Goal: Task Accomplishment & Management: Use online tool/utility

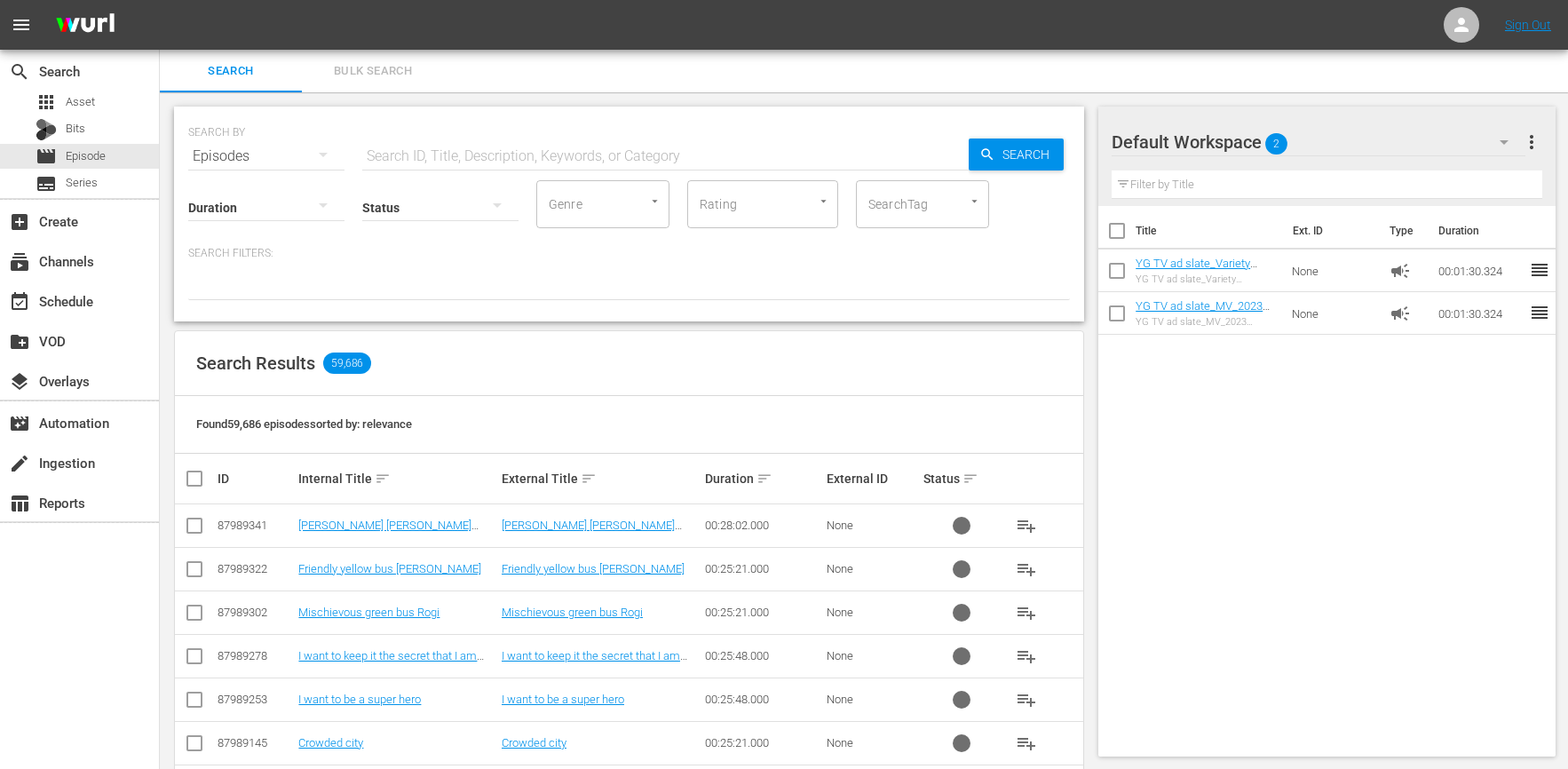
click at [1357, 145] on div "Default Workspace 2" at bounding box center [1318, 142] width 414 height 50
click at [1311, 441] on div "YG TV (EN) (260) Toony Planet (106) Default Workspace (2)" at bounding box center [784, 384] width 1568 height 769
click at [1386, 144] on div "Default Workspace 2" at bounding box center [1318, 142] width 414 height 50
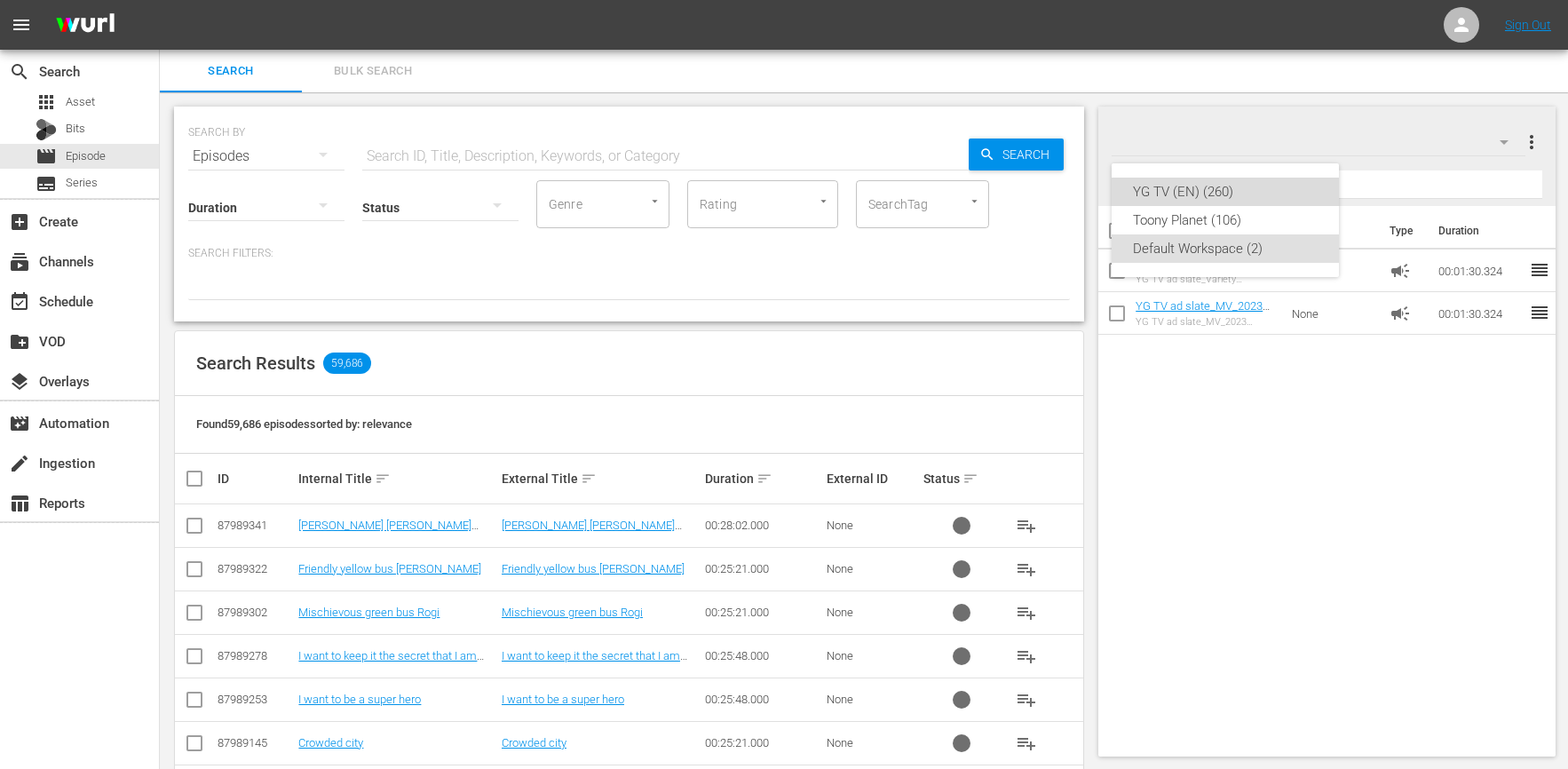
click at [1248, 200] on div "YG TV (EN) (260)" at bounding box center [1225, 192] width 185 height 28
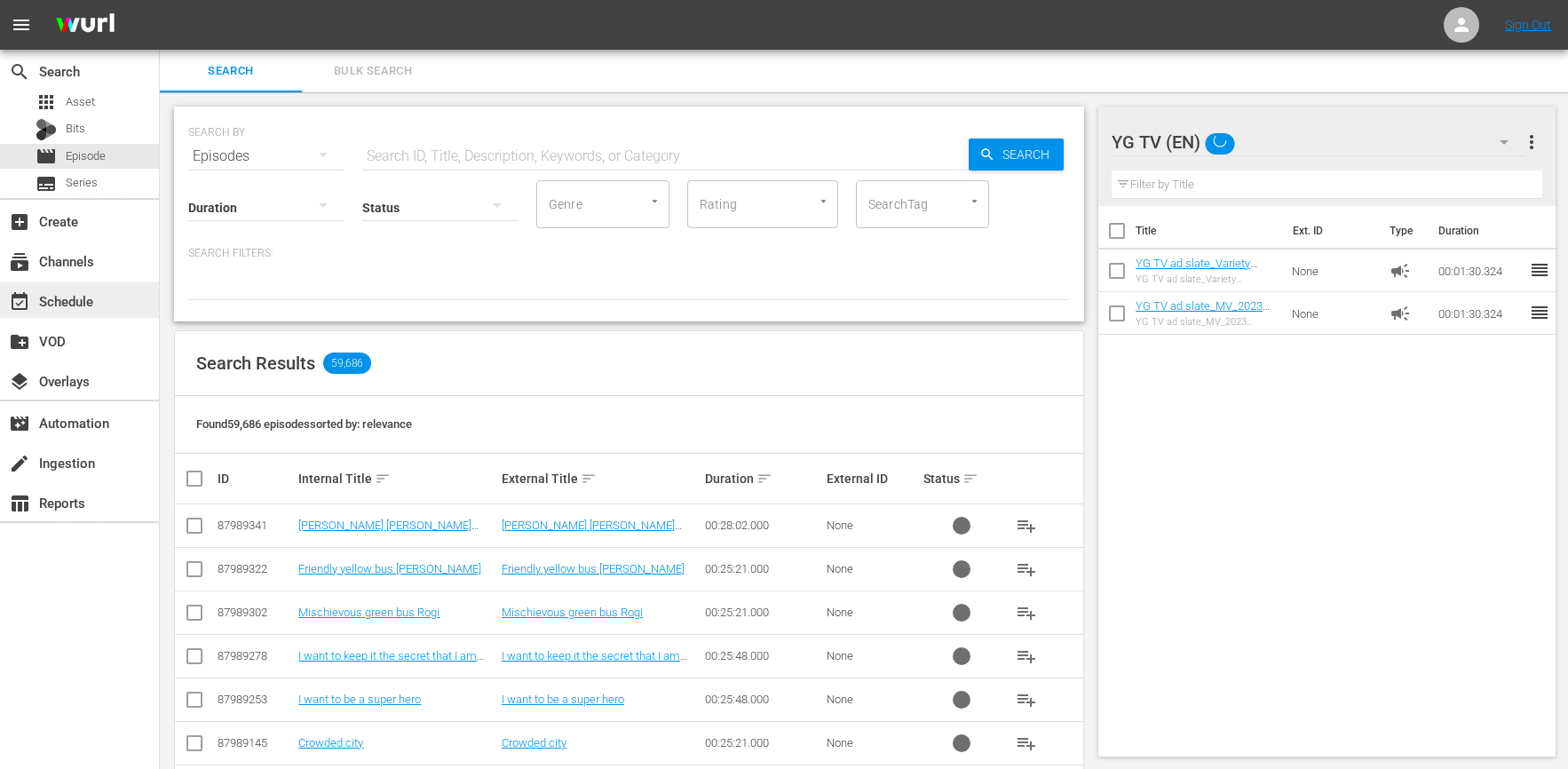
click at [88, 305] on div "event_available Schedule" at bounding box center [50, 299] width 100 height 16
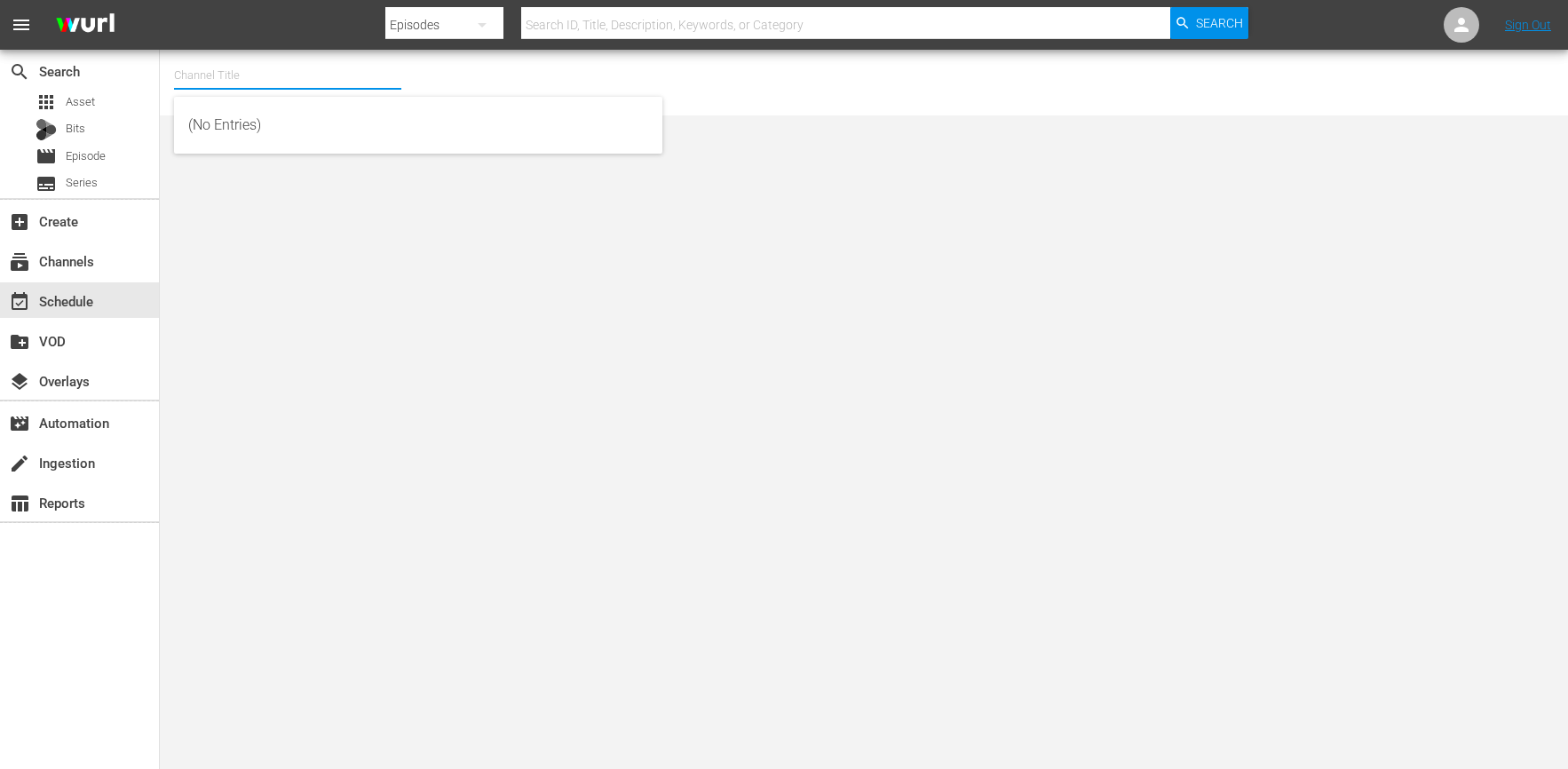
click at [237, 75] on input "text" at bounding box center [287, 75] width 227 height 43
click at [304, 80] on input "YG" at bounding box center [287, 75] width 227 height 43
click at [294, 76] on input "YG" at bounding box center [287, 75] width 227 height 43
click at [290, 75] on input "YG" at bounding box center [287, 75] width 227 height 43
click at [295, 73] on input "YG" at bounding box center [287, 75] width 227 height 43
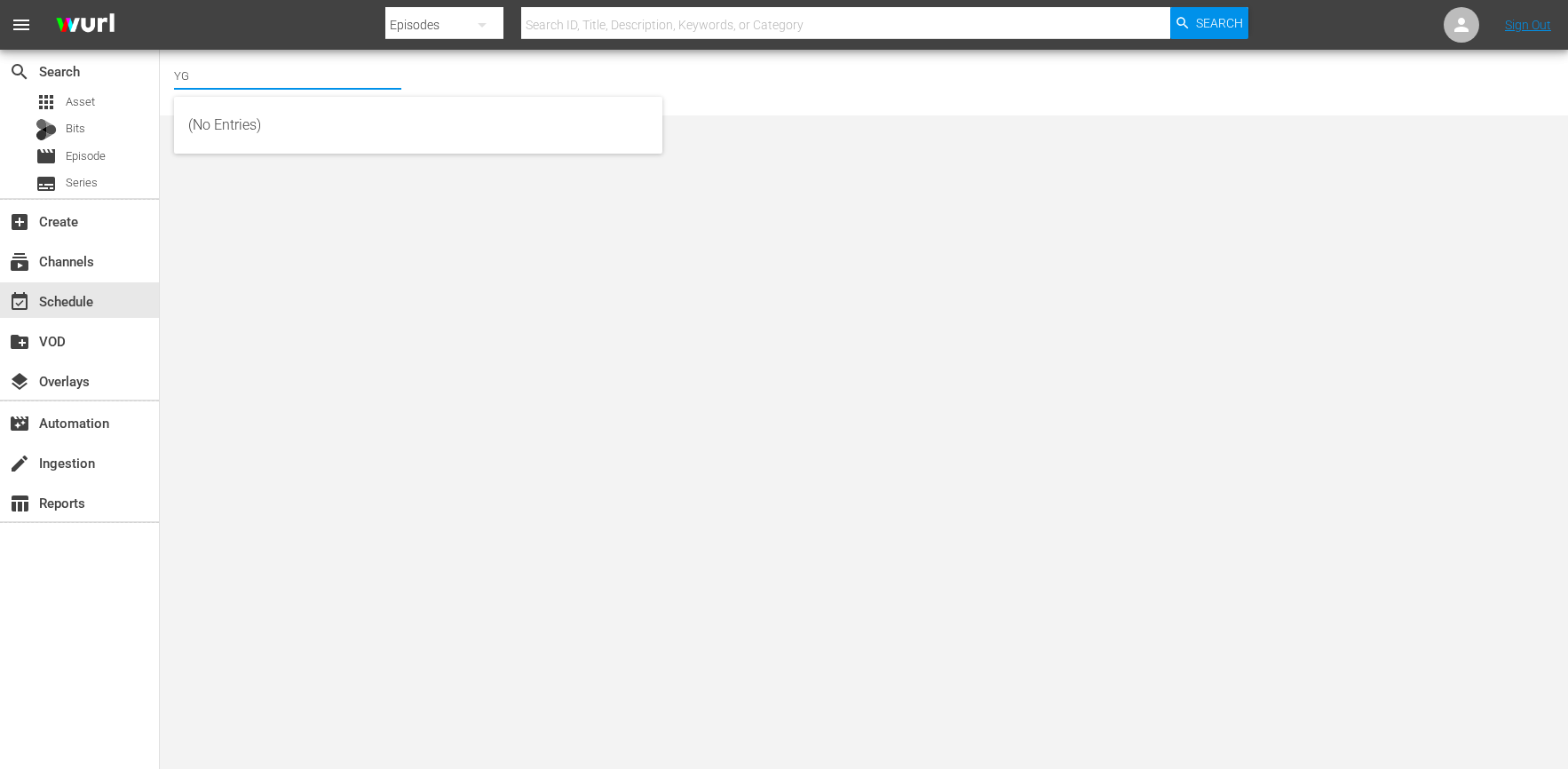
click at [287, 75] on input "YG" at bounding box center [287, 75] width 227 height 43
click at [286, 68] on input "YG" at bounding box center [287, 75] width 227 height 43
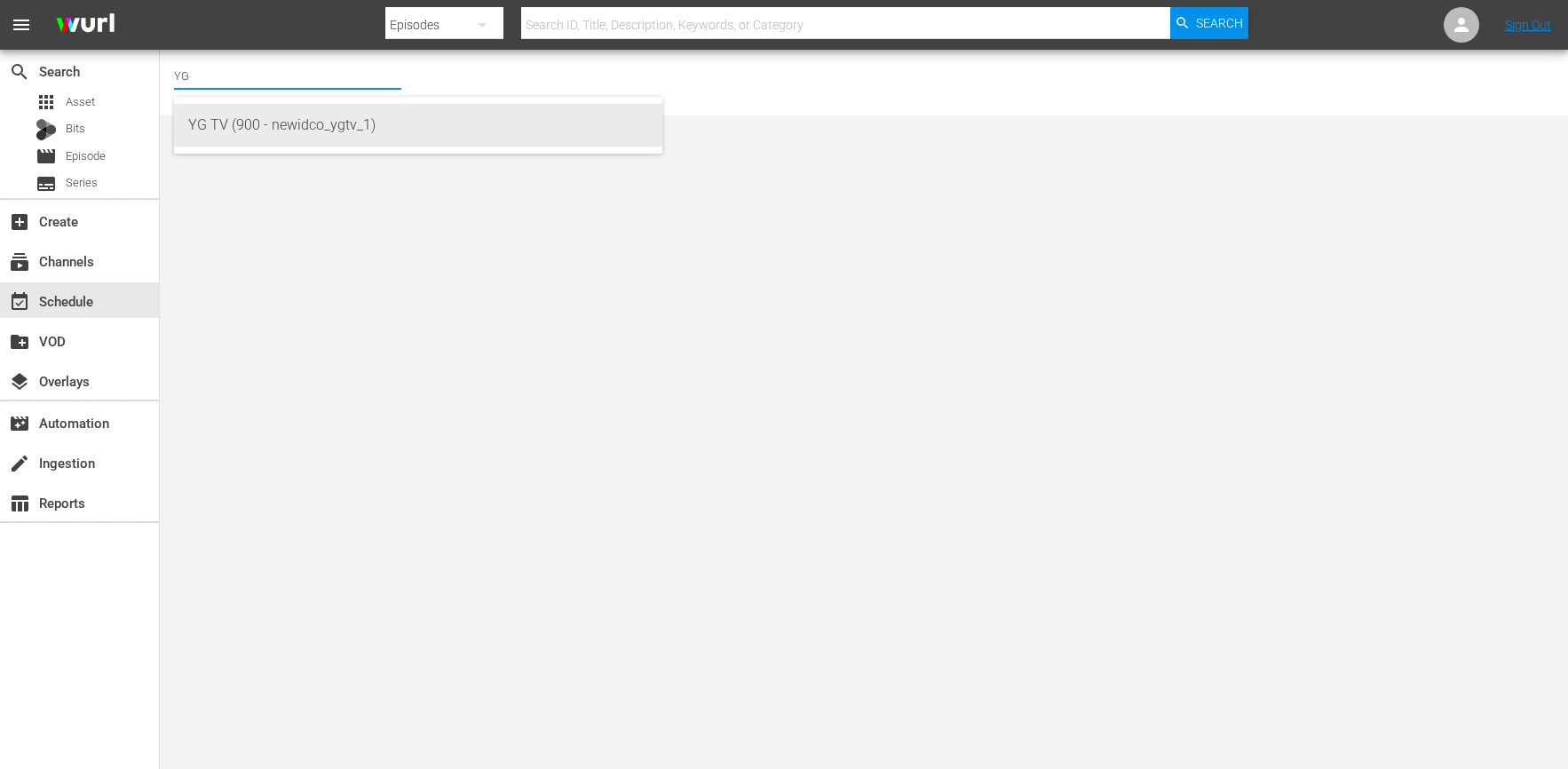
click at [291, 121] on div "YG TV (900 - newidco_ygtv_1)" at bounding box center [418, 125] width 460 height 43
type input "YG TV (900 - newidco_ygtv_1)"
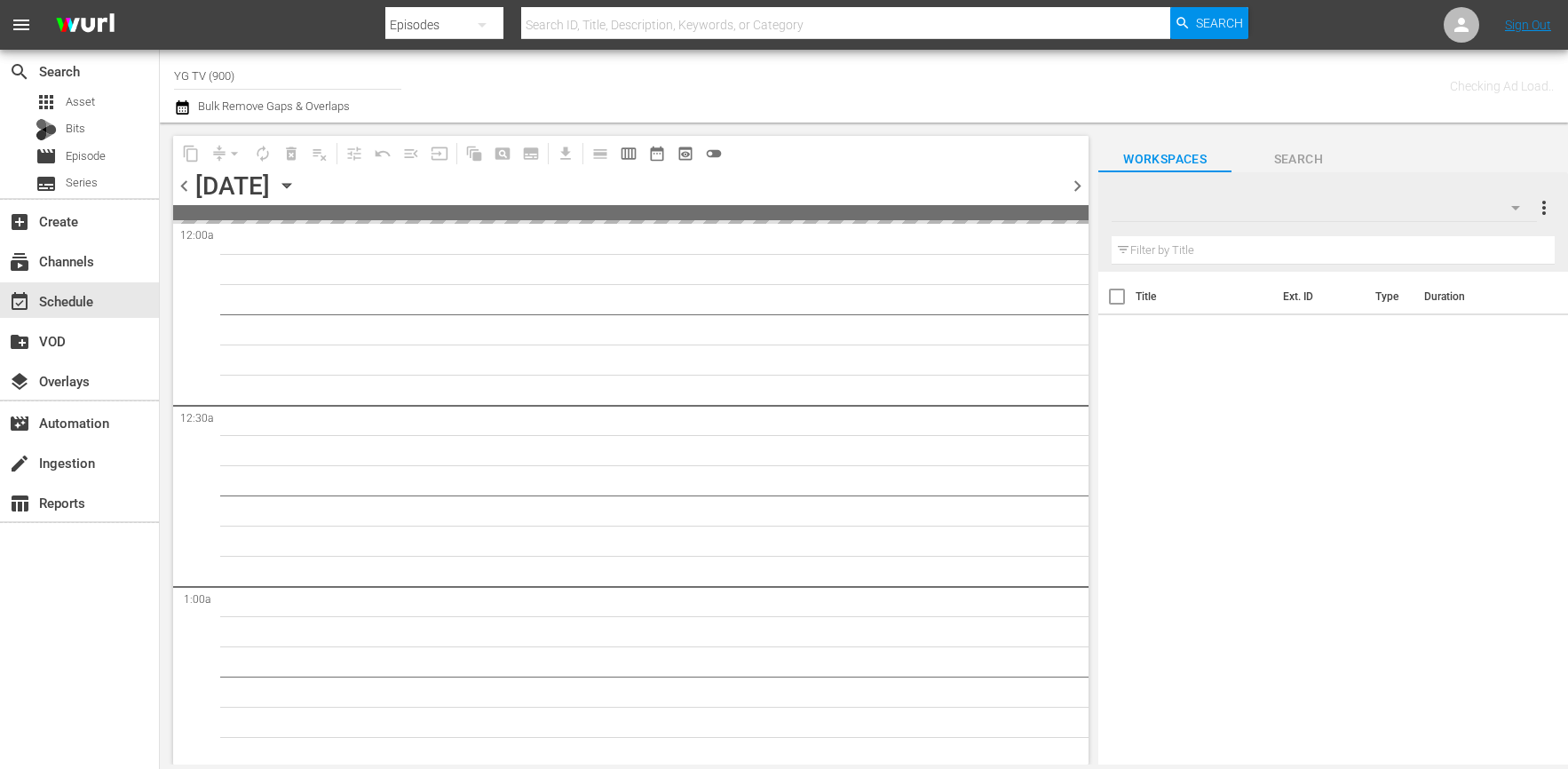
click at [1524, 209] on icon "button" at bounding box center [1515, 207] width 21 height 21
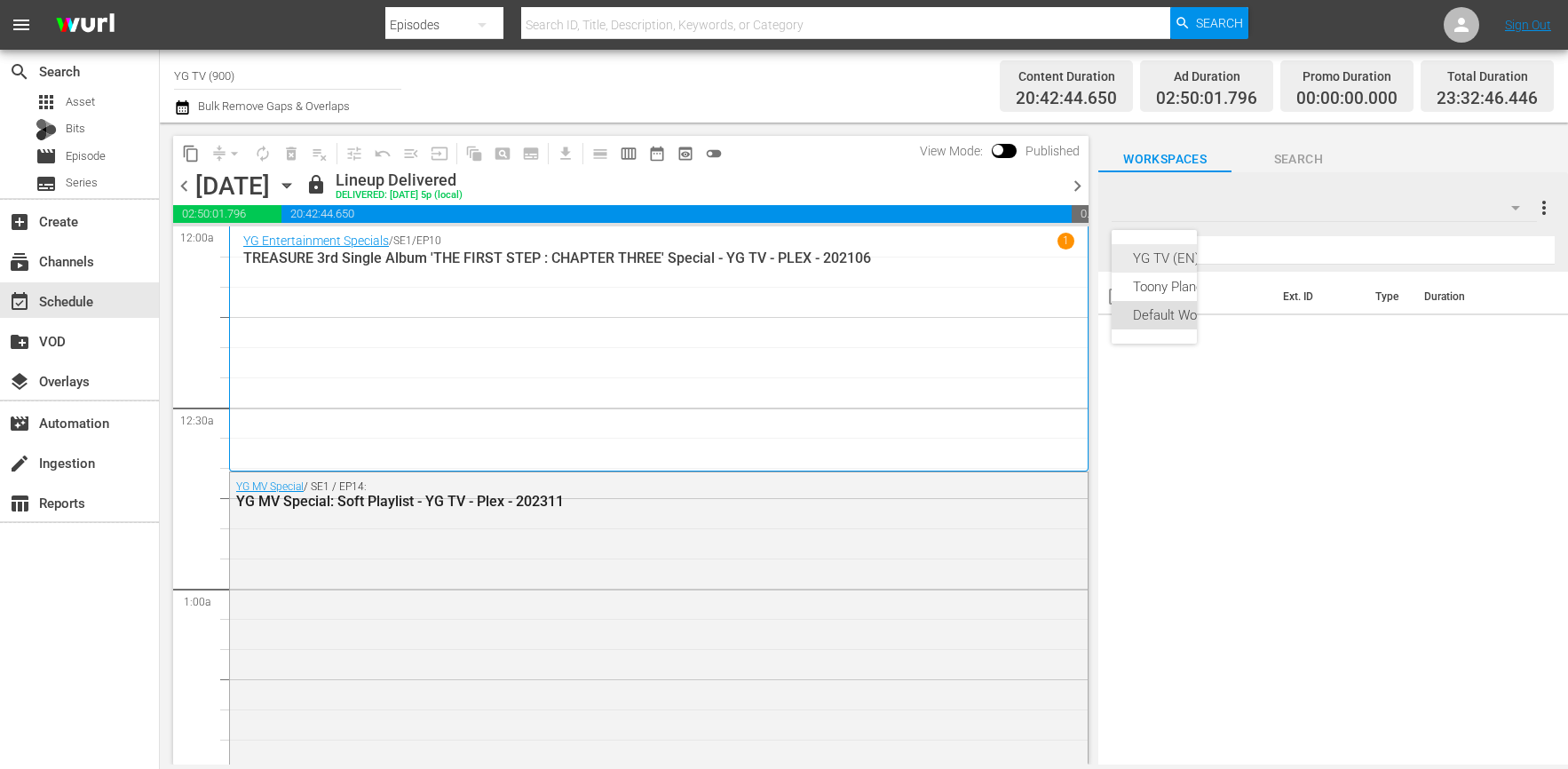
click at [1161, 271] on div "YG TV (EN) (260)" at bounding box center [1198, 258] width 130 height 28
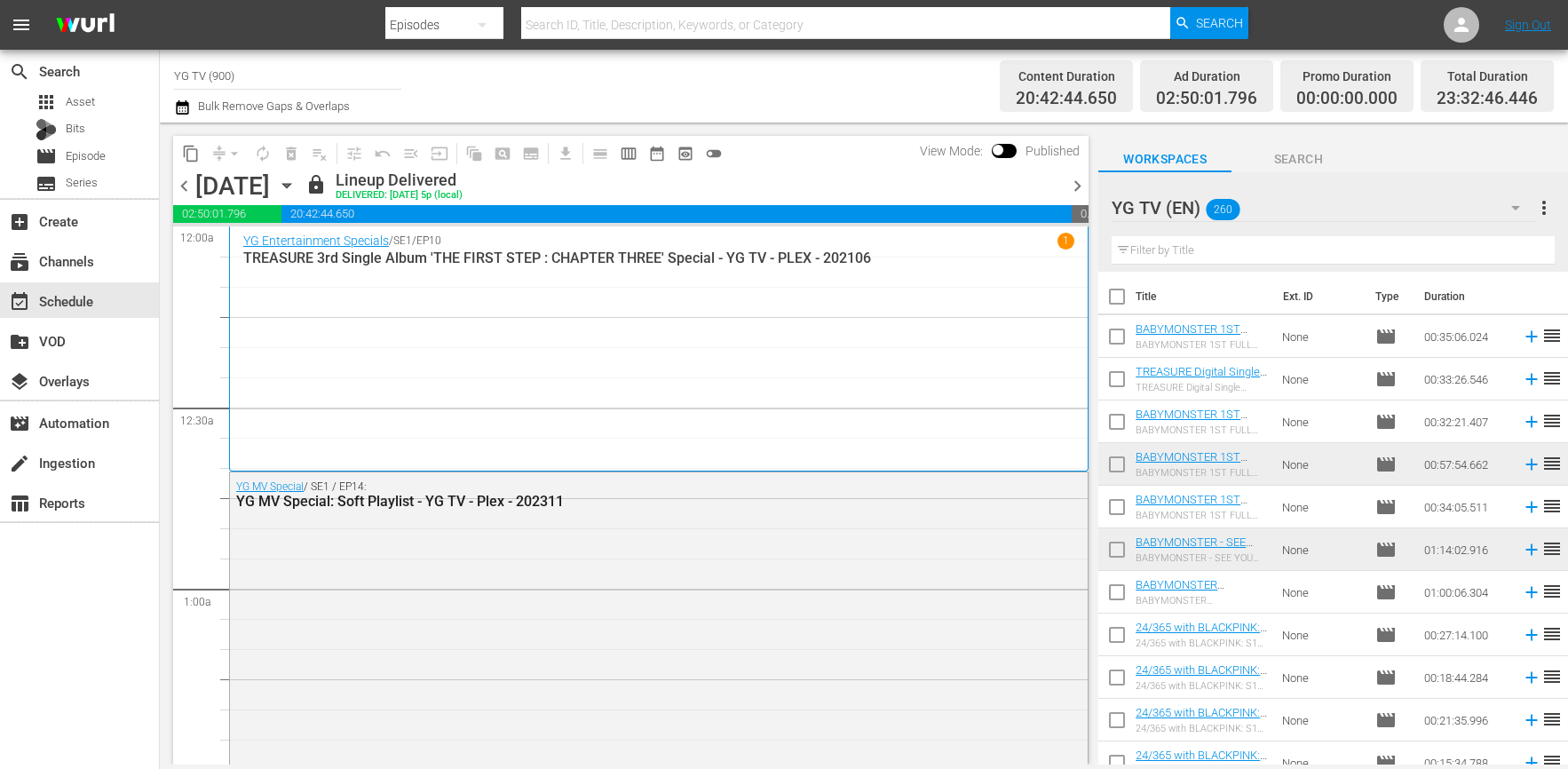
click at [1071, 181] on span "chevron_right" at bounding box center [1077, 186] width 22 height 22
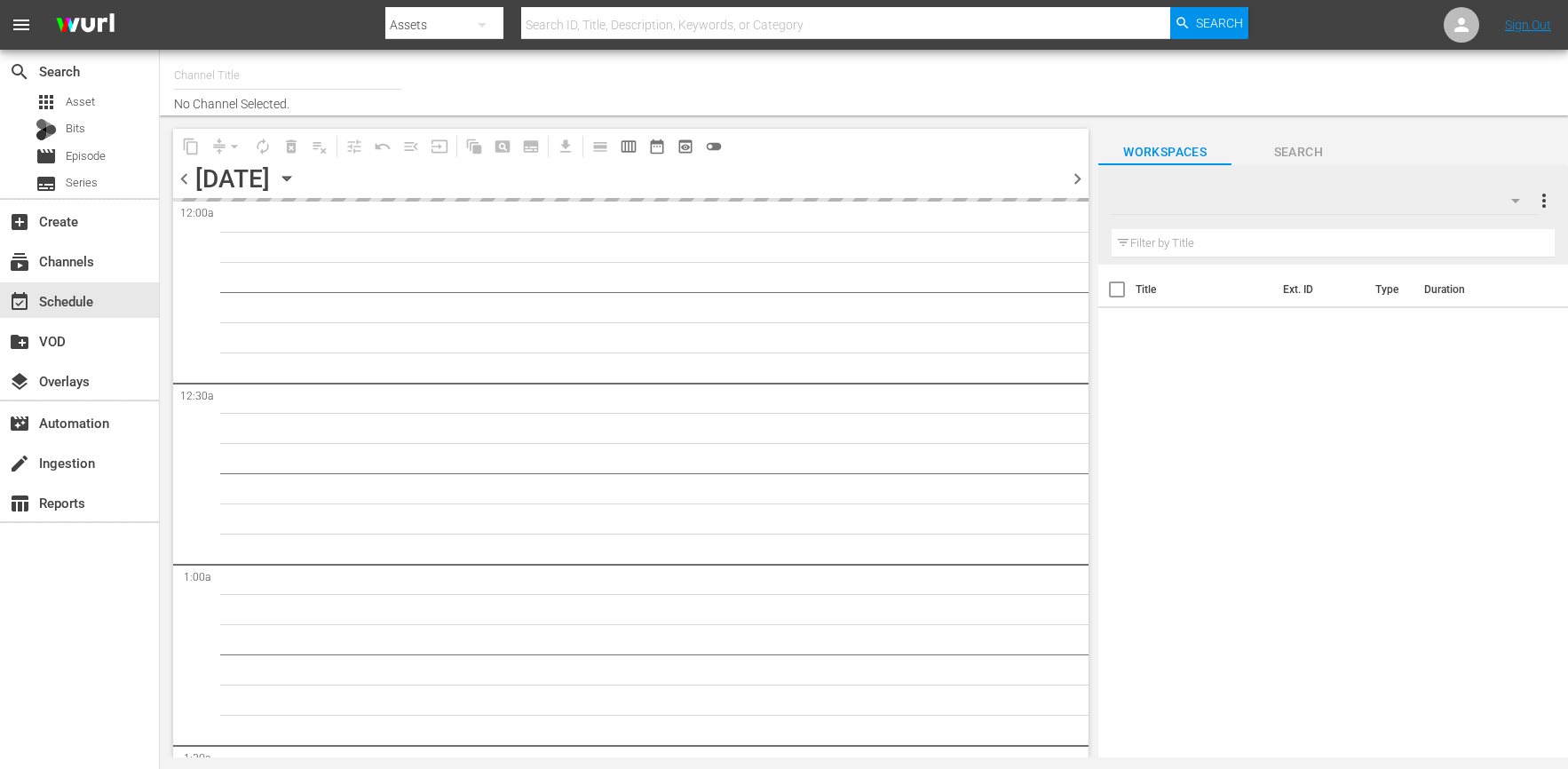
type input "YG TV (900)"
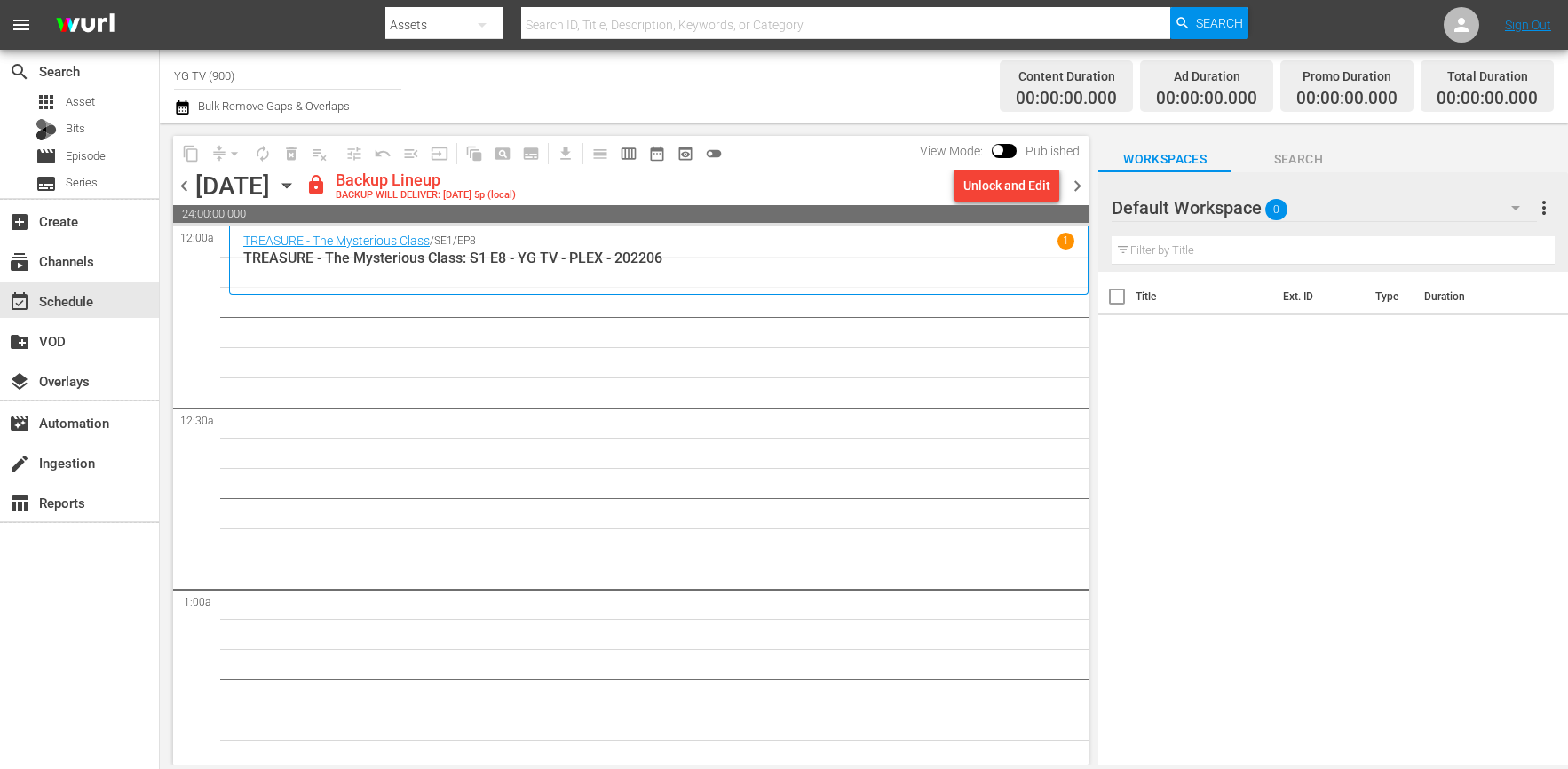
click at [1325, 204] on div "Default Workspace 0" at bounding box center [1324, 208] width 426 height 50
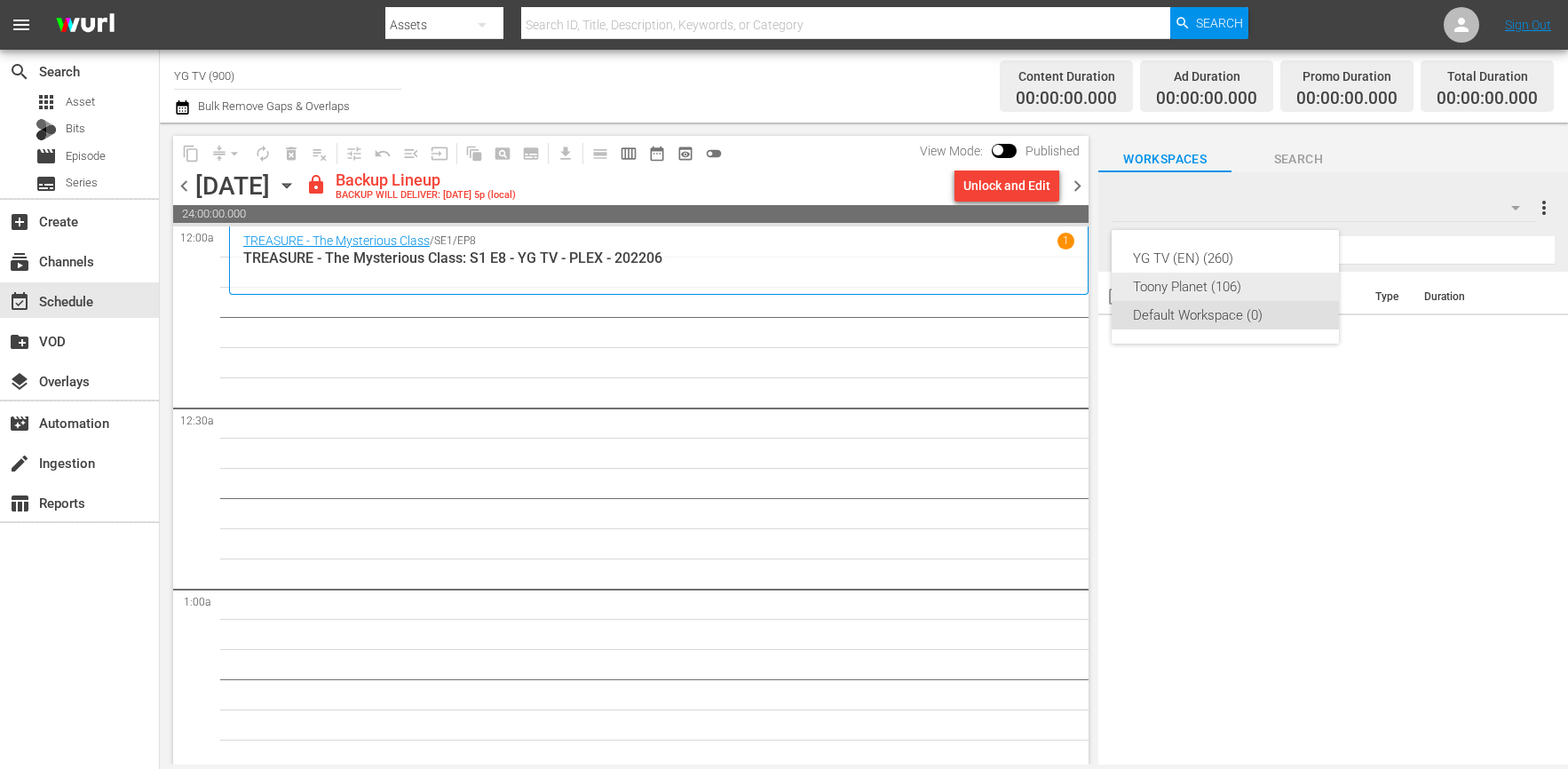
click at [1240, 280] on div "Toony Planet (106)" at bounding box center [1225, 287] width 185 height 28
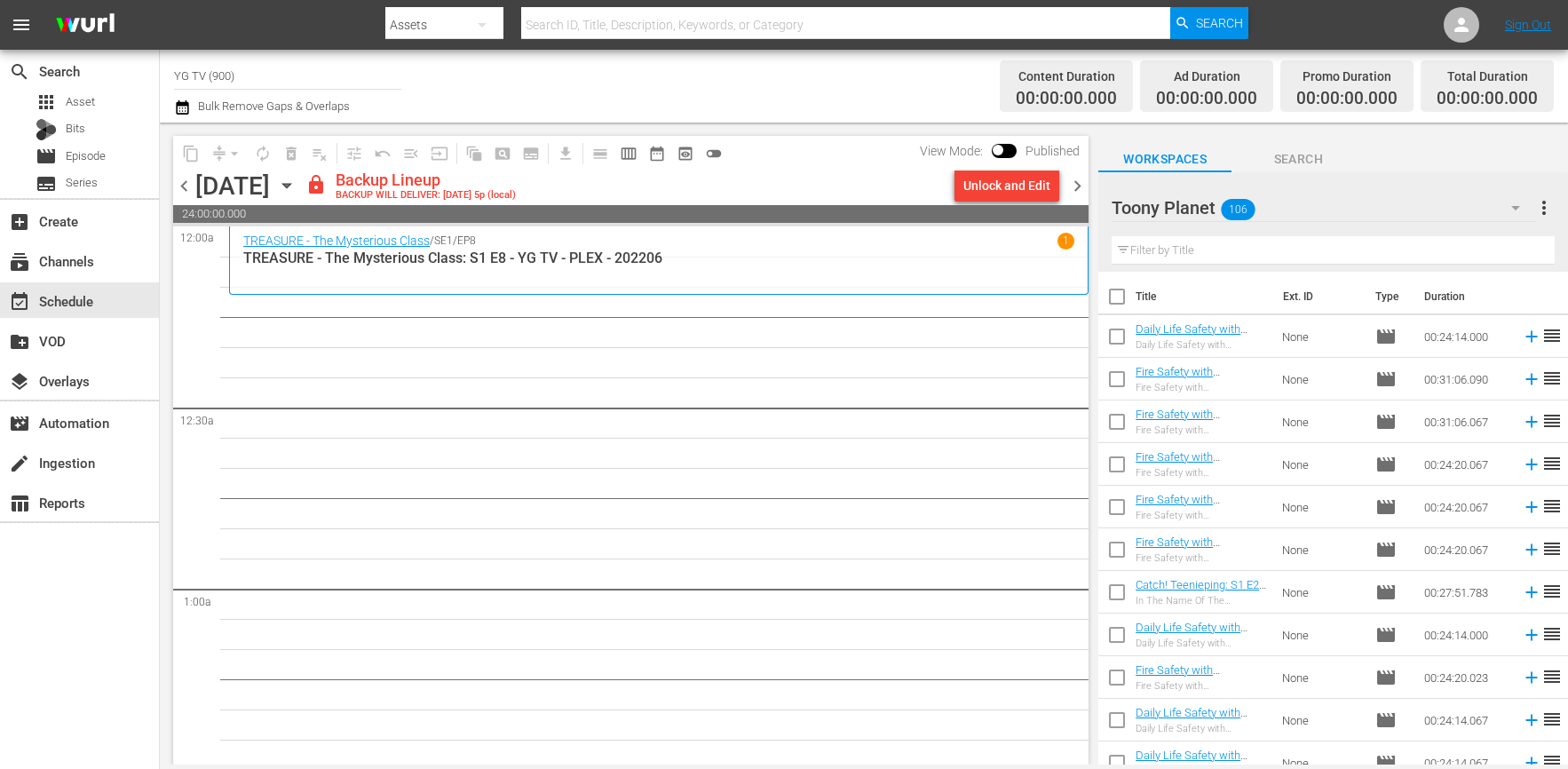
click at [1293, 217] on div "Toony Planet 106" at bounding box center [1324, 208] width 426 height 50
click at [1206, 262] on div "YG TV (EN) (260)" at bounding box center [1225, 258] width 185 height 28
click at [1027, 170] on div "Unlock and Edit" at bounding box center [1006, 186] width 87 height 32
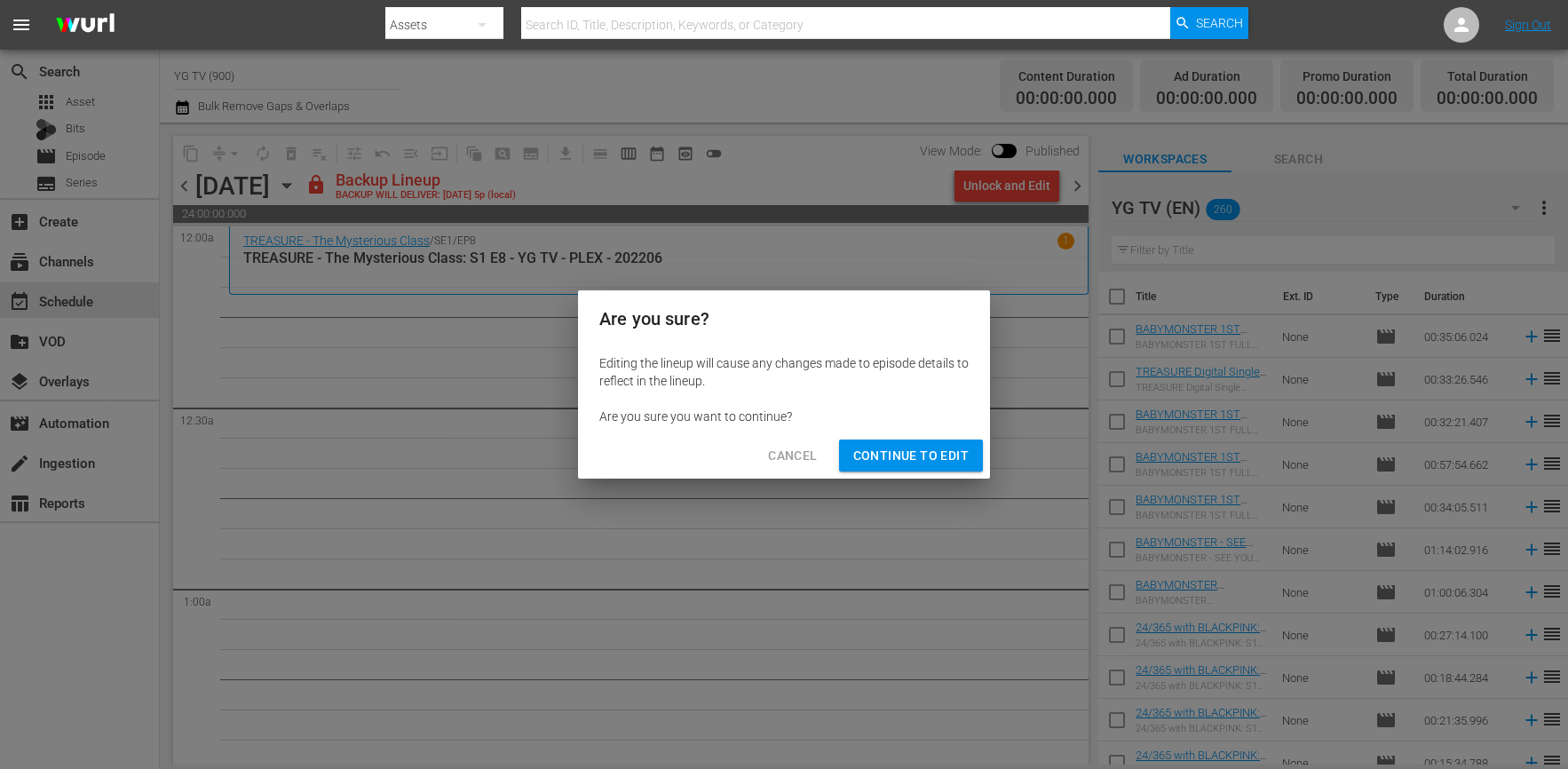
drag, startPoint x: 911, startPoint y: 439, endPoint x: 952, endPoint y: 401, distance: 55.9
click at [911, 439] on div "Cancel Continue to Edit" at bounding box center [784, 456] width 412 height 47
drag, startPoint x: 928, startPoint y: 459, endPoint x: 1048, endPoint y: 309, distance: 192.1
click at [928, 460] on span "Continue to Edit" at bounding box center [910, 456] width 115 height 22
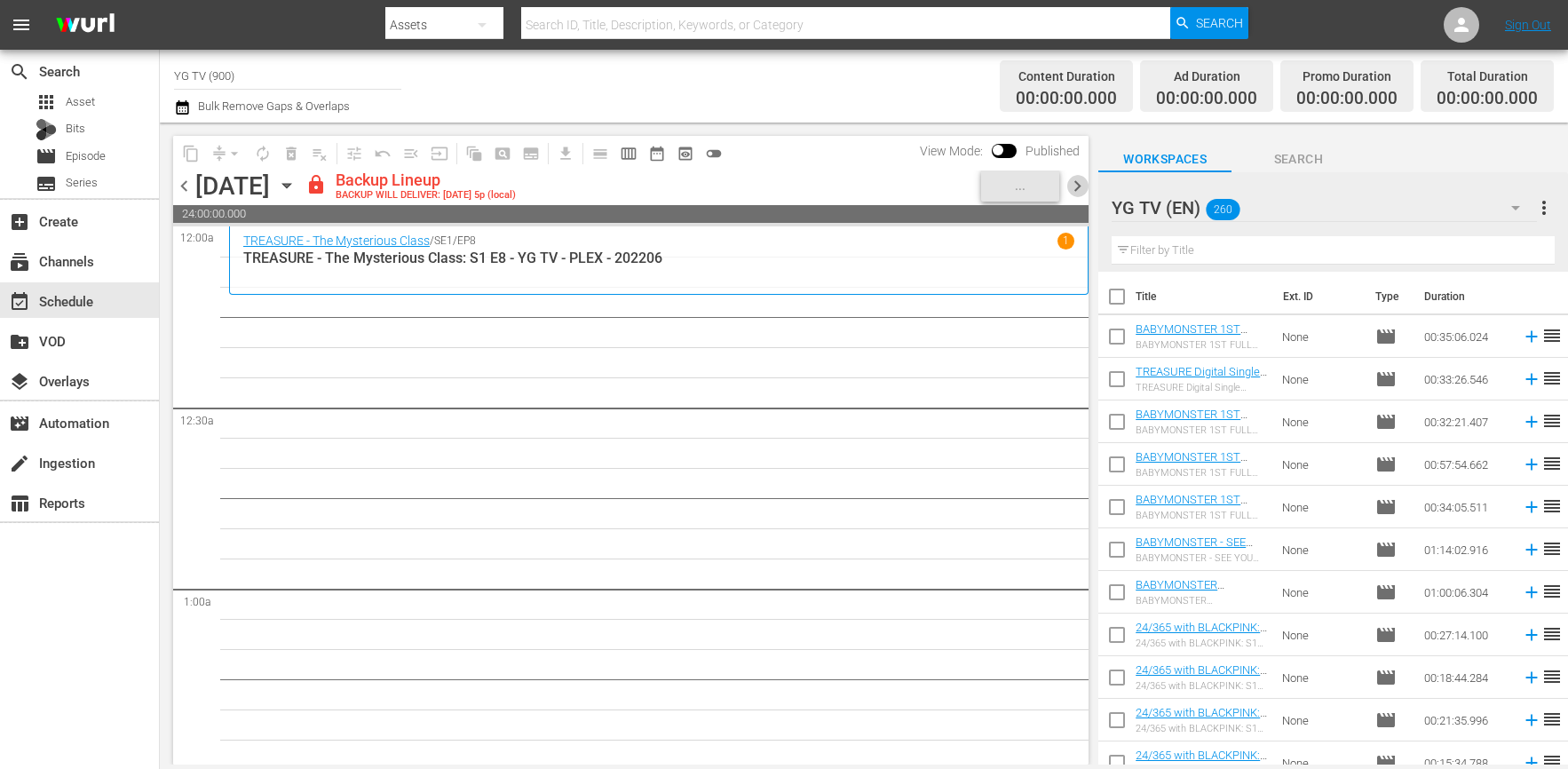
click at [1072, 189] on span "chevron_right" at bounding box center [1077, 186] width 22 height 22
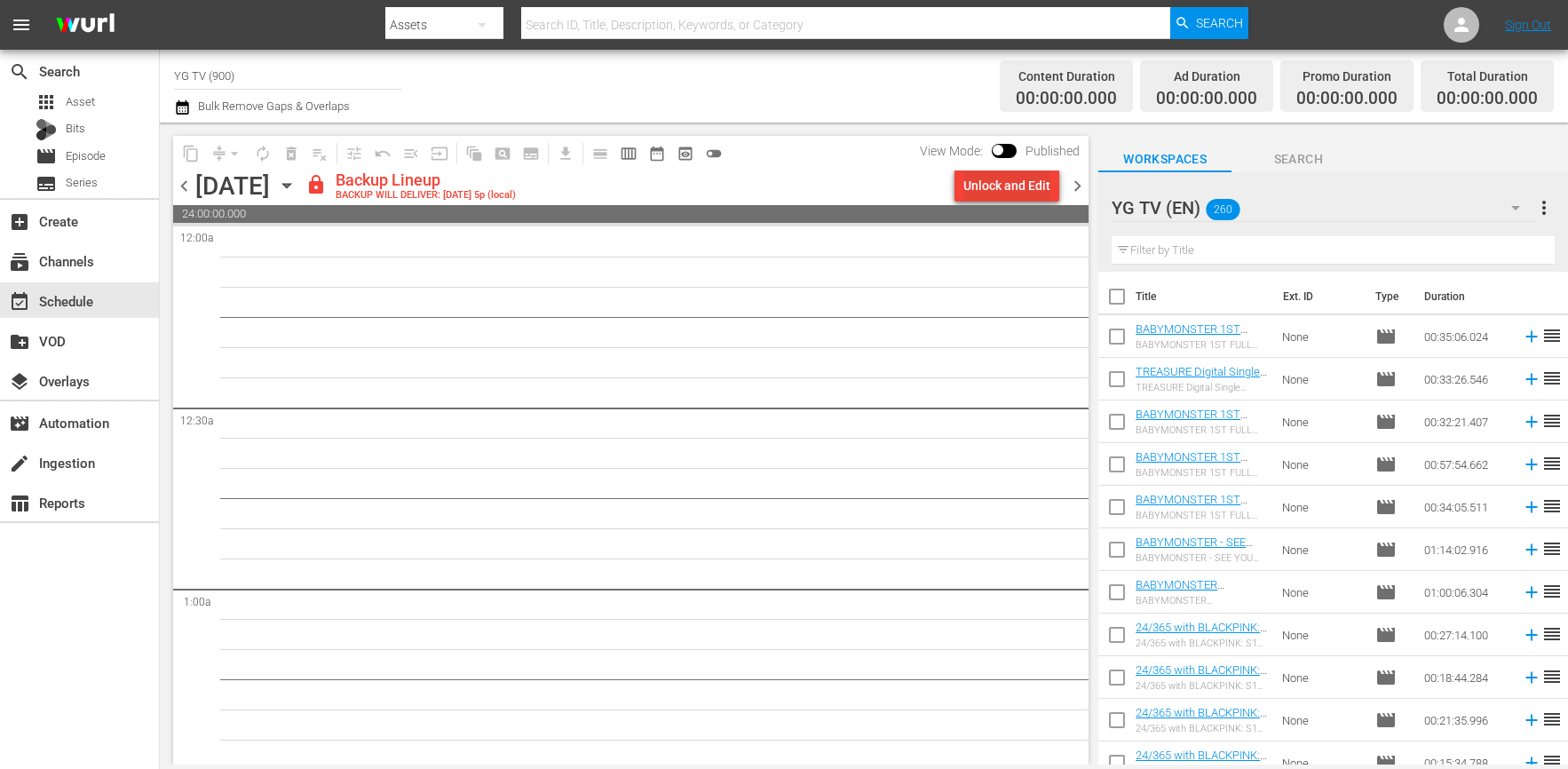
click at [1006, 181] on div "Unlock and Edit" at bounding box center [1006, 186] width 87 height 32
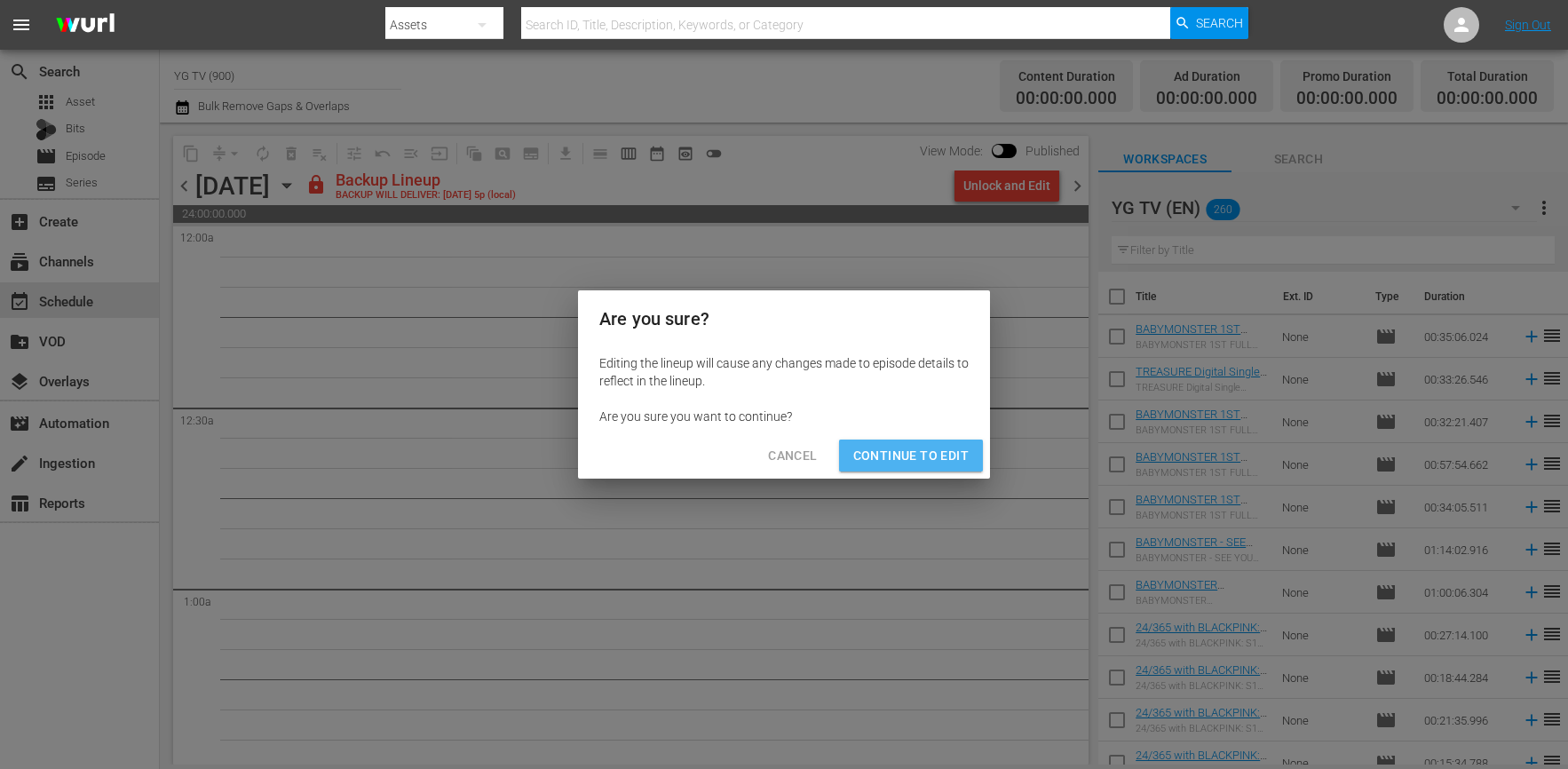
click at [950, 455] on span "Continue to Edit" at bounding box center [910, 456] width 115 height 22
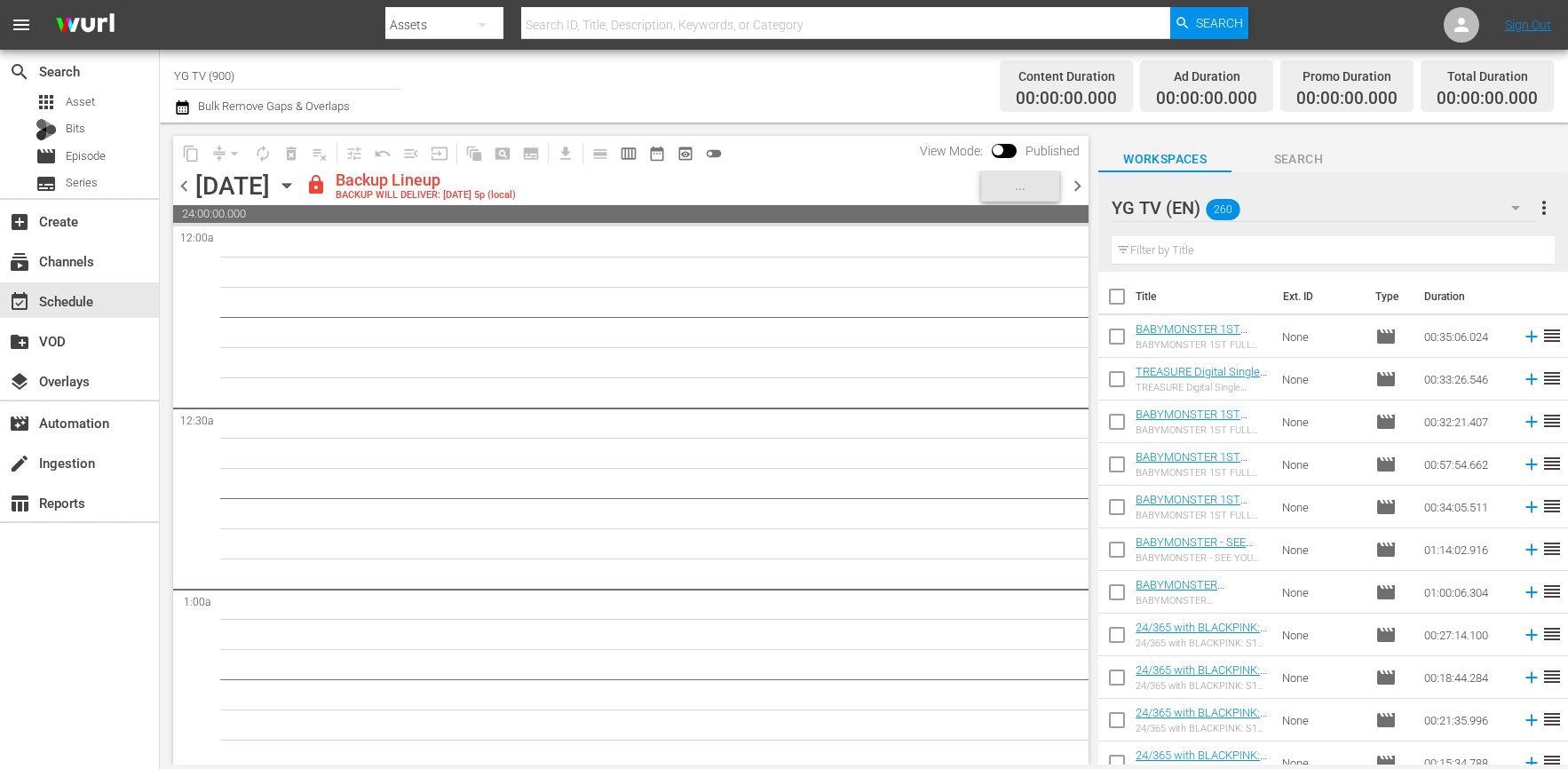
click at [1080, 175] on span "chevron_right" at bounding box center [1077, 186] width 22 height 22
click at [1031, 201] on div "Unlock and Edit" at bounding box center [1006, 186] width 87 height 32
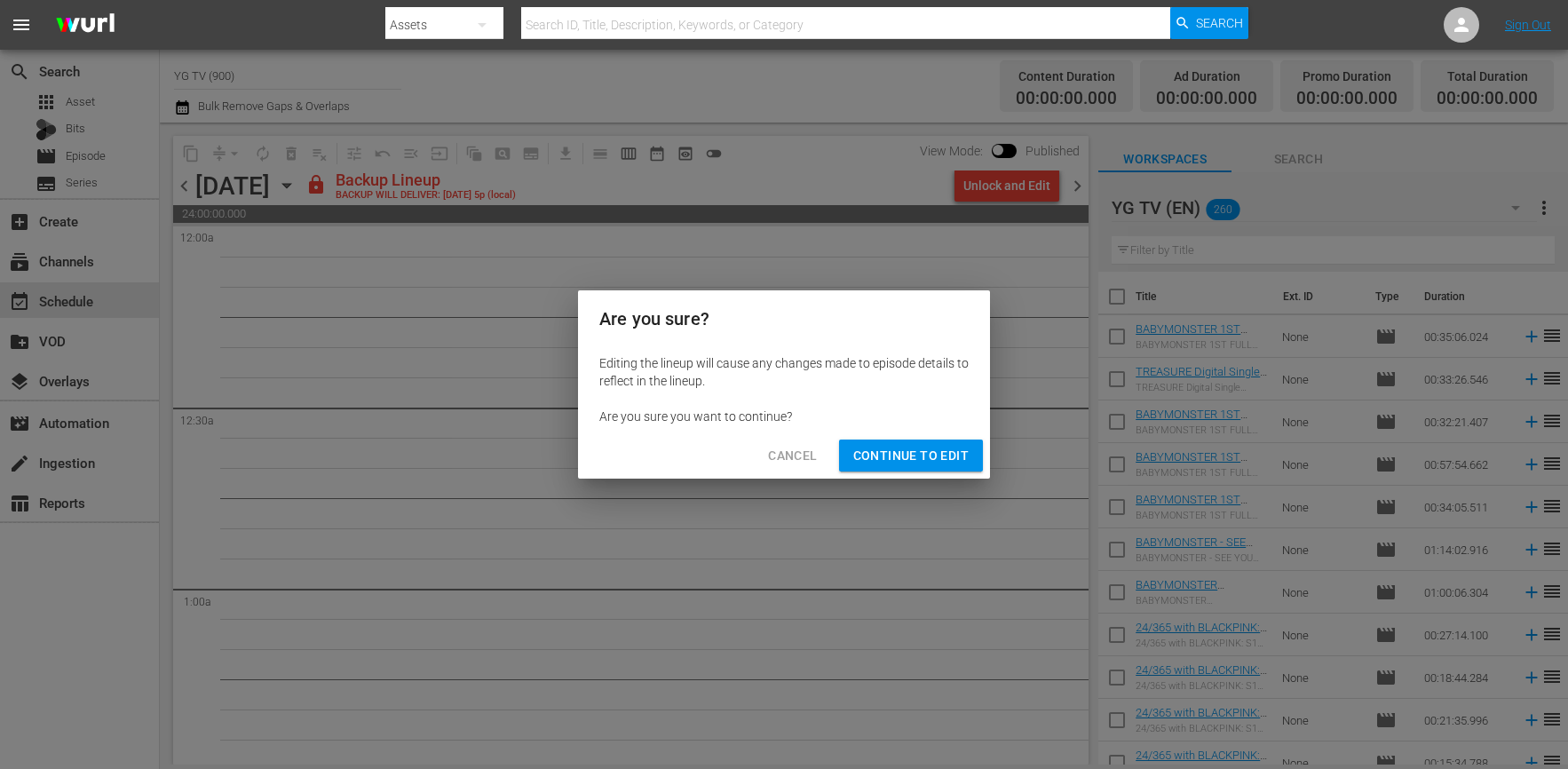
drag, startPoint x: 939, startPoint y: 432, endPoint x: 944, endPoint y: 441, distance: 10.3
click at [940, 434] on div "Are you sure? Editing the lineup will cause any changes made to episode details…" at bounding box center [784, 385] width 412 height 189
click at [937, 450] on span "Continue to Edit" at bounding box center [910, 456] width 115 height 22
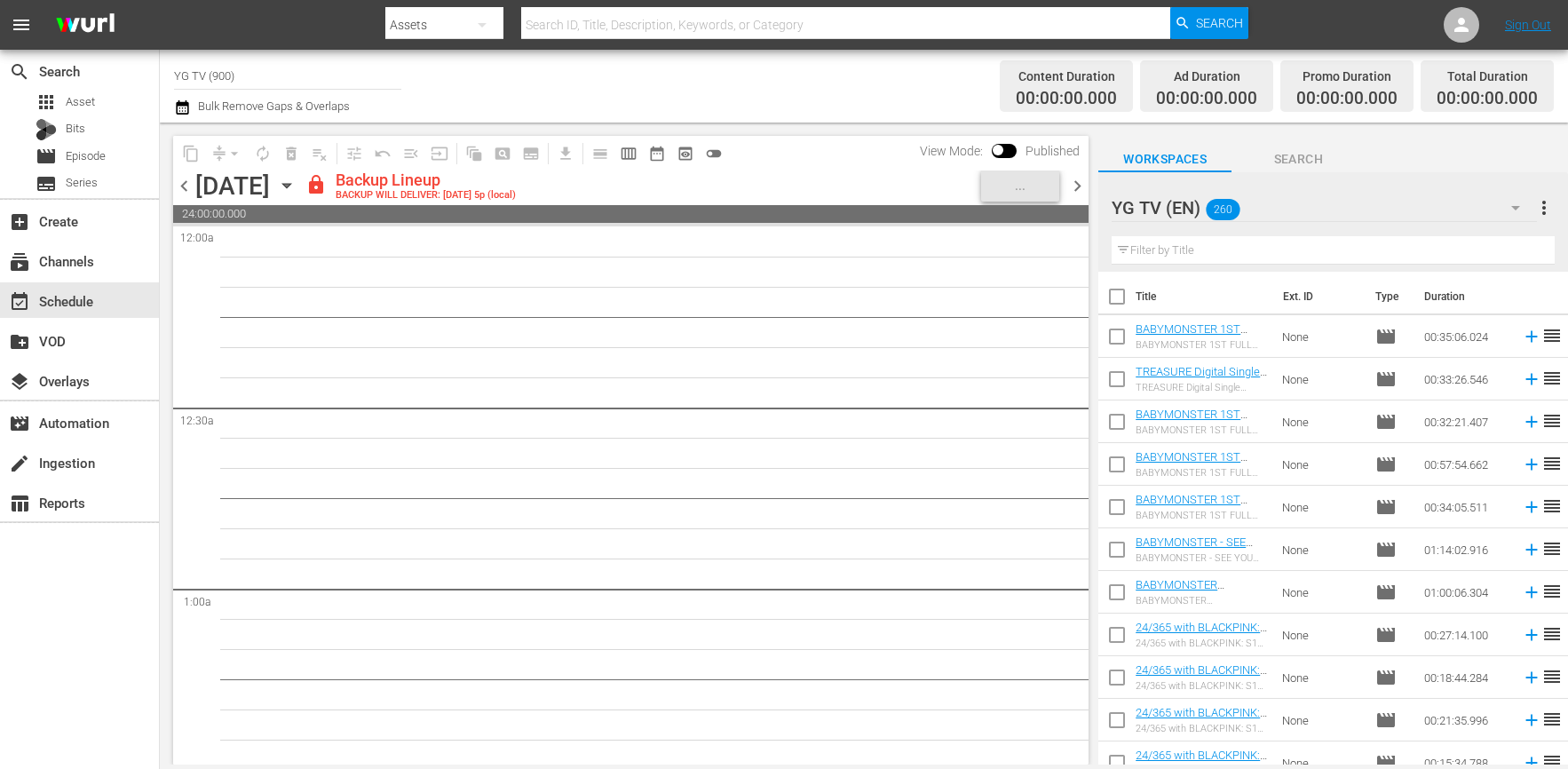
click at [1084, 189] on span "chevron_right" at bounding box center [1077, 186] width 22 height 22
drag, startPoint x: 784, startPoint y: 717, endPoint x: 958, endPoint y: 566, distance: 230.4
click at [1001, 184] on div "Unlock and Edit" at bounding box center [1006, 186] width 87 height 32
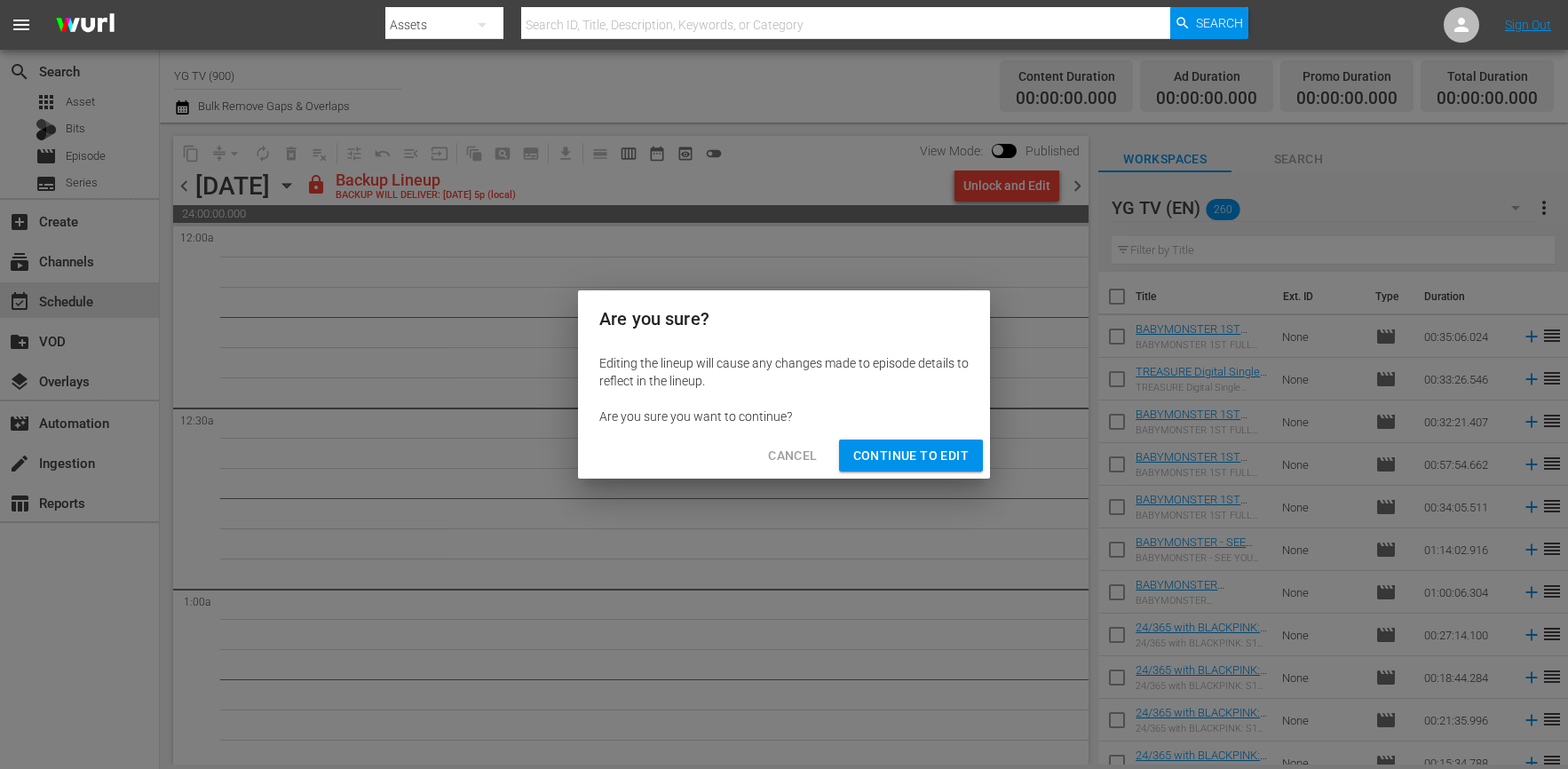
click at [934, 451] on span "Continue to Edit" at bounding box center [910, 456] width 115 height 22
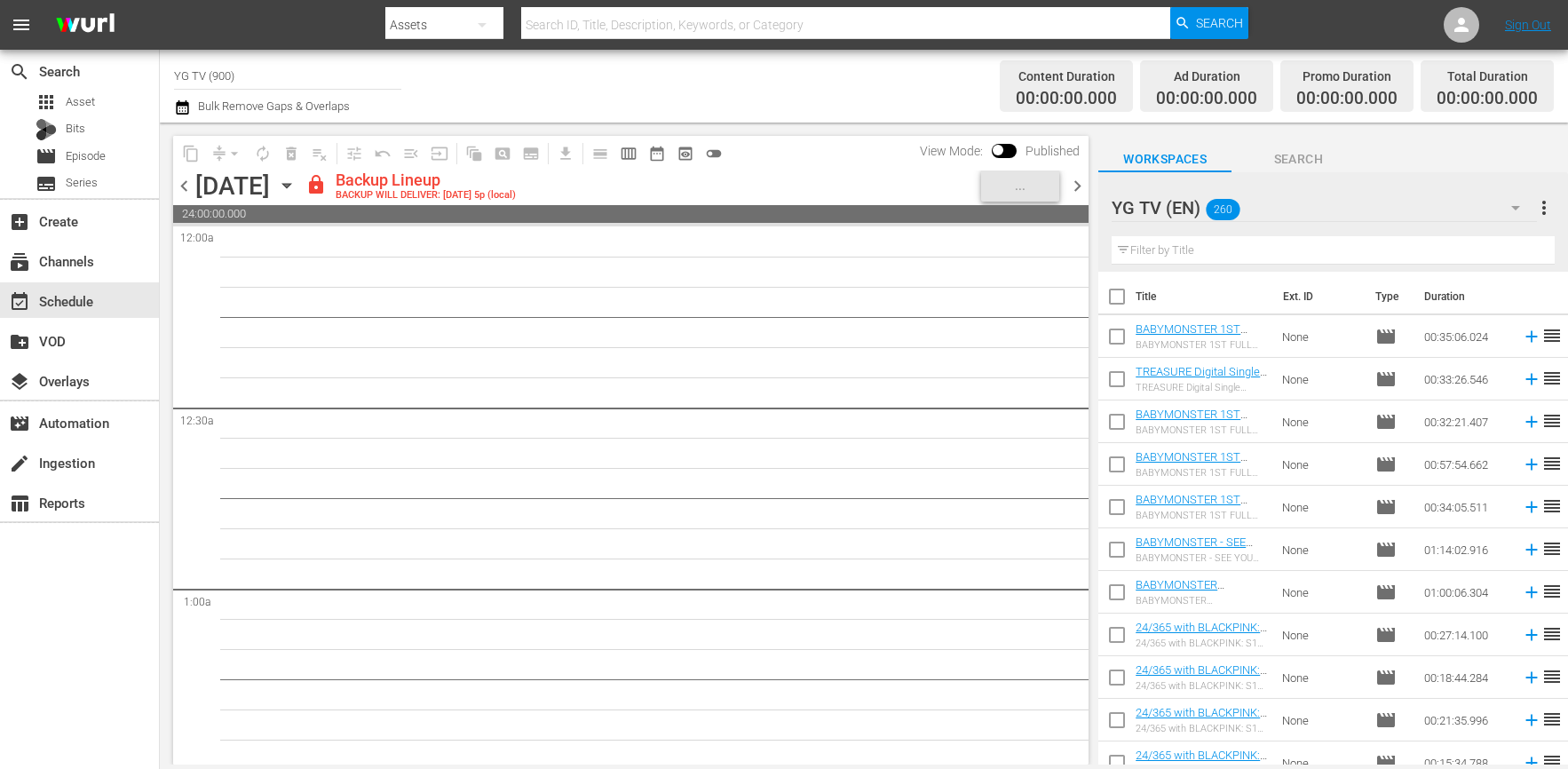
click at [1081, 180] on span "chevron_right" at bounding box center [1077, 186] width 22 height 22
click at [1042, 179] on div "Unlock and Edit" at bounding box center [1006, 186] width 87 height 32
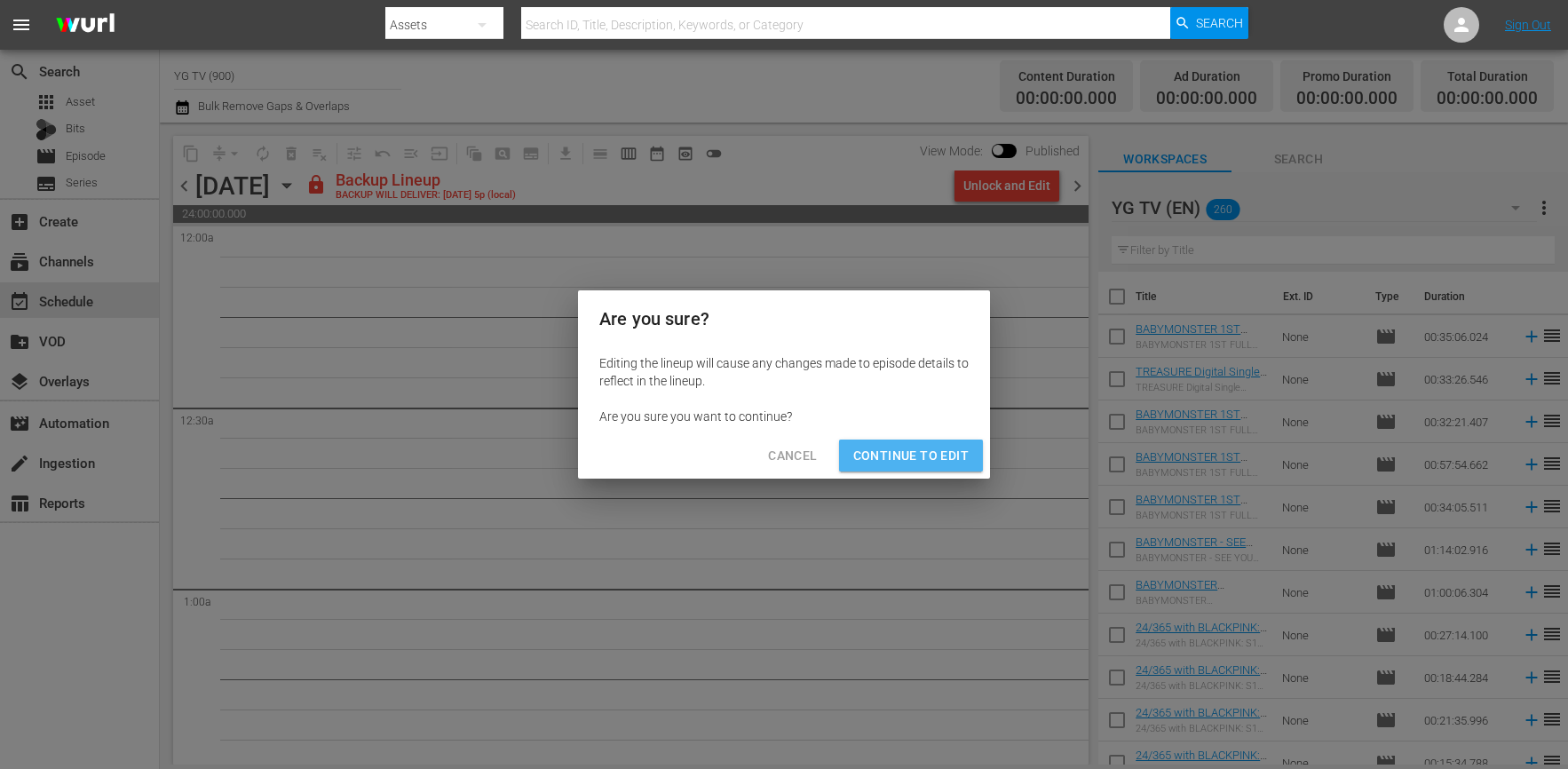
drag, startPoint x: 959, startPoint y: 458, endPoint x: 686, endPoint y: 339, distance: 297.8
click at [959, 458] on span "Continue to Edit" at bounding box center [910, 456] width 115 height 22
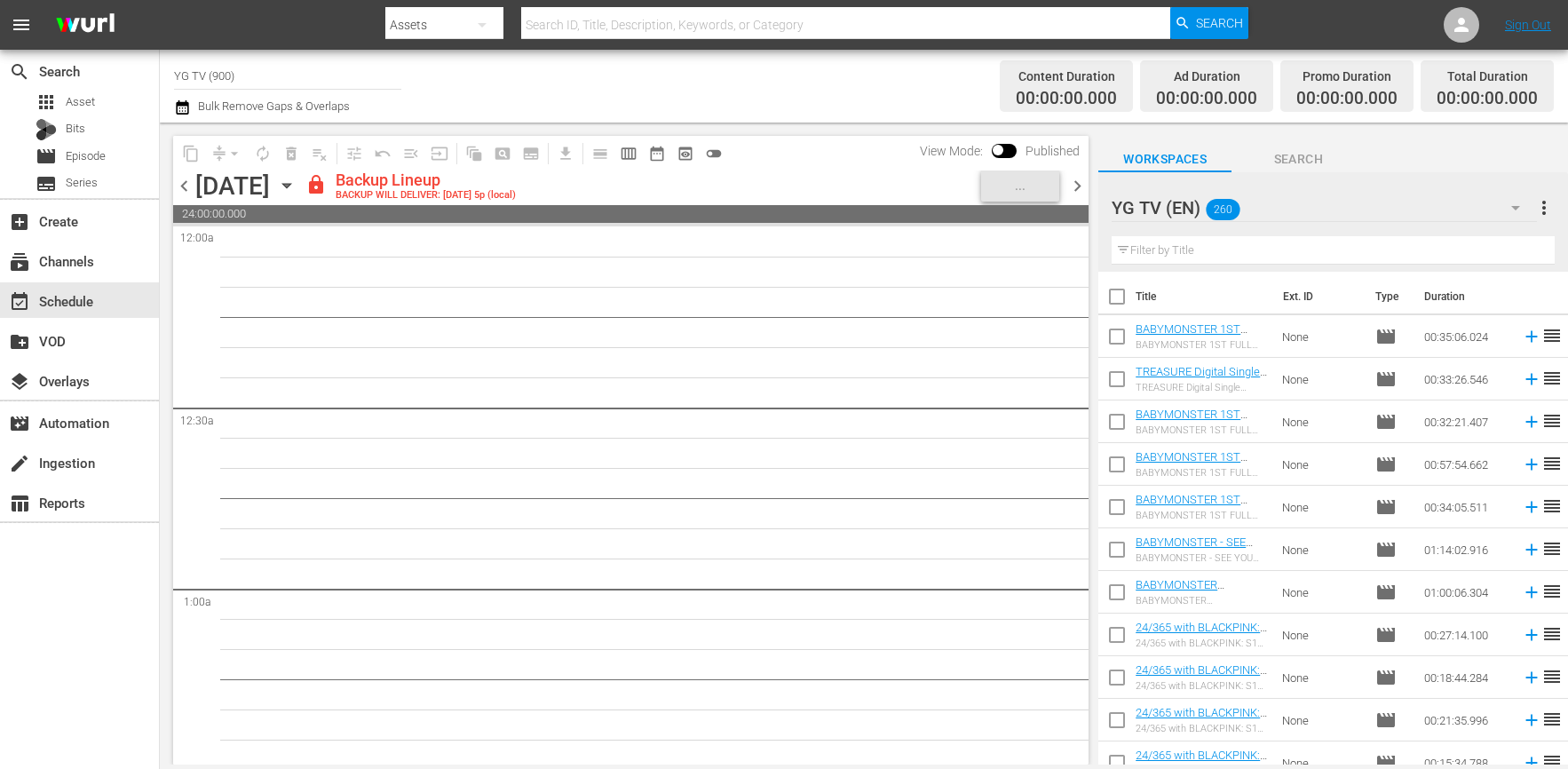
click at [185, 187] on span "chevron_left" at bounding box center [184, 186] width 22 height 22
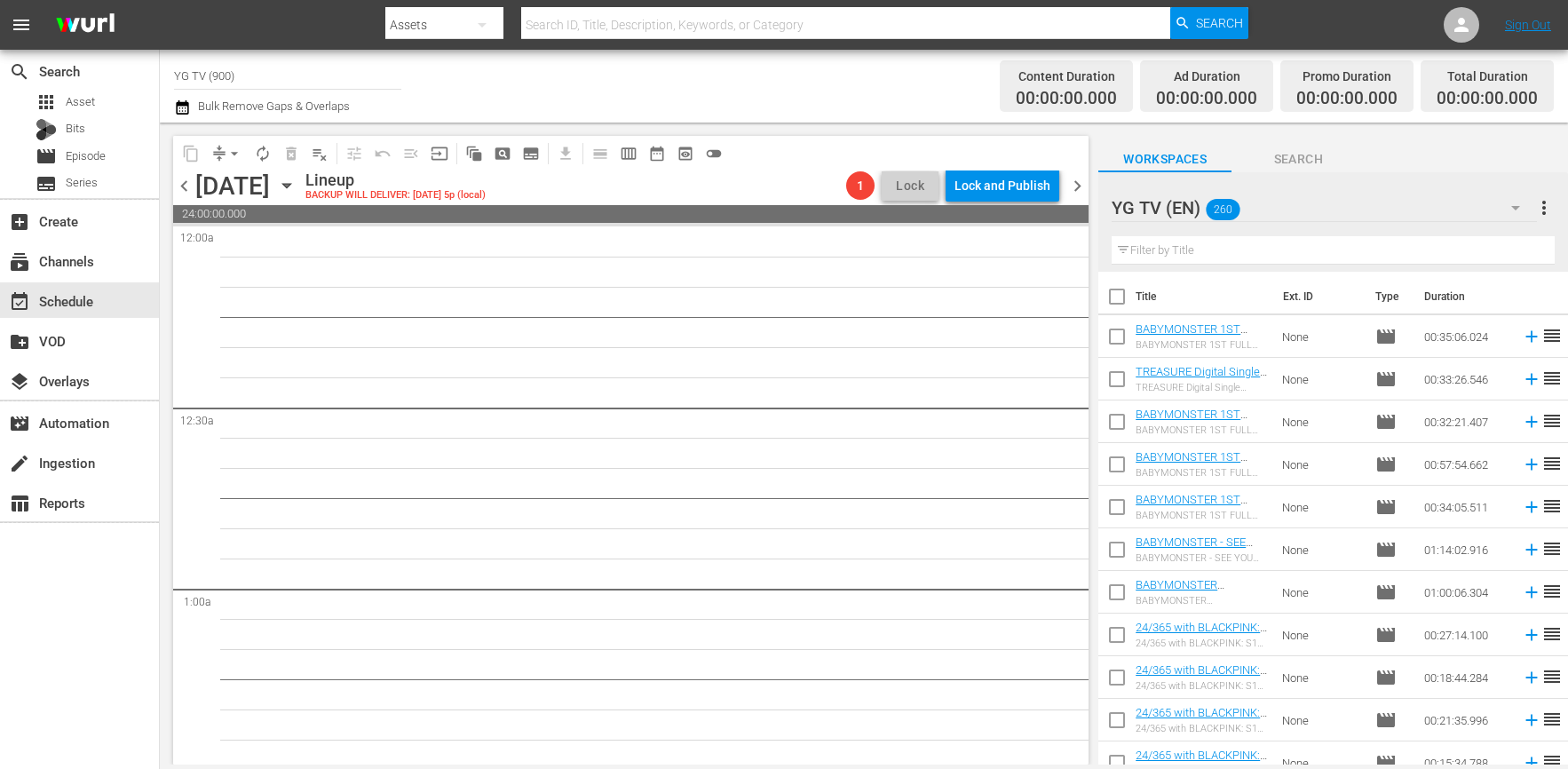
click at [1083, 180] on span "chevron_right" at bounding box center [1077, 186] width 22 height 22
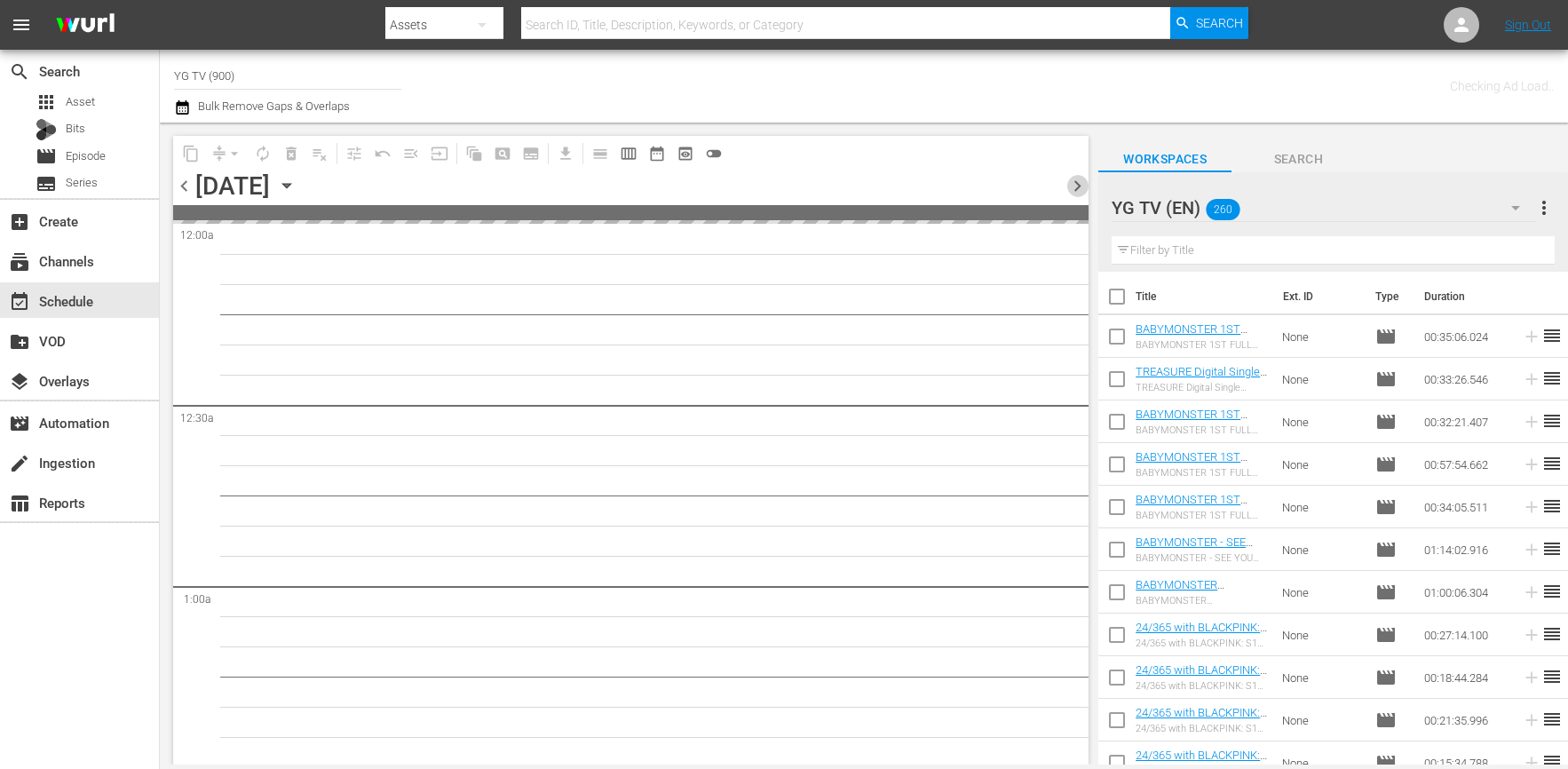
click at [1082, 180] on span "chevron_right" at bounding box center [1077, 186] width 22 height 22
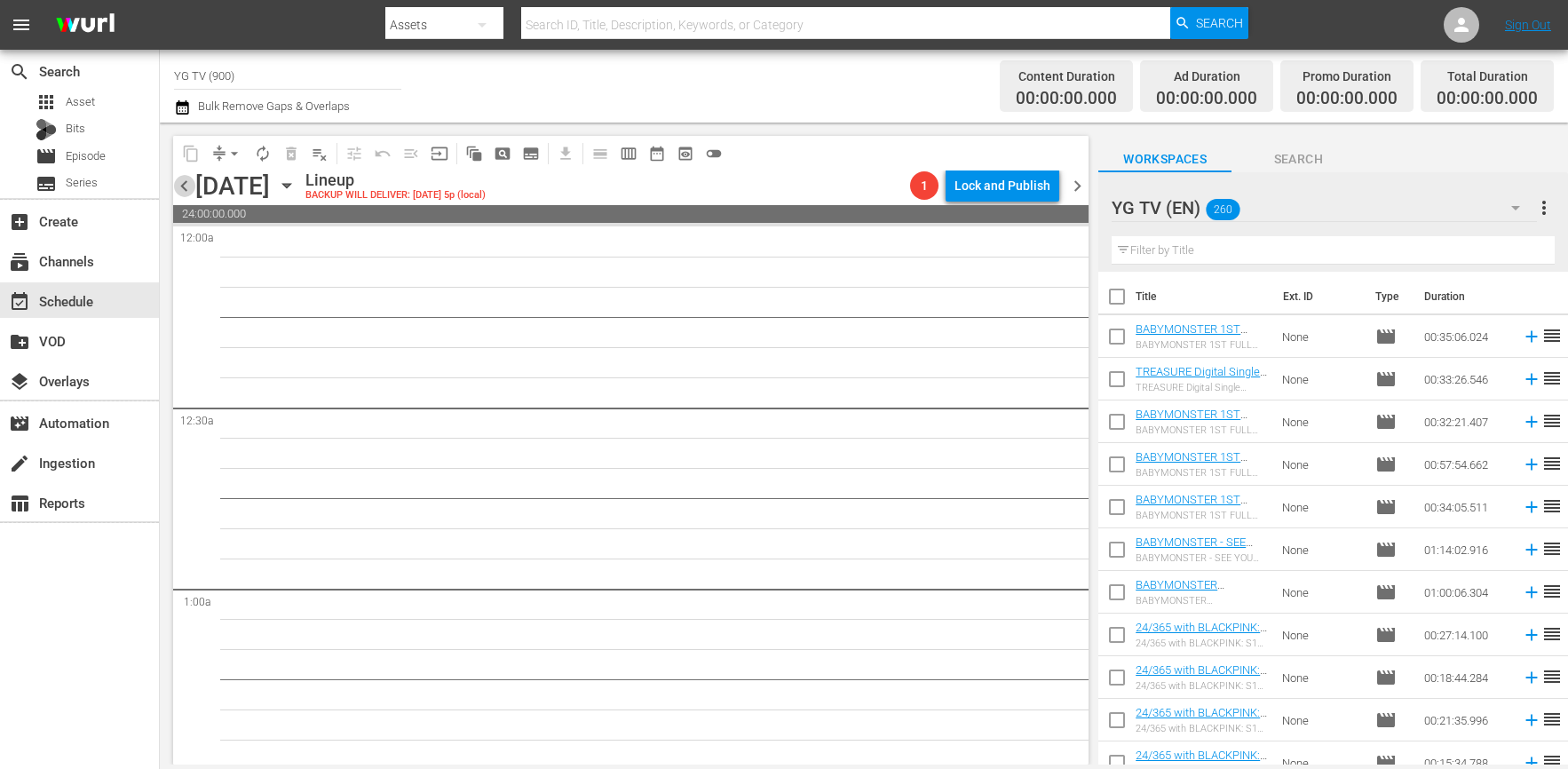
click at [183, 183] on span "chevron_left" at bounding box center [184, 186] width 22 height 22
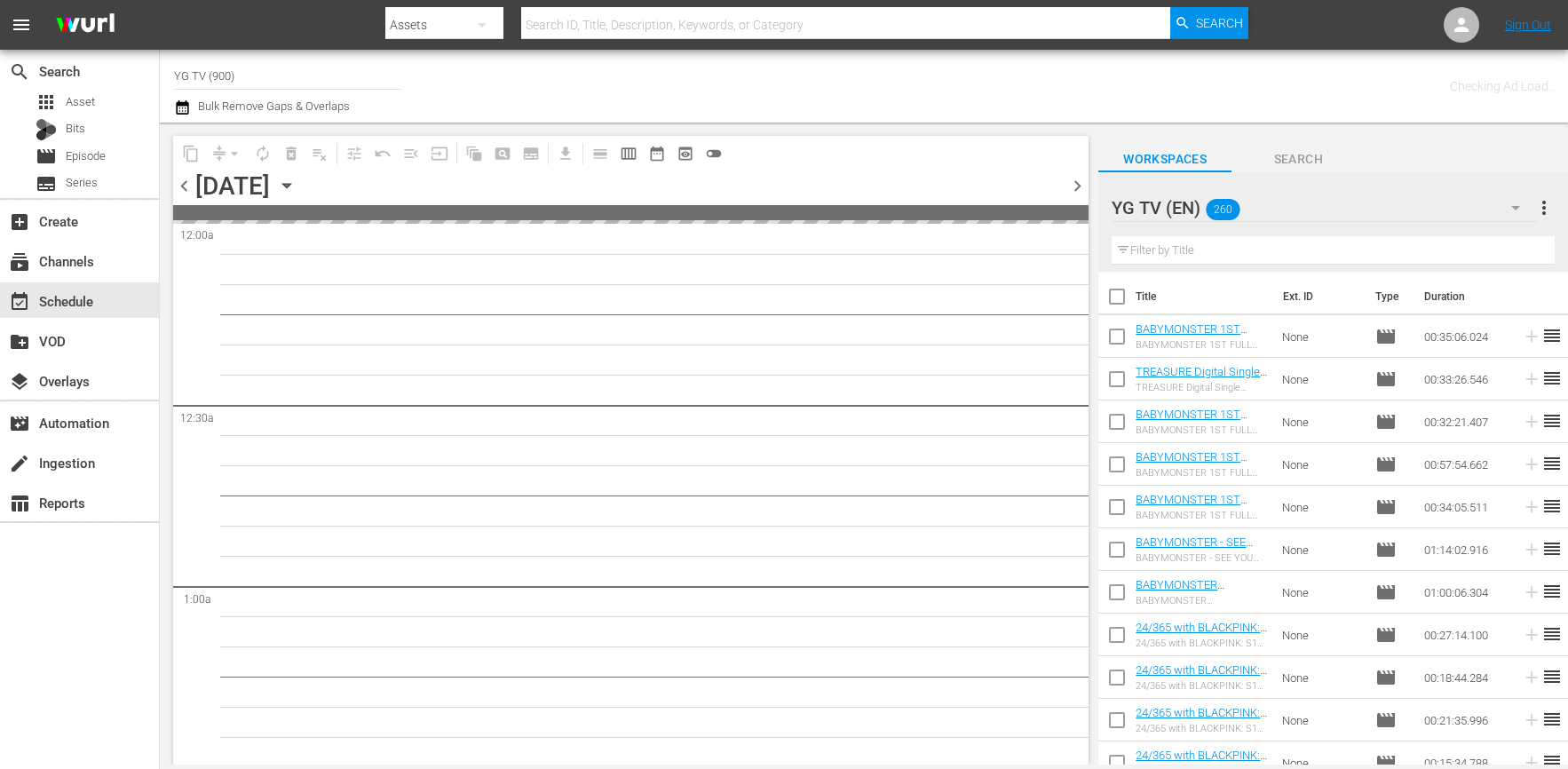
click at [183, 183] on span "chevron_left" at bounding box center [184, 186] width 22 height 22
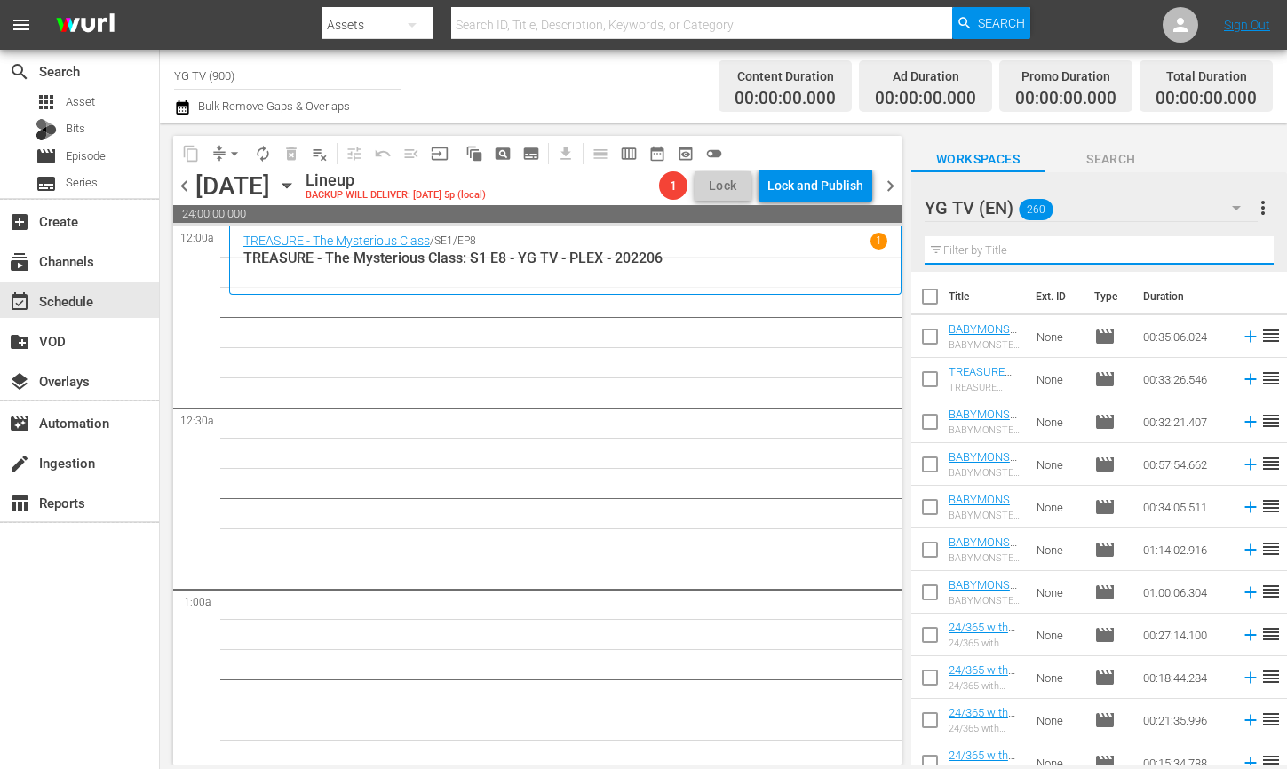
click at [1007, 246] on input "text" at bounding box center [1099, 250] width 349 height 28
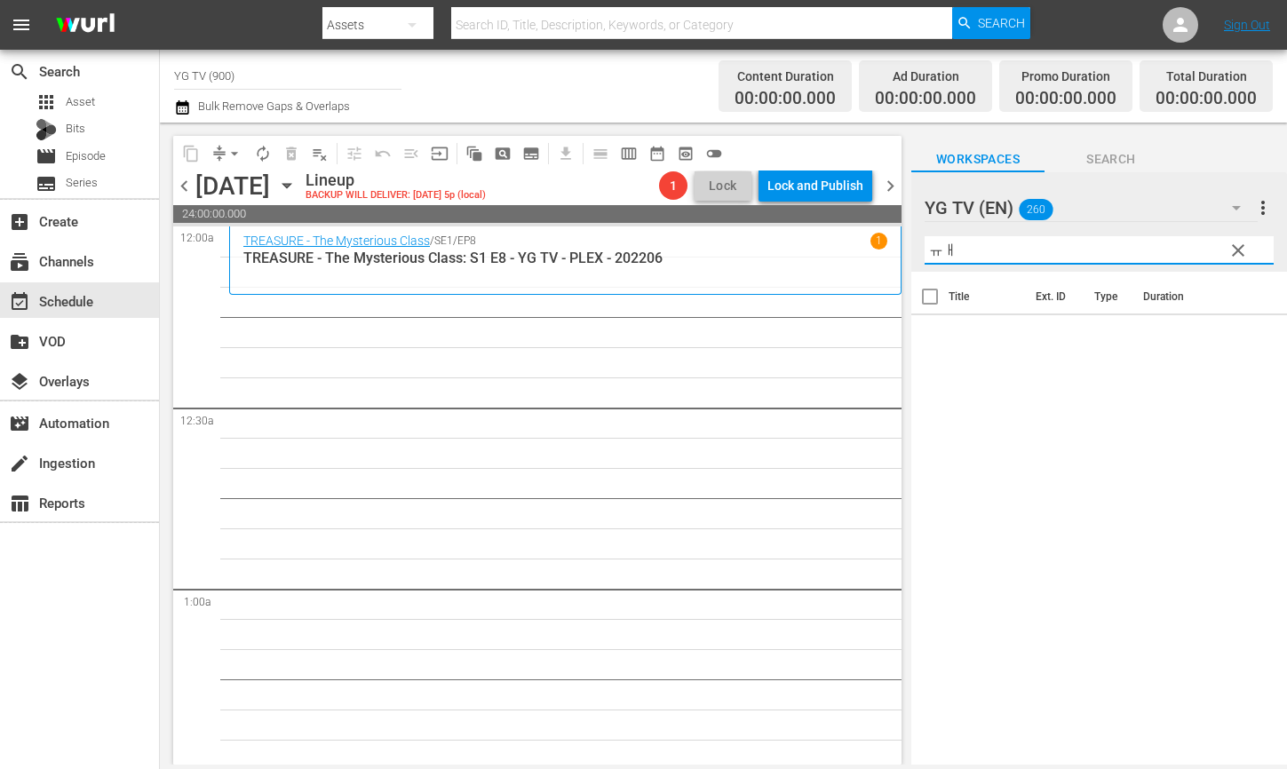
type input "ㅠ"
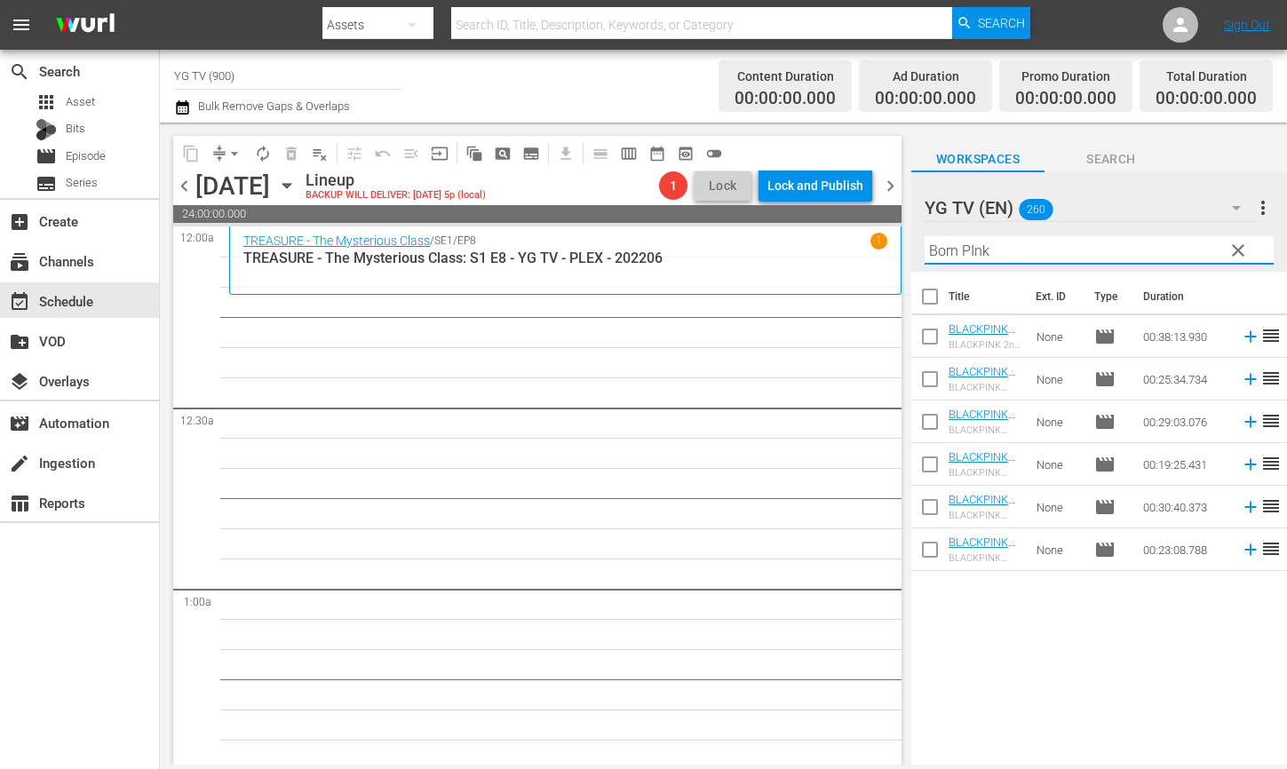
type input "Born PInk"
drag, startPoint x: 823, startPoint y: 440, endPoint x: 844, endPoint y: 428, distance: 24.2
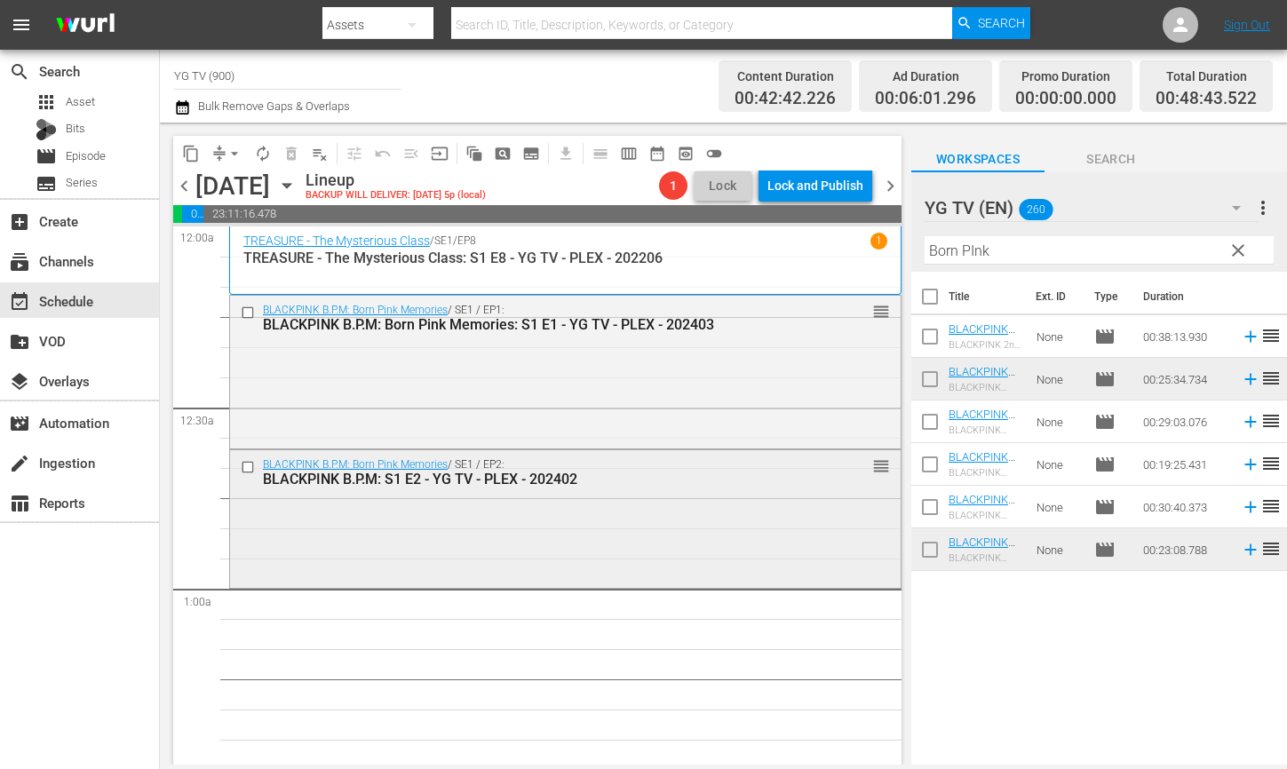
click at [624, 534] on div "BLACKPINK B.P.M: Born Pink Memories / SE1 / EP2: BLACKPINK B.P.M: S1 E2 - YG TV…" at bounding box center [565, 517] width 671 height 134
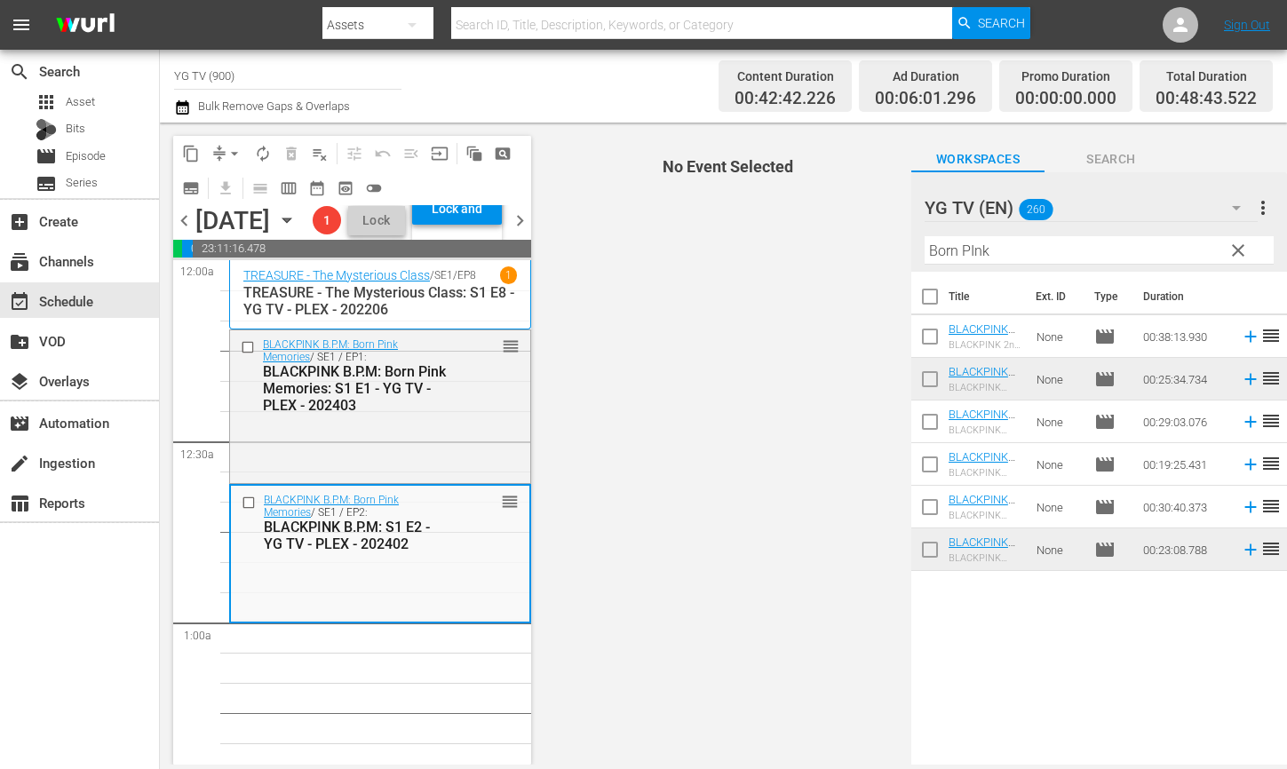
click at [928, 426] on input "checkbox" at bounding box center [930, 425] width 37 height 37
checkbox input "true"
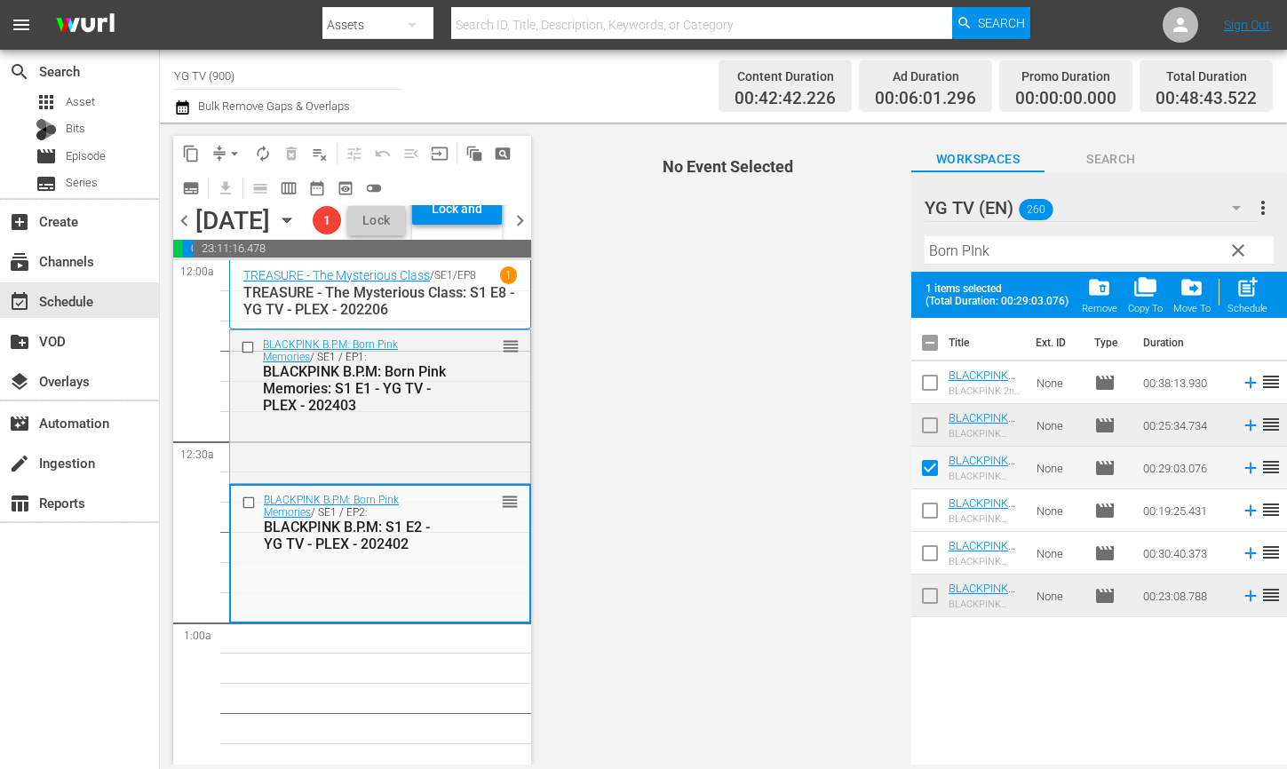
click at [930, 520] on input "checkbox" at bounding box center [930, 514] width 37 height 37
checkbox input "true"
click at [931, 547] on input "checkbox" at bounding box center [930, 556] width 37 height 37
checkbox input "true"
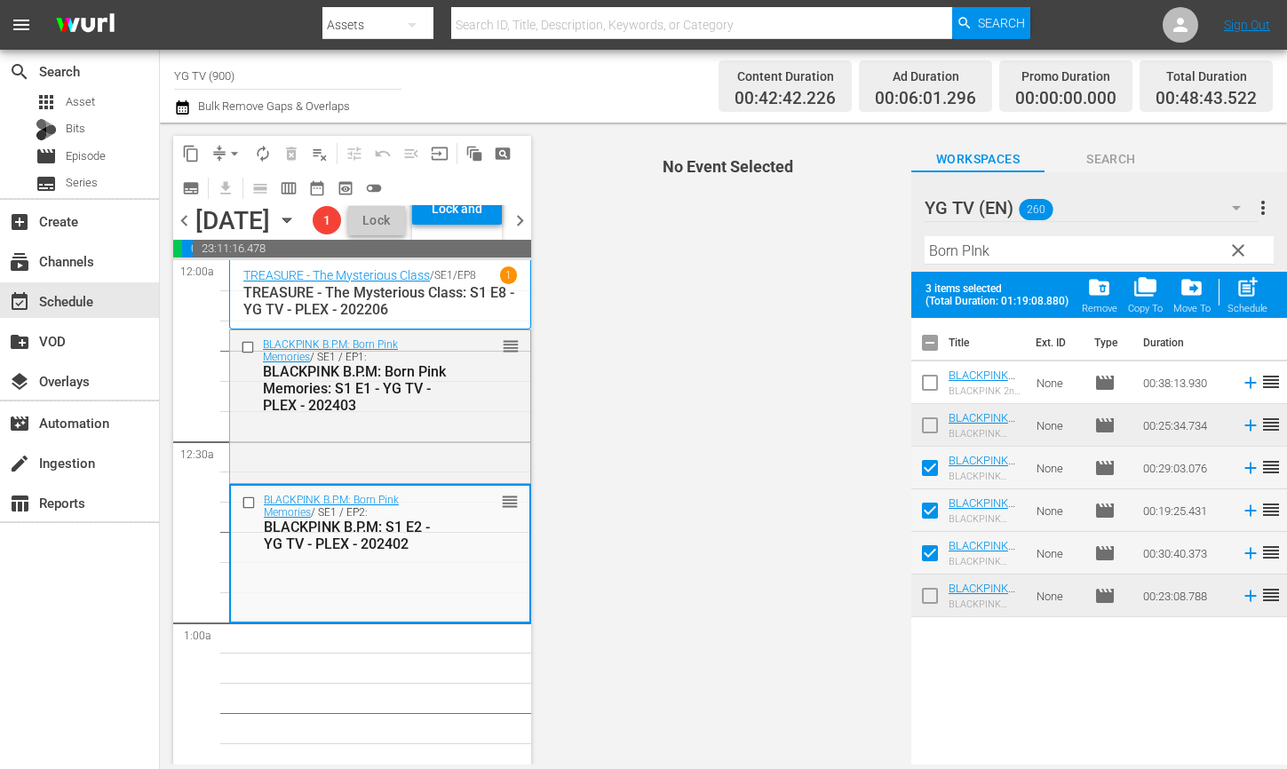
click at [1263, 292] on div "post_add Schedule" at bounding box center [1248, 294] width 40 height 39
checkbox input "false"
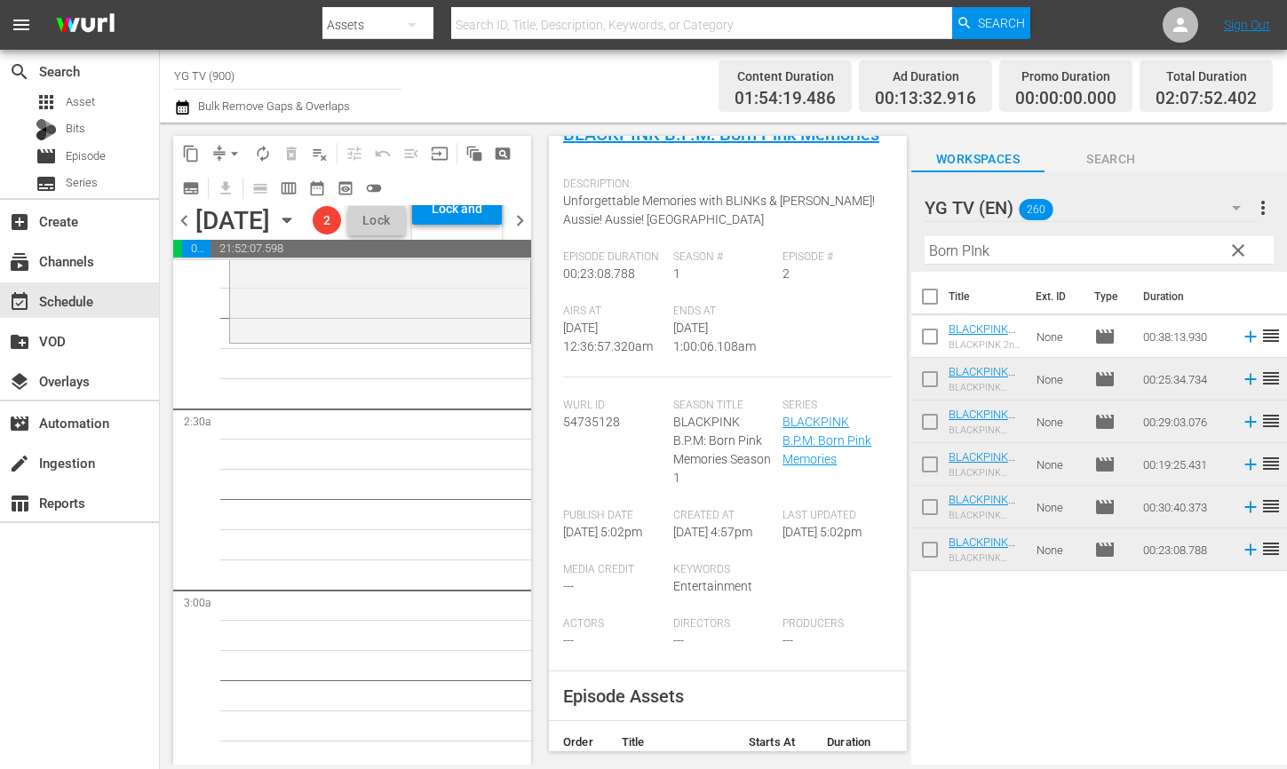
scroll to position [665, 0]
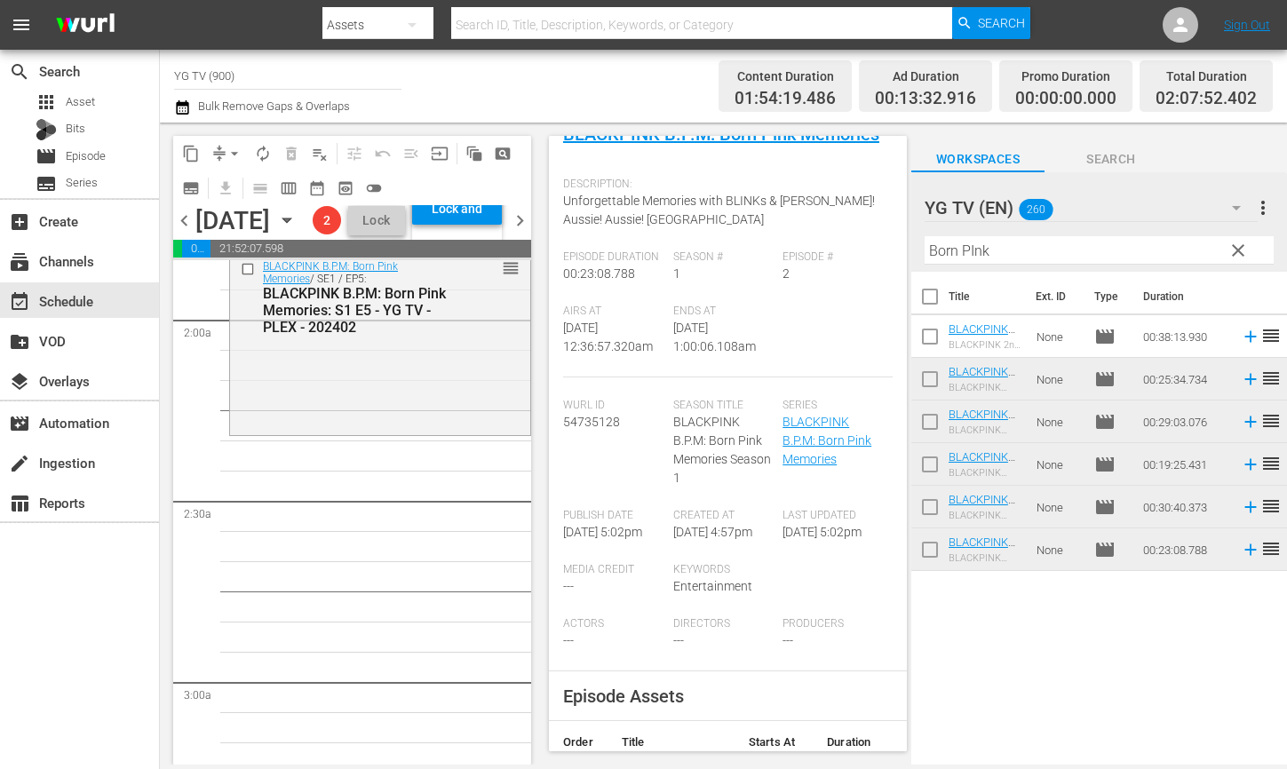
click at [498, 433] on div "BLACKPINK B.P.M: Born Pink Memories / SE1 / EP5: BLACKPINK B.P.M: Born Pink Mem…" at bounding box center [380, 342] width 300 height 180
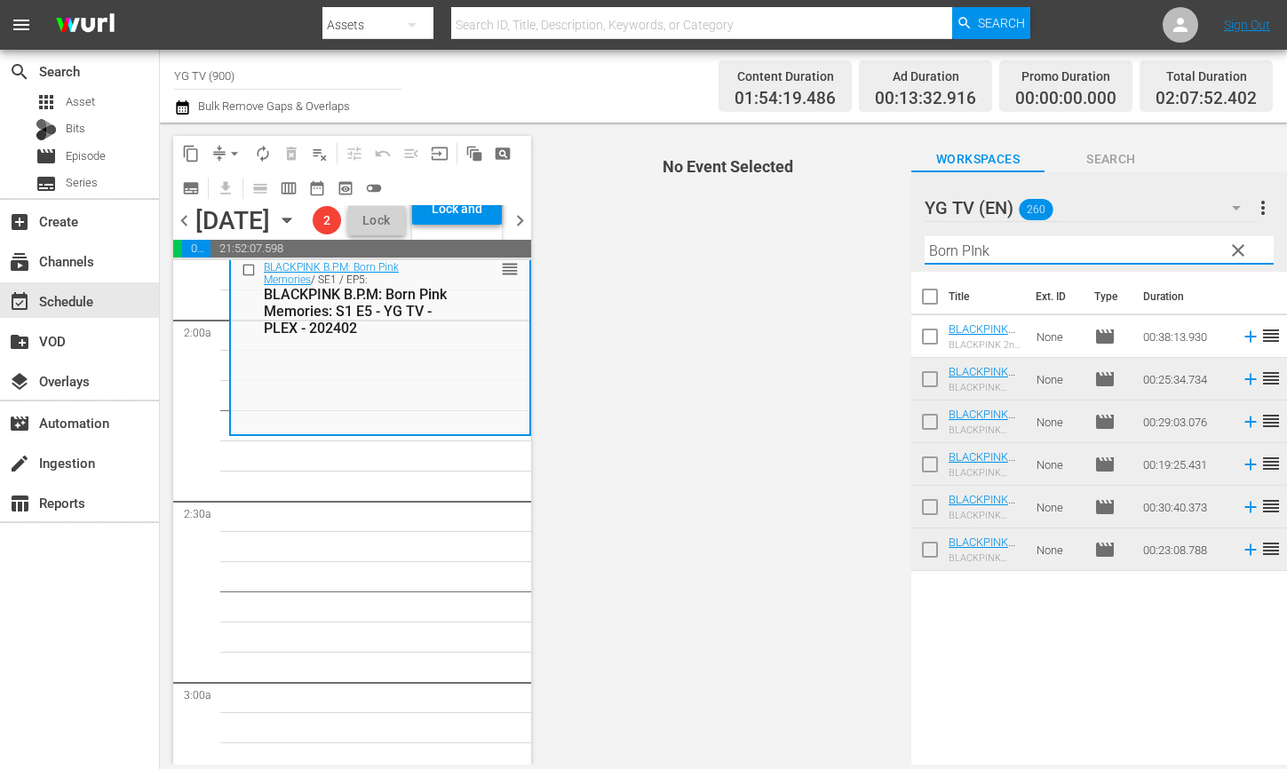
drag, startPoint x: 992, startPoint y: 243, endPoint x: 853, endPoint y: 235, distance: 139.7
click at [855, 235] on div "content_copy compress arrow_drop_down autorenew_outlined delete_forever_outline…" at bounding box center [723, 444] width 1127 height 642
paste input "special"
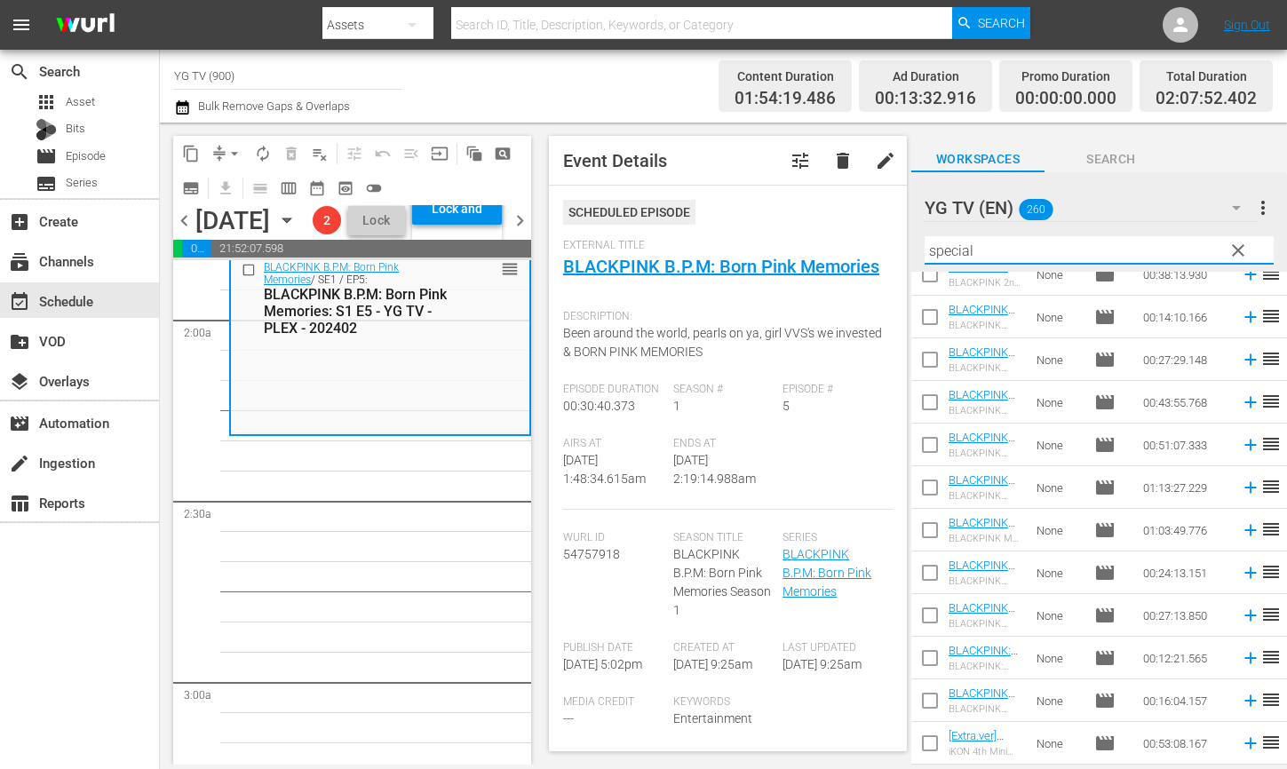
scroll to position [0, 0]
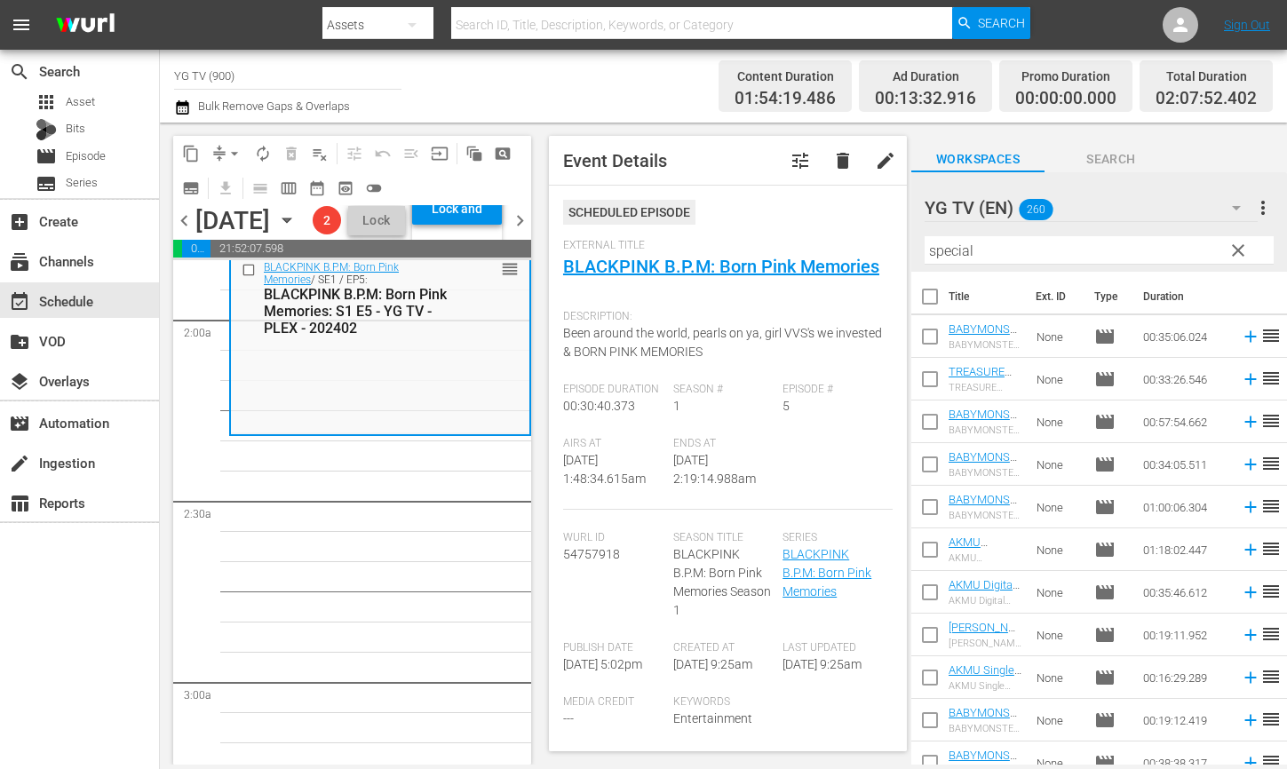
drag, startPoint x: 988, startPoint y: 587, endPoint x: 165, endPoint y: 24, distance: 997.0
drag, startPoint x: 1023, startPoint y: 244, endPoint x: 864, endPoint y: 228, distance: 160.7
click at [869, 227] on div "content_copy compress arrow_drop_down autorenew_outlined delete_forever_outline…" at bounding box center [723, 444] width 1127 height 642
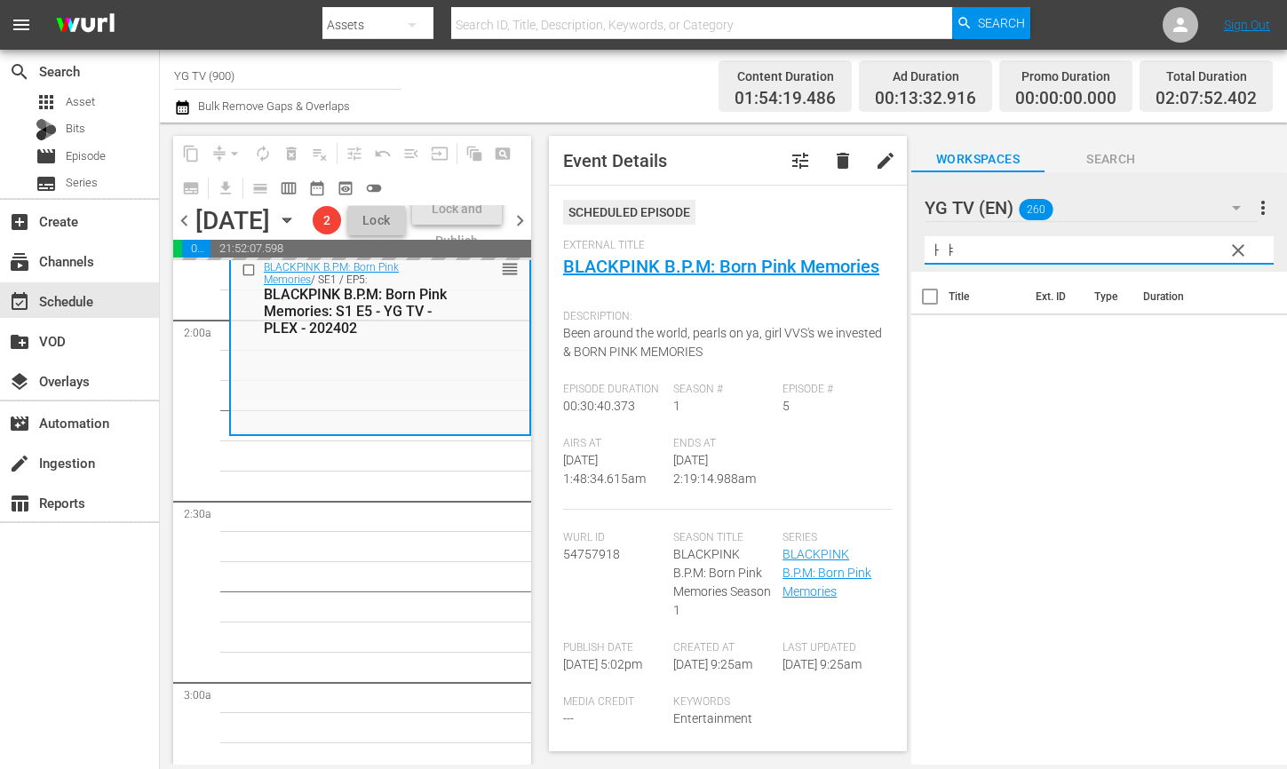
type input "ㅏ"
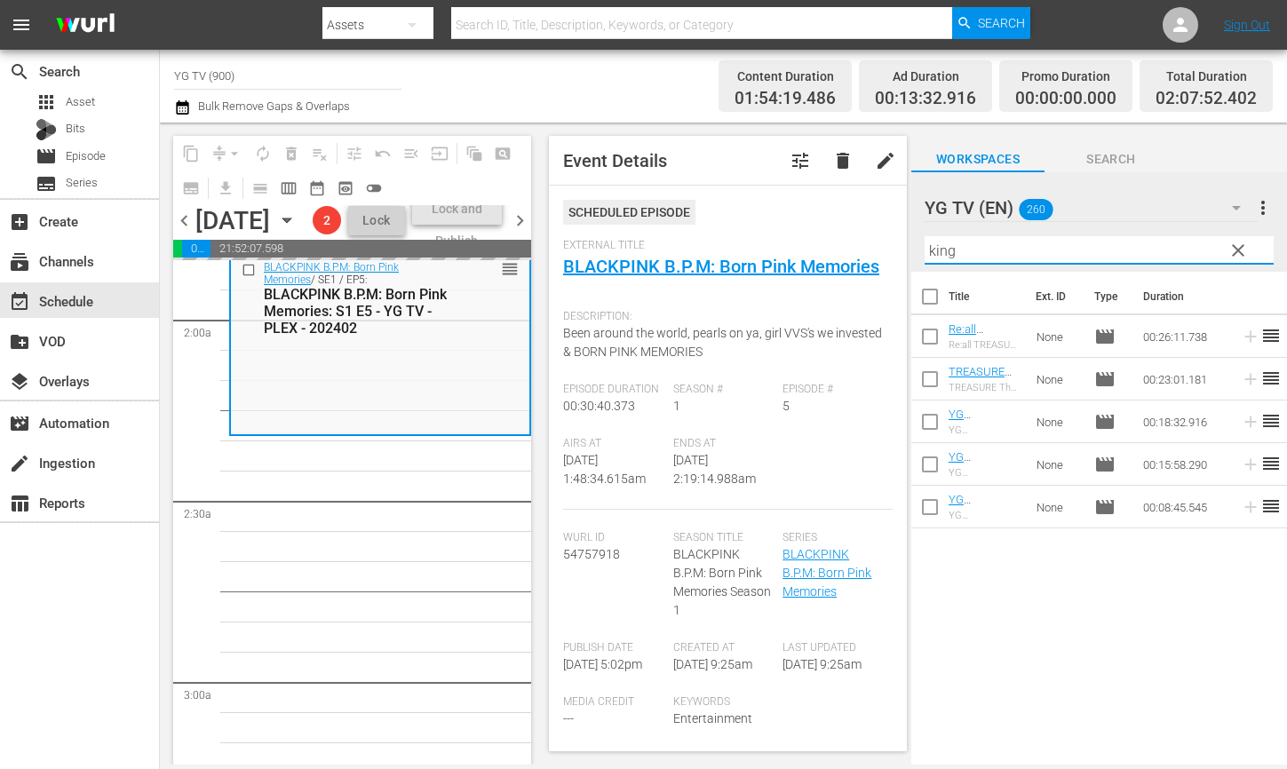
type input "king"
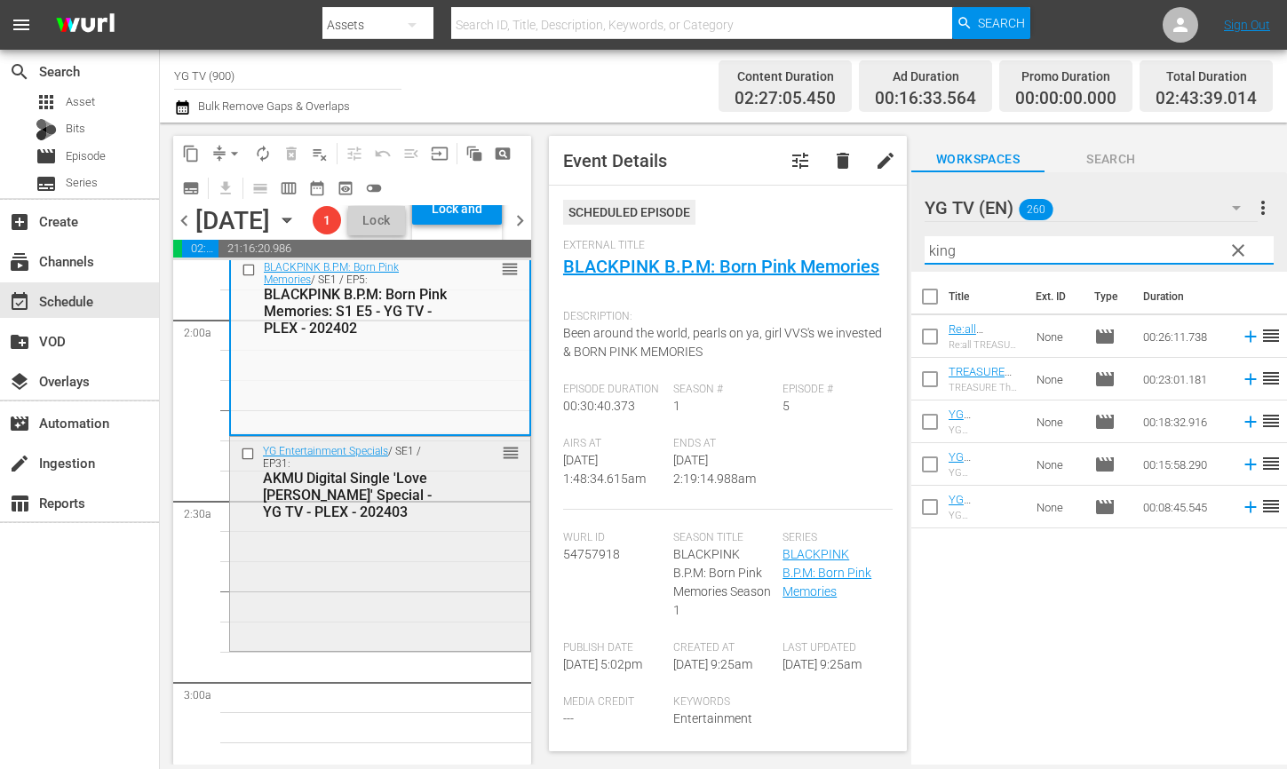
click at [333, 648] on div "YG Entertainment Specials / SE1 / EP31: AKMU Digital Single 'Love Lee' Special …" at bounding box center [380, 542] width 300 height 211
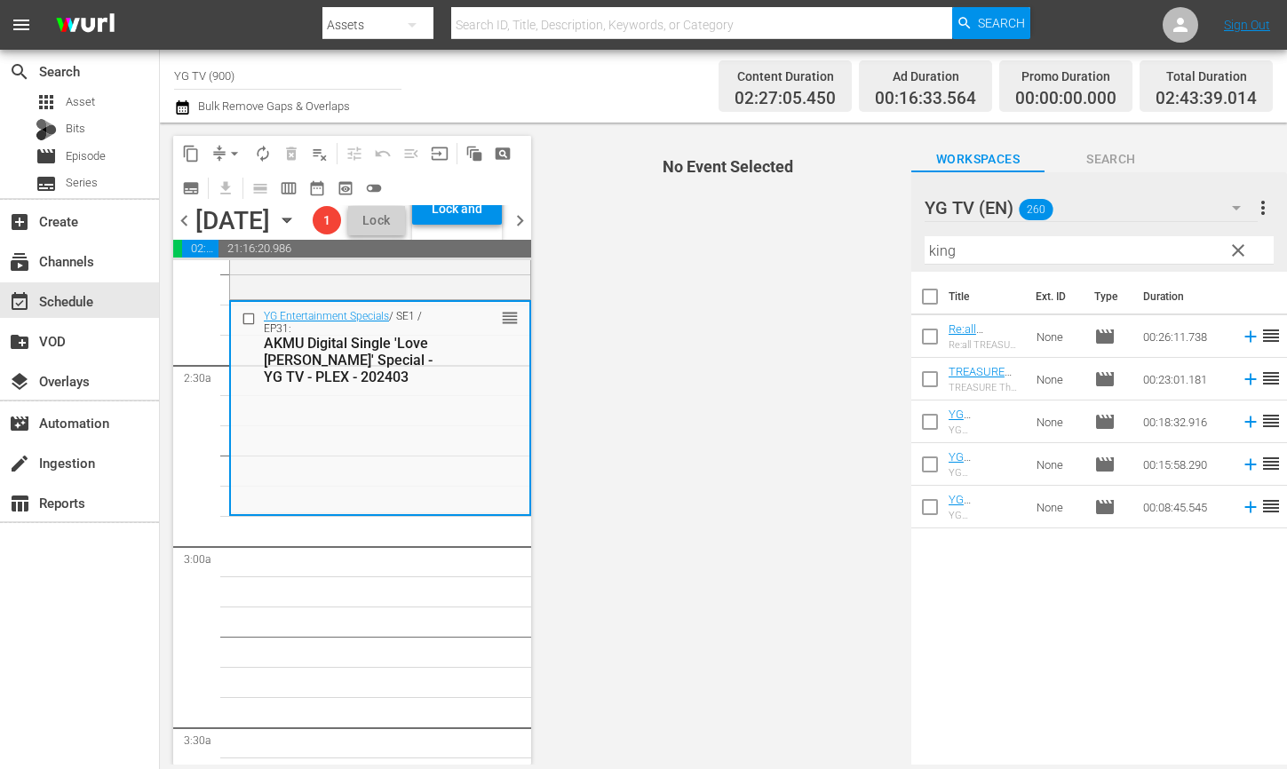
scroll to position [804, 0]
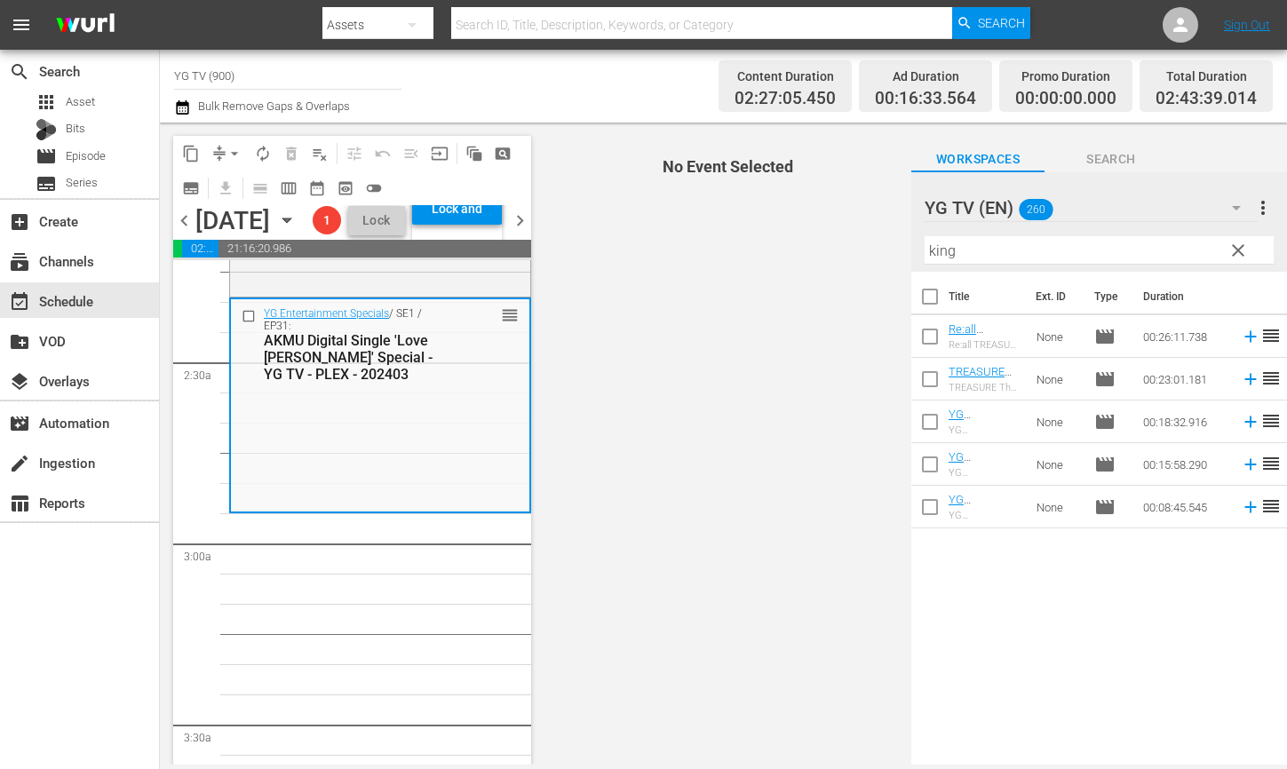
drag, startPoint x: 670, startPoint y: 530, endPoint x: 704, endPoint y: 522, distance: 34.7
click at [672, 530] on span "No Event Selected" at bounding box center [724, 444] width 376 height 642
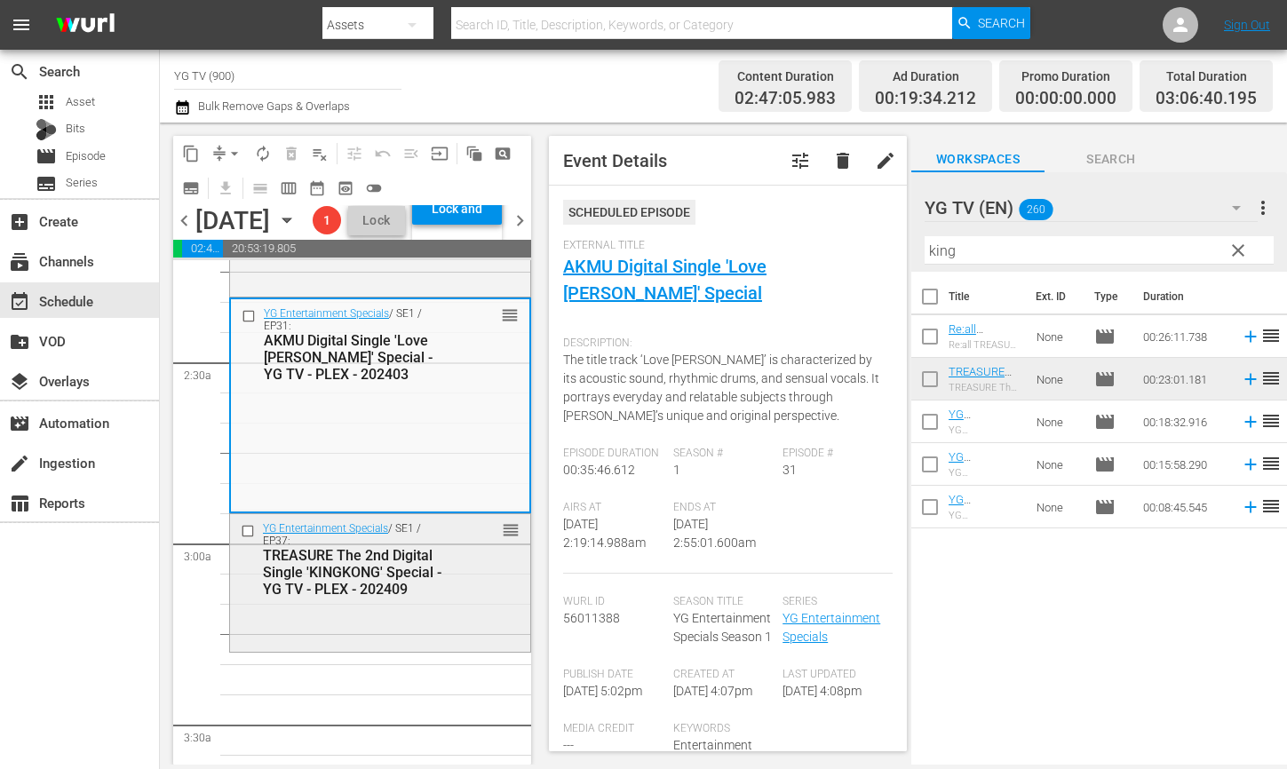
click at [444, 604] on div "YG Entertainment Specials / SE1 / EP37: TREASURE The 2nd Digital Single 'KINGKO…" at bounding box center [380, 559] width 300 height 90
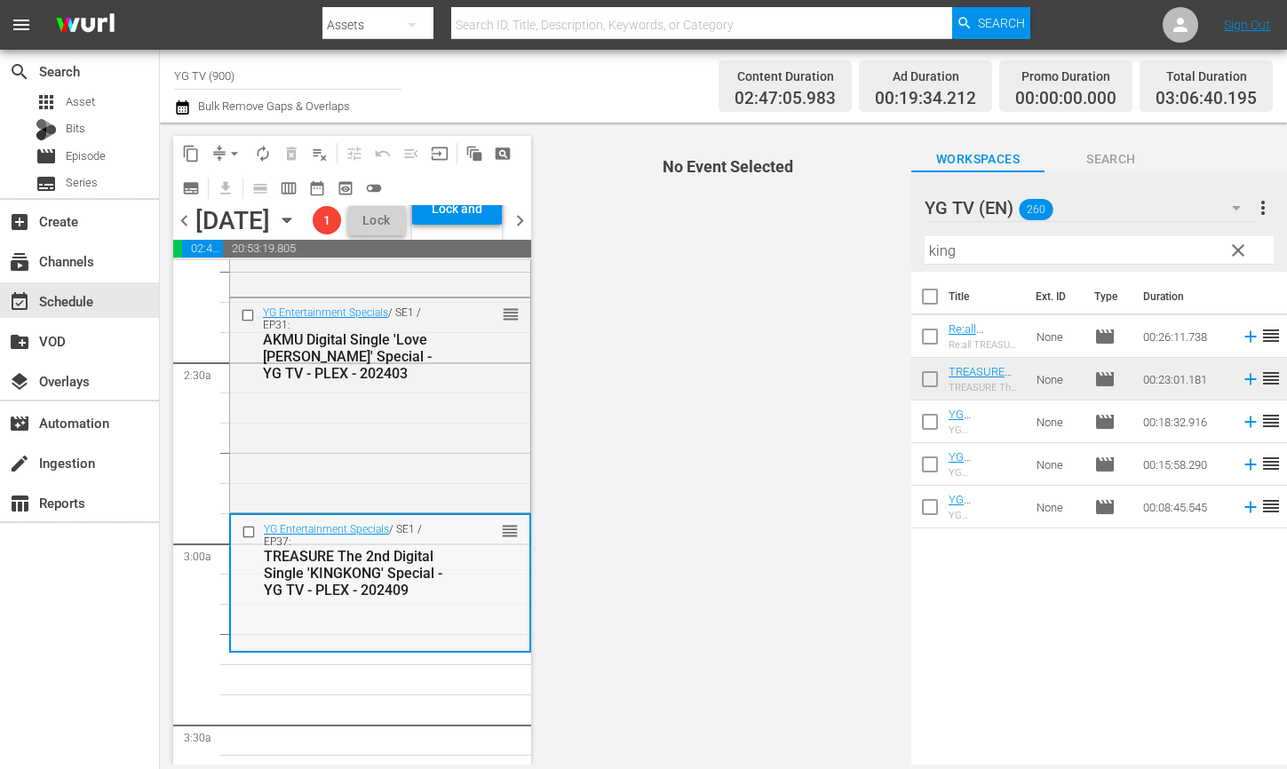
scroll to position [888, 0]
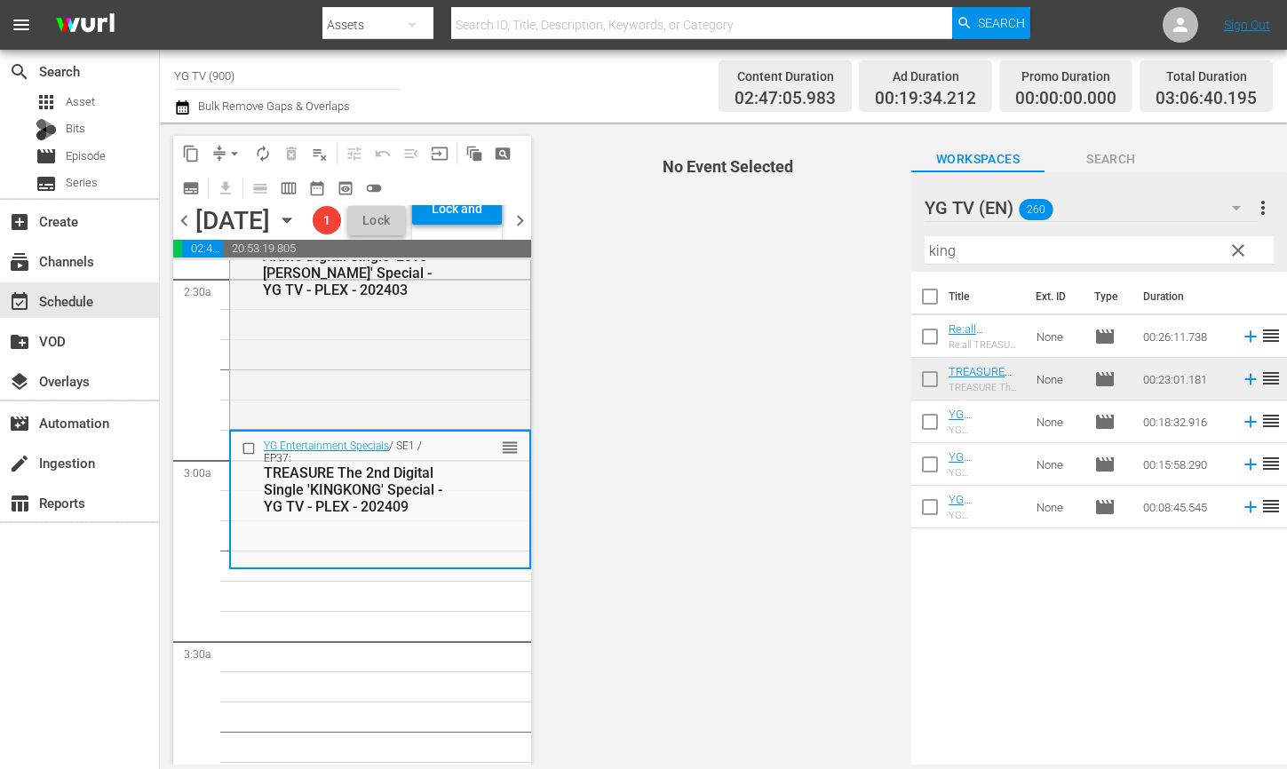
drag, startPoint x: 967, startPoint y: 256, endPoint x: 804, endPoint y: 242, distance: 163.2
click at [808, 242] on div "content_copy compress arrow_drop_down autorenew_outlined delete_forever_outline…" at bounding box center [723, 444] width 1127 height 642
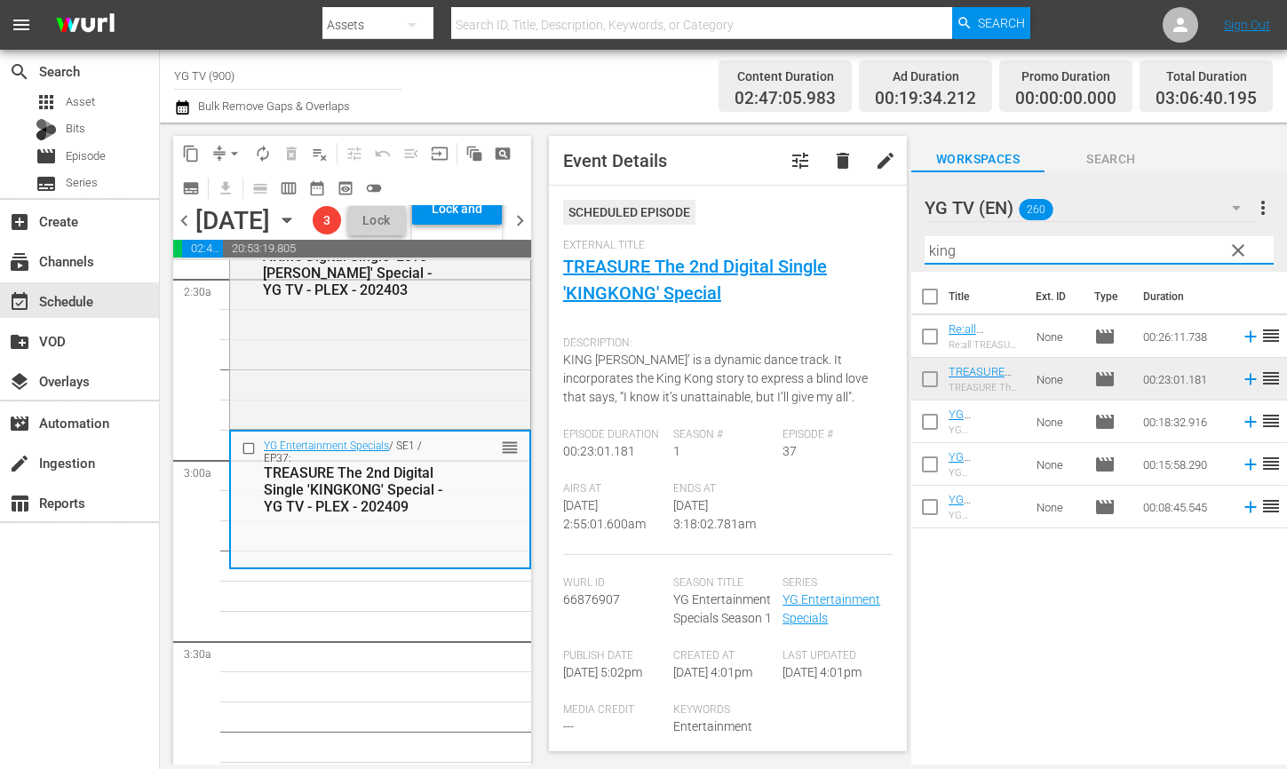
scroll to position [918, 0]
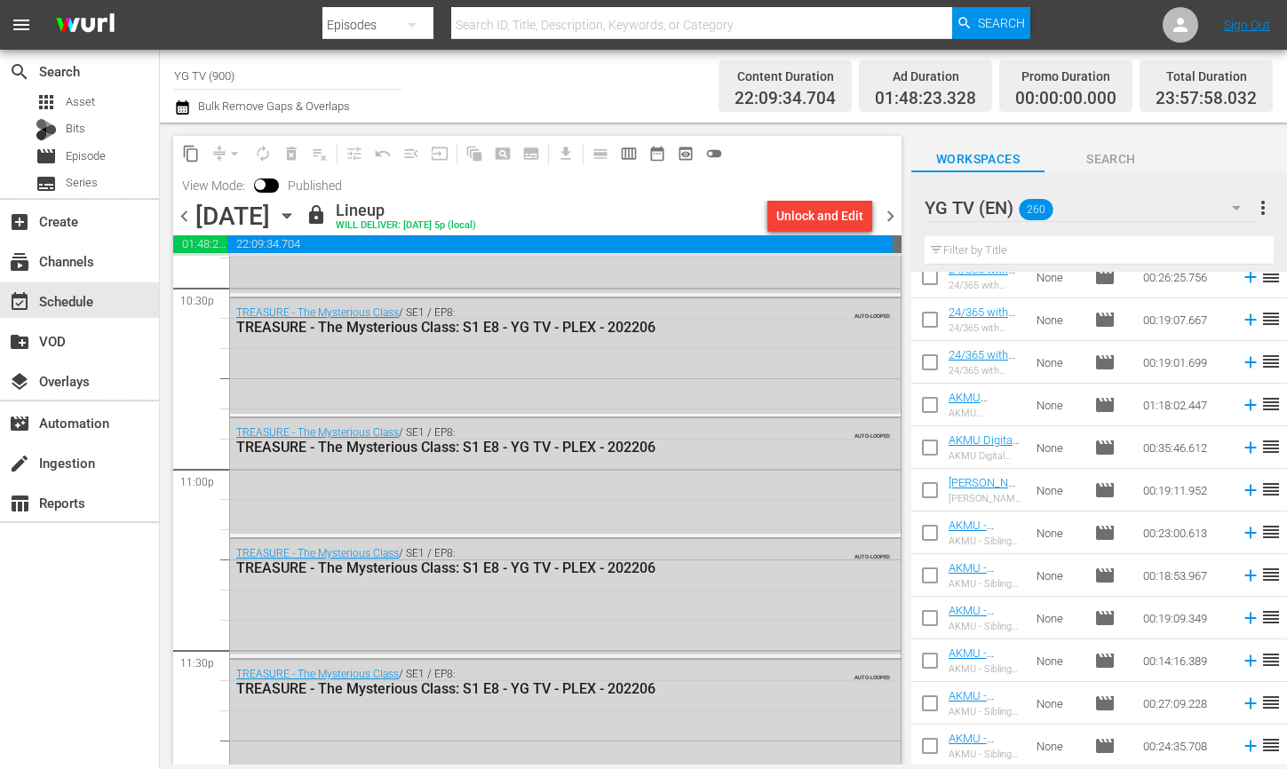
scroll to position [8259, 0]
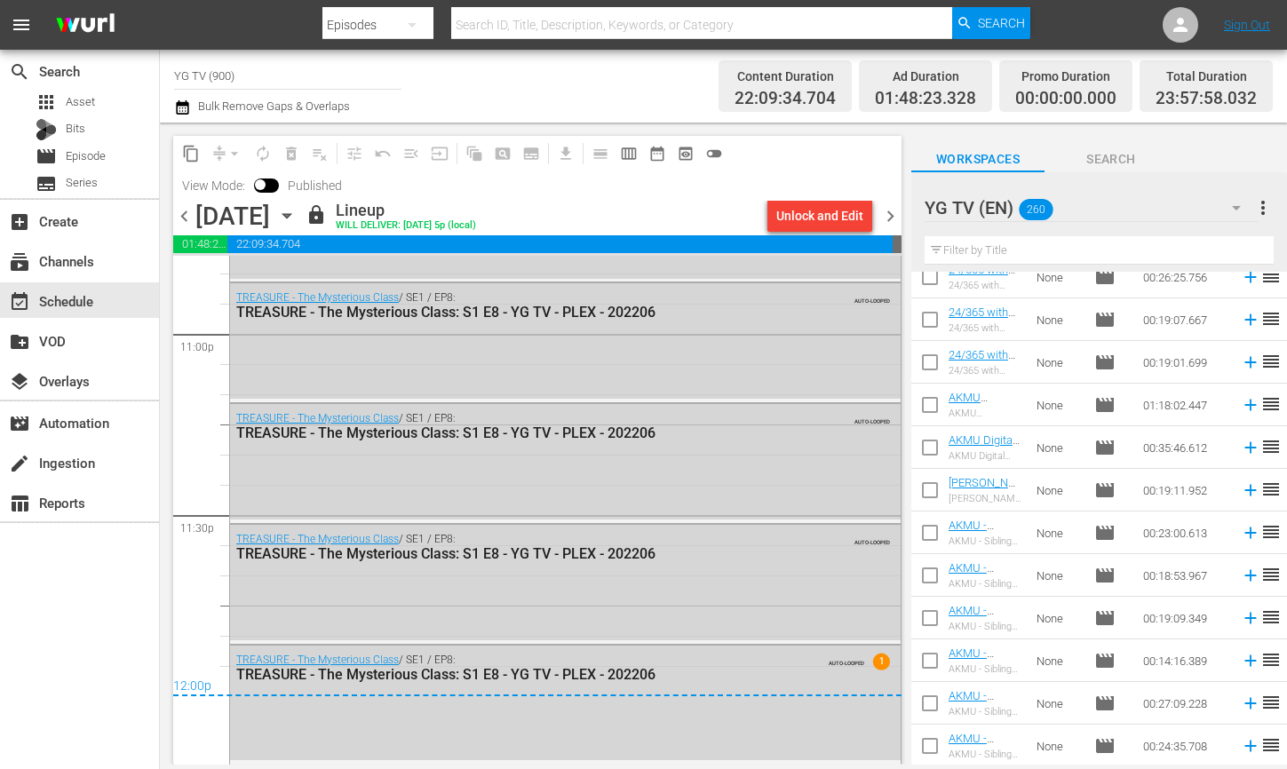
click at [1107, 238] on input "text" at bounding box center [1099, 250] width 349 height 28
paste input "special"
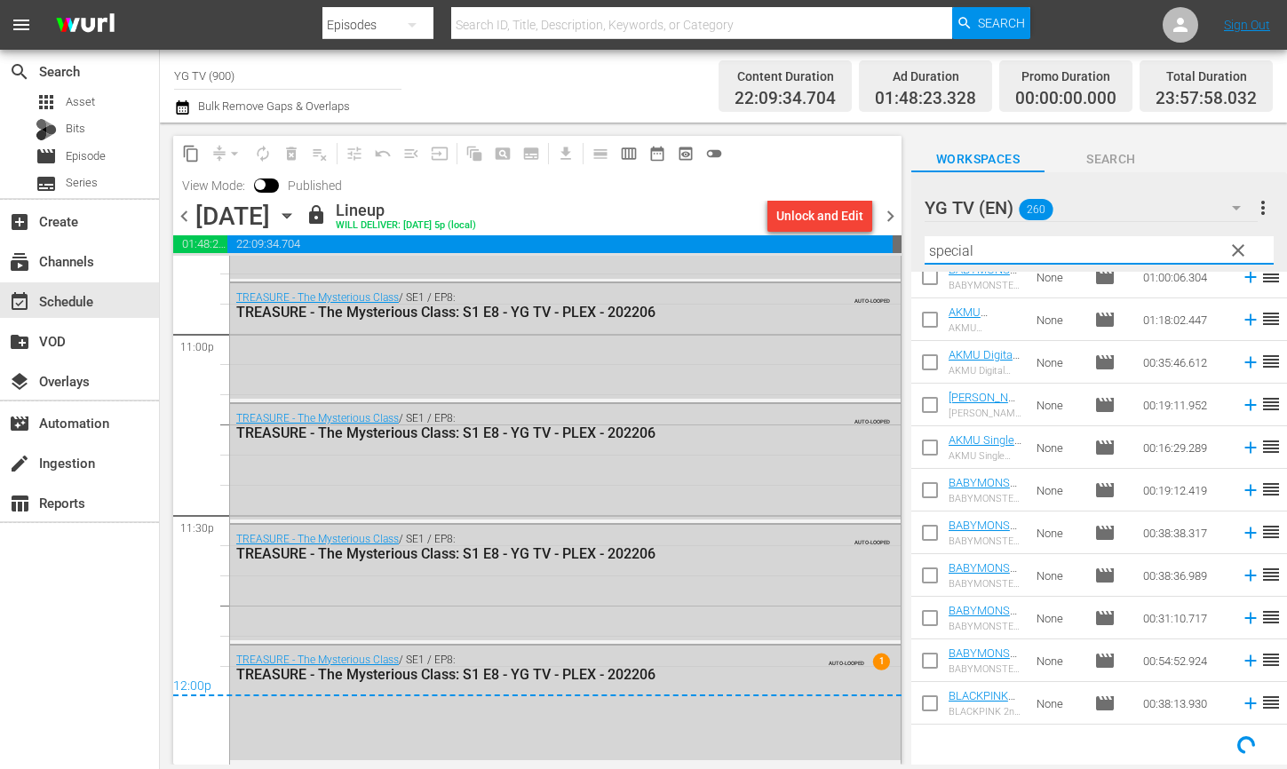
scroll to position [230, 0]
type input "special"
drag, startPoint x: 810, startPoint y: 227, endPoint x: 776, endPoint y: 219, distance: 34.9
click at [778, 219] on div "content_copy compress arrow_drop_down autorenew_outlined delete_forever_outline…" at bounding box center [723, 444] width 1127 height 642
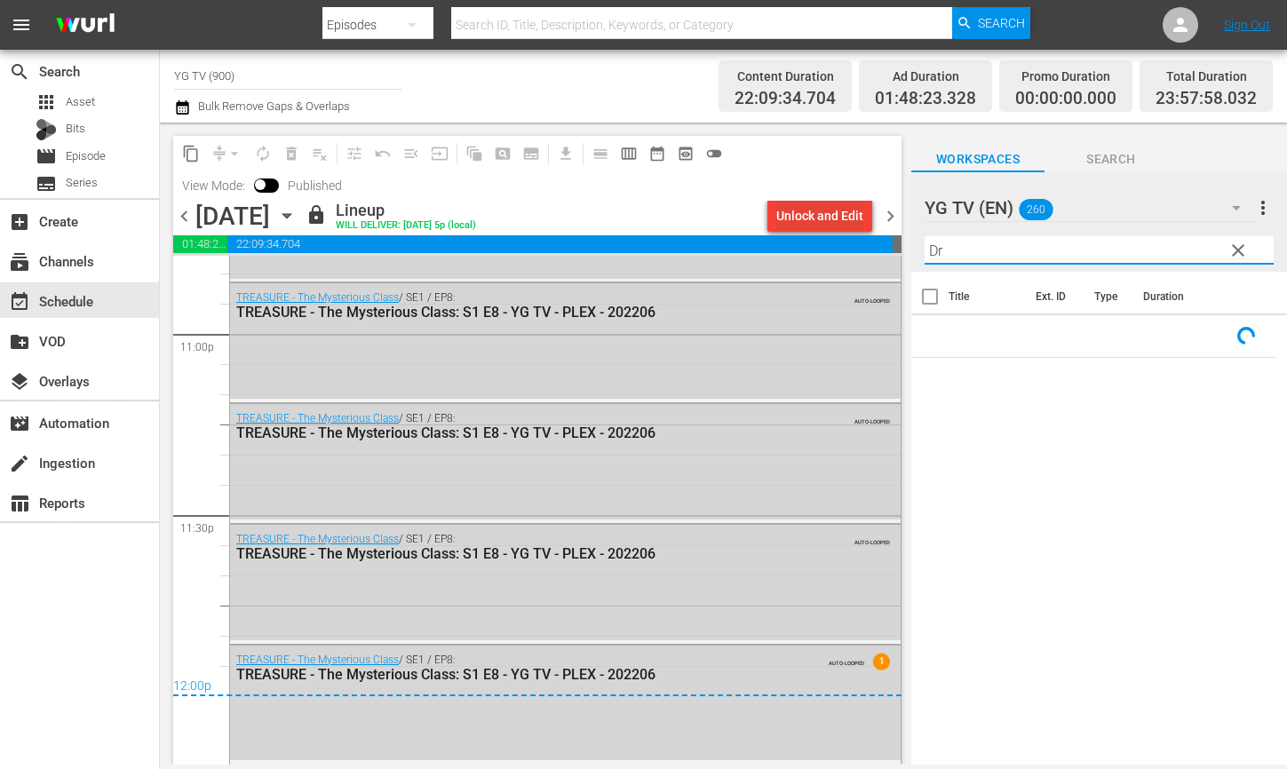
scroll to position [0, 0]
type input "Drip"
drag, startPoint x: 968, startPoint y: 251, endPoint x: 949, endPoint y: 246, distance: 20.3
click at [951, 247] on div "Filter by Title Drip" at bounding box center [1099, 250] width 349 height 43
click at [800, 243] on div "content_copy compress arrow_drop_down autorenew_outlined delete_forever_outline…" at bounding box center [723, 444] width 1127 height 642
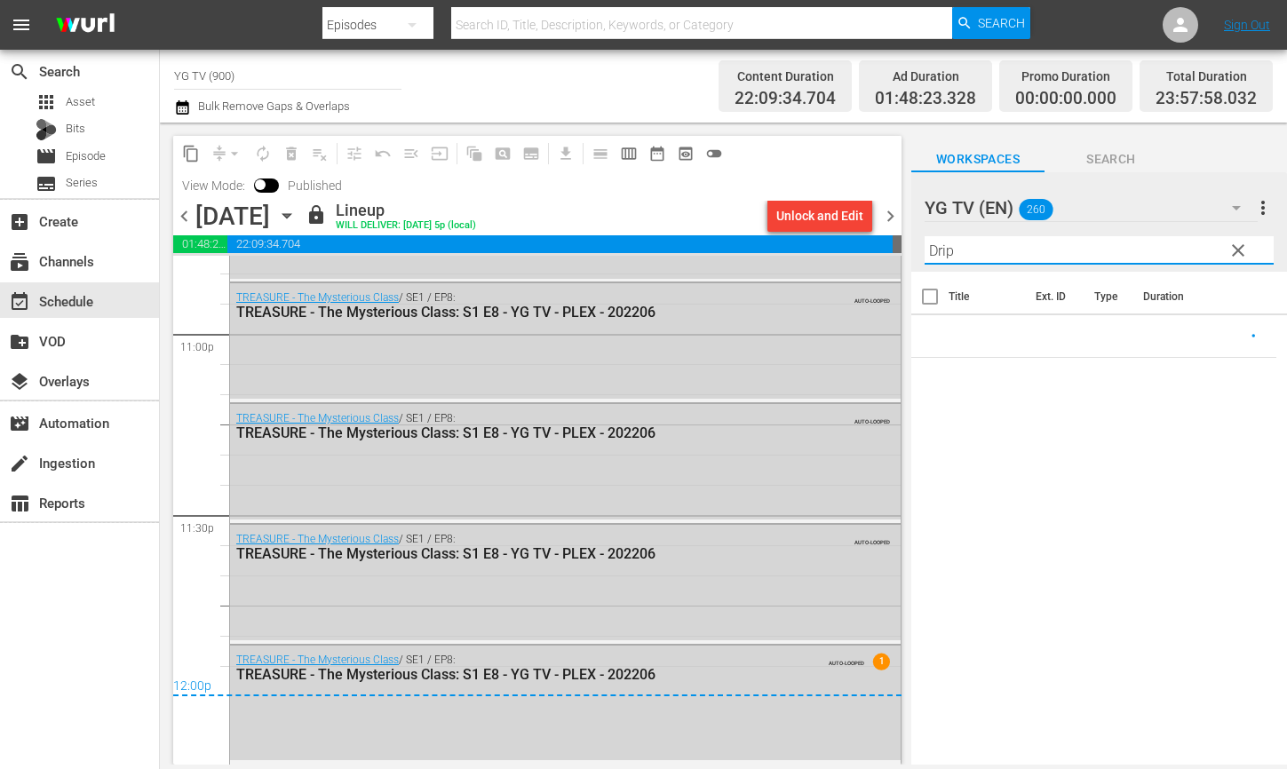
click at [1242, 253] on span "clear" at bounding box center [1238, 250] width 21 height 21
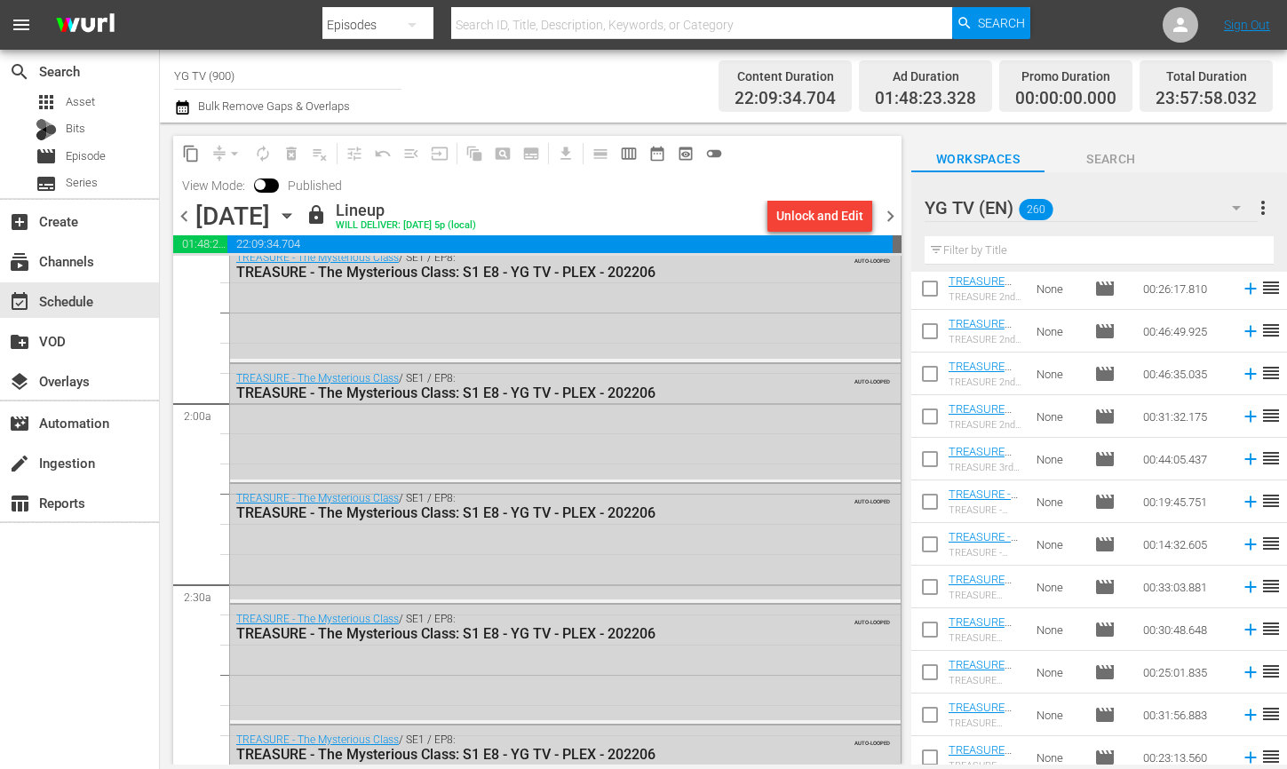
scroll to position [519, 0]
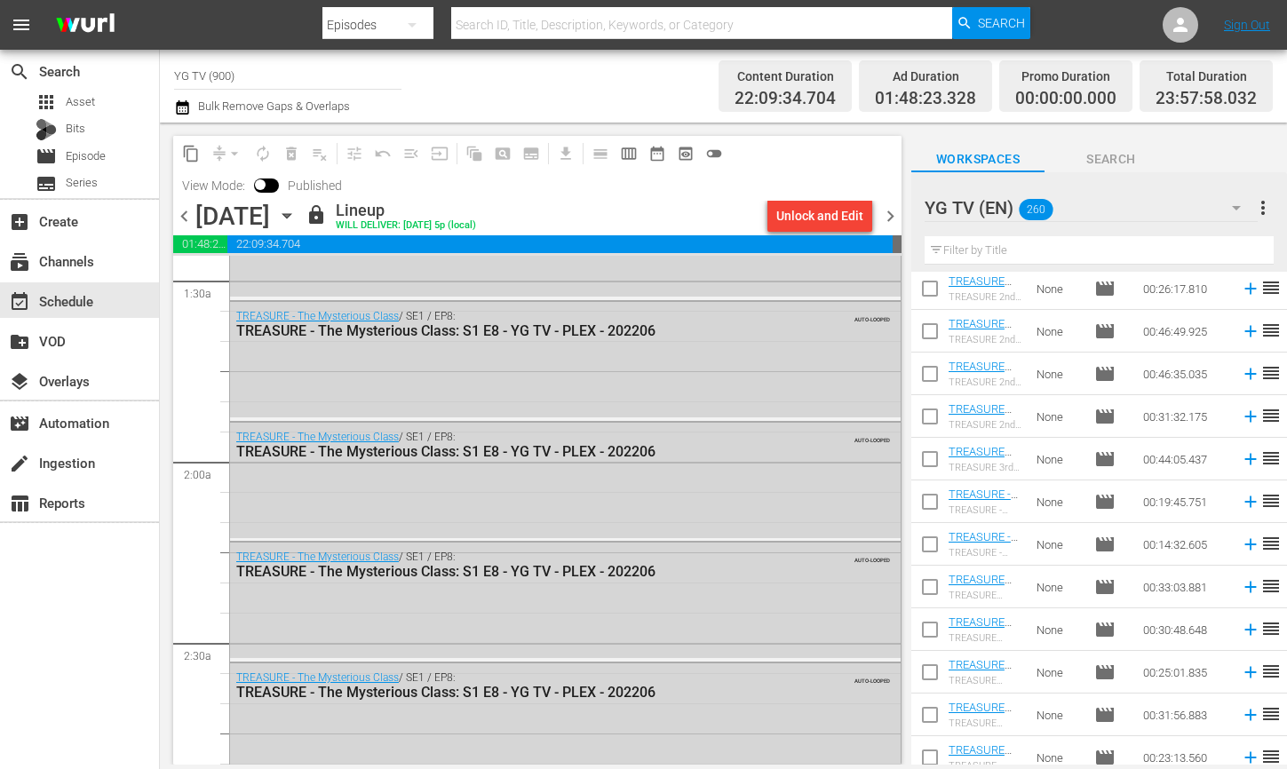
click at [812, 214] on div "Unlock and Edit" at bounding box center [819, 216] width 87 height 32
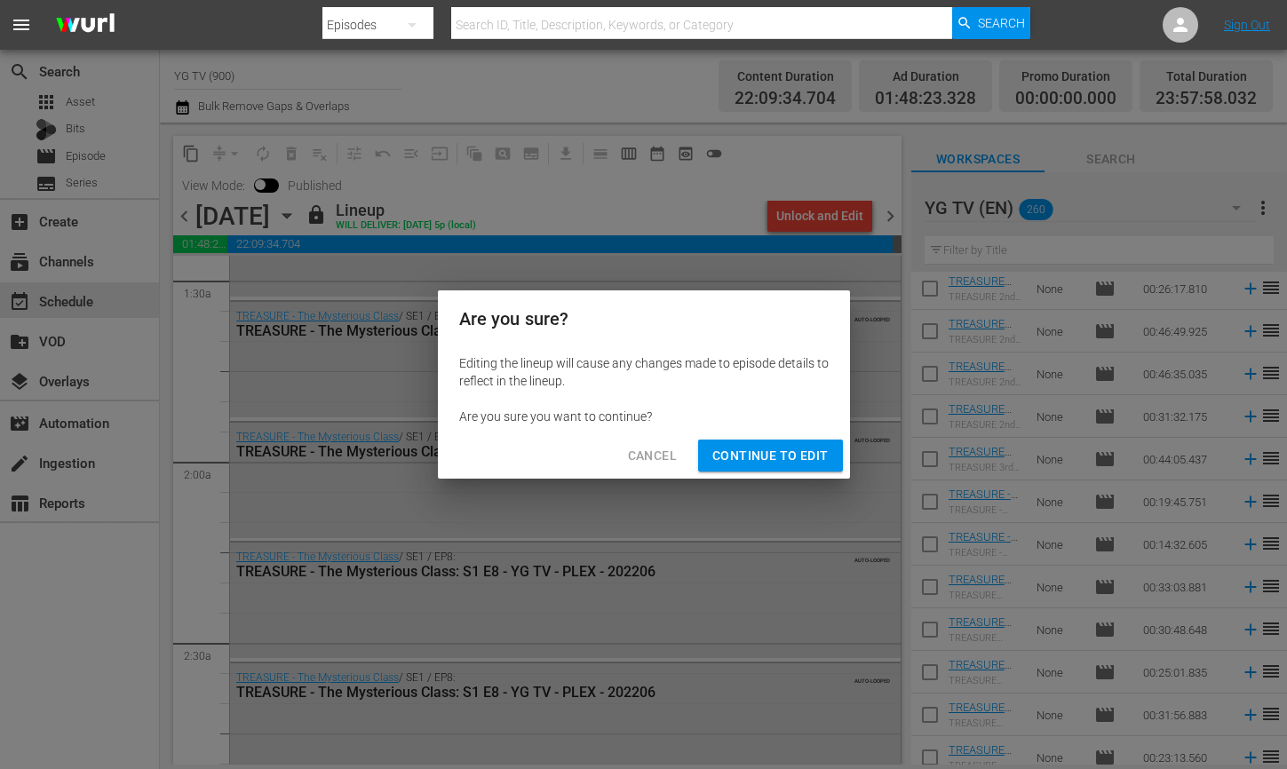
click at [763, 448] on span "Continue to Edit" at bounding box center [770, 456] width 115 height 22
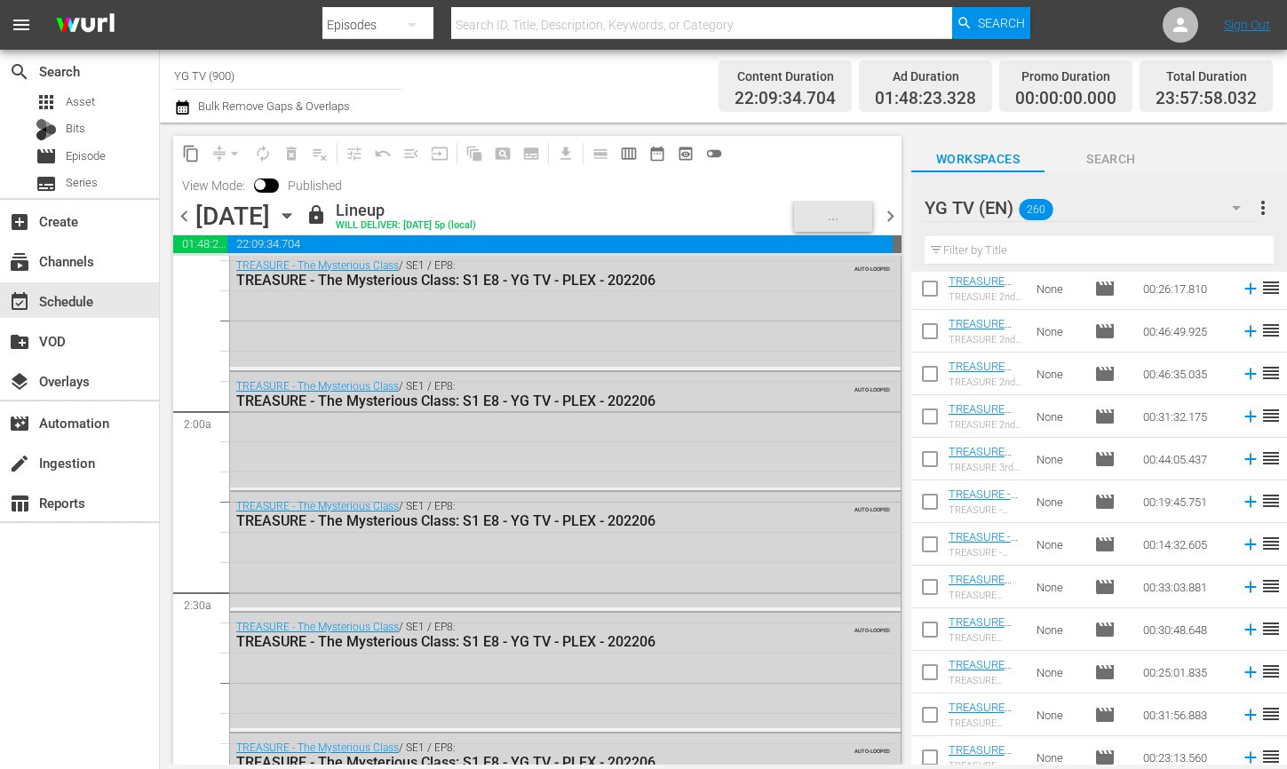
scroll to position [0, 0]
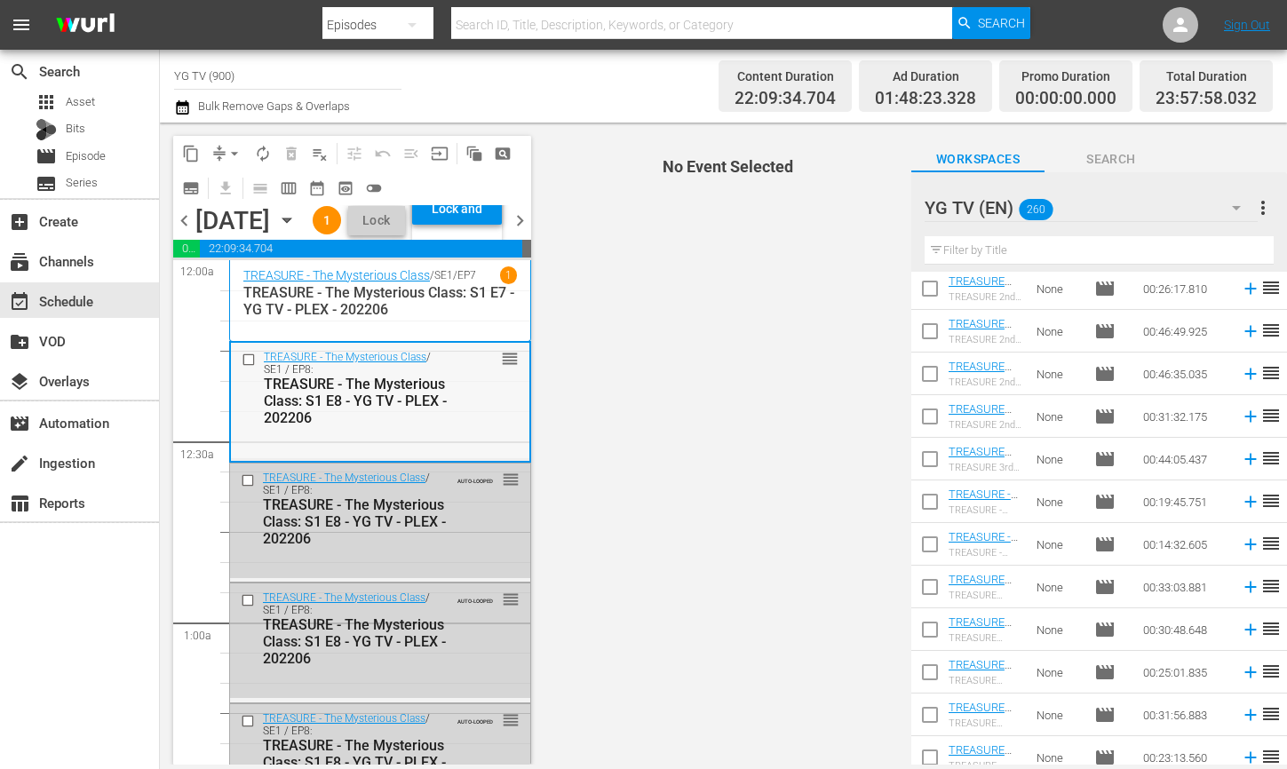
click at [467, 433] on div "TREASURE - The Mysterious Class / SE1 / EP8: TREASURE - The Mysterious Class: S…" at bounding box center [380, 388] width 299 height 90
click at [314, 153] on span "playlist_remove_outlined" at bounding box center [320, 154] width 18 height 18
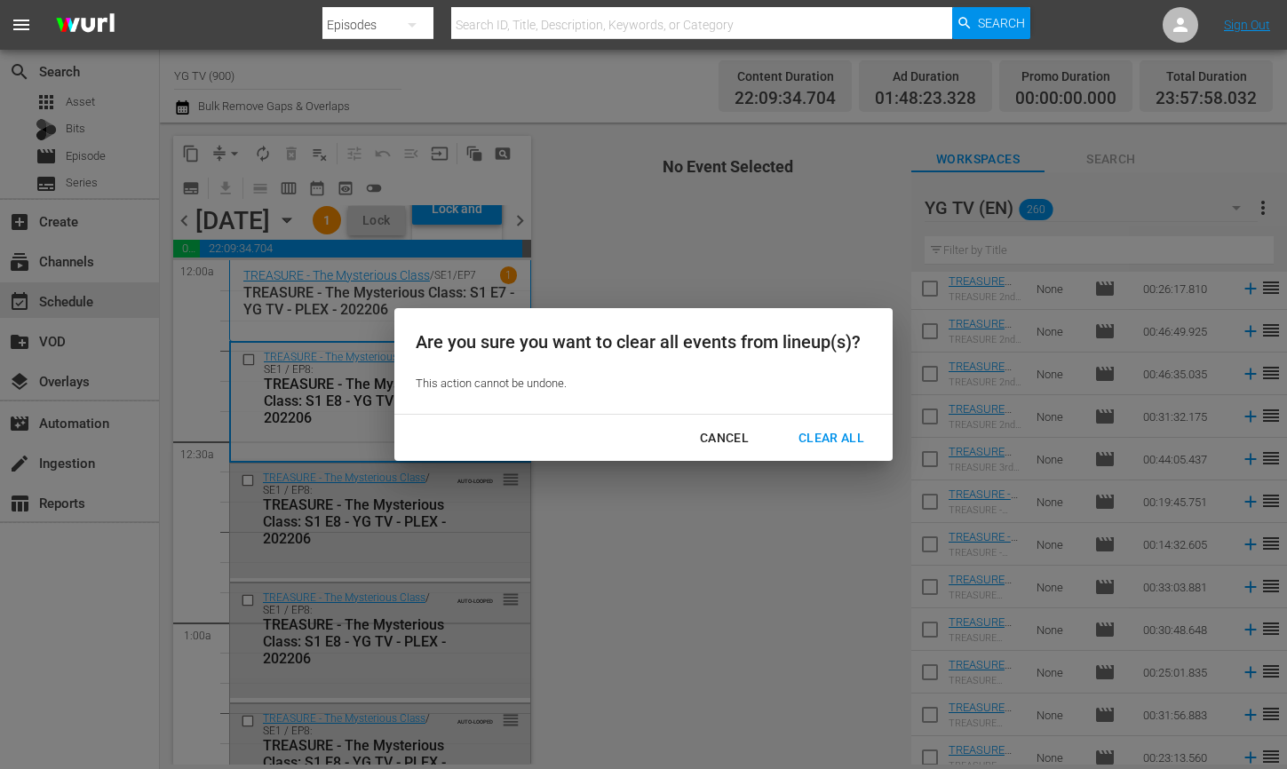
click at [824, 434] on div "Clear All" at bounding box center [831, 438] width 94 height 22
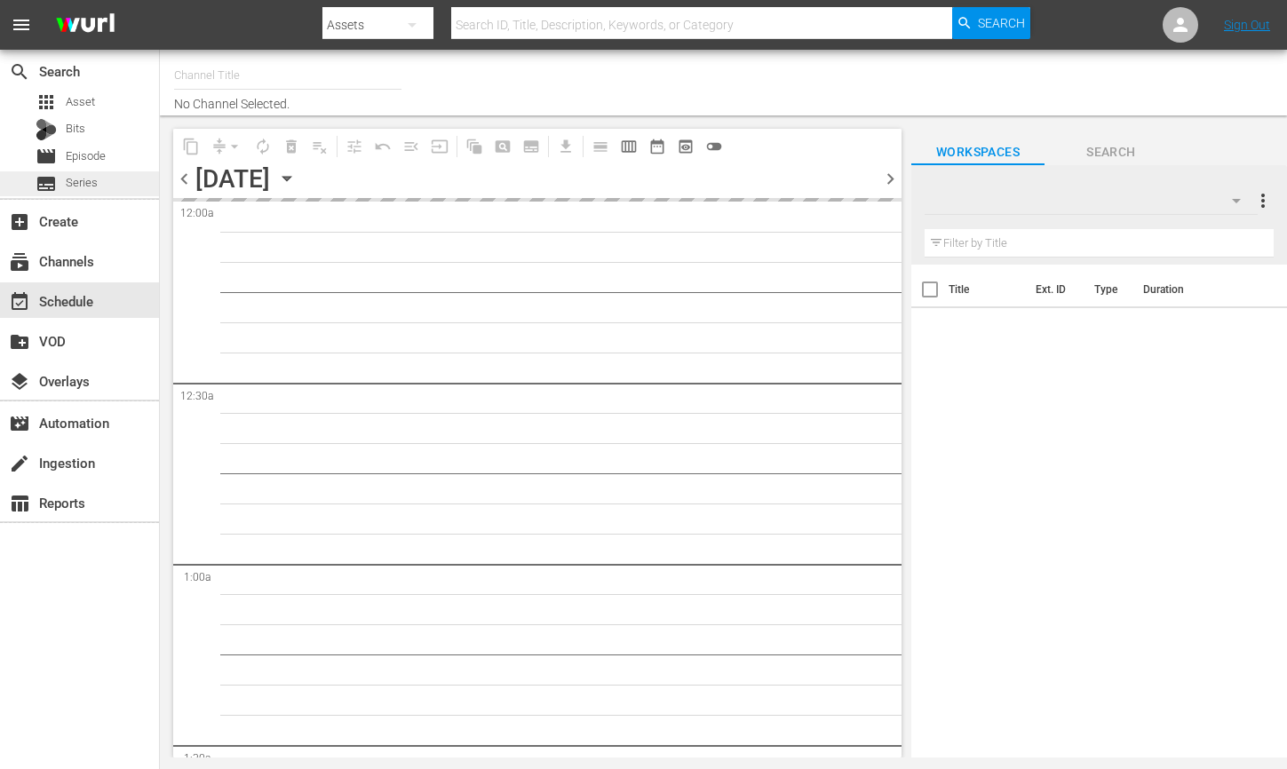
type input "YG TV (900)"
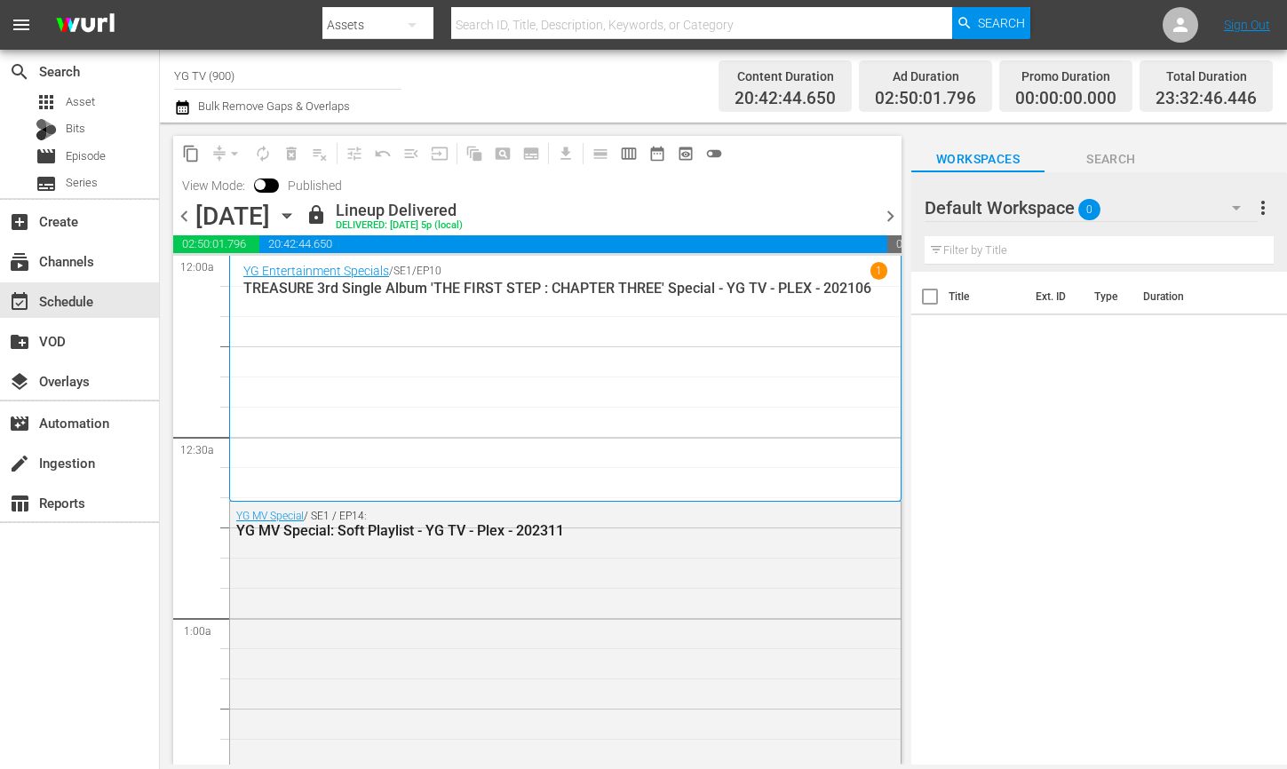
click at [1141, 203] on div "Default Workspace 0" at bounding box center [1091, 208] width 333 height 50
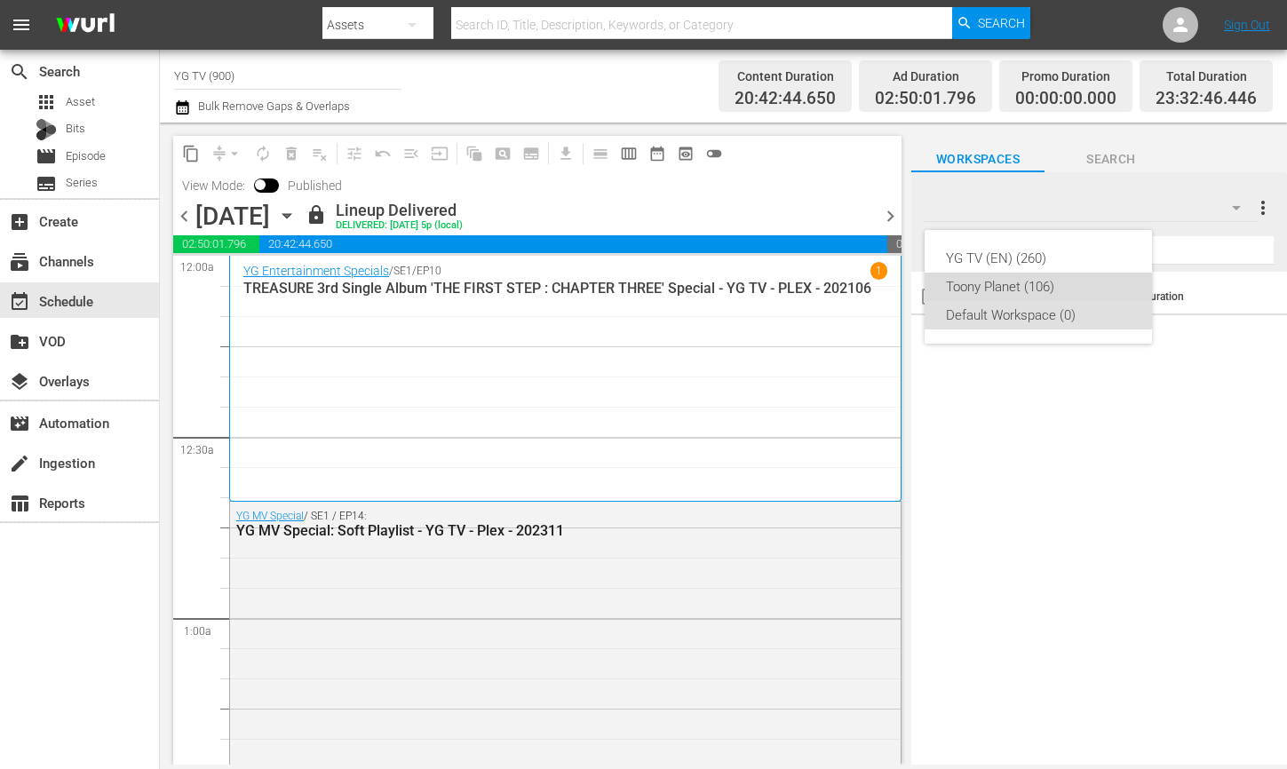
click at [1052, 291] on div "Toony Planet (106)" at bounding box center [1038, 287] width 185 height 28
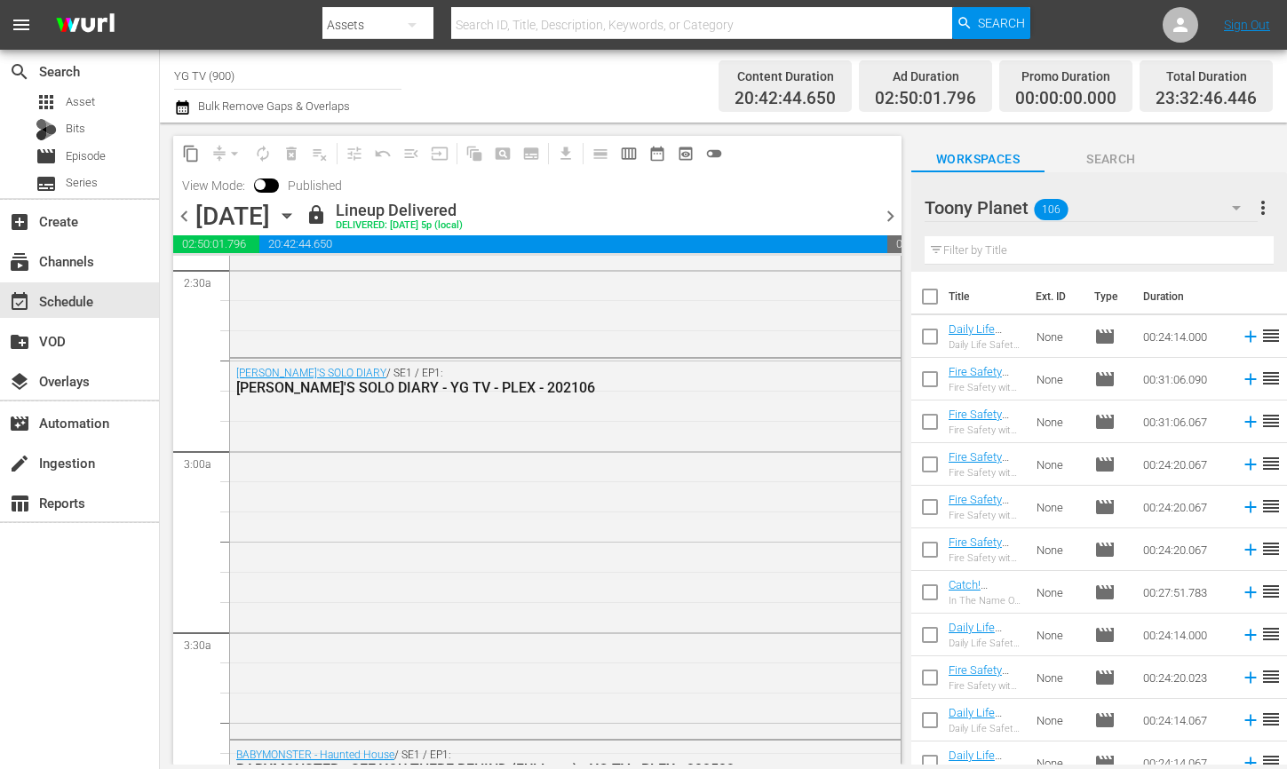
scroll to position [870, 0]
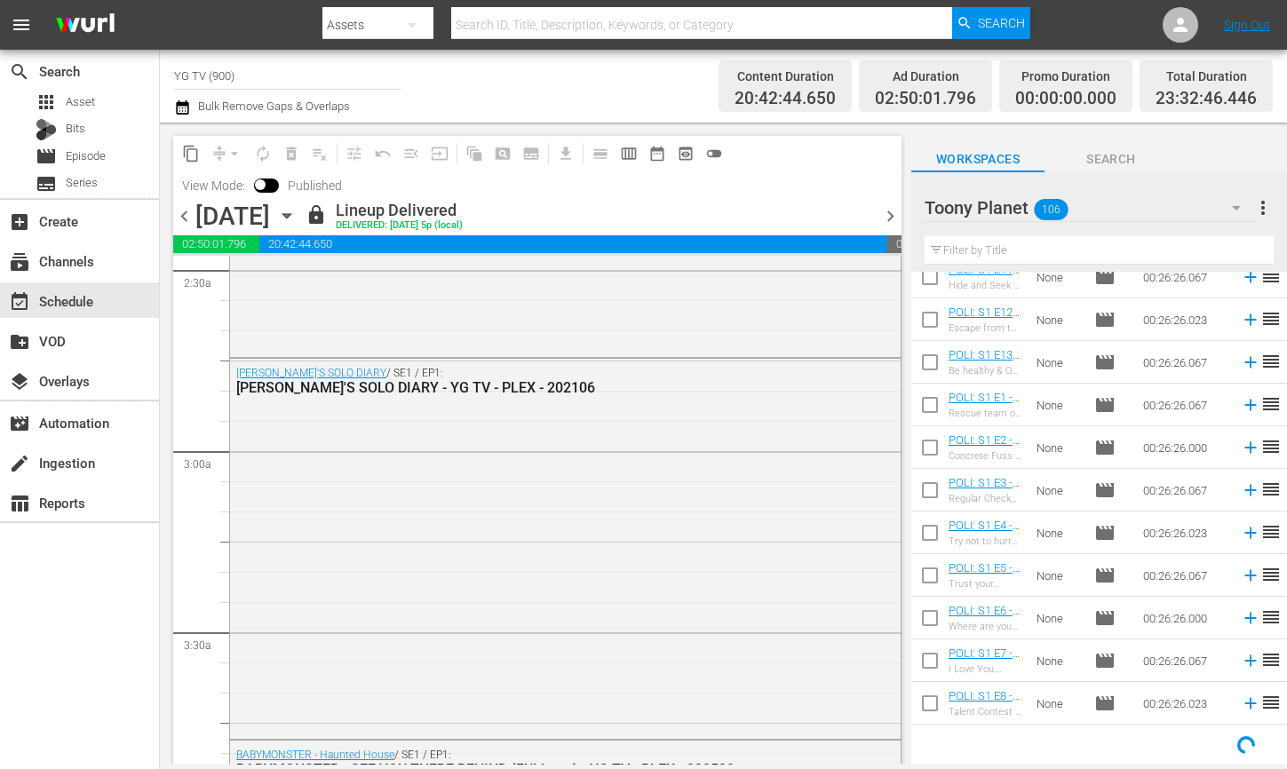
click at [1010, 201] on div at bounding box center [1005, 209] width 160 height 44
click at [1113, 210] on input "Toony Planet" at bounding box center [1091, 208] width 333 height 43
click at [1131, 211] on input "Toony Planet" at bounding box center [1091, 208] width 333 height 43
click at [777, 251] on span "20:42:44.650" at bounding box center [573, 244] width 629 height 18
click at [1079, 199] on div at bounding box center [1005, 209] width 160 height 44
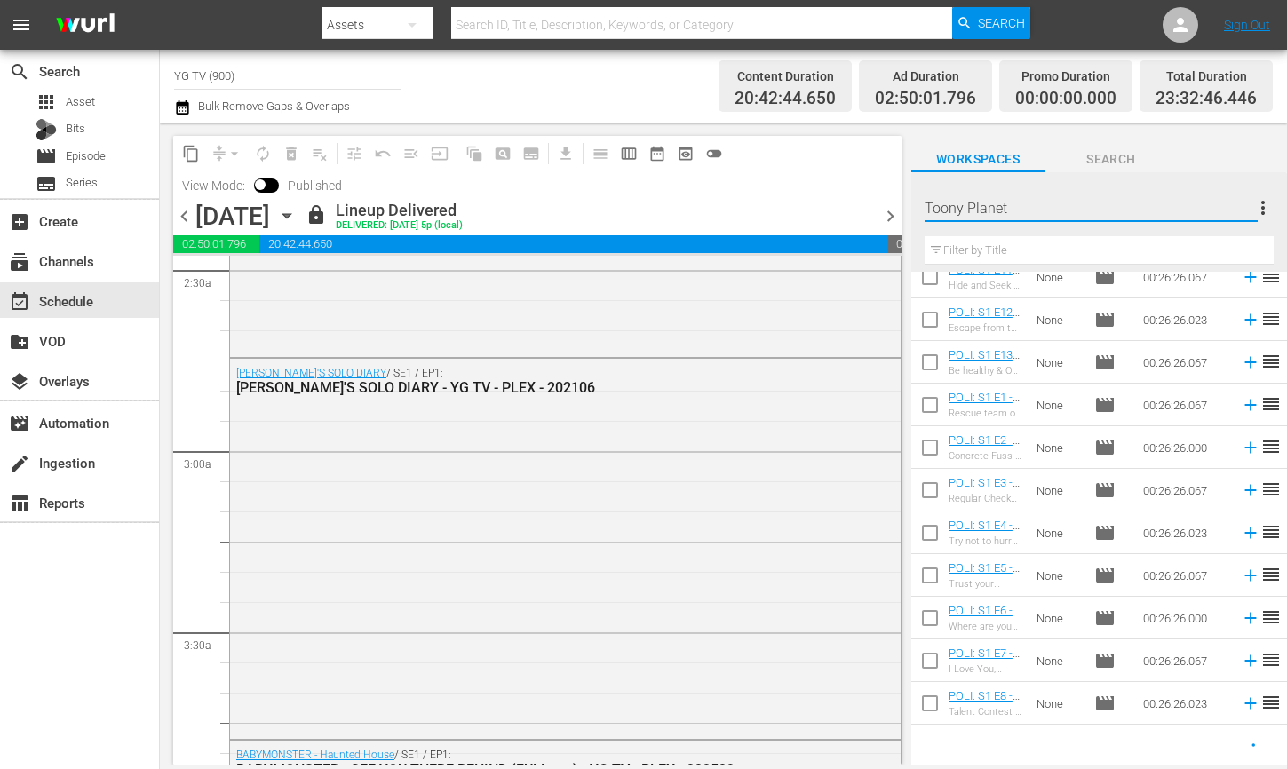
click at [1213, 208] on input "Toony Planet" at bounding box center [1091, 208] width 333 height 43
click at [1226, 179] on div "Toony Planet more_vert" at bounding box center [1099, 200] width 349 height 57
click at [1239, 206] on icon "button" at bounding box center [1236, 207] width 21 height 21
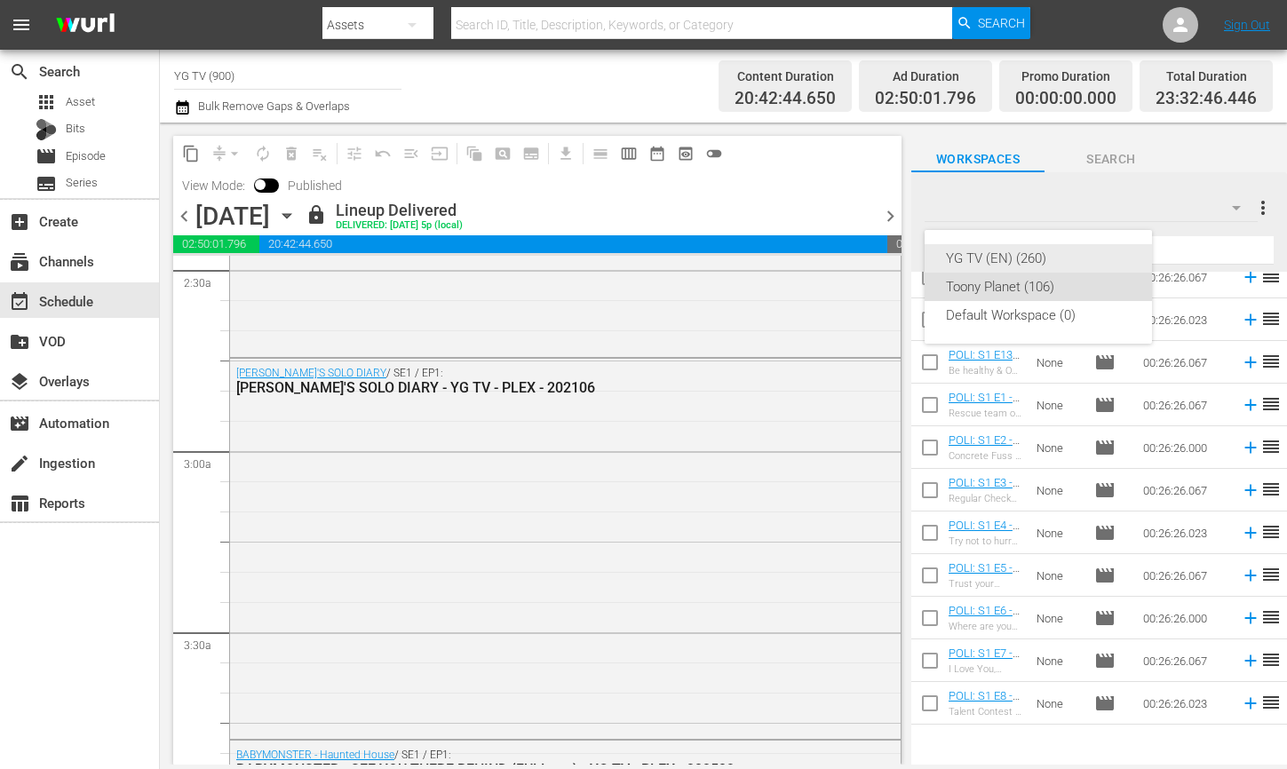
click at [1031, 256] on div "YG TV (EN) (260)" at bounding box center [1038, 258] width 185 height 28
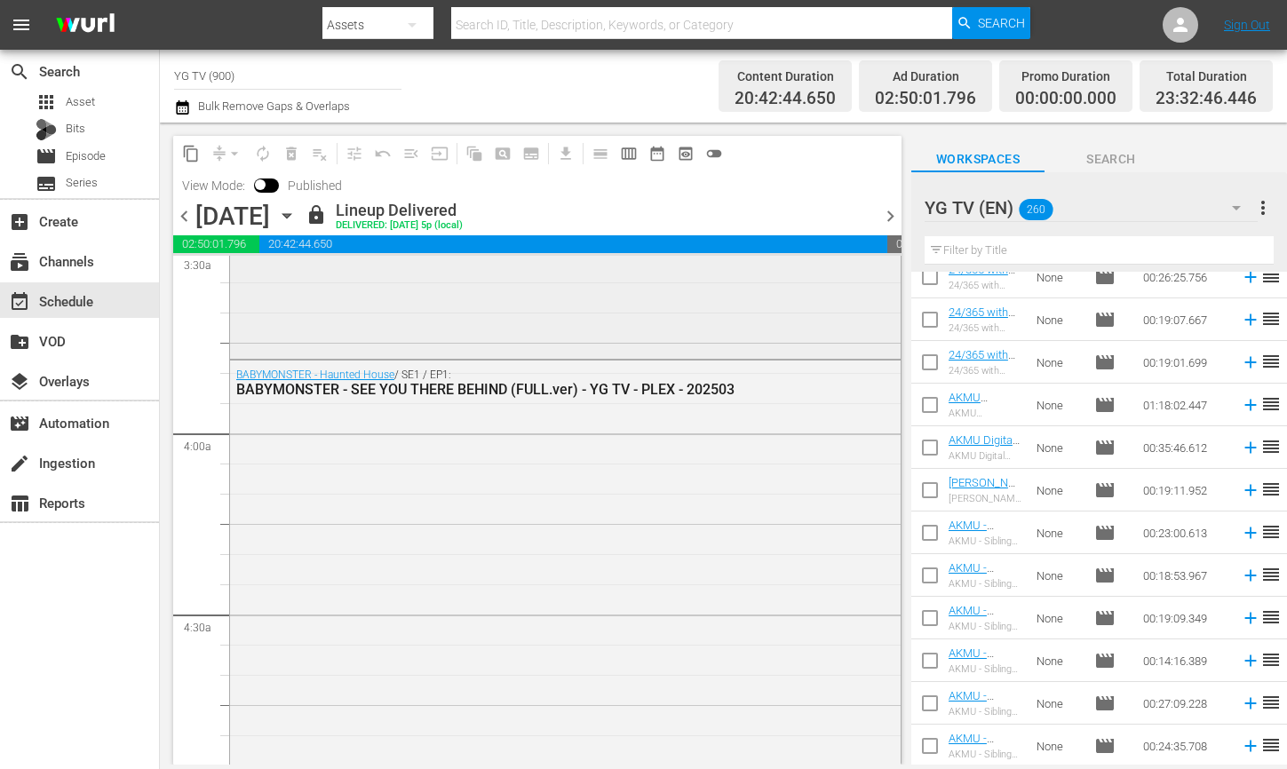
scroll to position [1998, 0]
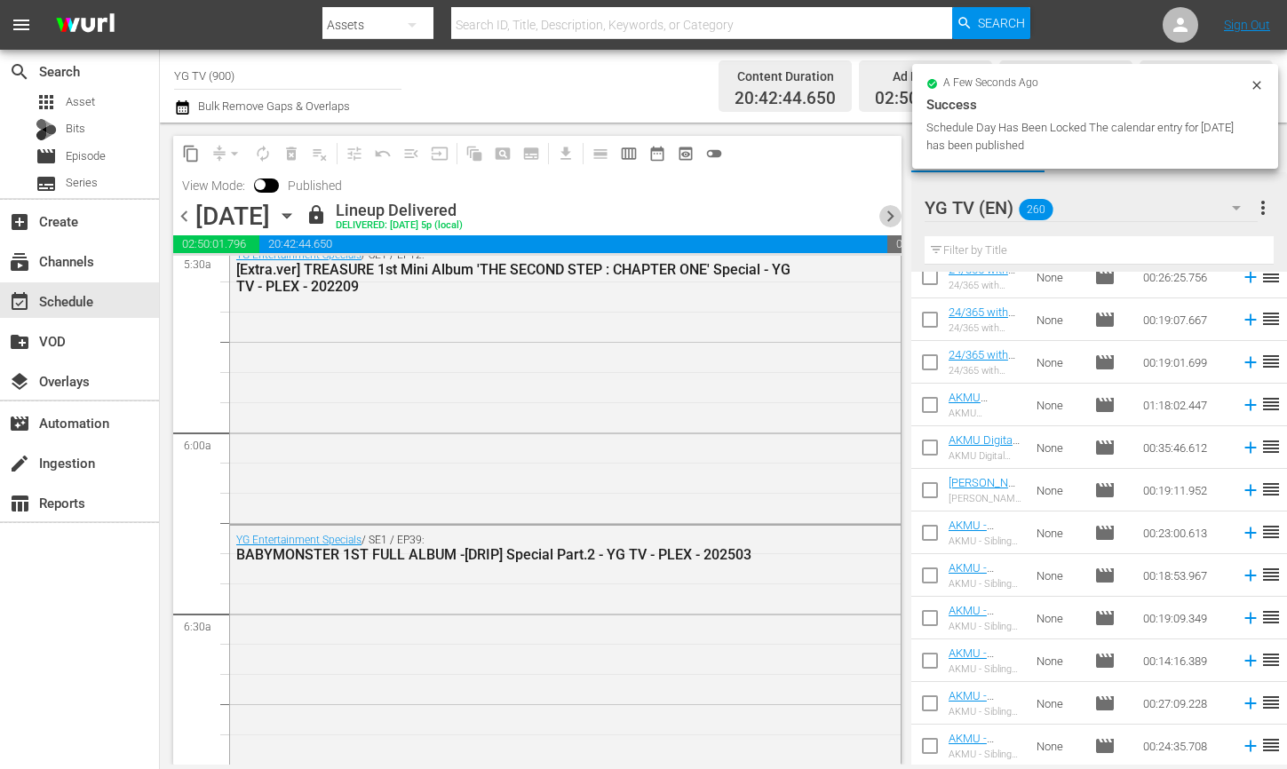
click at [884, 208] on span "chevron_right" at bounding box center [891, 216] width 22 height 22
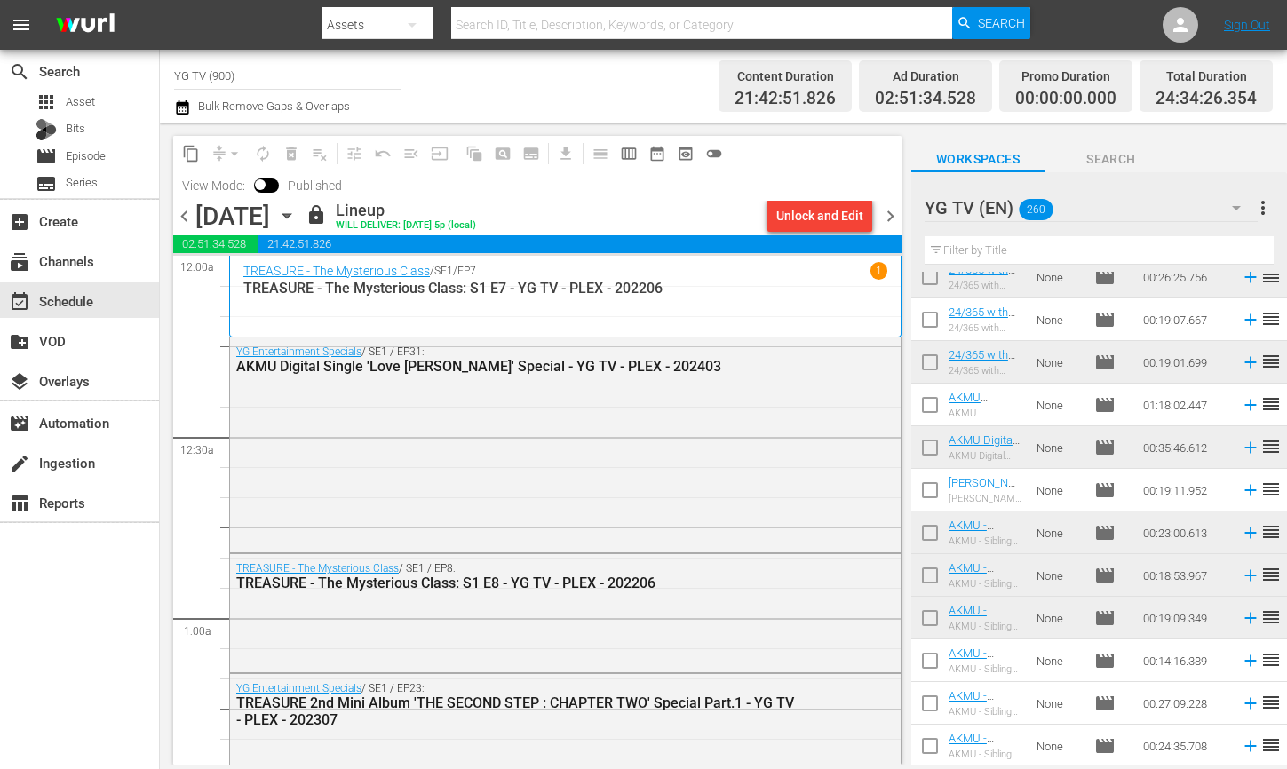
drag, startPoint x: 894, startPoint y: 217, endPoint x: 702, endPoint y: 92, distance: 228.7
click at [894, 217] on span "chevron_right" at bounding box center [891, 216] width 22 height 22
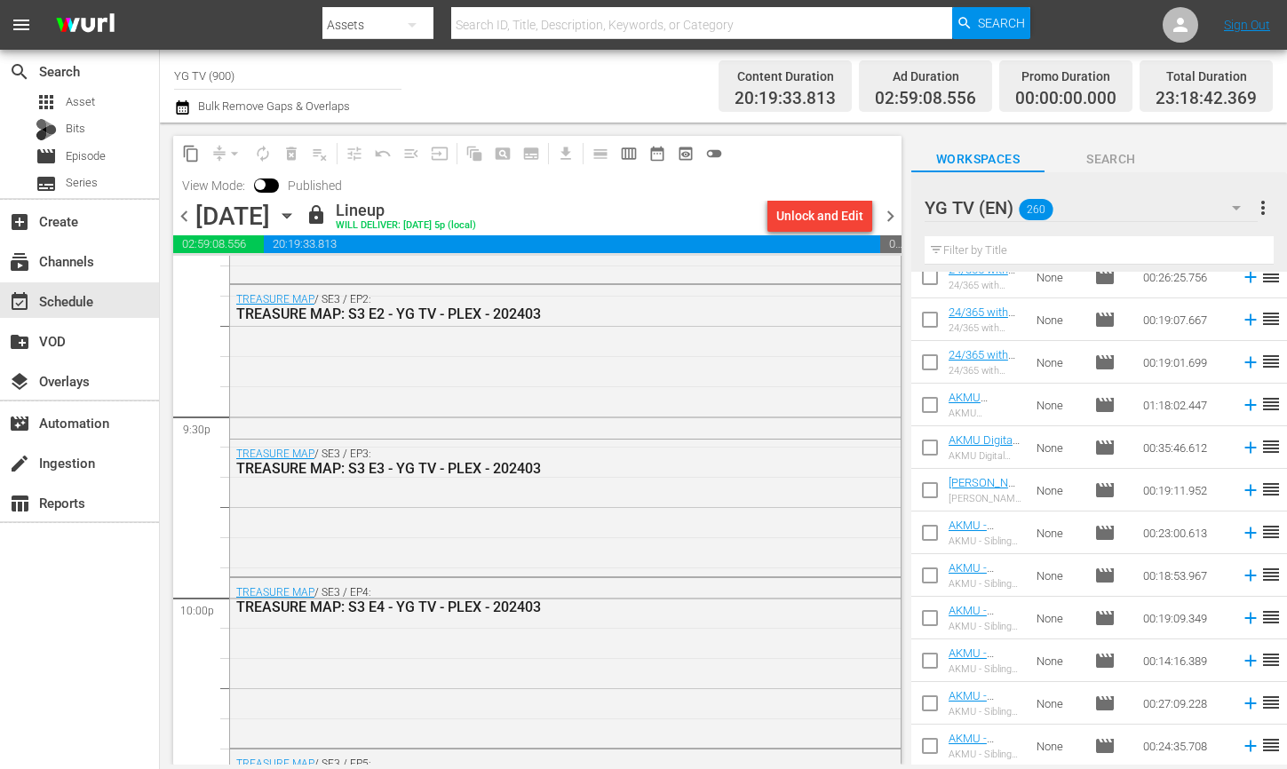
scroll to position [8230, 0]
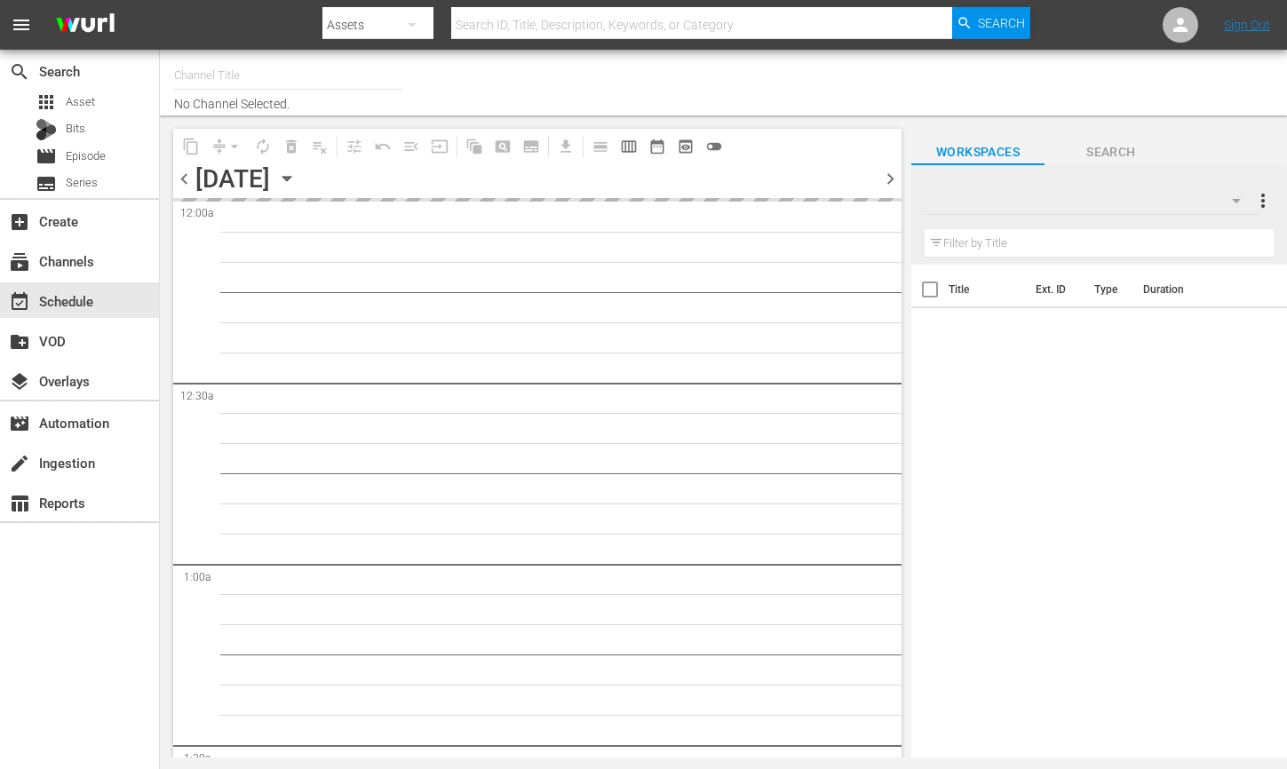
type input "YG TV (900)"
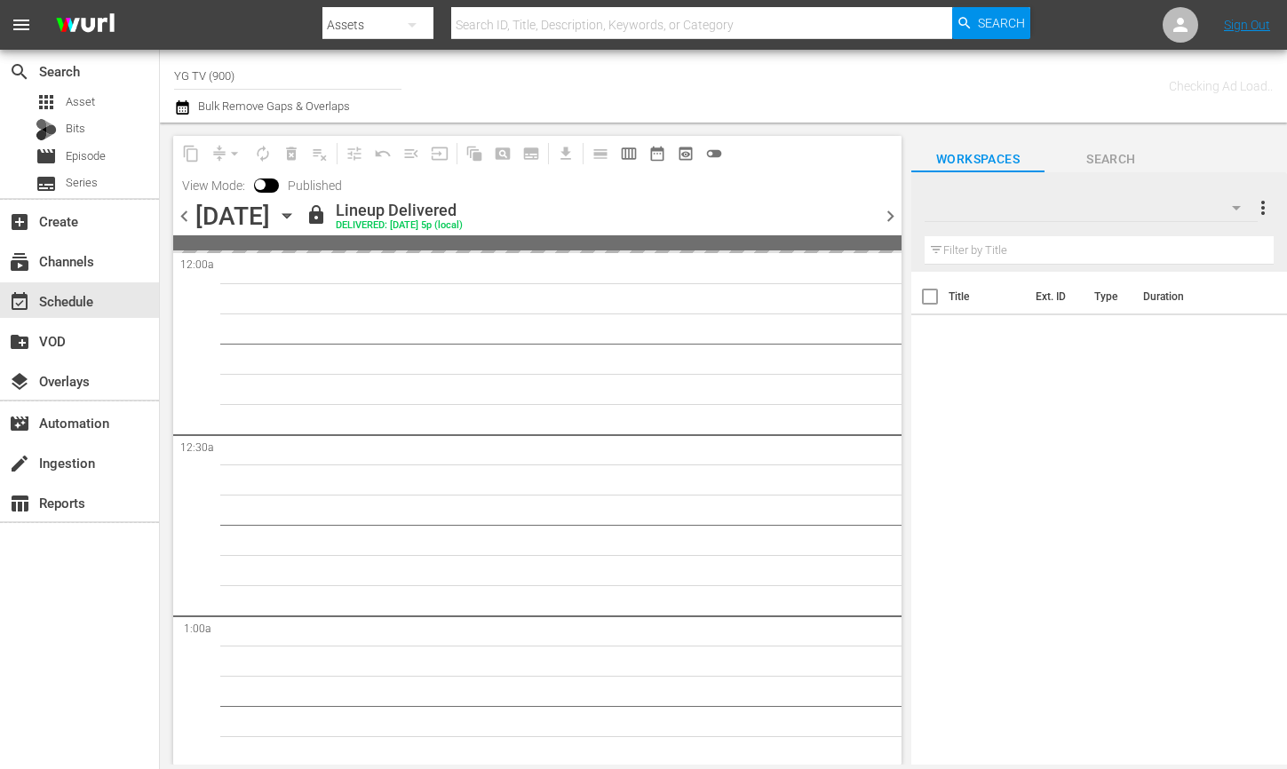
click at [891, 180] on div "content_copy compress arrow_drop_down autorenew_outlined delete_forever_outline…" at bounding box center [537, 168] width 729 height 65
click at [882, 224] on span "chevron_right" at bounding box center [891, 216] width 22 height 22
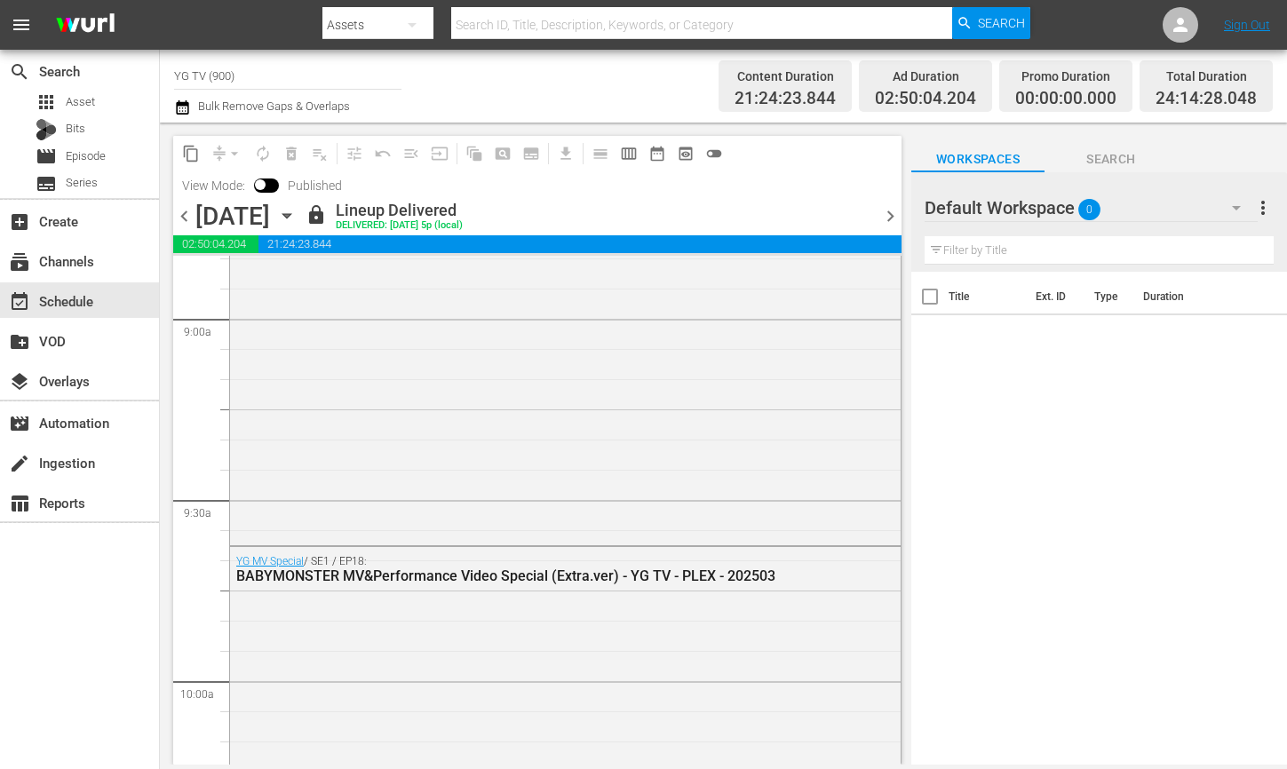
scroll to position [3924, 0]
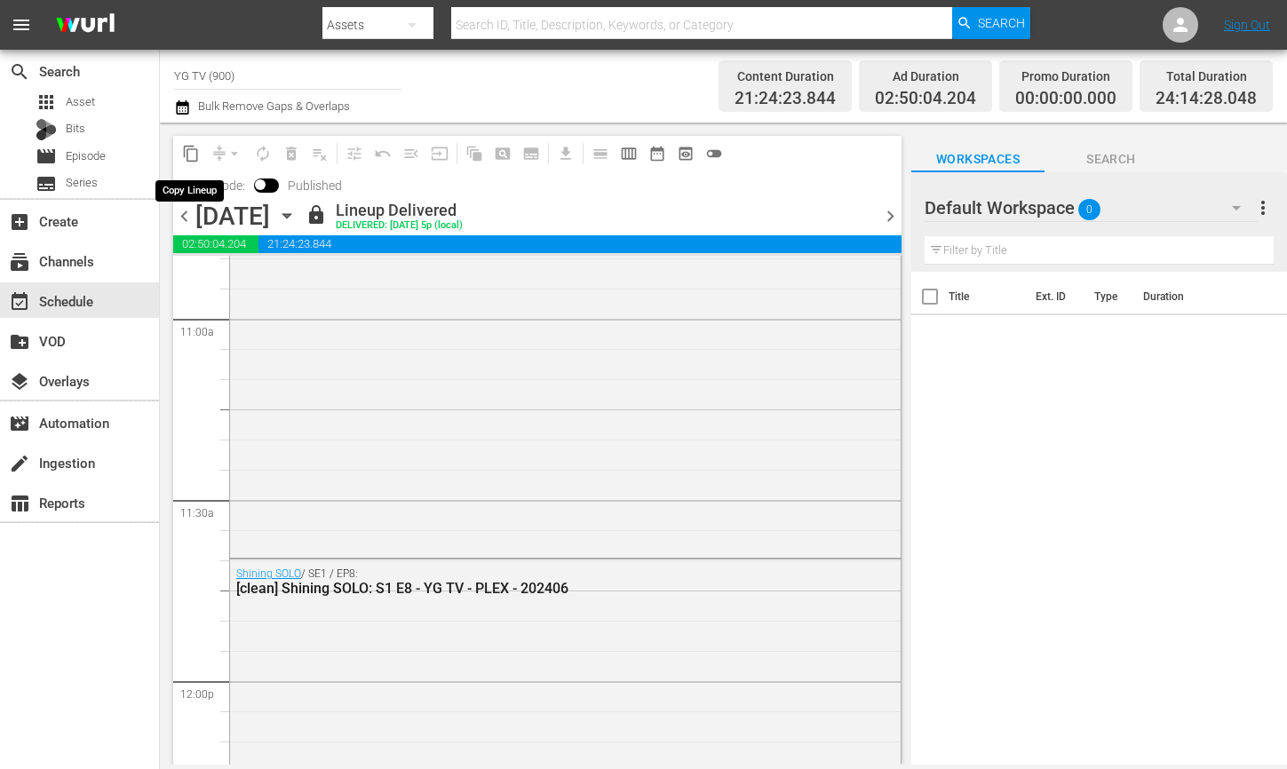
click at [189, 155] on span "content_copy" at bounding box center [191, 154] width 18 height 18
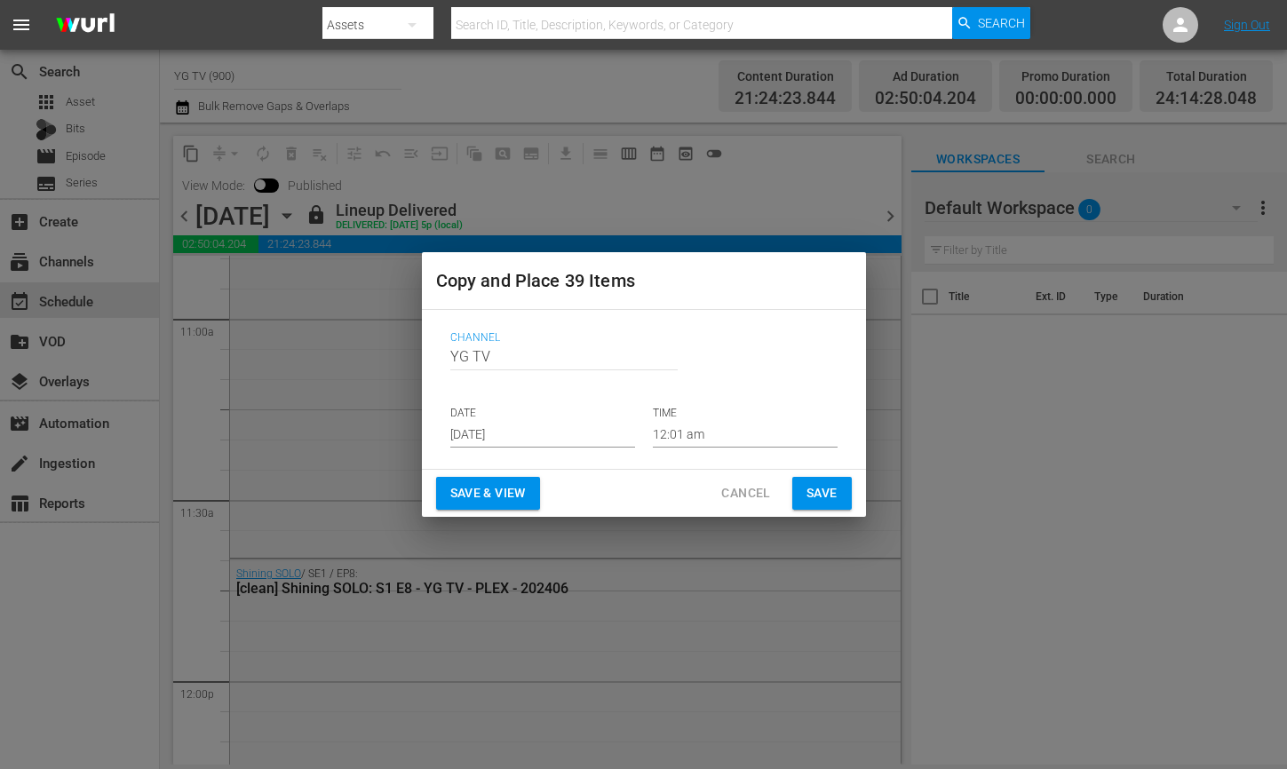
click at [585, 432] on input "Aug 15th 2025" at bounding box center [542, 434] width 185 height 27
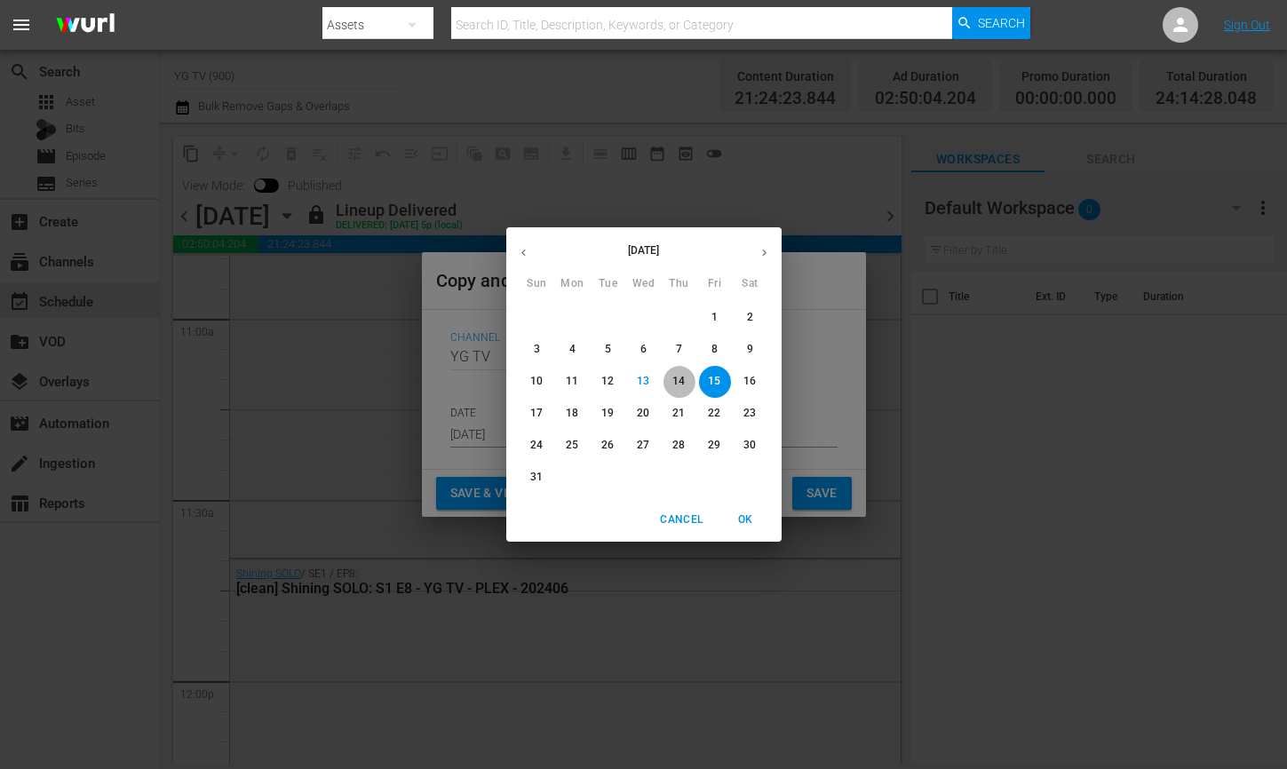
click at [683, 383] on p "14" at bounding box center [679, 381] width 12 height 15
type input "Aug 14th 2025"
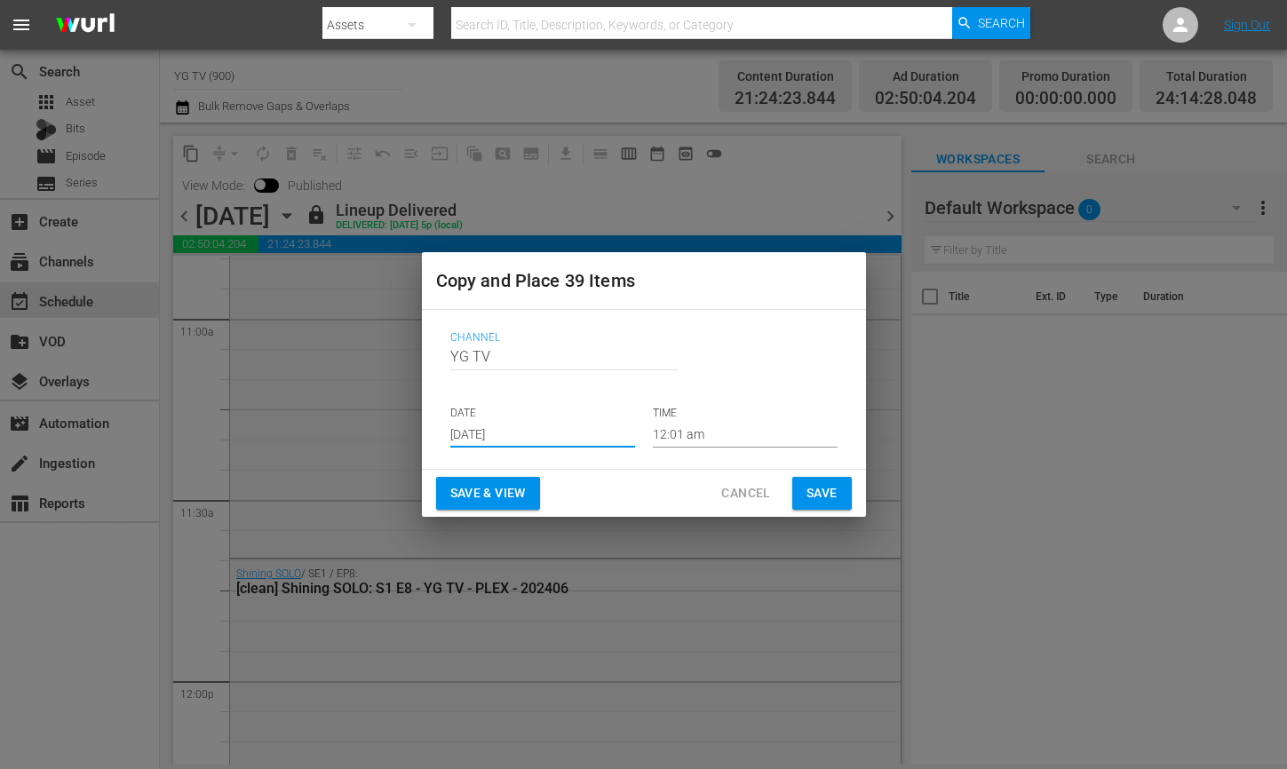
click at [835, 500] on span "Save" at bounding box center [822, 493] width 31 height 22
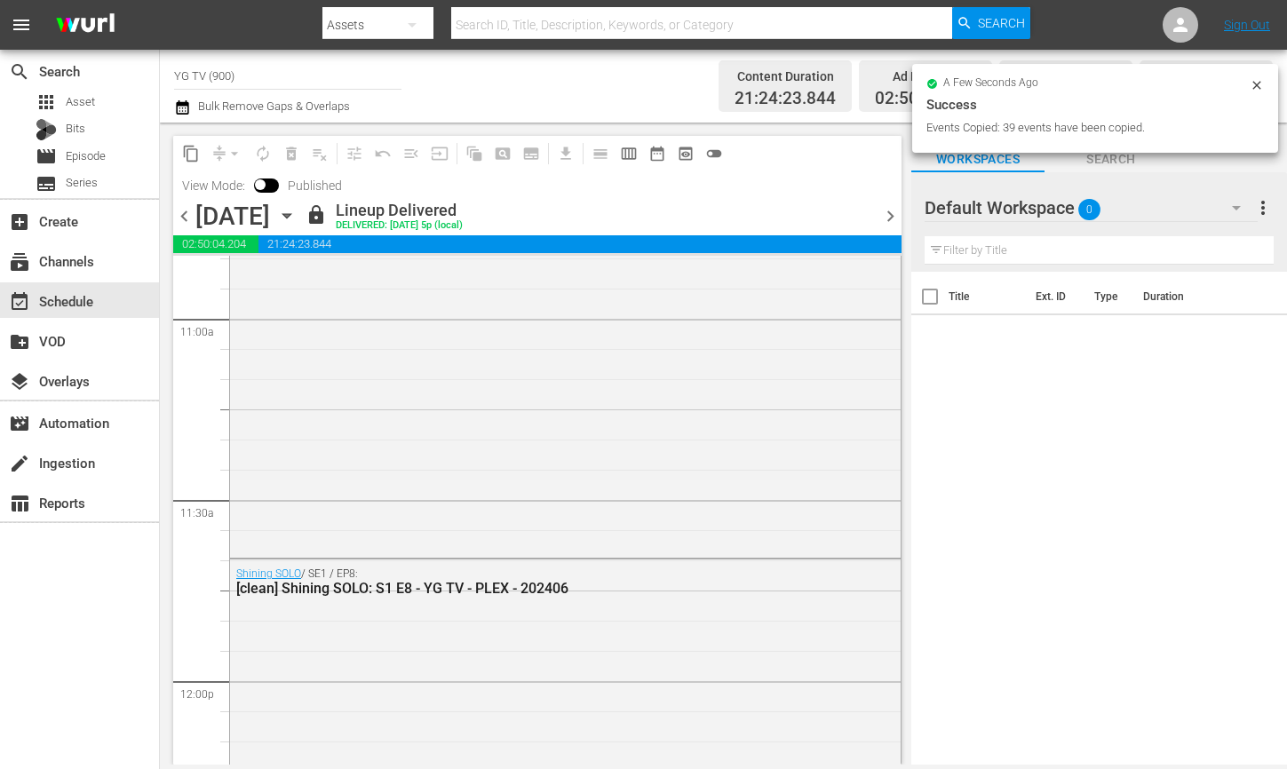
click at [1130, 216] on div "Default Workspace 0" at bounding box center [1091, 208] width 333 height 50
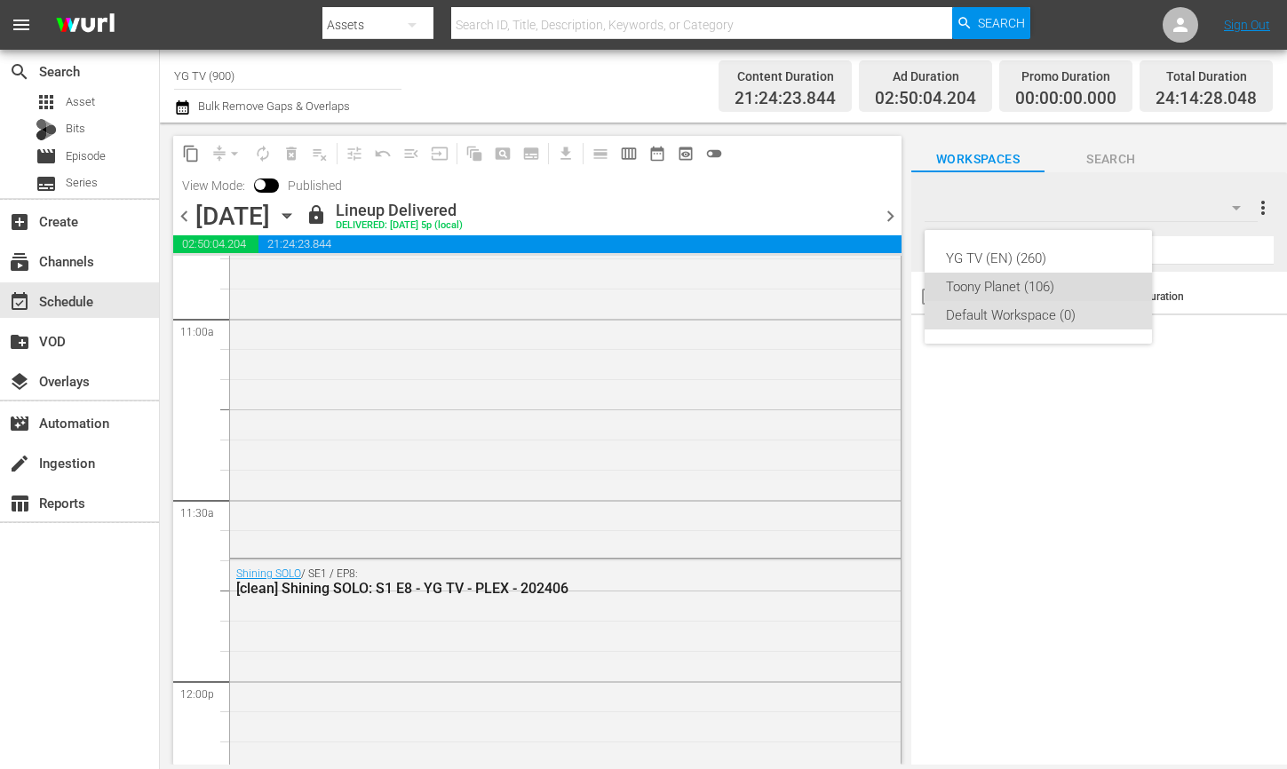
click at [1067, 286] on div "Toony Planet (106)" at bounding box center [1038, 287] width 185 height 28
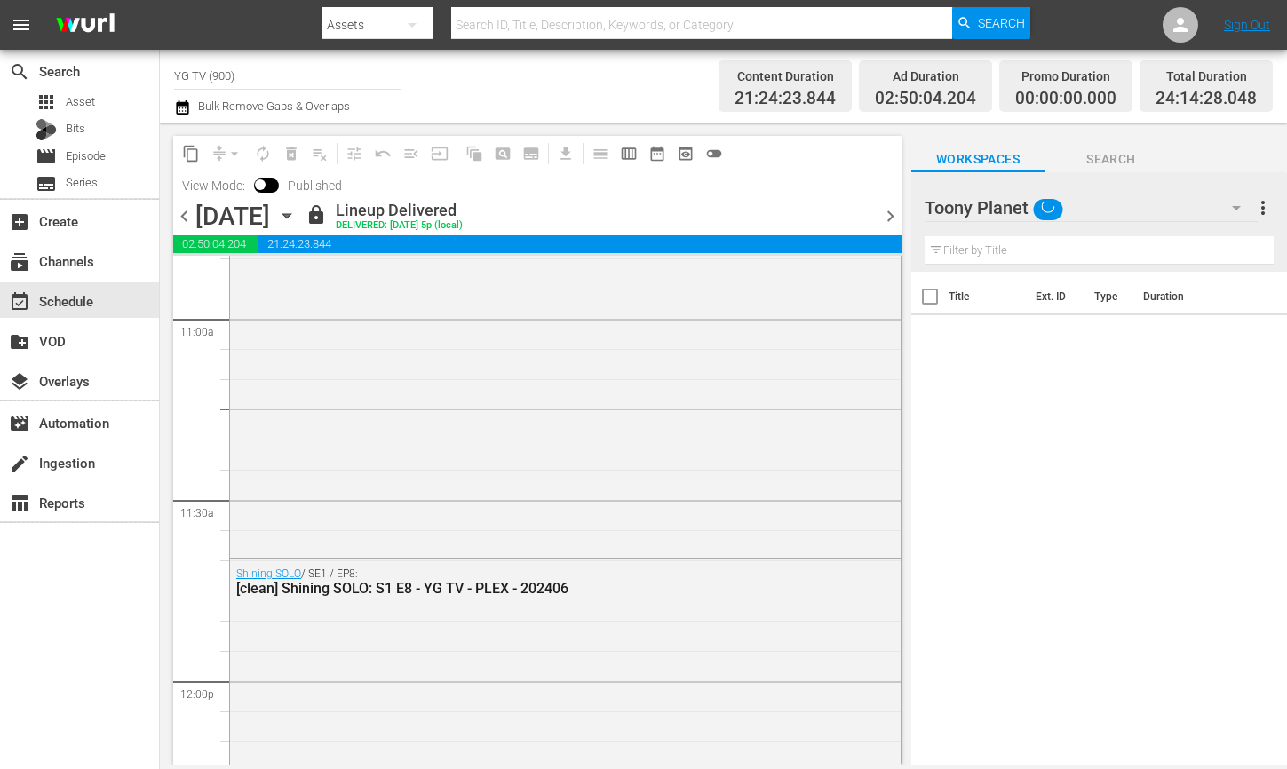
click at [1095, 204] on div "Toony Planet" at bounding box center [1091, 208] width 333 height 50
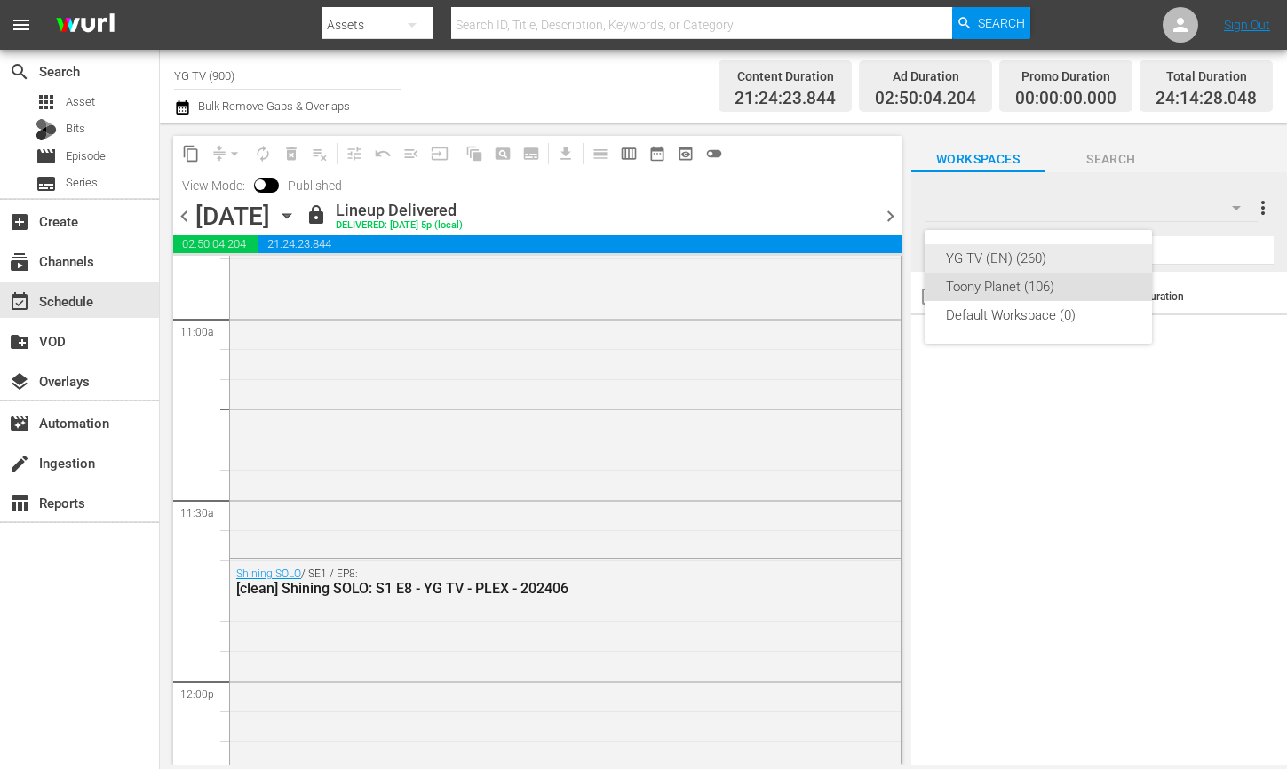
click at [1049, 254] on div "YG TV (EN) (260)" at bounding box center [1038, 258] width 185 height 28
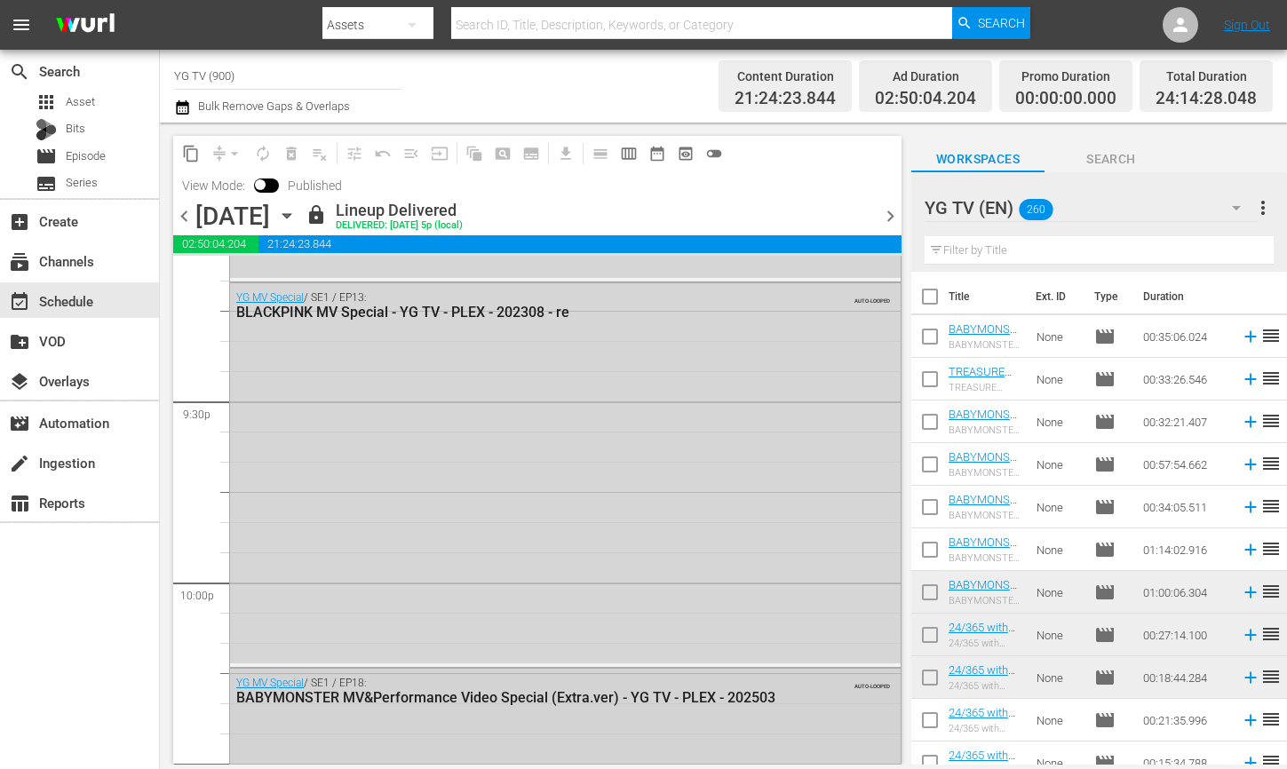
scroll to position [8289, 0]
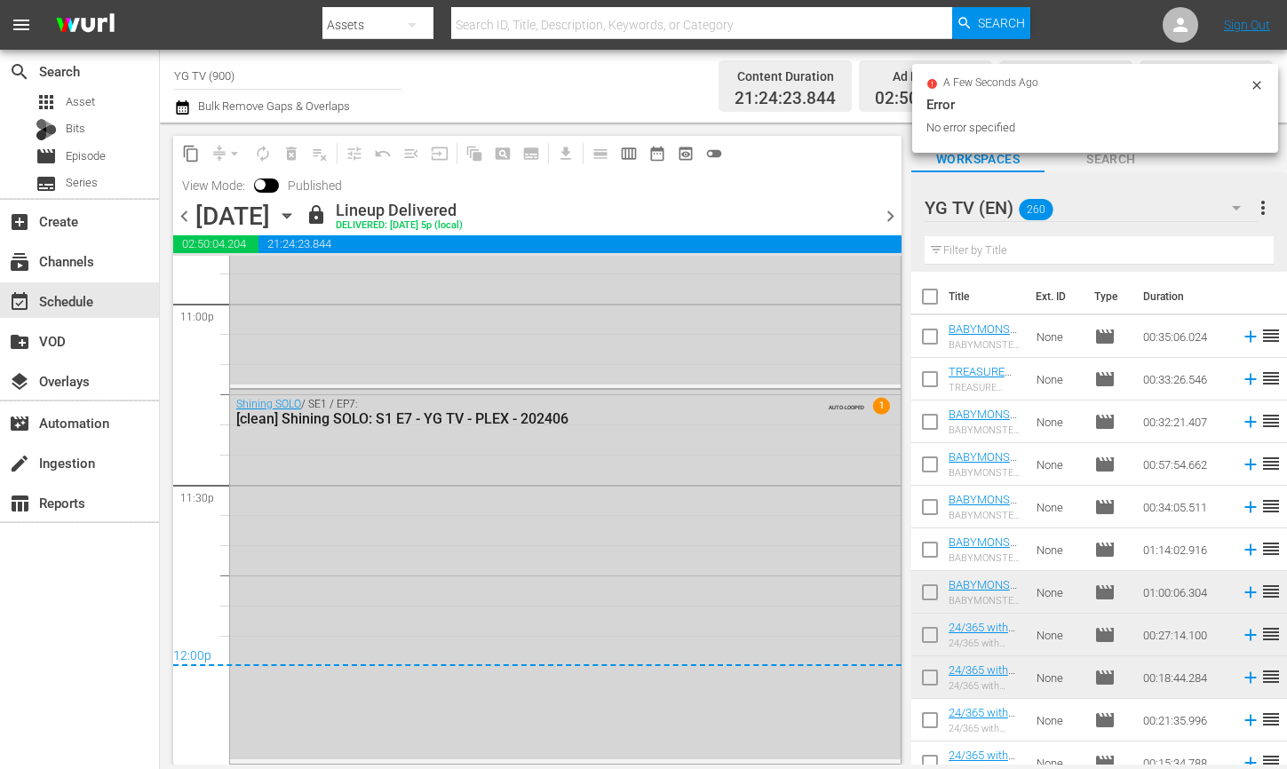
click at [880, 219] on span "chevron_right" at bounding box center [891, 216] width 22 height 22
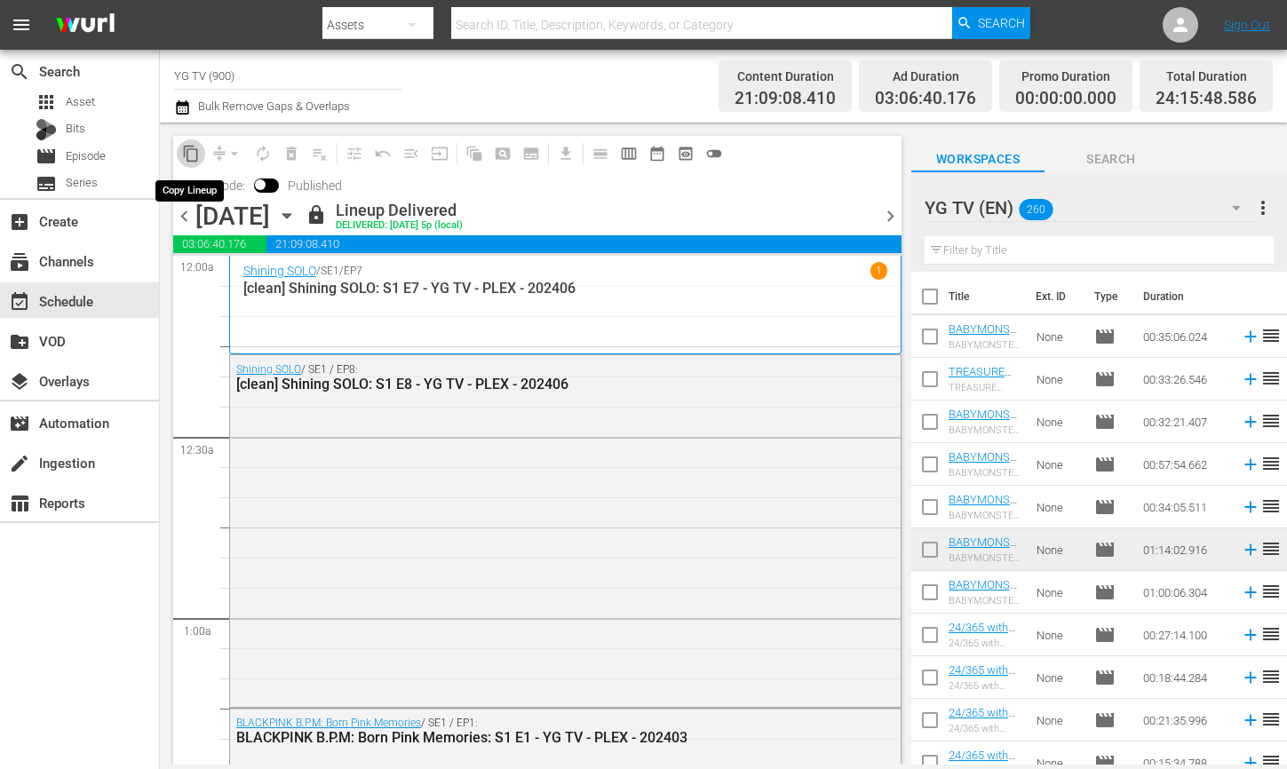
click at [185, 155] on span "content_copy" at bounding box center [191, 154] width 18 height 18
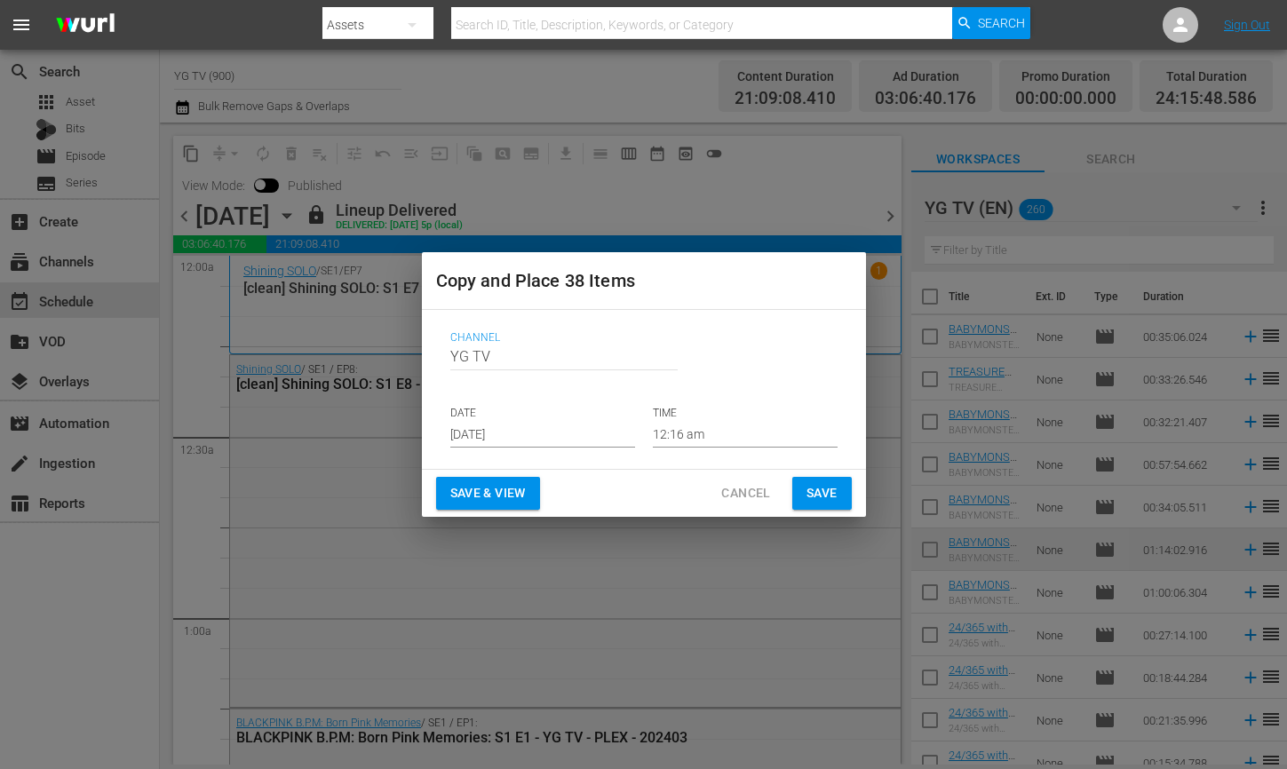
click at [578, 435] on input "Aug 15th 2025" at bounding box center [542, 434] width 185 height 27
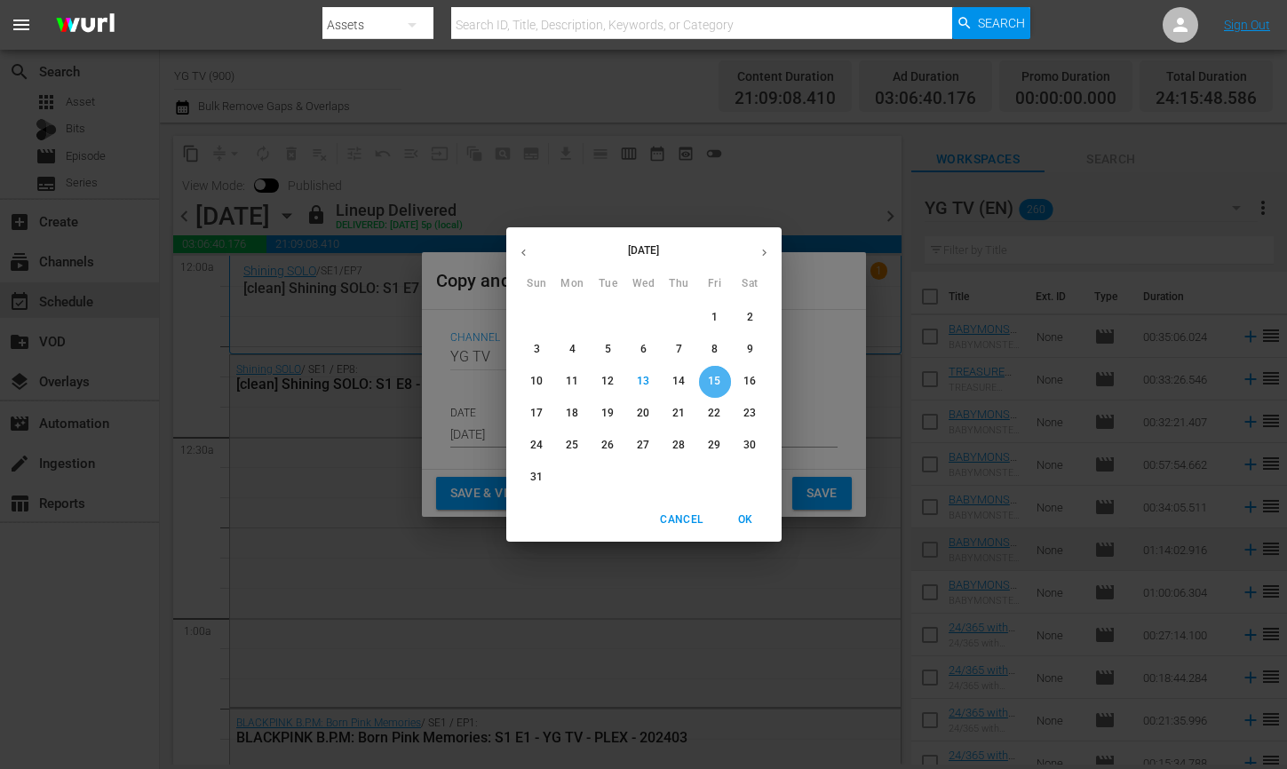
click at [719, 387] on p "15" at bounding box center [714, 381] width 12 height 15
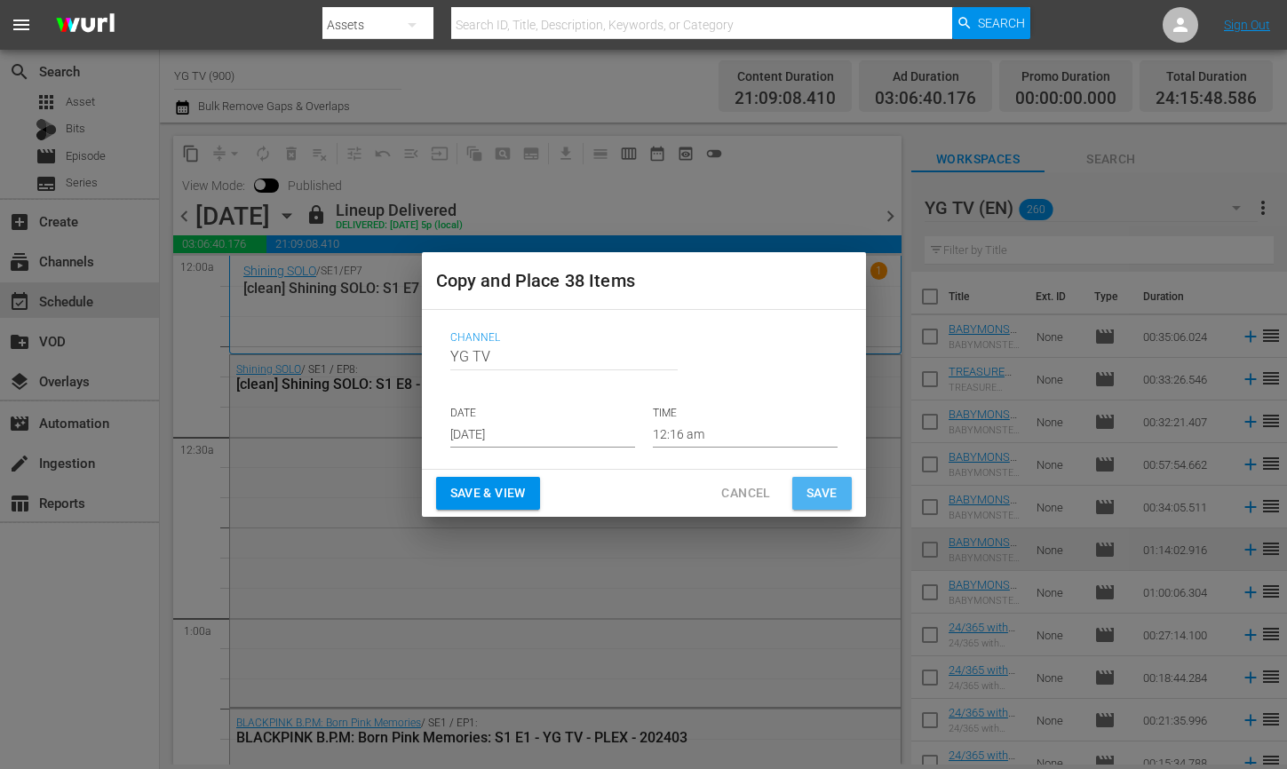
click at [822, 504] on span "Save" at bounding box center [822, 493] width 31 height 22
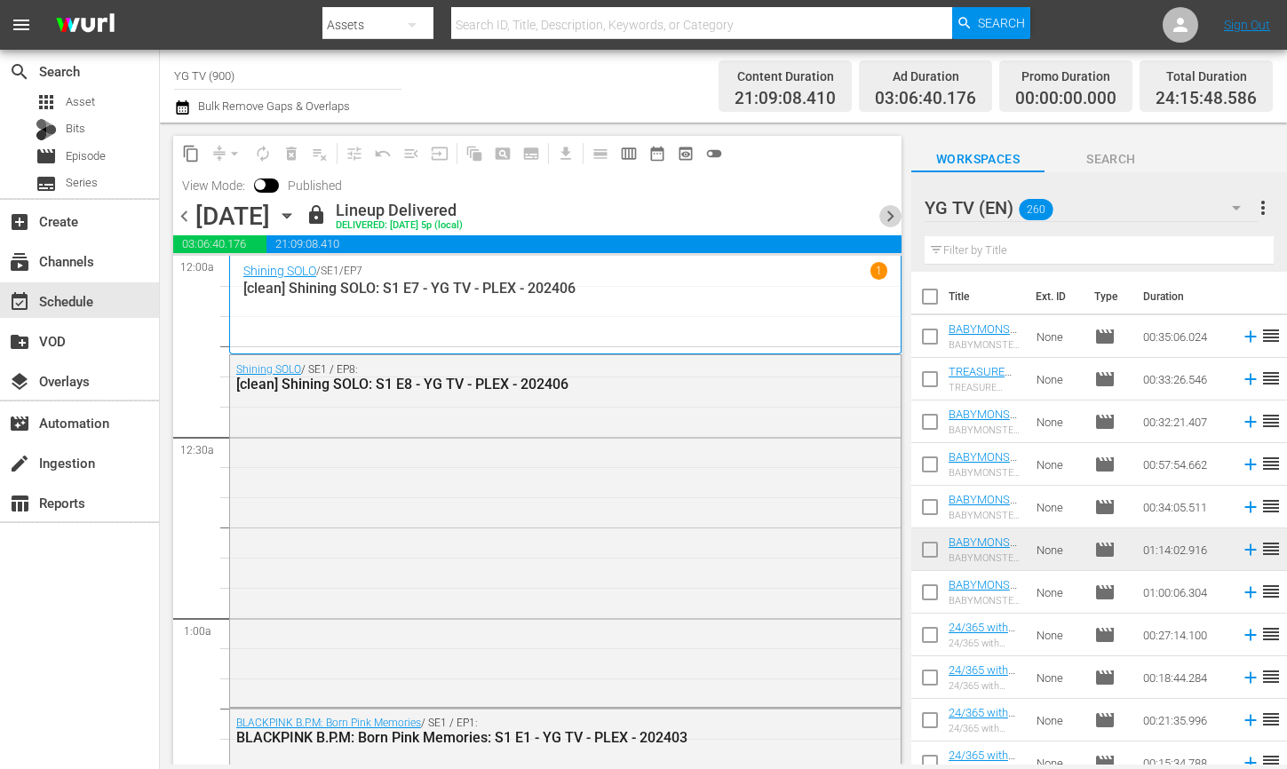
click at [893, 219] on span "chevron_right" at bounding box center [891, 216] width 22 height 22
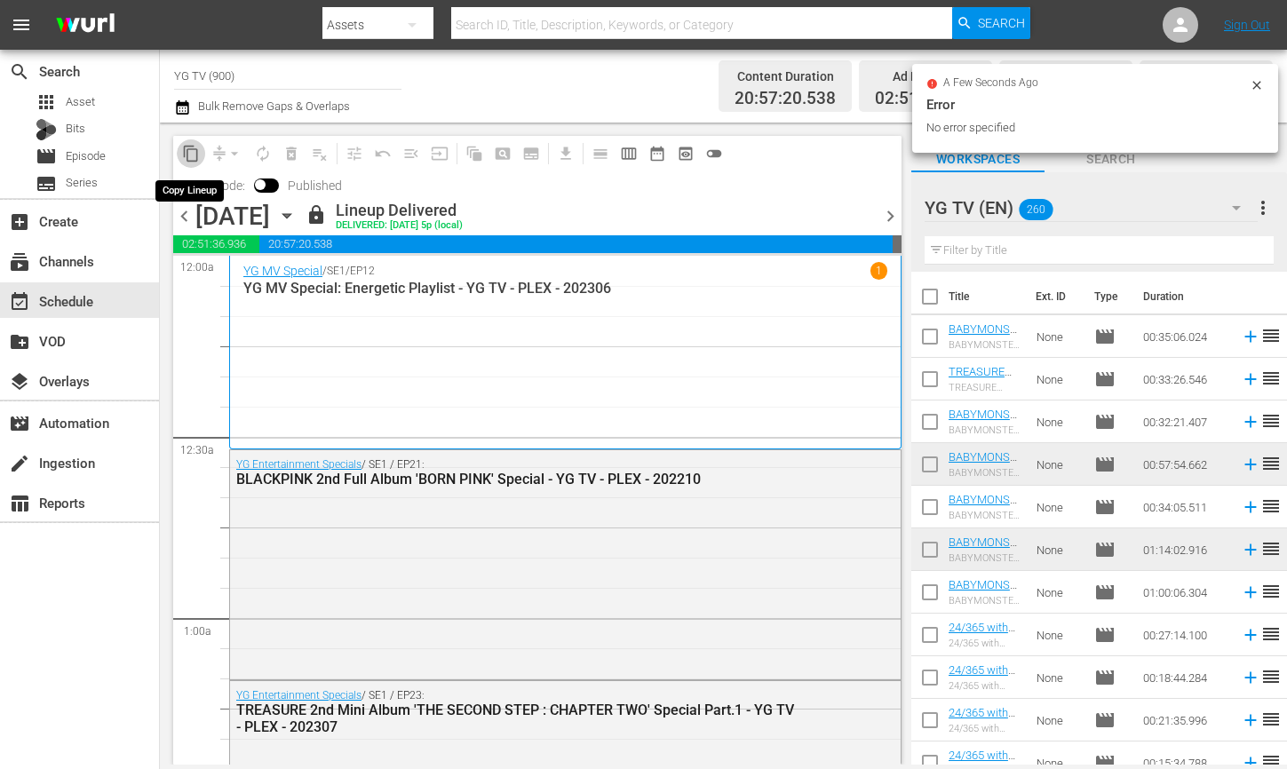
click at [195, 160] on span "content_copy" at bounding box center [191, 154] width 18 height 18
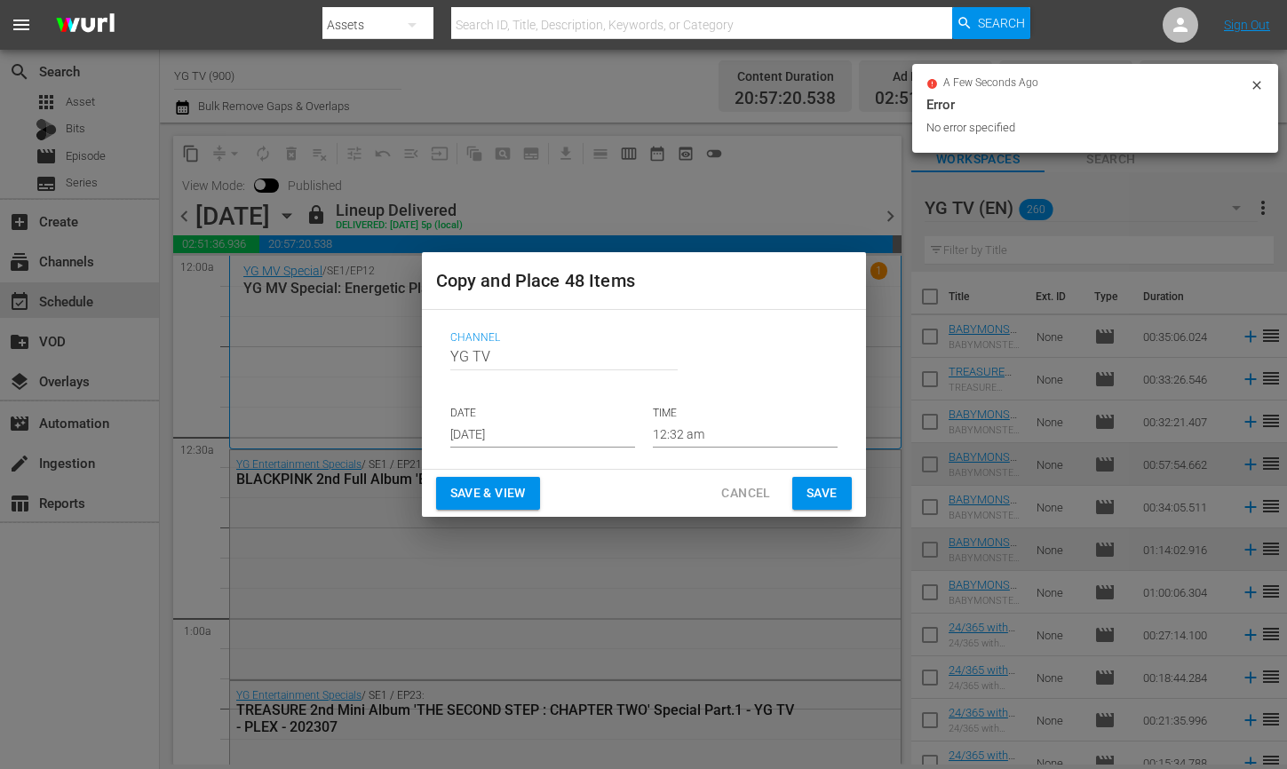
click at [521, 436] on input "Aug 15th 2025" at bounding box center [542, 434] width 185 height 27
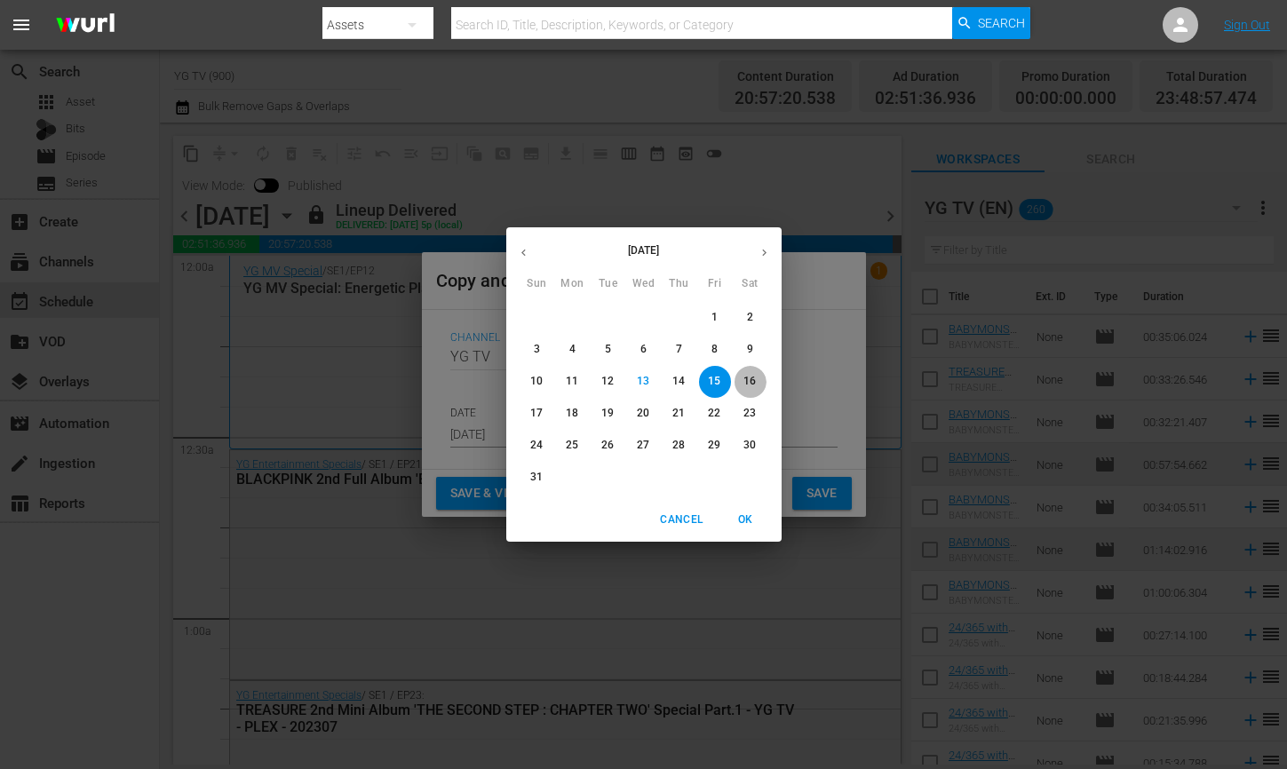
click at [752, 389] on p "16" at bounding box center [750, 381] width 12 height 15
type input "Aug 16th 2025"
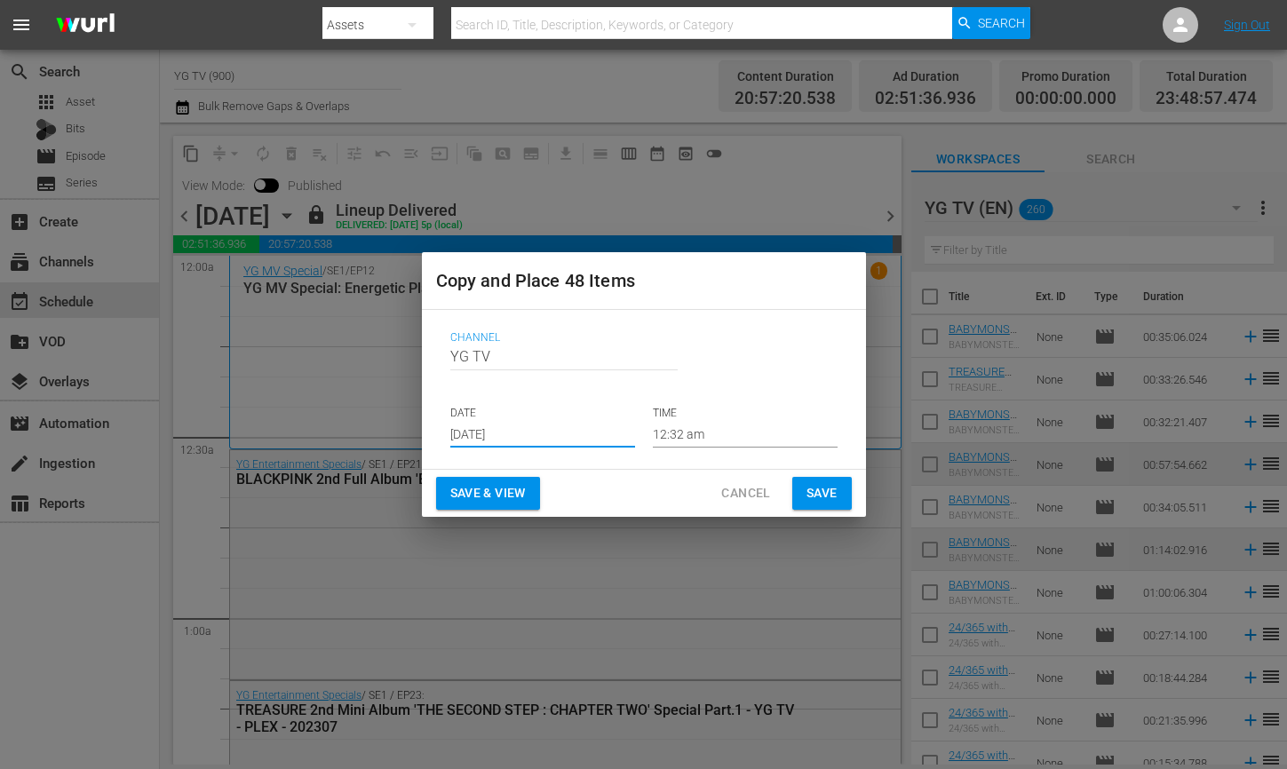
click at [828, 503] on span "Save" at bounding box center [822, 493] width 31 height 22
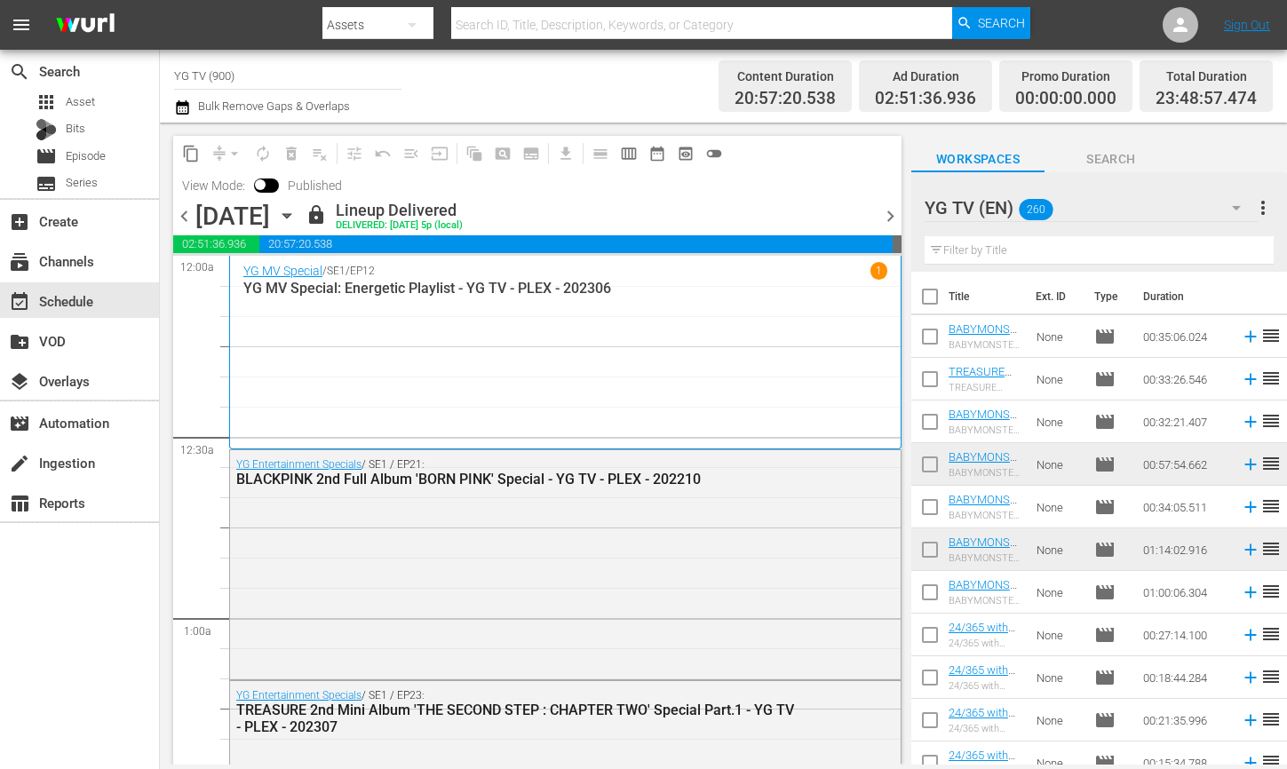
click at [888, 216] on span "chevron_right" at bounding box center [891, 216] width 22 height 22
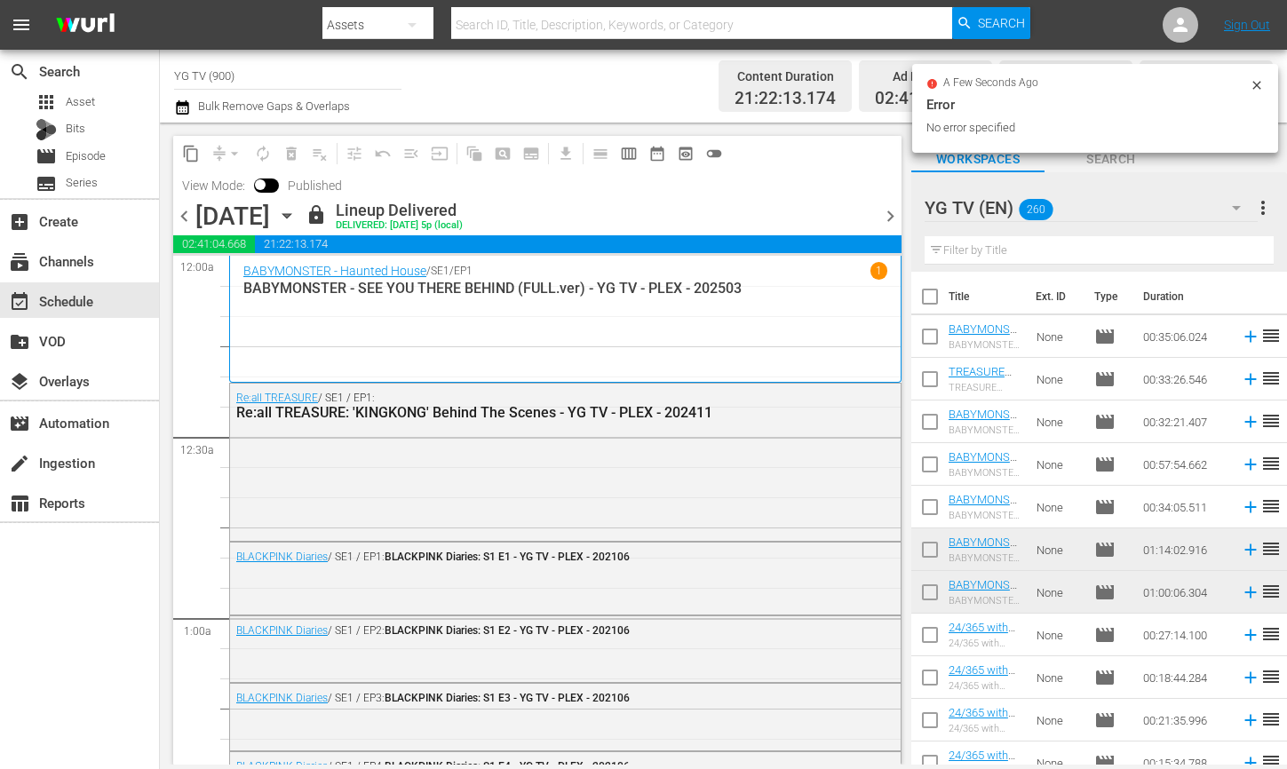
click at [189, 155] on span "content_copy" at bounding box center [191, 154] width 18 height 18
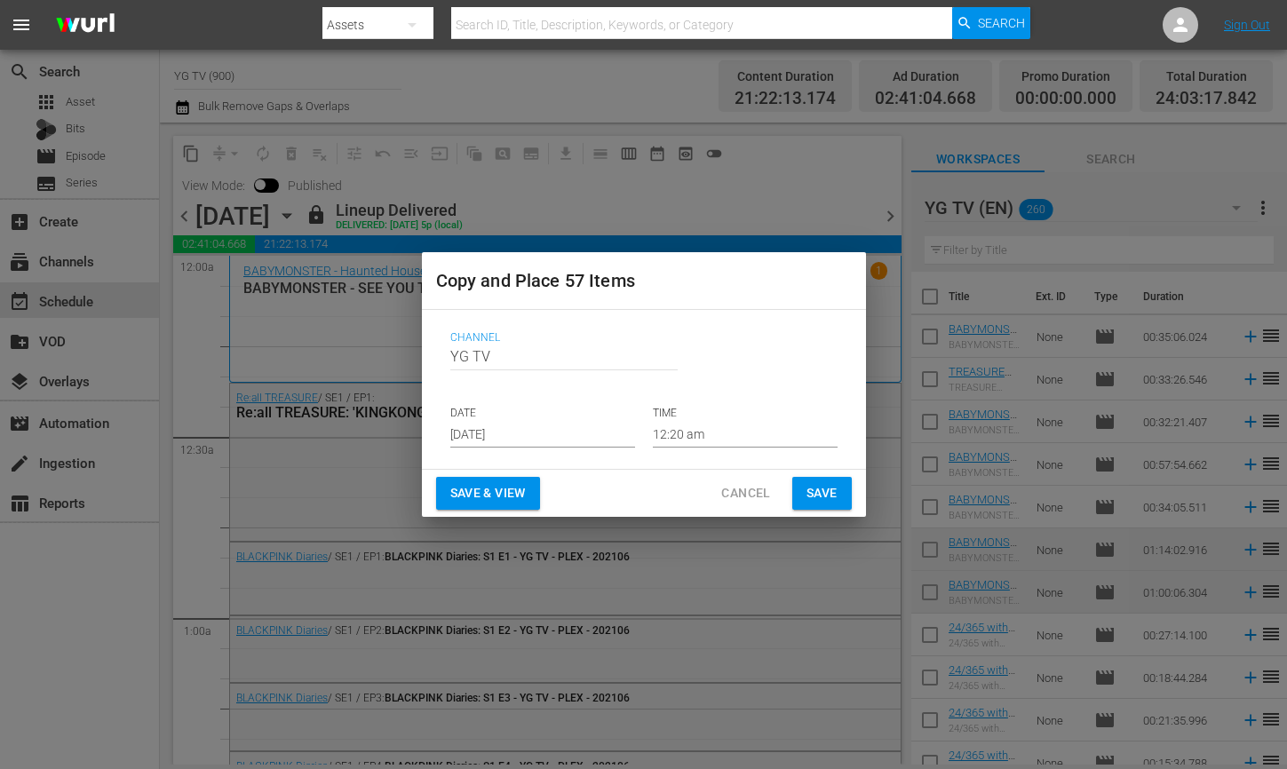
click at [521, 436] on input "Aug 15th 2025" at bounding box center [542, 434] width 185 height 27
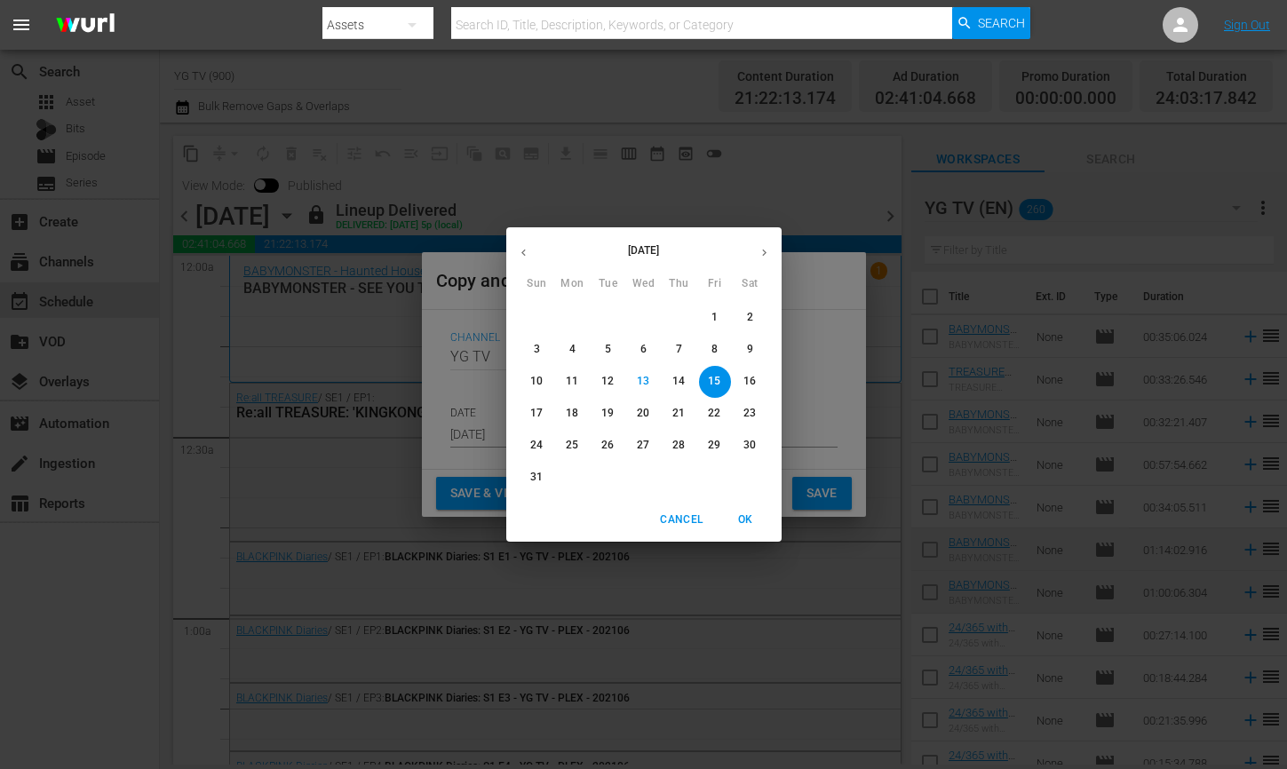
click at [538, 416] on p "17" at bounding box center [536, 413] width 12 height 15
type input "Aug 17th 2025"
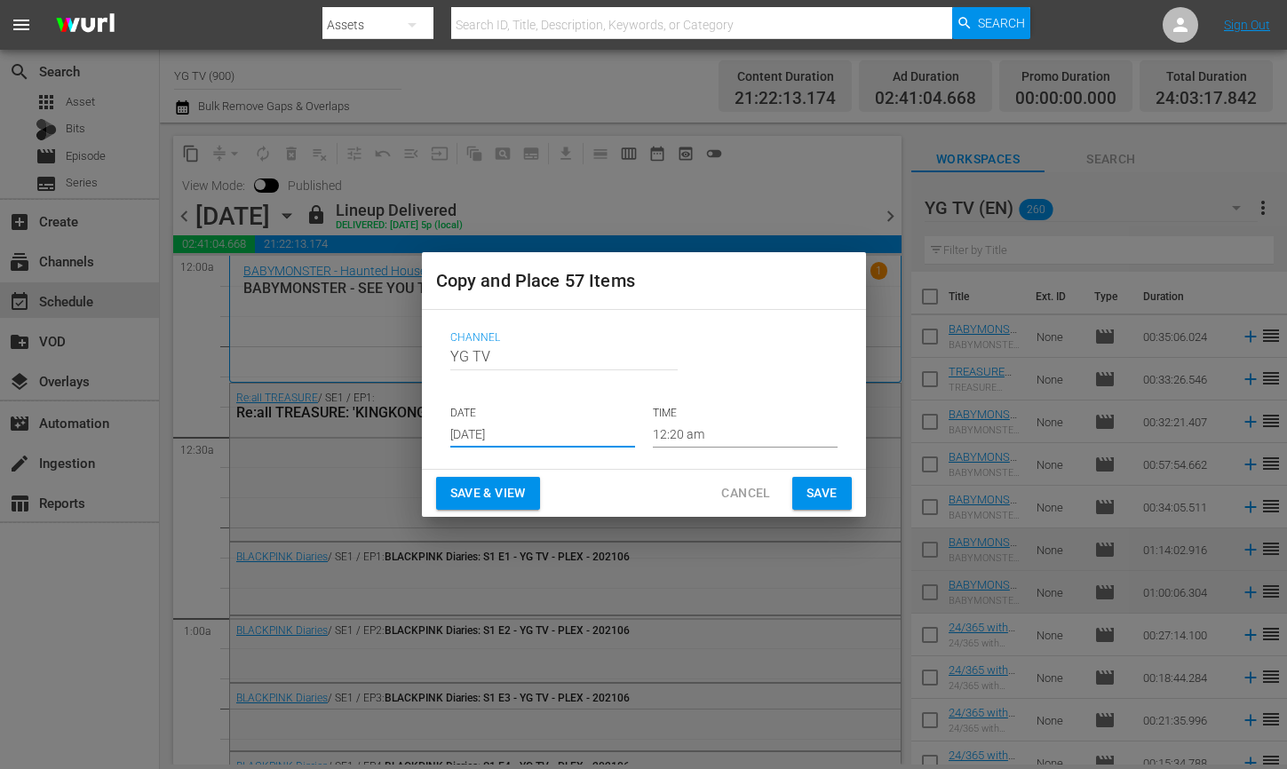
click at [827, 502] on span "Save" at bounding box center [822, 493] width 31 height 22
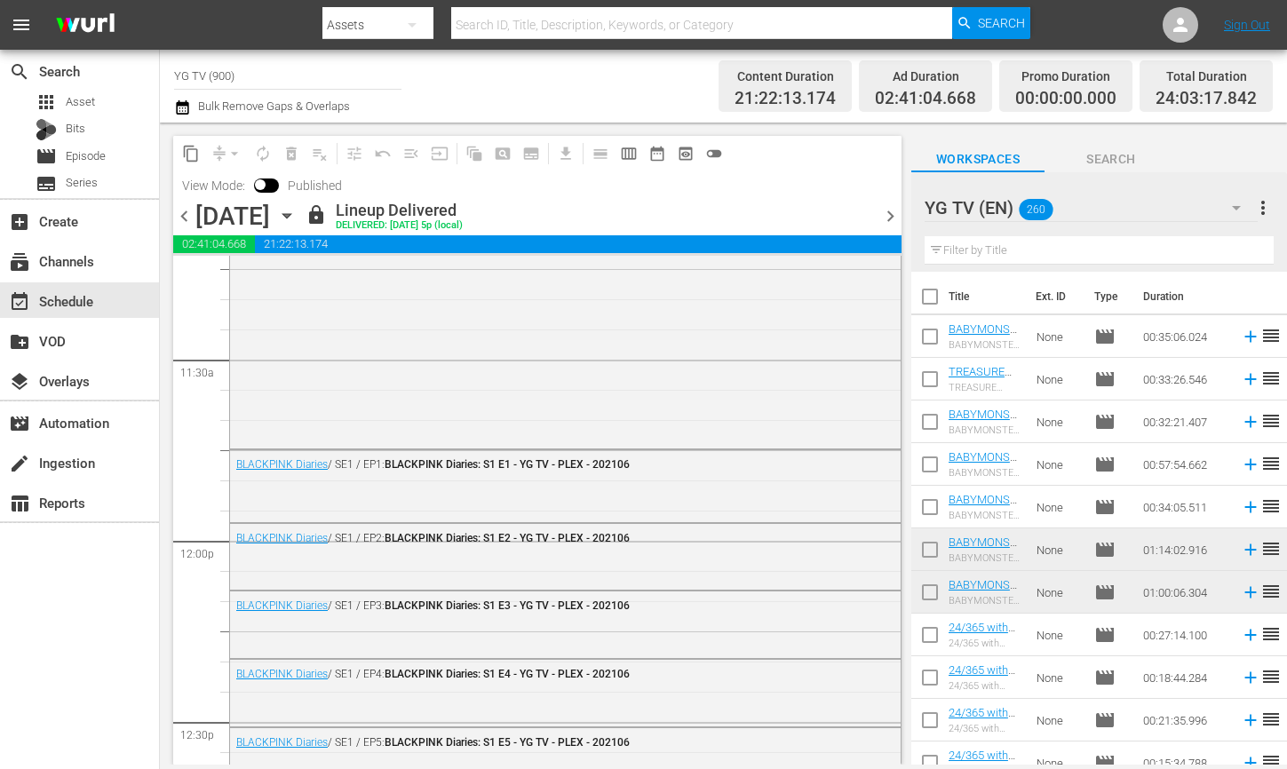
scroll to position [4267, 0]
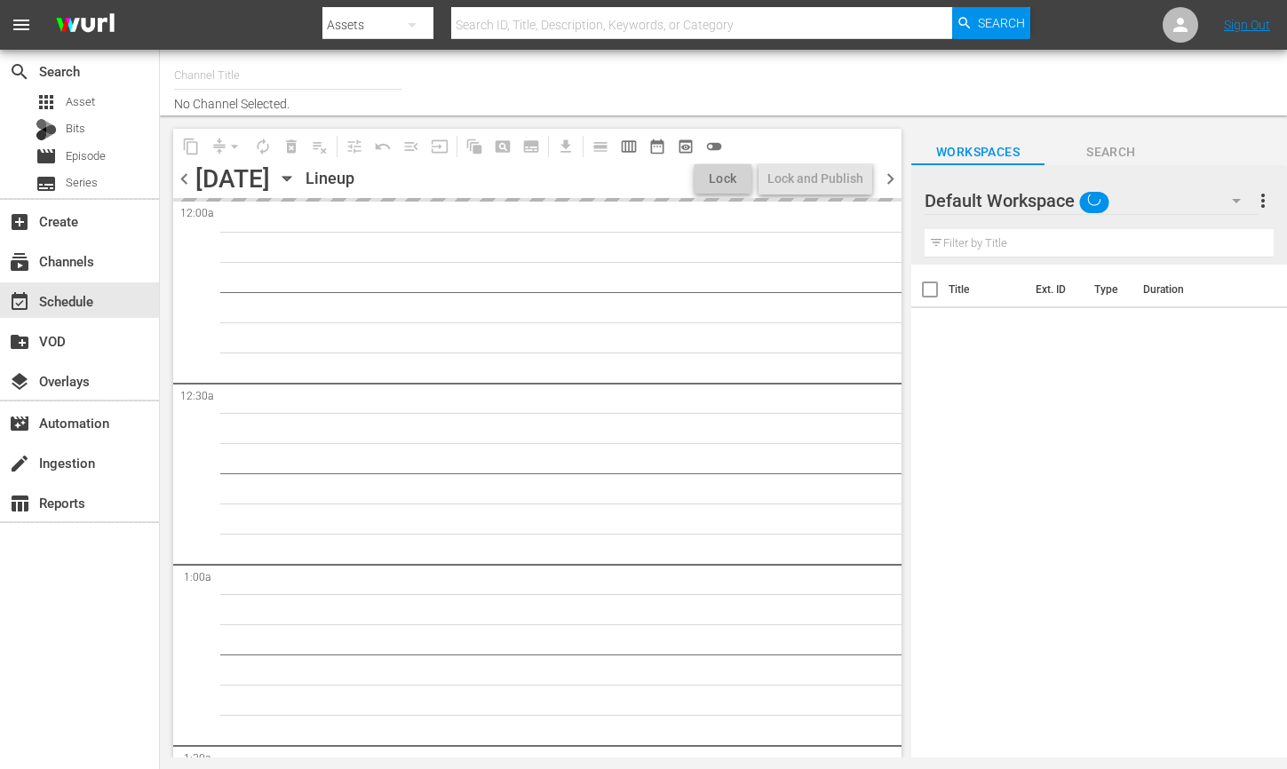
type input "YG TV (900)"
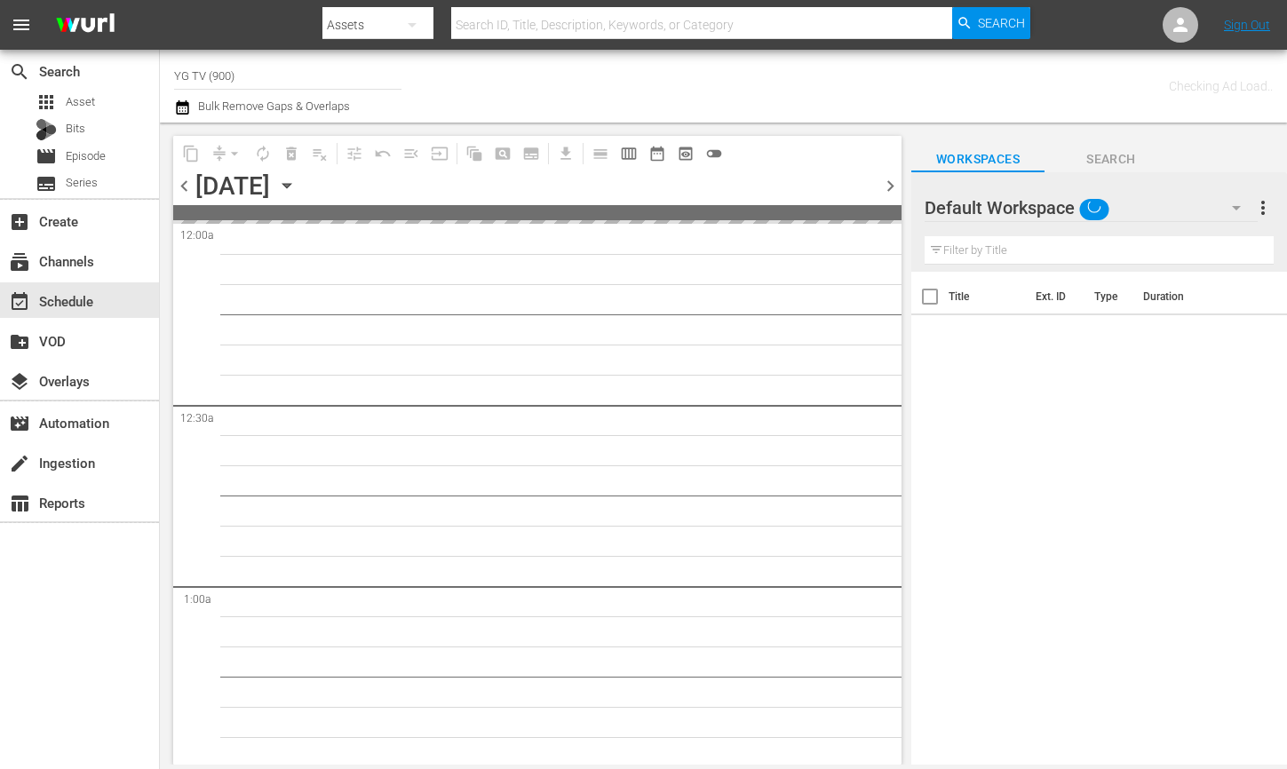
click at [1191, 213] on div "Default Workspace" at bounding box center [1091, 208] width 333 height 50
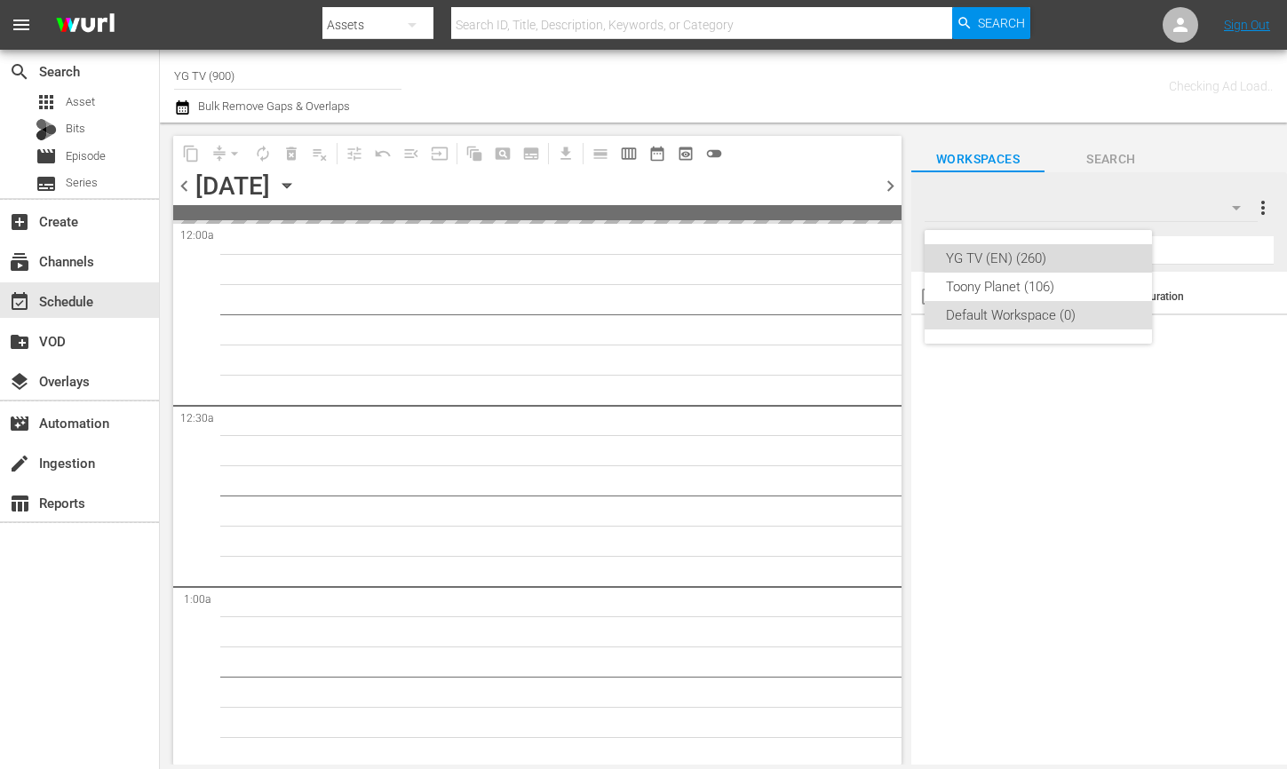
click at [1060, 264] on div "YG TV (EN) (260)" at bounding box center [1038, 258] width 185 height 28
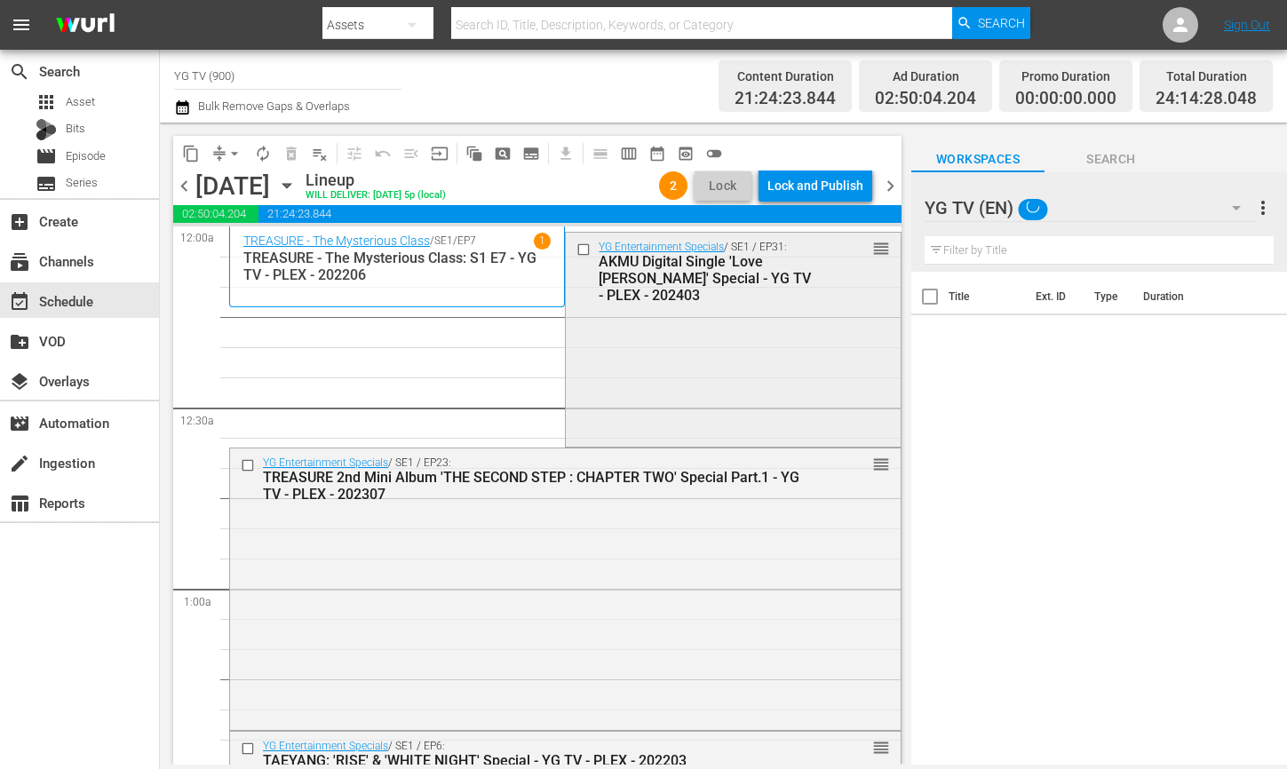
click at [620, 414] on div "YG Entertainment Specials / SE1 / EP31: AKMU Digital Single 'Love Lee' Special …" at bounding box center [733, 338] width 334 height 211
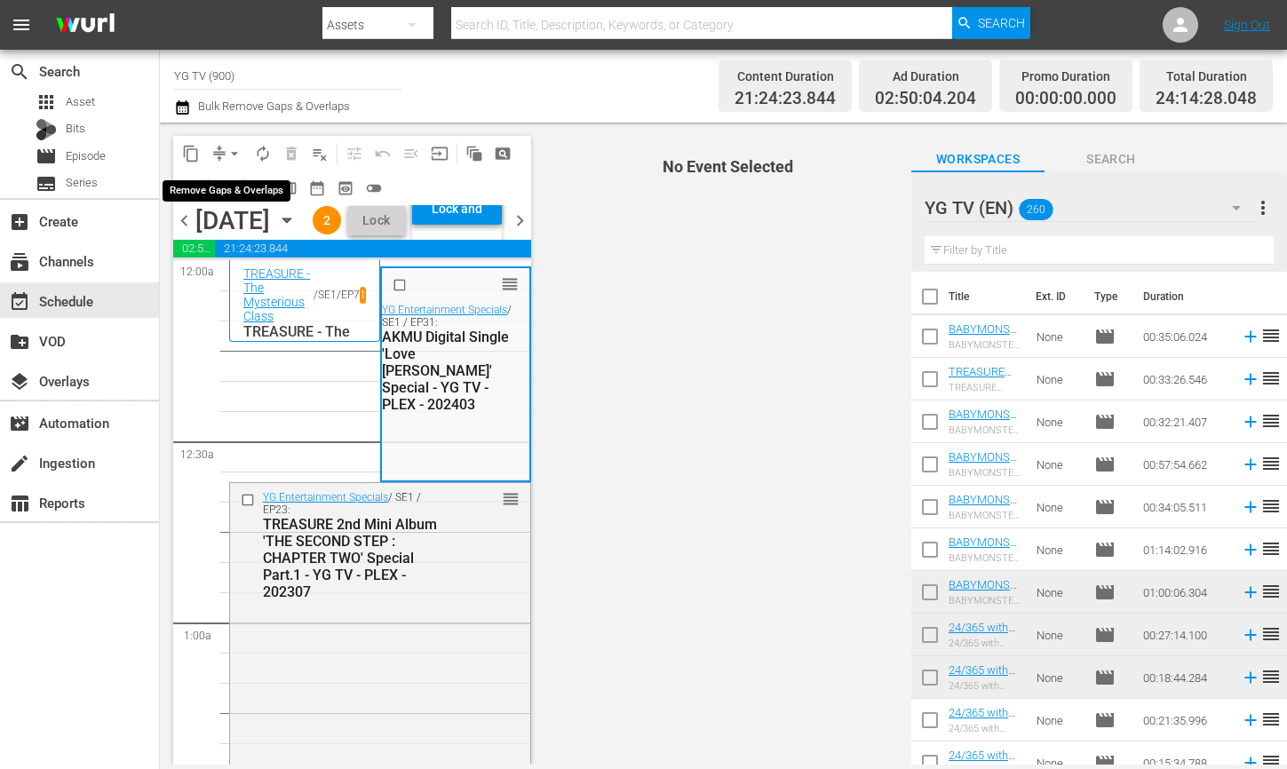
click at [225, 145] on button "arrow_drop_down" at bounding box center [234, 153] width 28 height 28
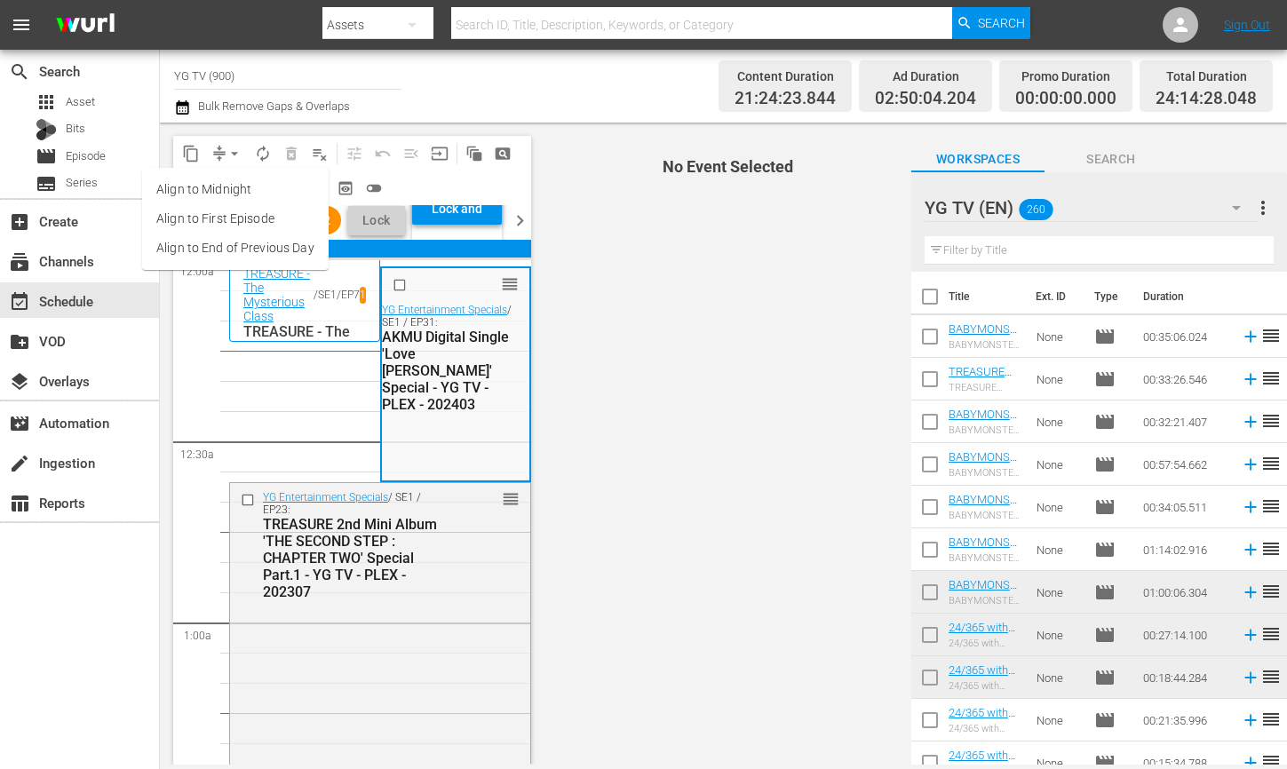
drag, startPoint x: 714, startPoint y: 435, endPoint x: 1056, endPoint y: 301, distance: 367.4
click at [717, 435] on span "No Event Selected" at bounding box center [724, 444] width 376 height 642
click at [1071, 265] on hr at bounding box center [1099, 264] width 349 height 1
click at [1063, 257] on input "text" at bounding box center [1099, 250] width 349 height 28
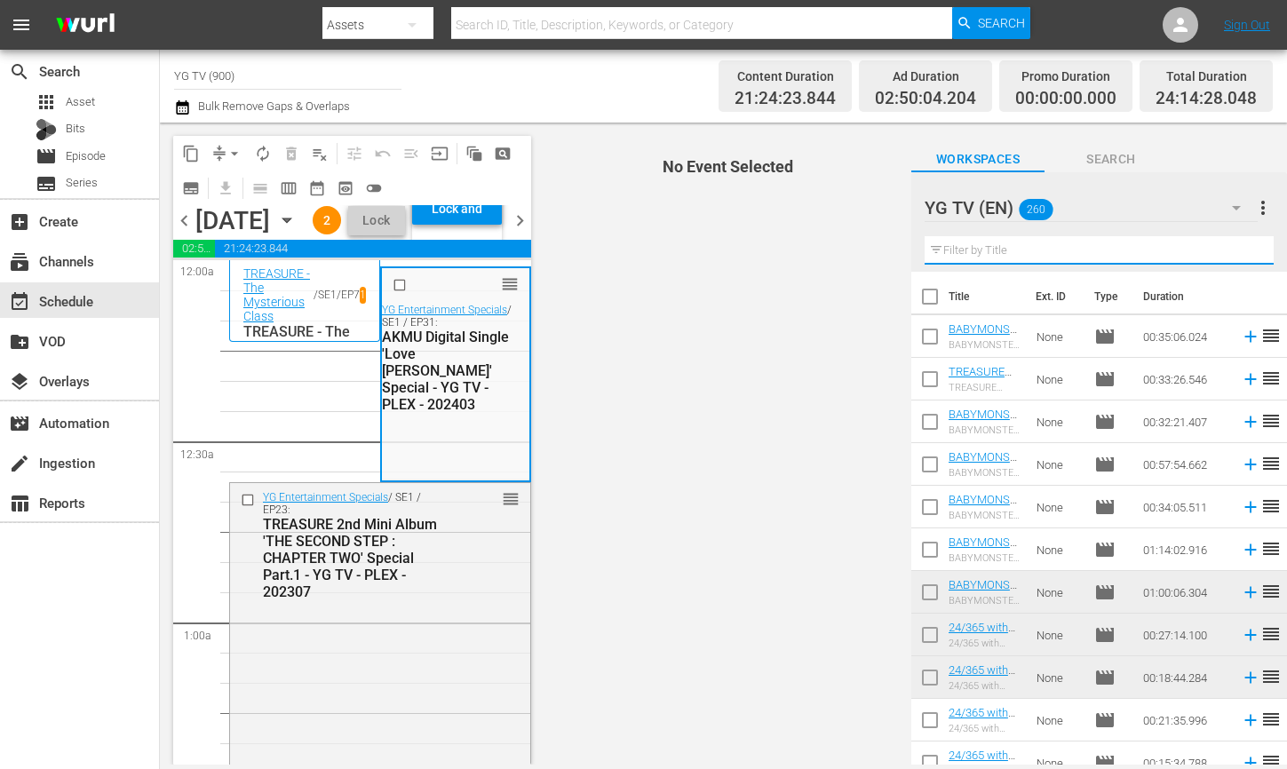
type input "ㅅ"
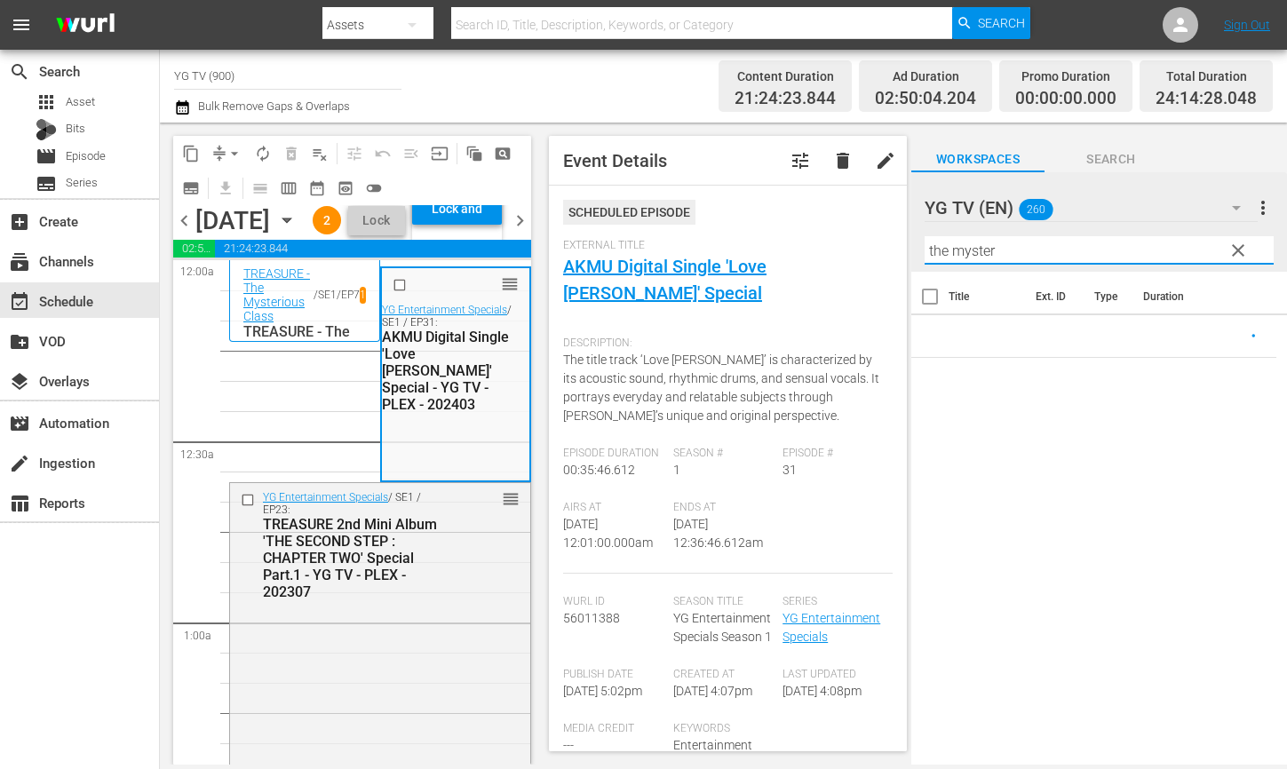
drag, startPoint x: 880, startPoint y: 253, endPoint x: 1169, endPoint y: 235, distance: 290.2
click at [701, 250] on div "content_copy compress arrow_drop_down autorenew_outlined delete_forever_outline…" at bounding box center [723, 444] width 1127 height 642
type input "the myster"
click at [1244, 250] on span "clear" at bounding box center [1238, 250] width 21 height 21
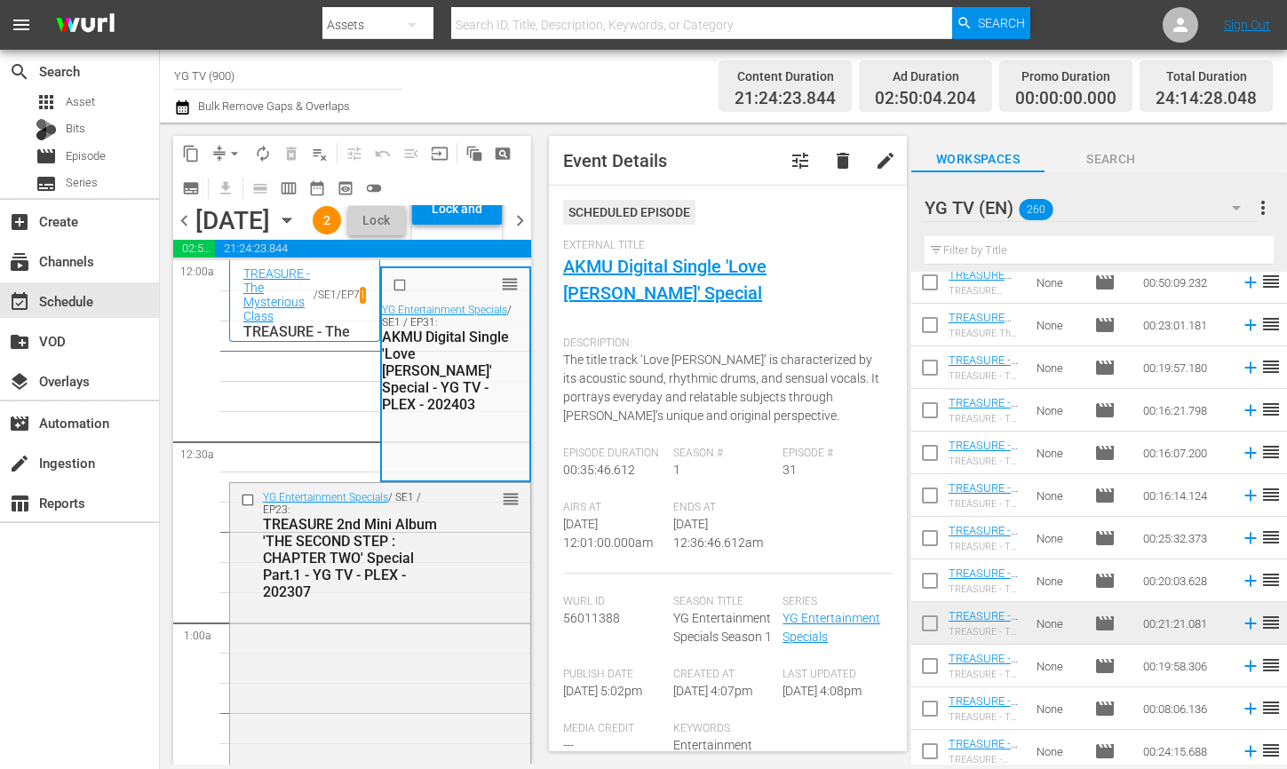
scroll to position [8628, 0]
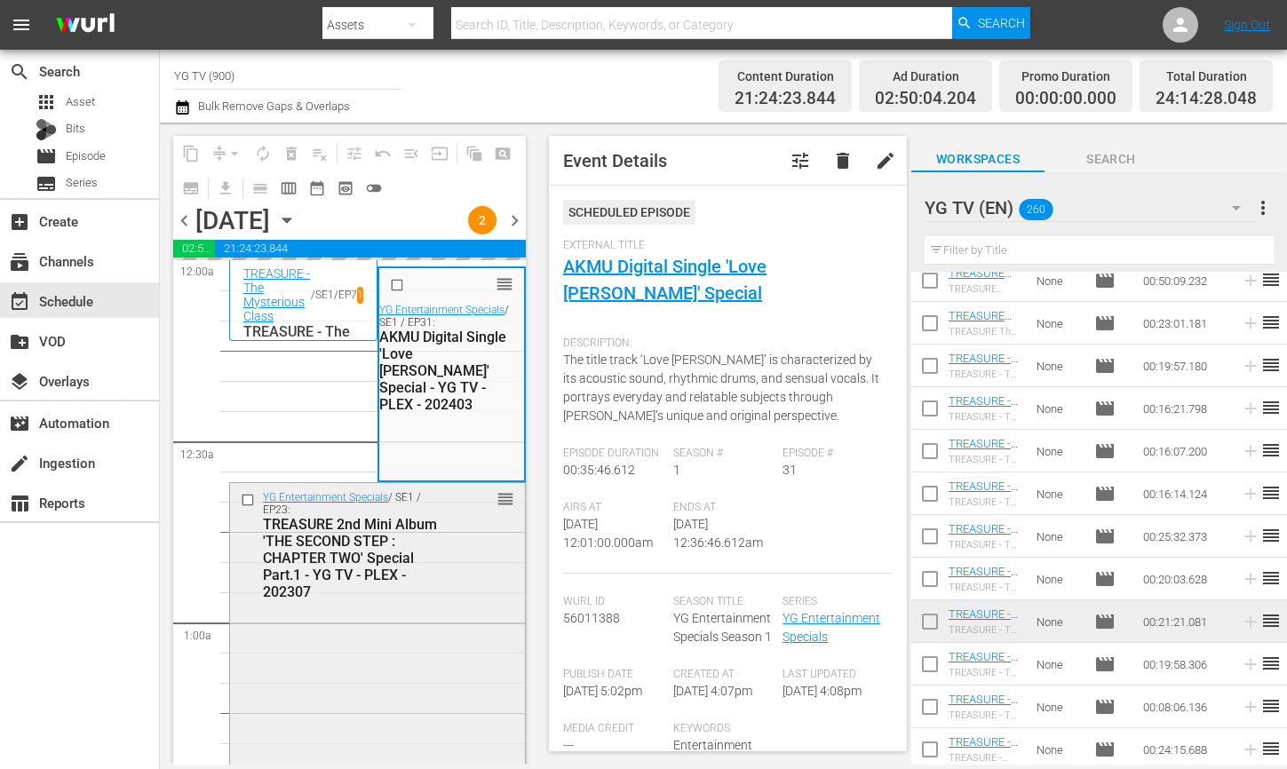
click at [434, 601] on div "TREASURE 2nd Mini Album 'THE SECOND STEP : CHAPTER TWO' Special Part.1 - YG TV …" at bounding box center [353, 558] width 180 height 84
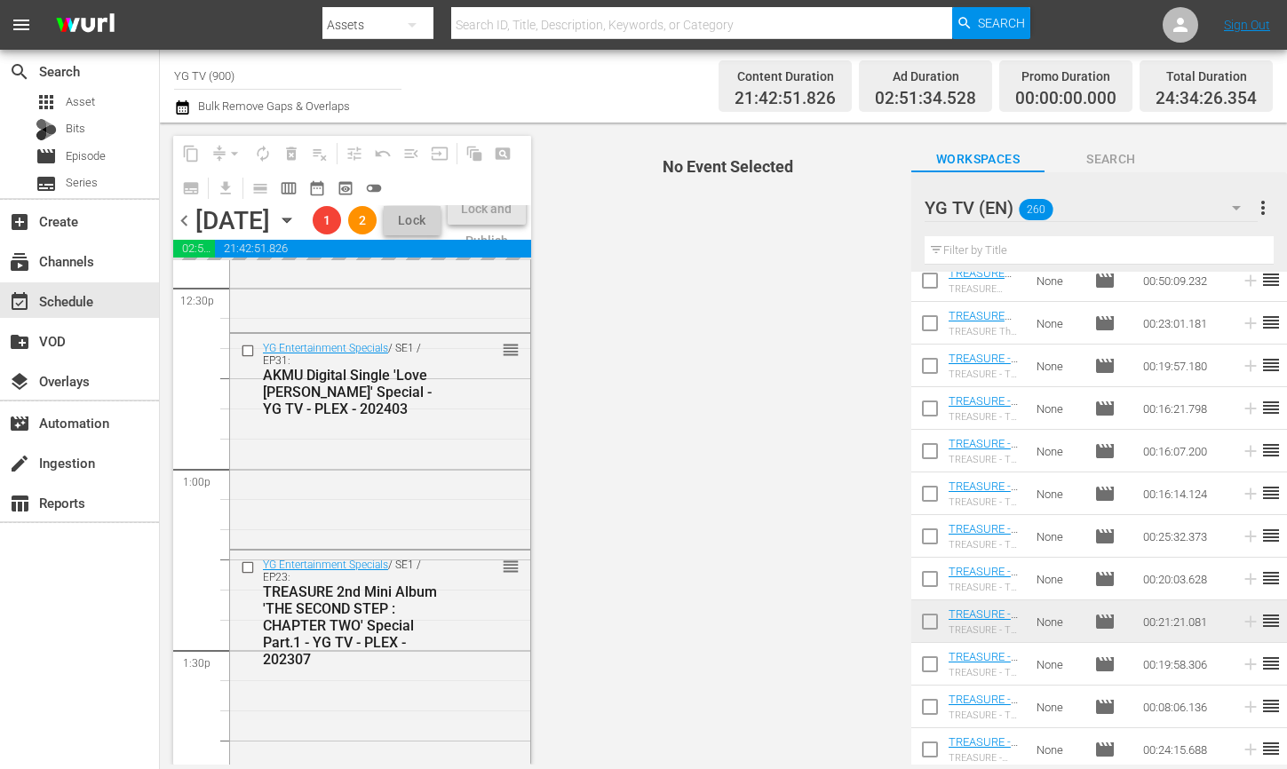
scroll to position [0, 0]
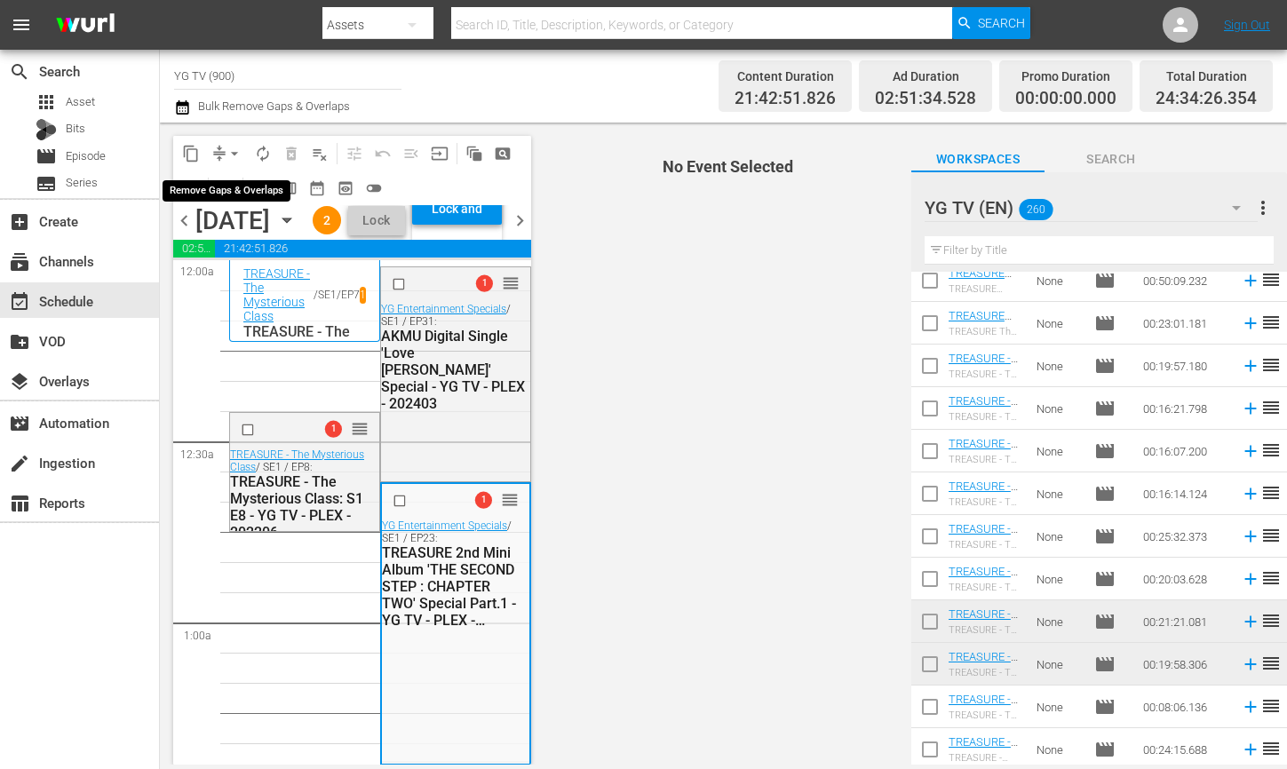
click at [233, 149] on span "arrow_drop_down" at bounding box center [235, 154] width 18 height 18
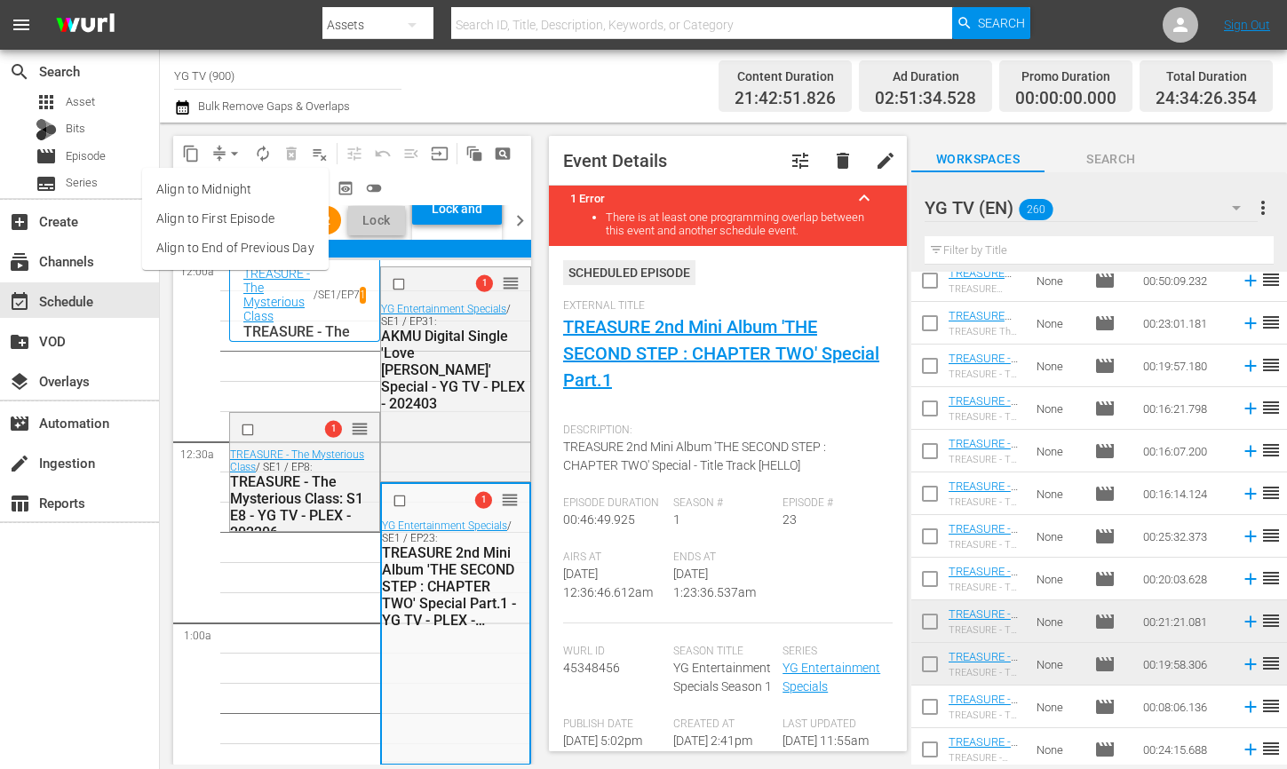
click at [246, 251] on li "Align to End of Previous Day" at bounding box center [235, 248] width 187 height 29
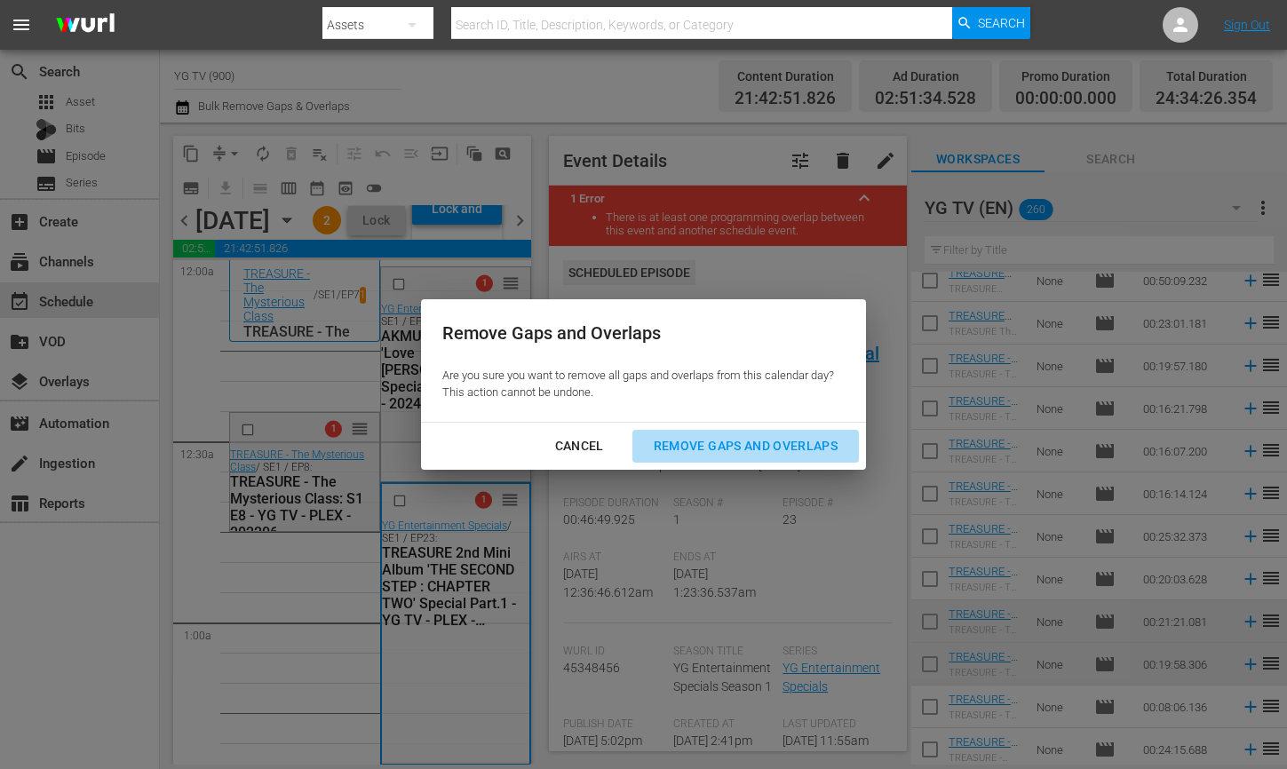
drag, startPoint x: 718, startPoint y: 432, endPoint x: 704, endPoint y: 447, distance: 20.7
click at [718, 432] on button "Remove Gaps and Overlaps" at bounding box center [746, 446] width 227 height 33
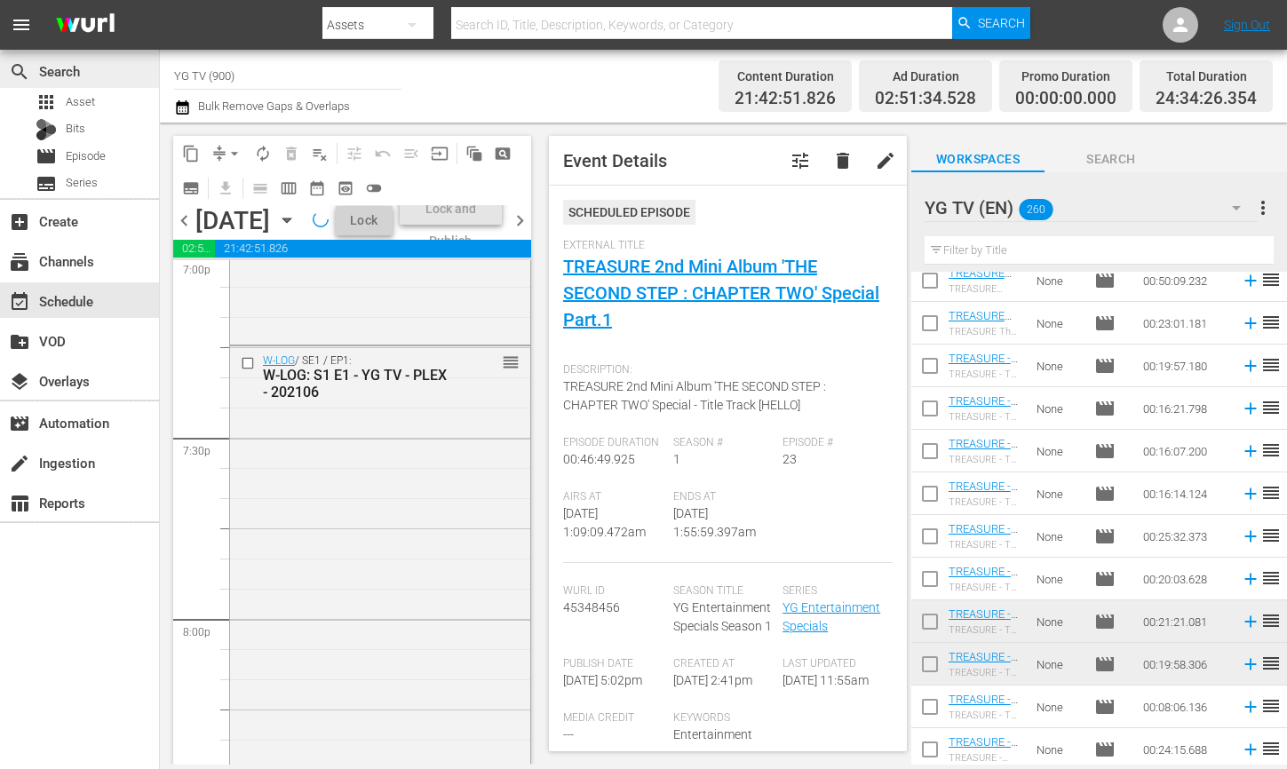
scroll to position [8541, 0]
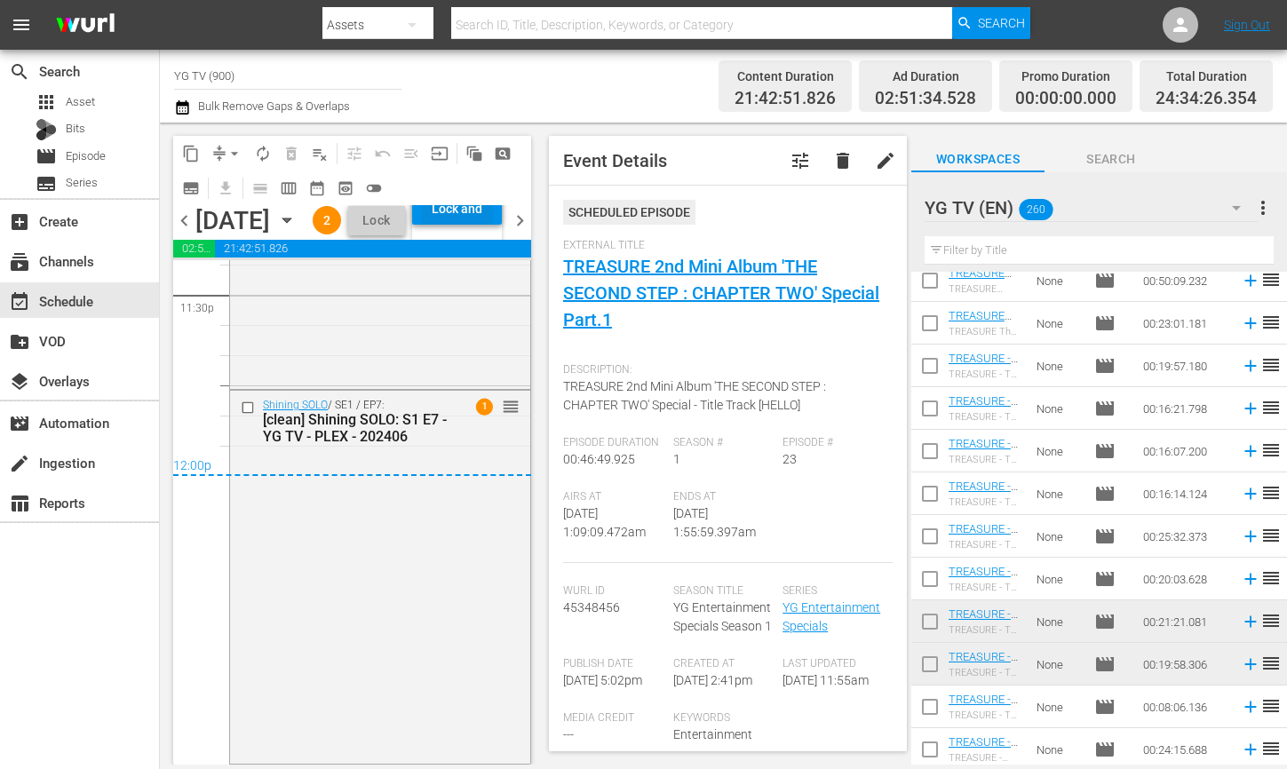
click at [481, 225] on div "Lock and Publish" at bounding box center [457, 209] width 72 height 32
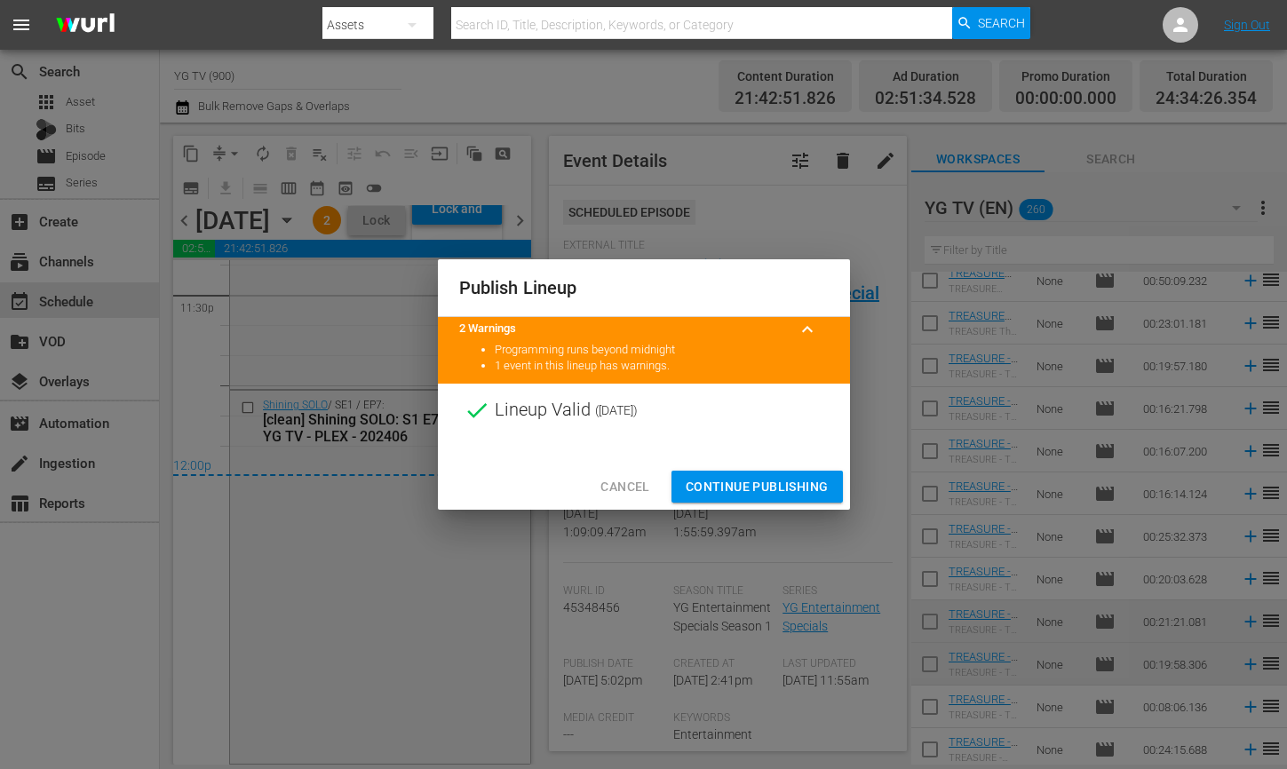
click at [750, 486] on span "Continue Publishing" at bounding box center [757, 487] width 143 height 22
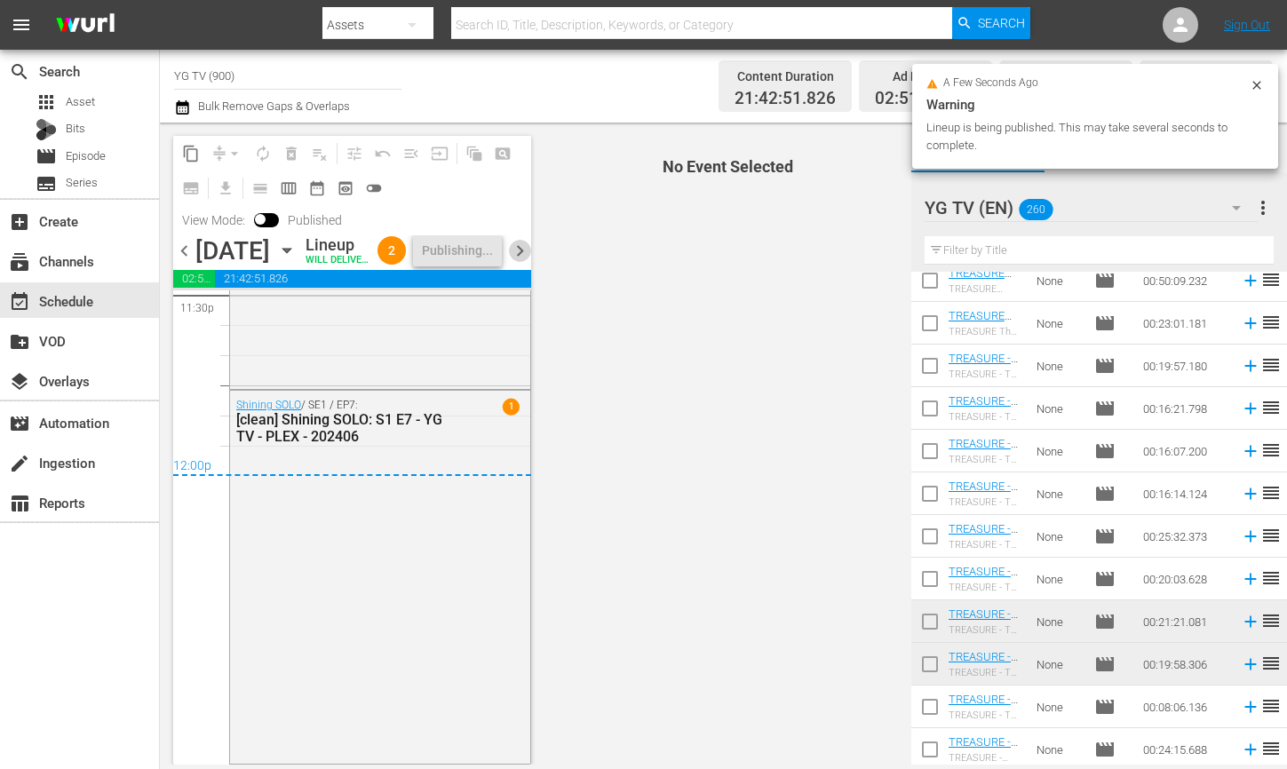
click at [530, 262] on span "chevron_right" at bounding box center [520, 251] width 22 height 22
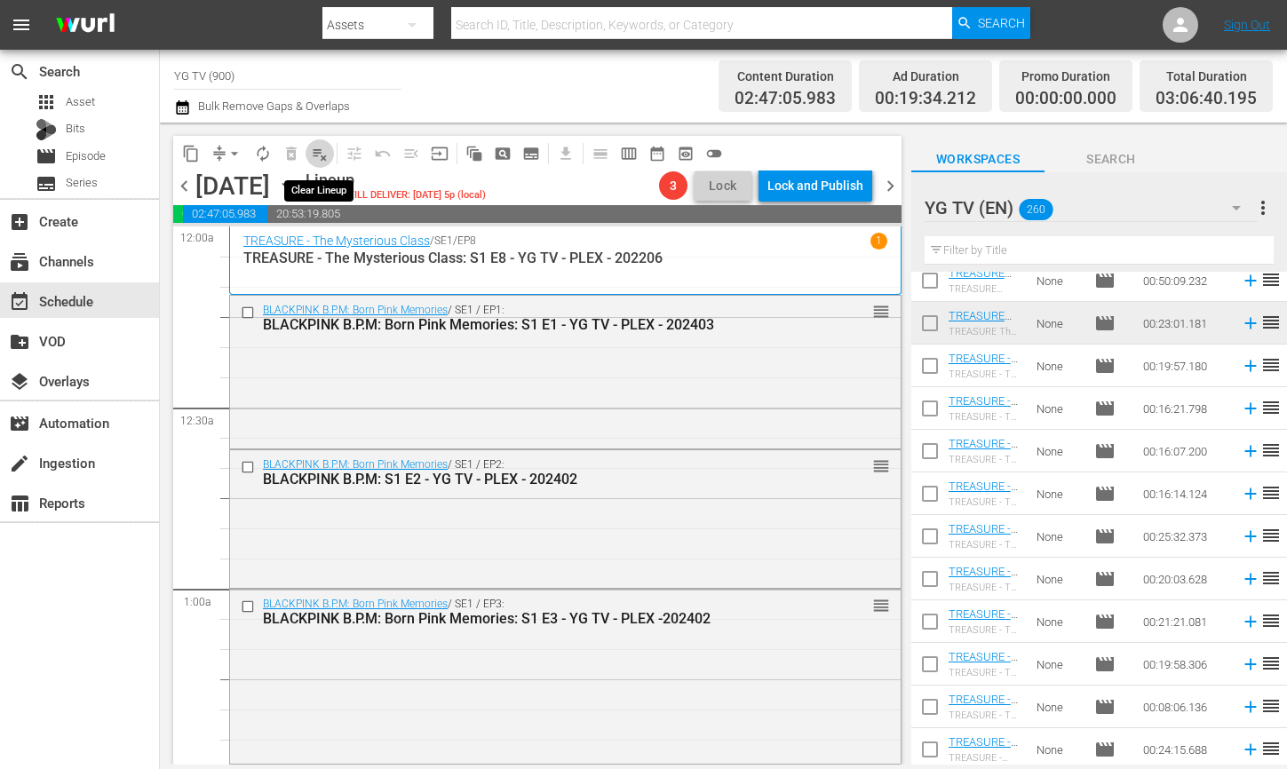
click at [322, 155] on span "playlist_remove_outlined" at bounding box center [320, 154] width 18 height 18
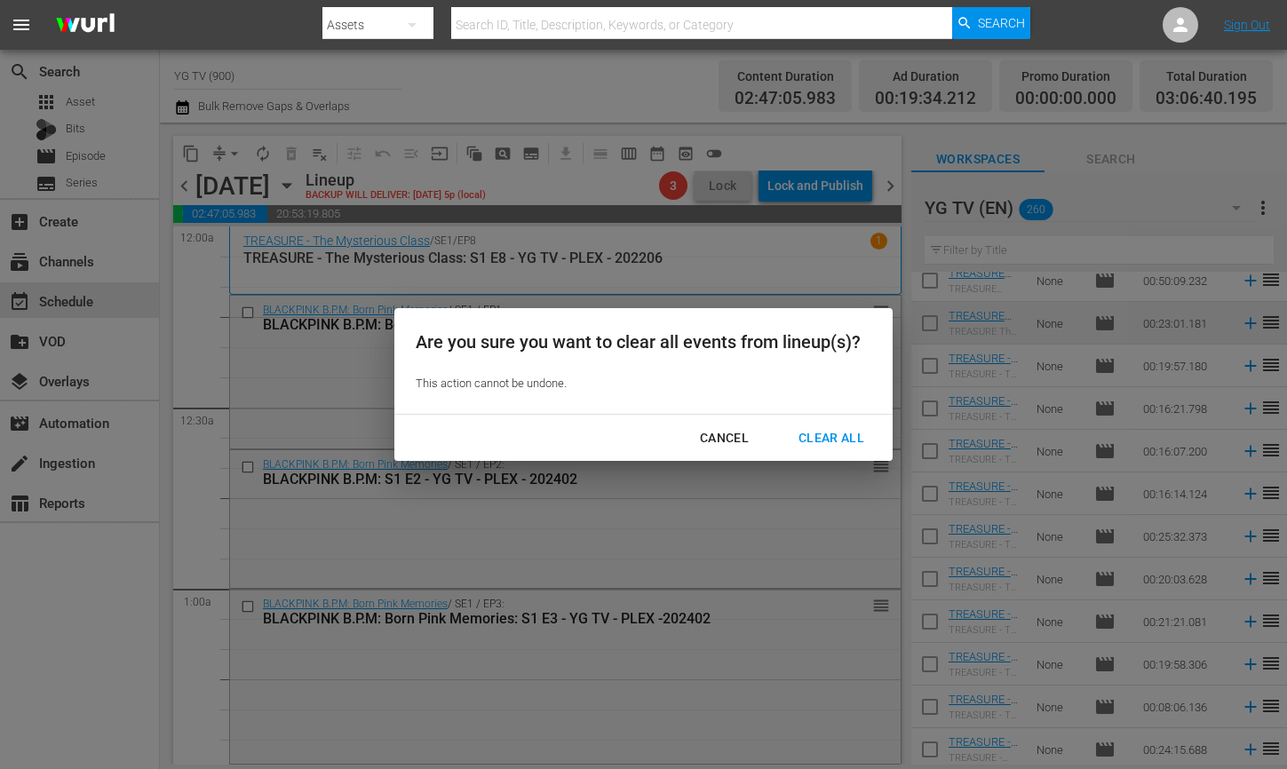
click at [808, 428] on div "Clear All" at bounding box center [831, 438] width 94 height 22
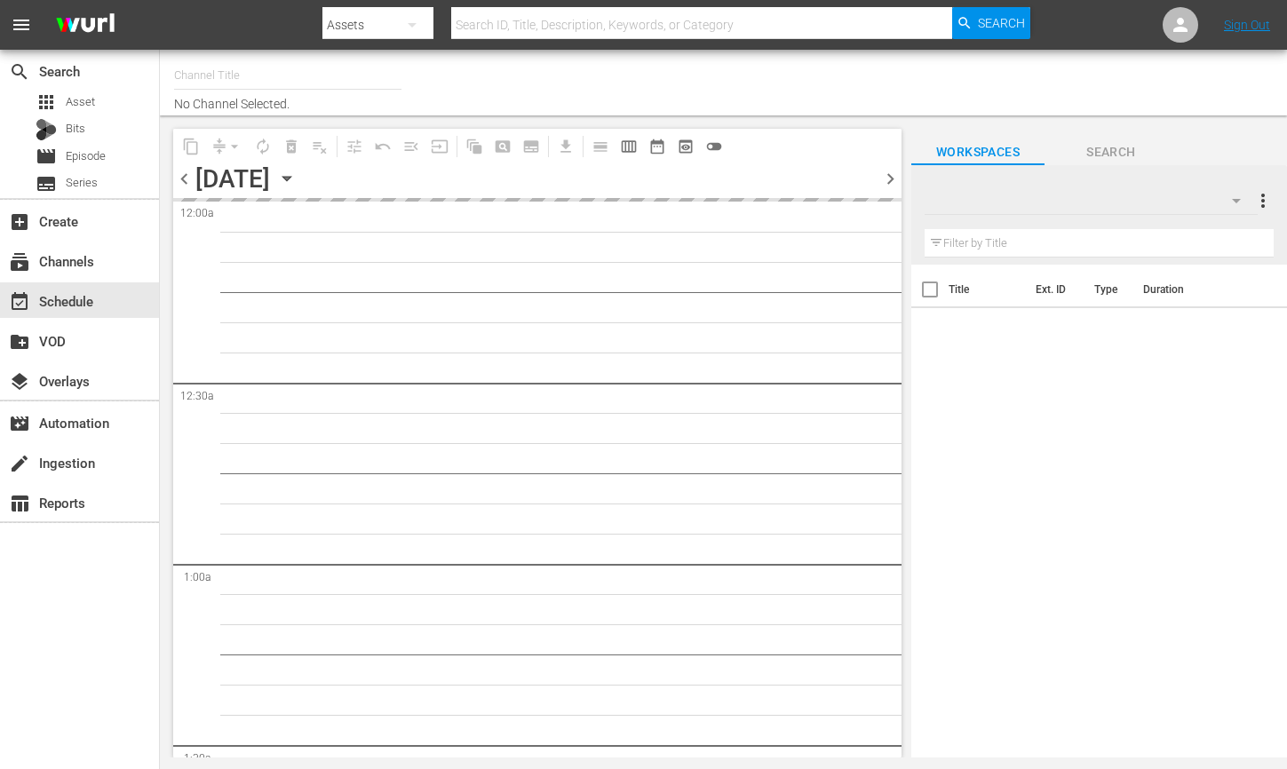
type input "YG TV (900)"
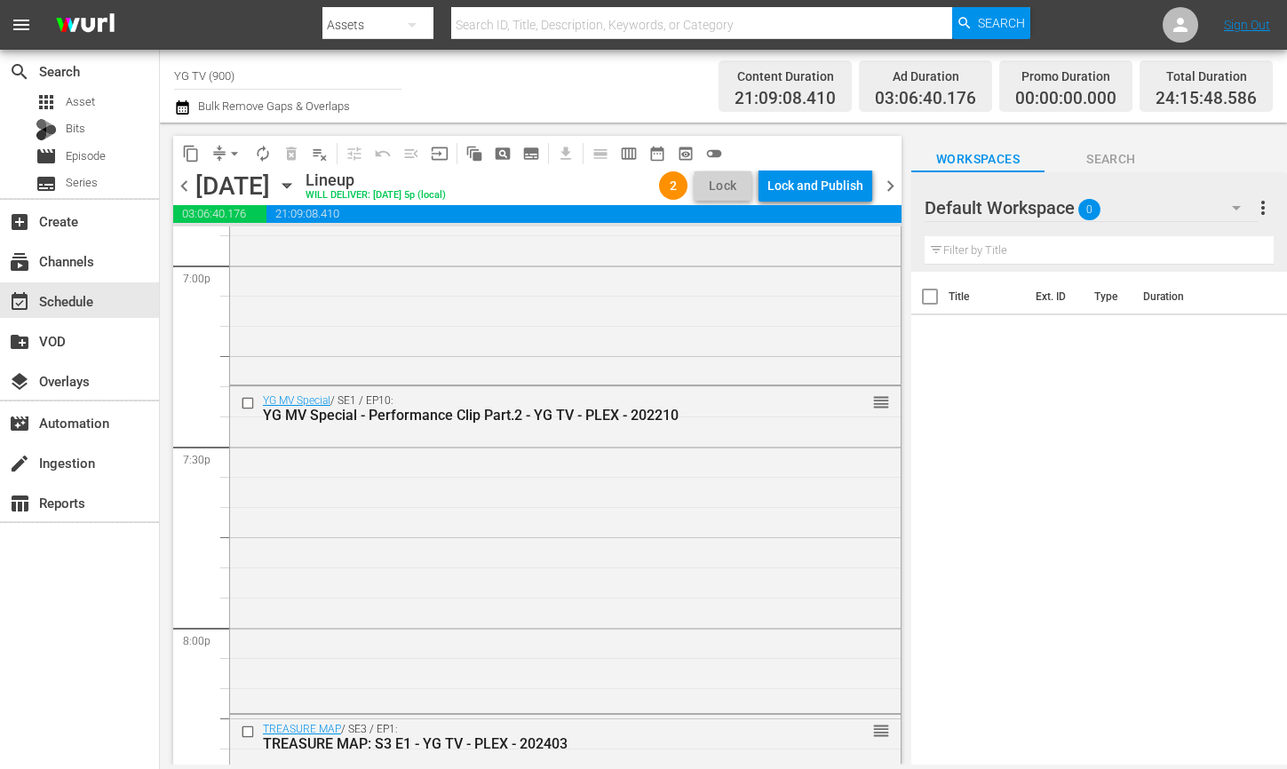
scroll to position [8353, 0]
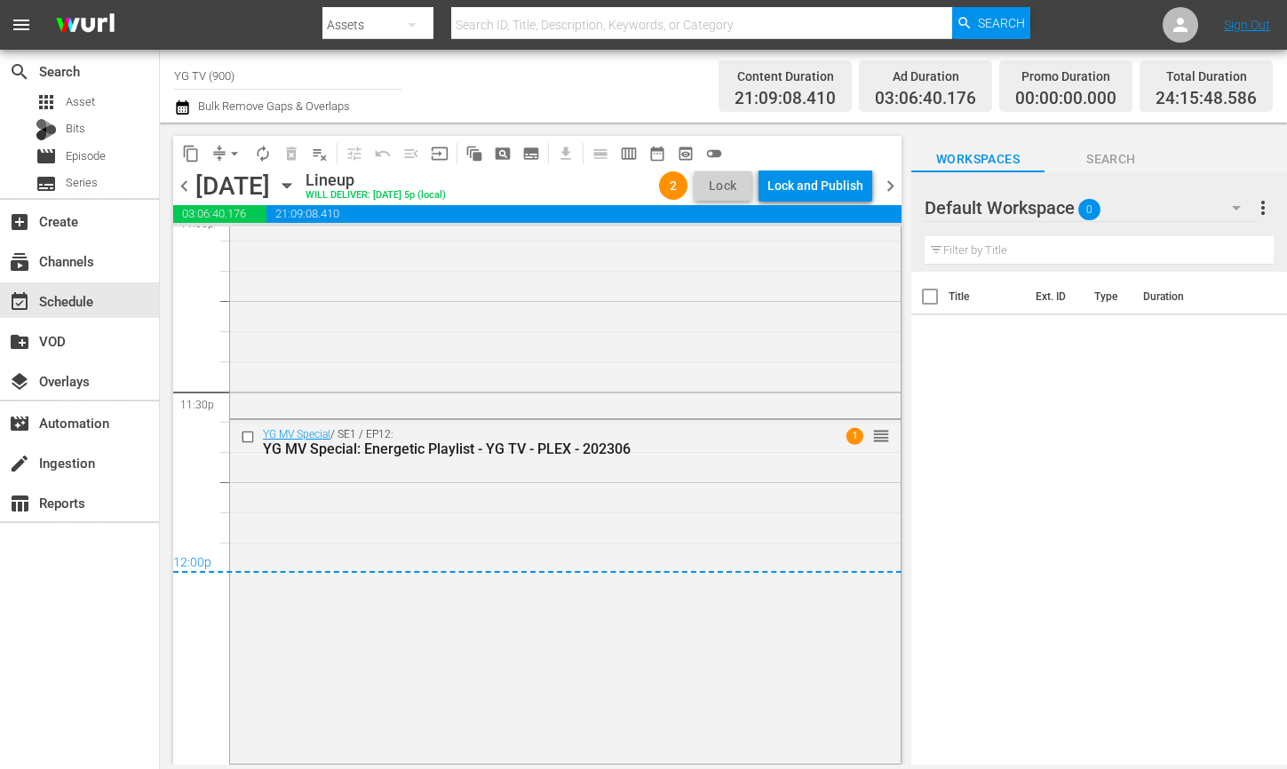
click at [224, 150] on button "arrow_drop_down" at bounding box center [234, 153] width 28 height 28
click at [219, 244] on li "Align to End of Previous Day" at bounding box center [235, 248] width 187 height 29
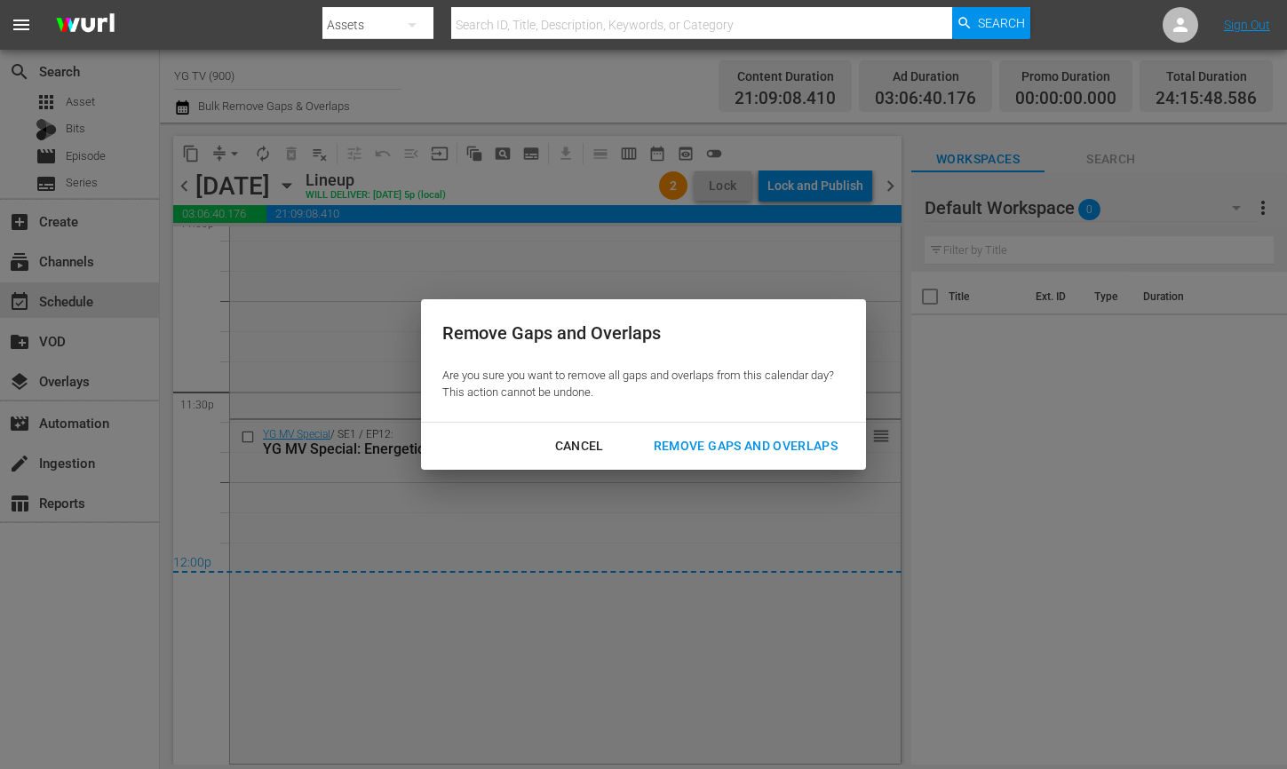
click at [714, 429] on div "Cancel Remove Gaps and Overlaps" at bounding box center [643, 446] width 445 height 47
click at [702, 436] on div "Remove Gaps and Overlaps" at bounding box center [746, 446] width 212 height 22
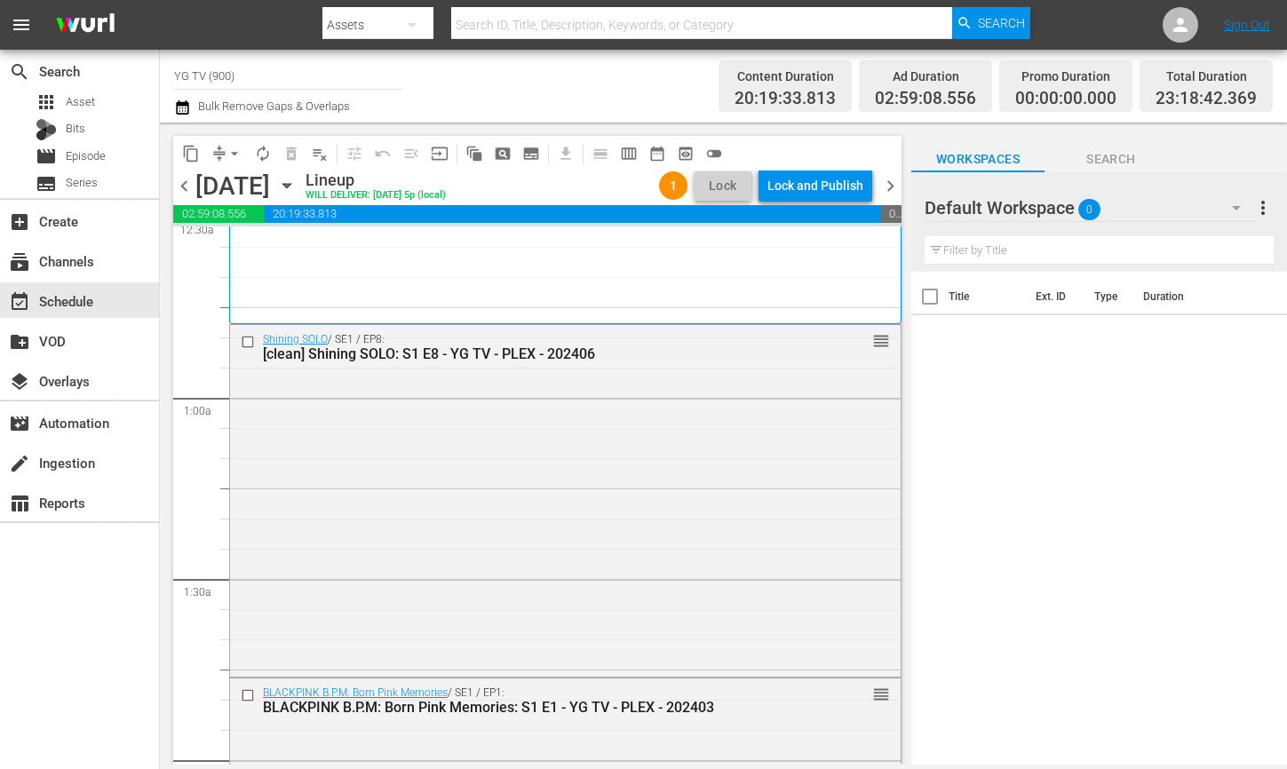
scroll to position [0, 0]
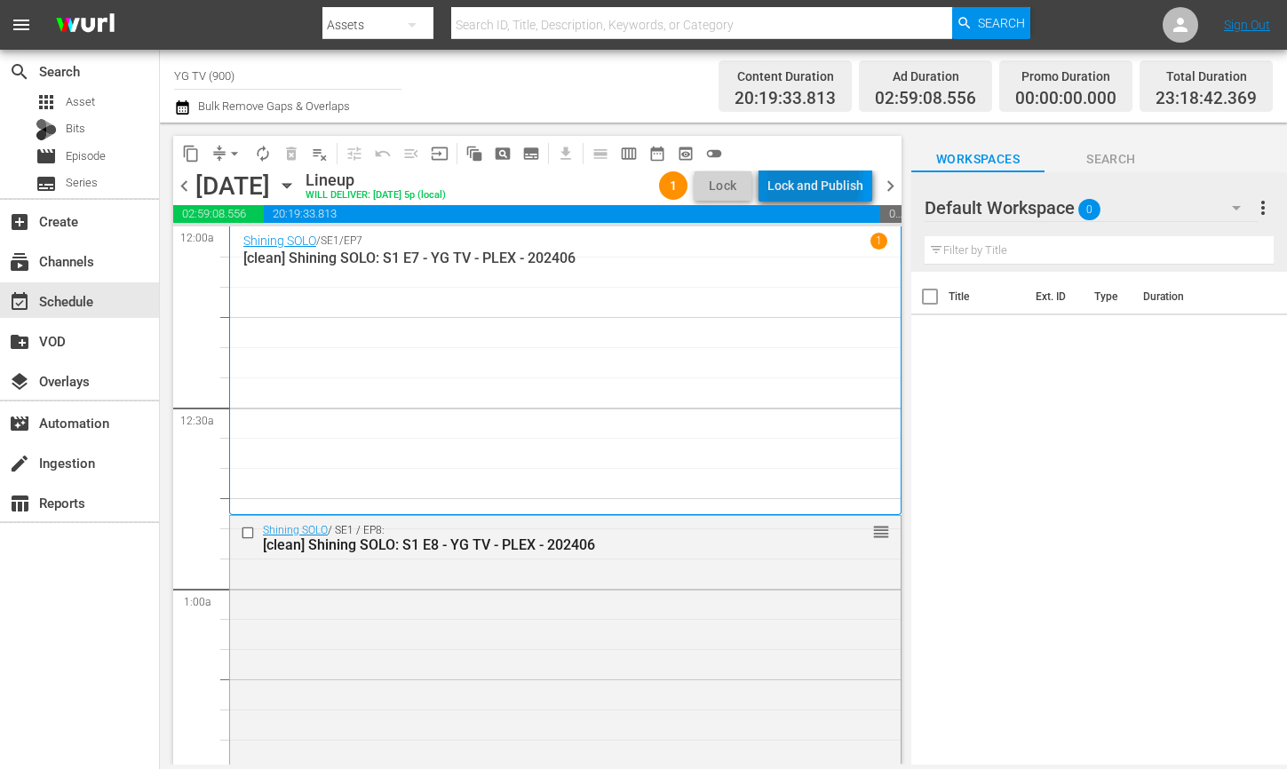
click at [817, 183] on div "Lock and Publish" at bounding box center [816, 186] width 96 height 32
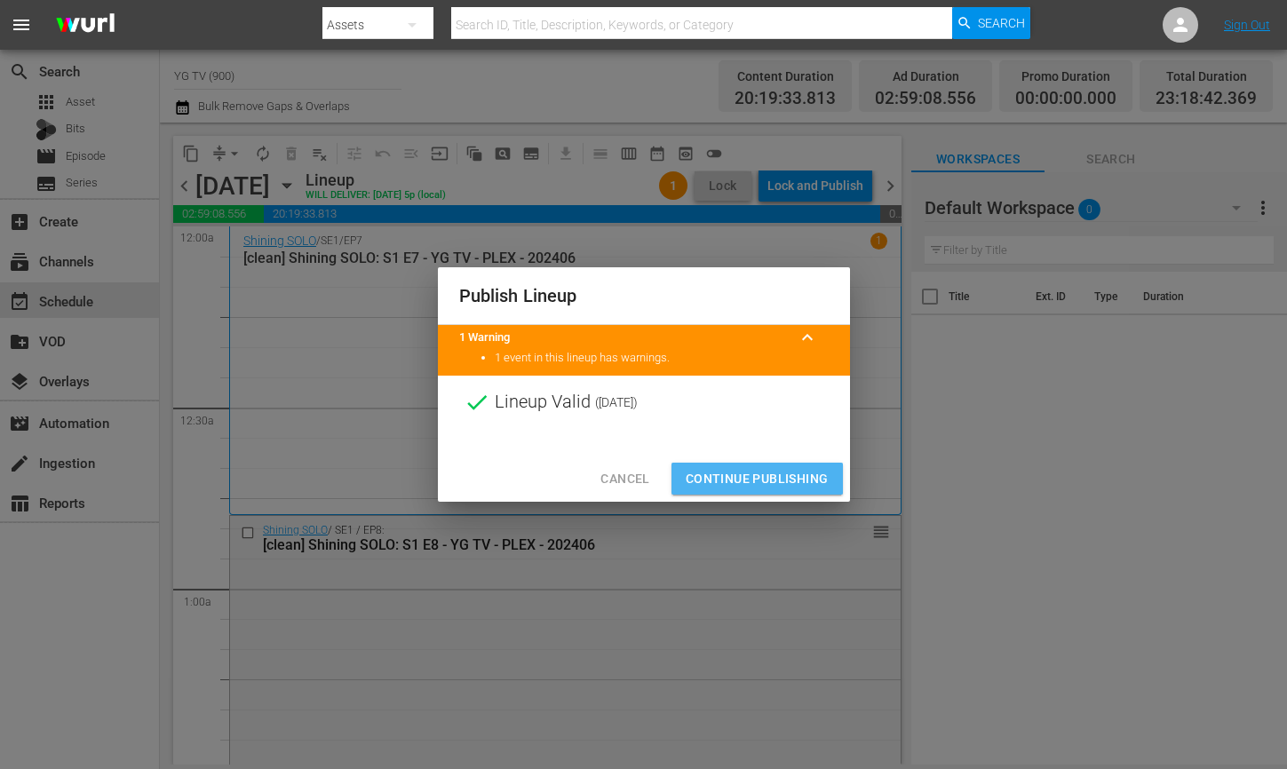
click at [749, 471] on span "Continue Publishing" at bounding box center [757, 479] width 143 height 22
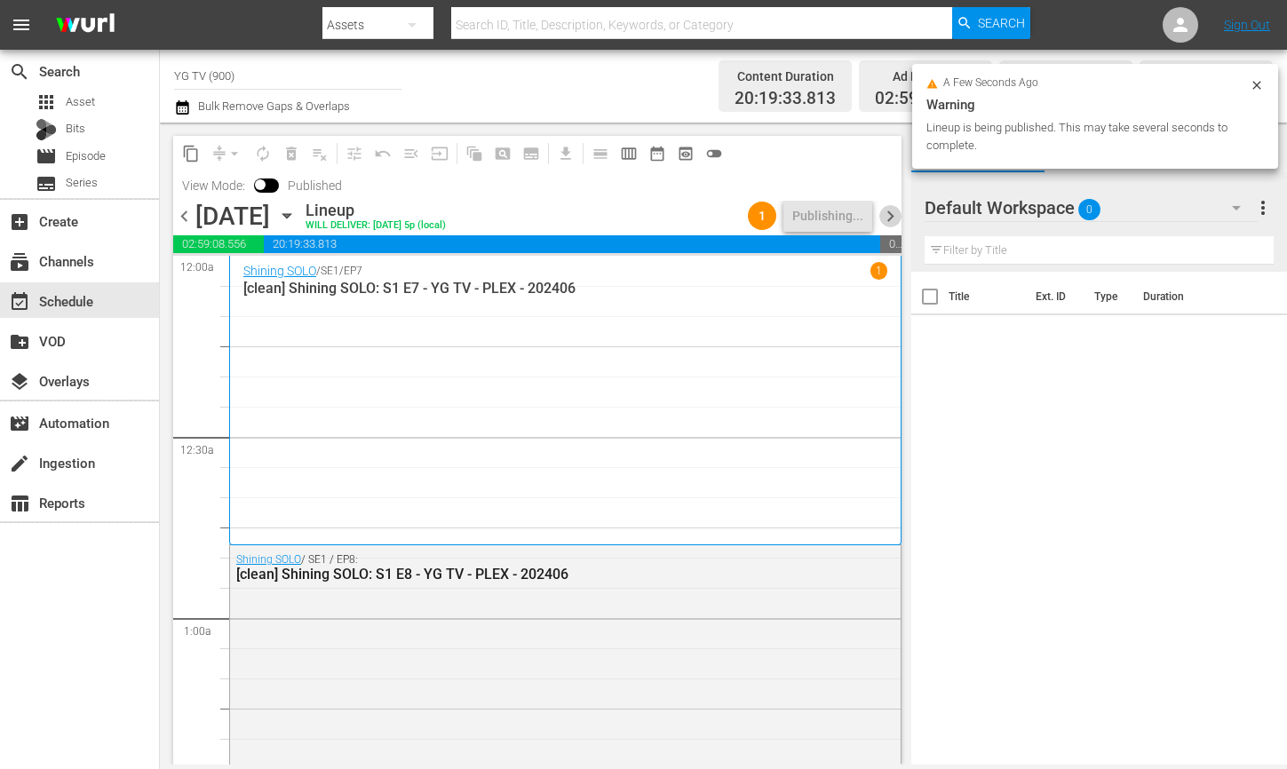
click at [880, 217] on span "chevron_right" at bounding box center [891, 216] width 22 height 22
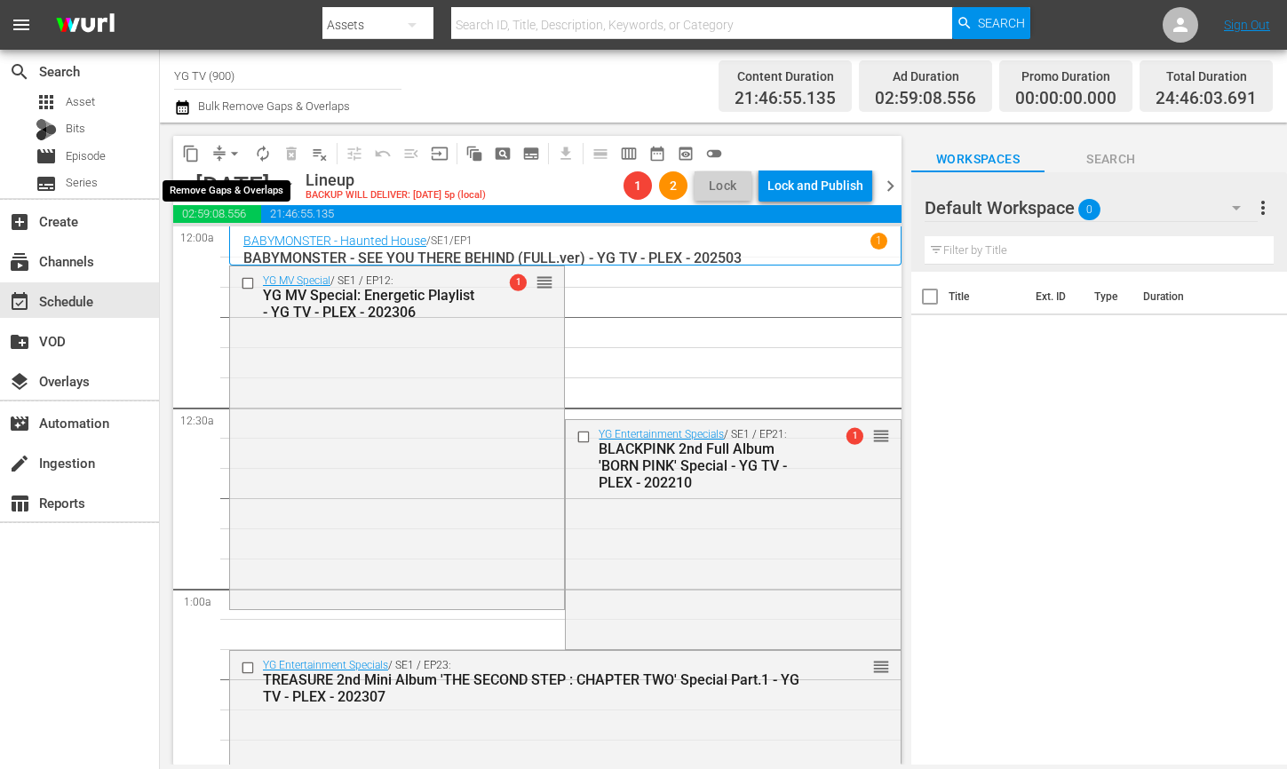
click at [224, 154] on button "arrow_drop_down" at bounding box center [234, 153] width 28 height 28
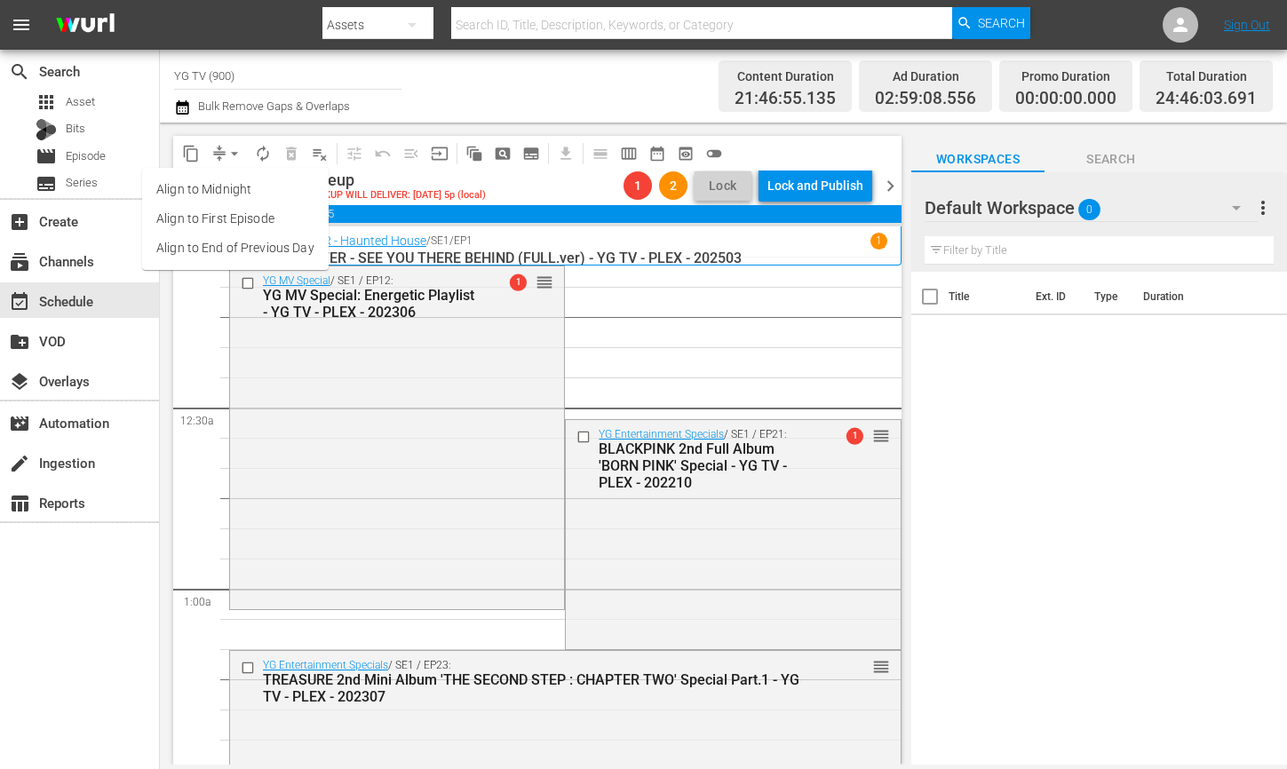
click at [238, 246] on li "Align to End of Previous Day" at bounding box center [235, 248] width 187 height 29
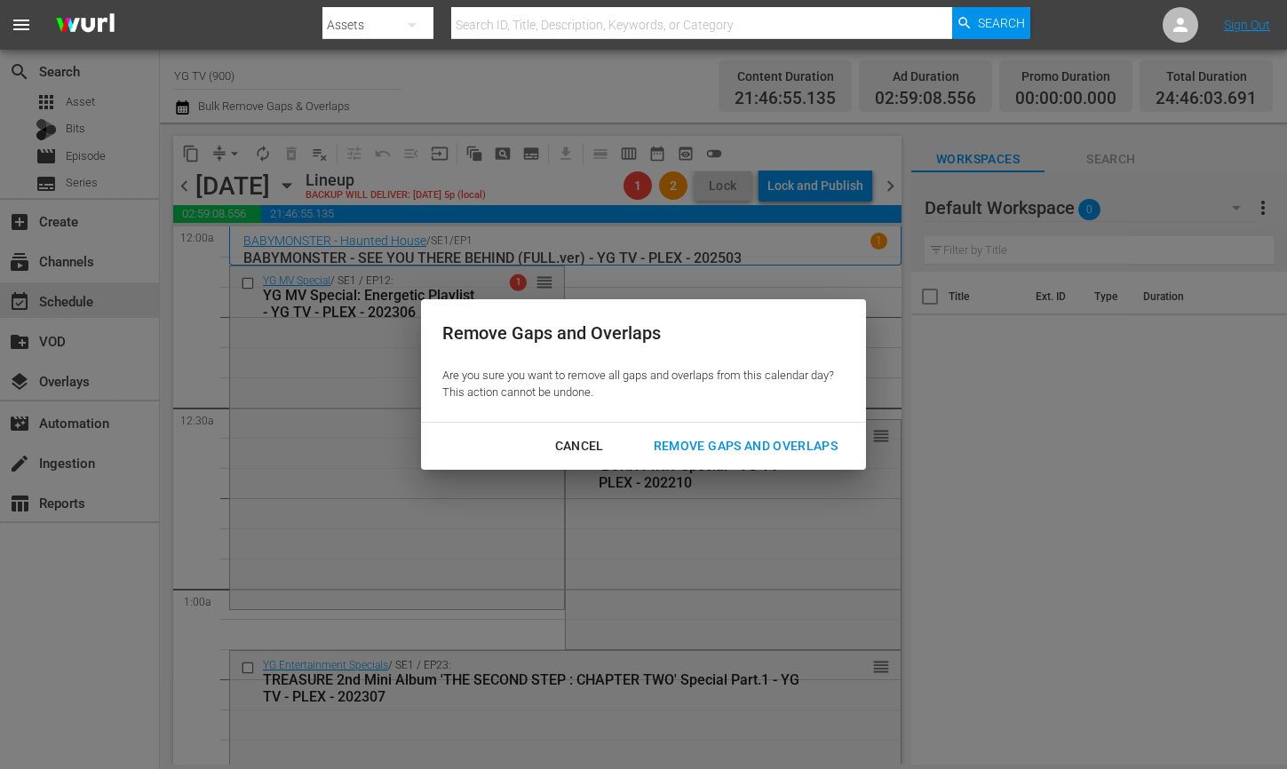
click at [745, 450] on div "Remove Gaps and Overlaps" at bounding box center [746, 446] width 212 height 22
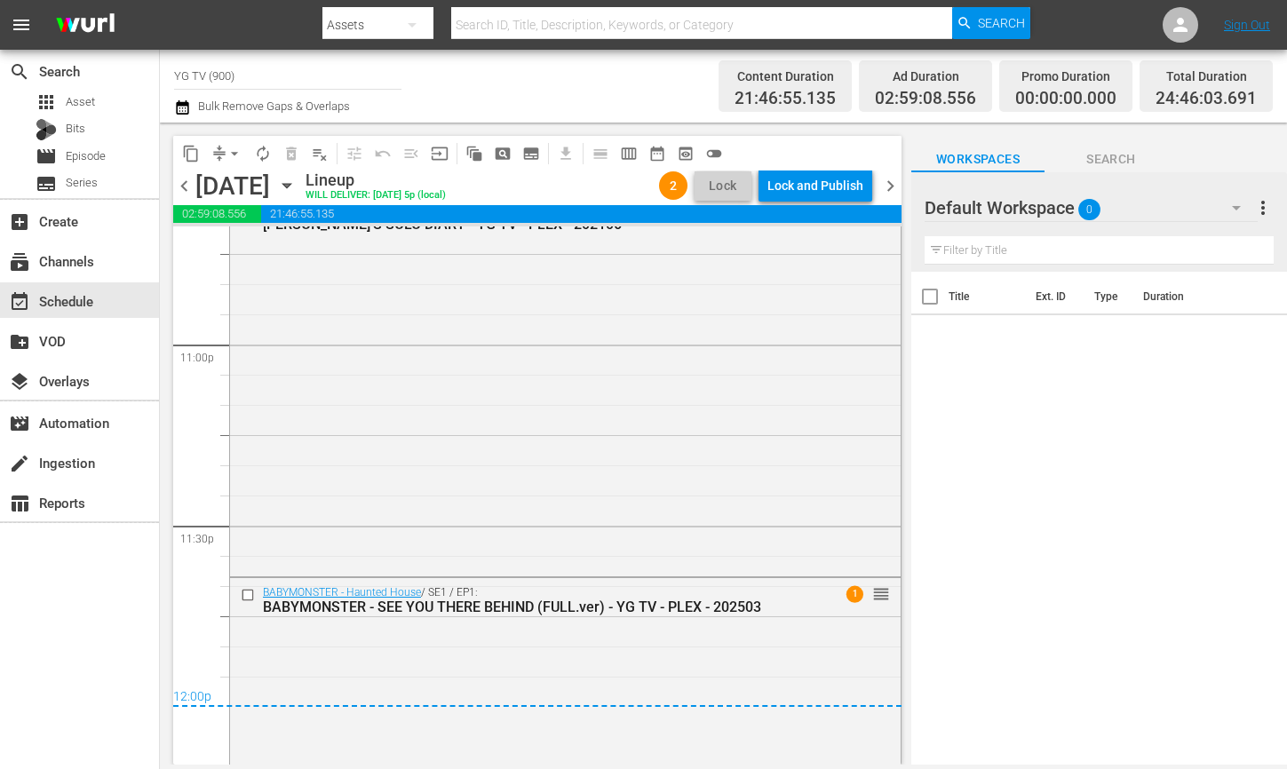
scroll to position [8190, 0]
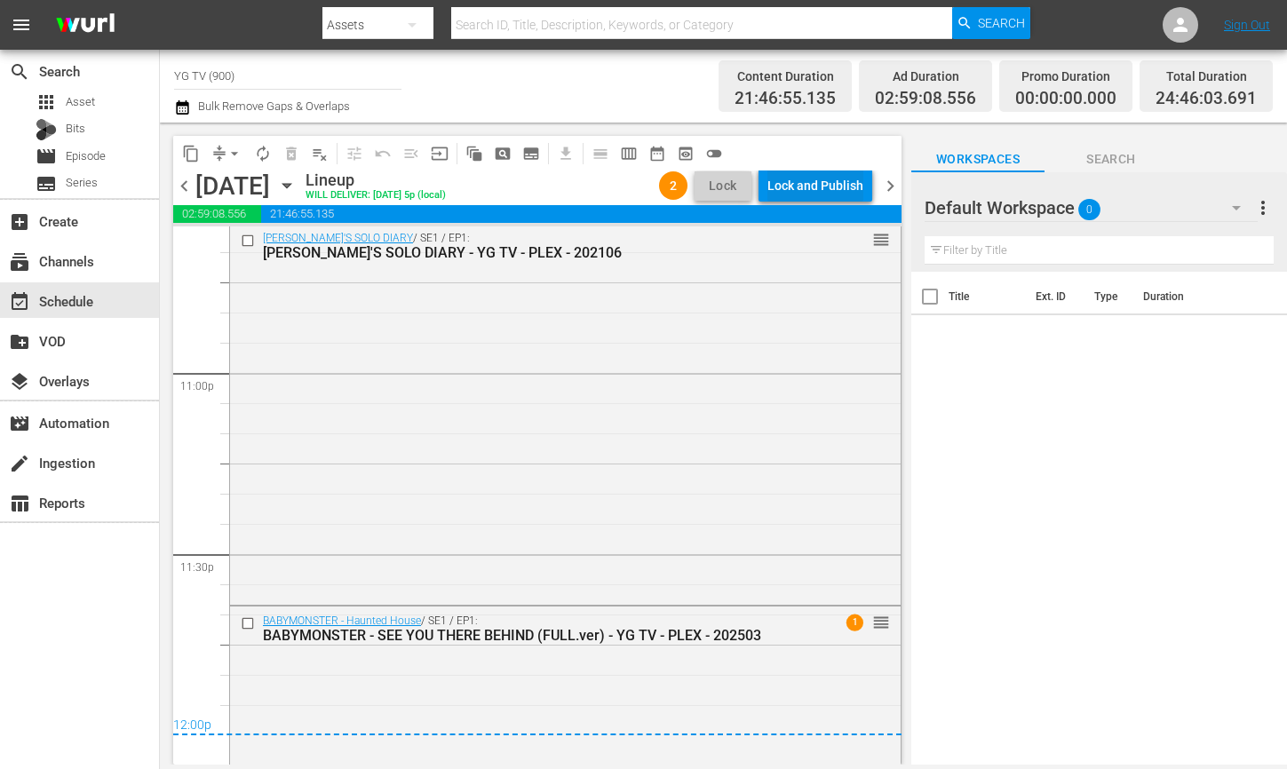
click at [789, 187] on div "Lock and Publish" at bounding box center [816, 186] width 96 height 32
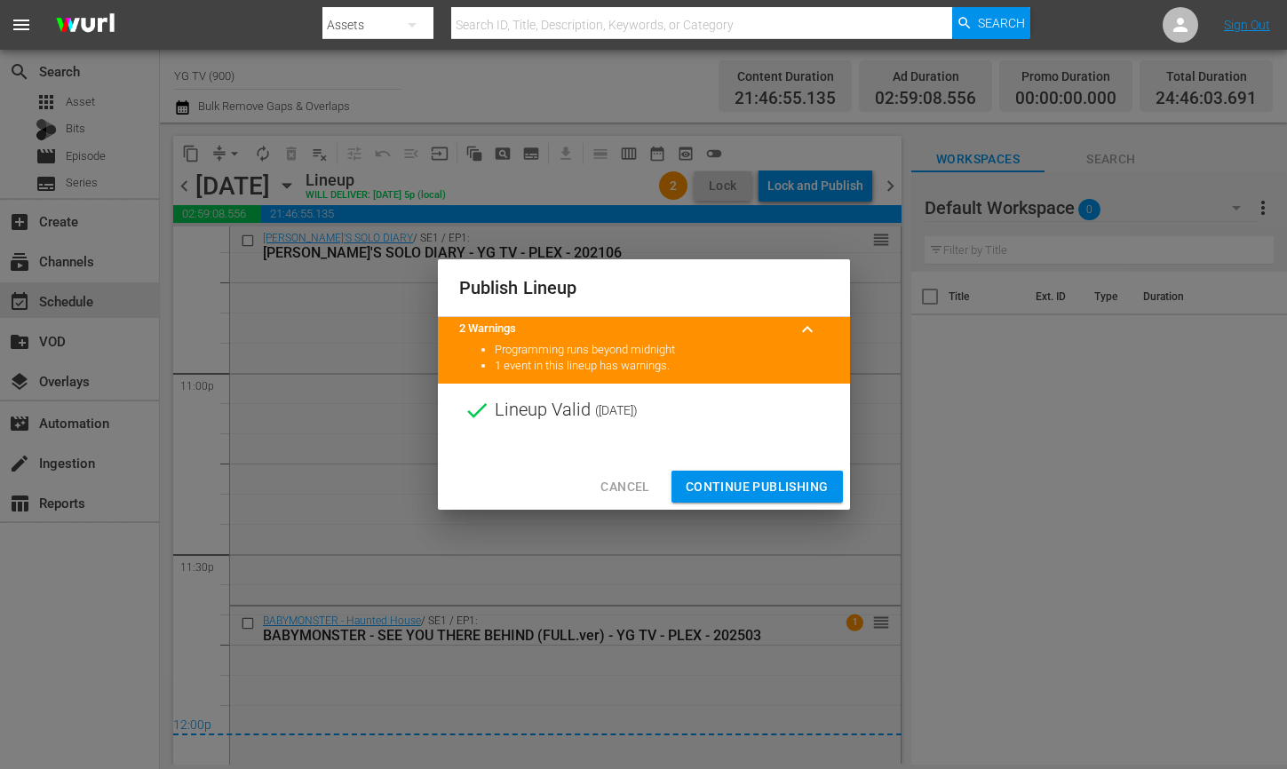
click at [746, 480] on span "Continue Publishing" at bounding box center [757, 487] width 143 height 22
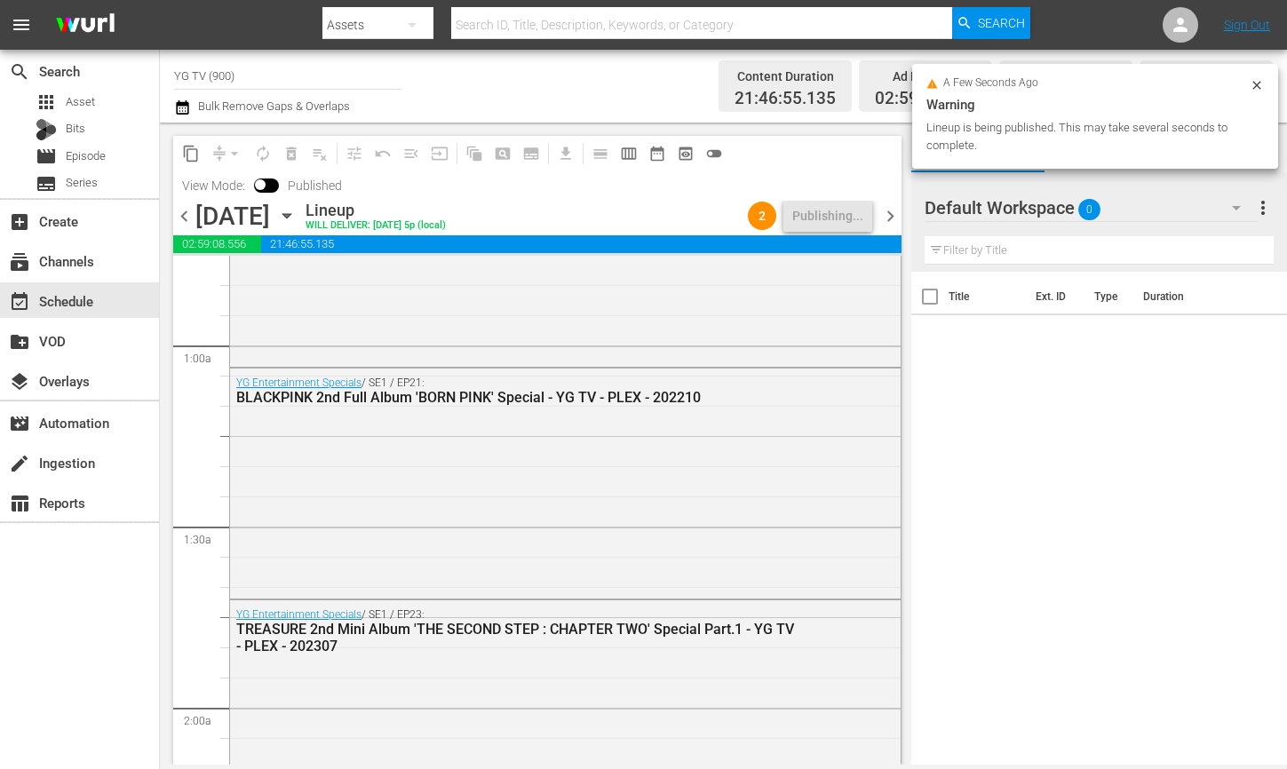
scroll to position [0, 0]
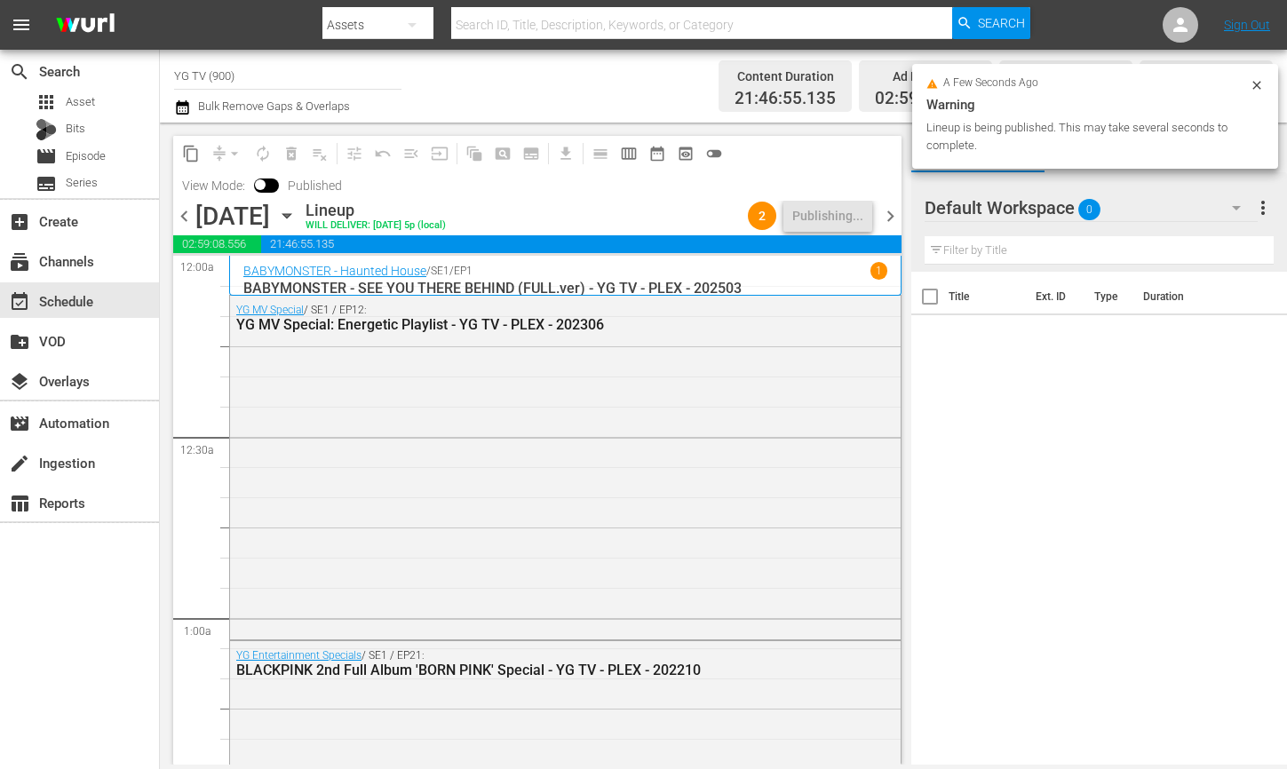
click at [895, 219] on span "chevron_right" at bounding box center [891, 216] width 22 height 22
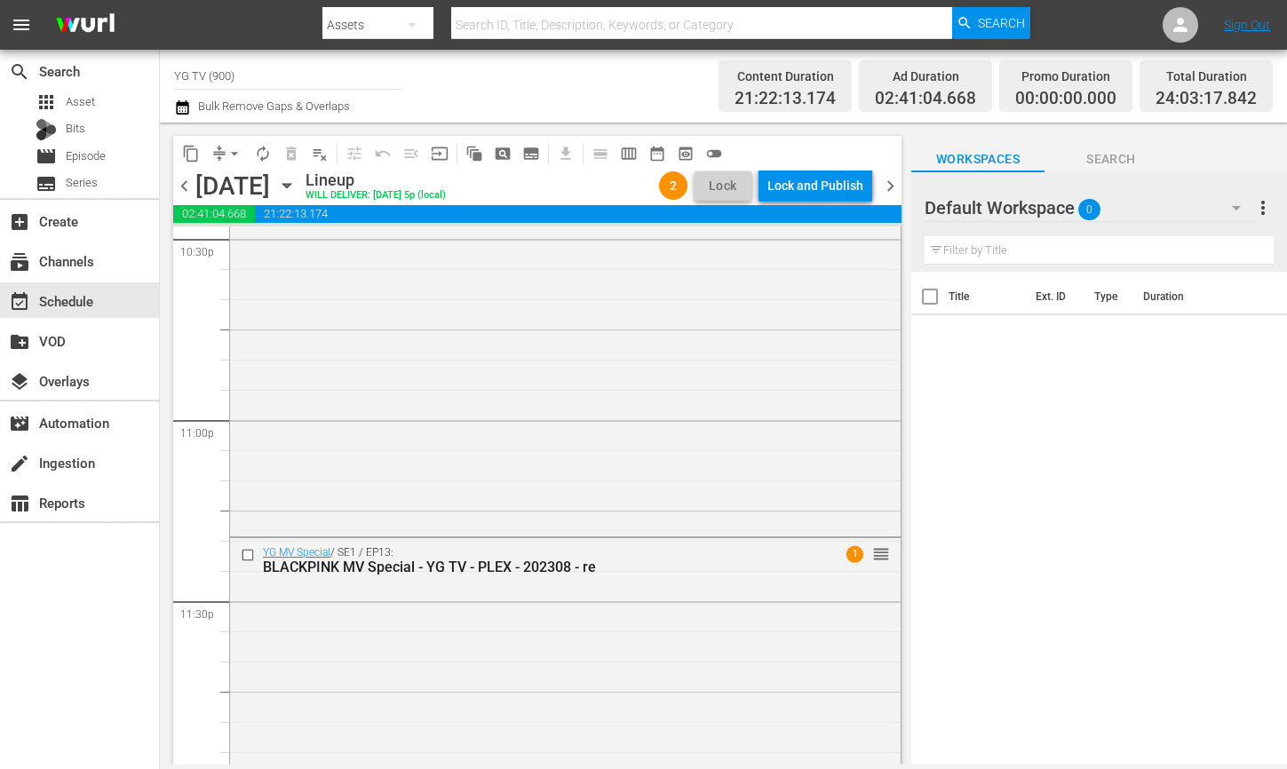
scroll to position [8302, 0]
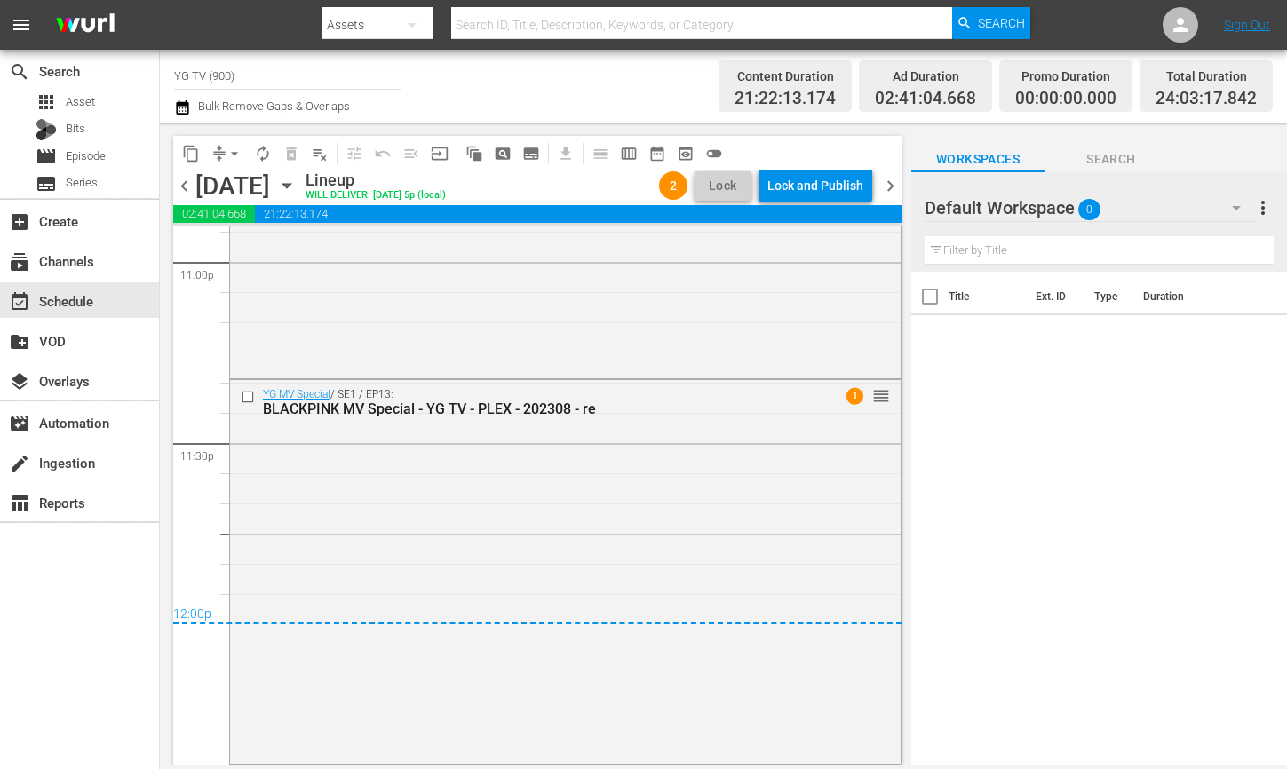
click at [217, 145] on span "compress" at bounding box center [220, 154] width 18 height 18
click at [226, 150] on span "arrow_drop_down" at bounding box center [235, 154] width 18 height 18
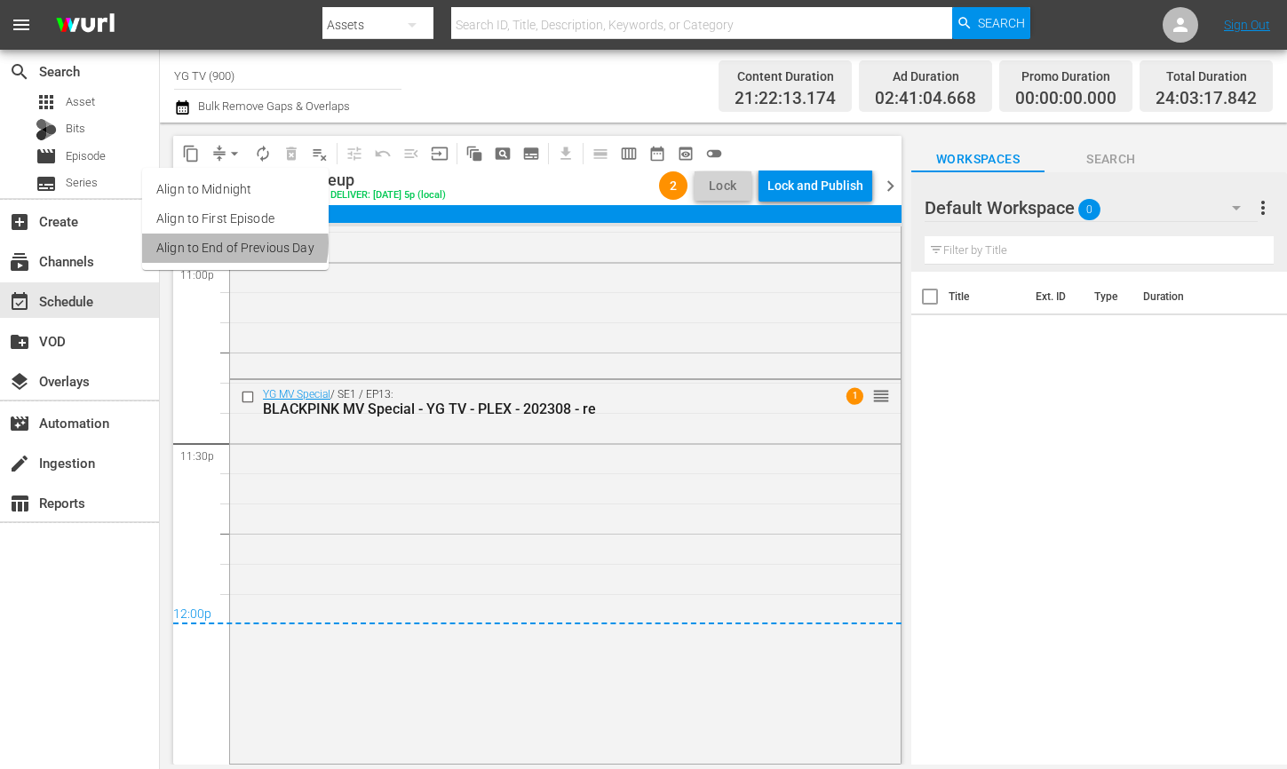
click at [231, 243] on li "Align to End of Previous Day" at bounding box center [235, 248] width 187 height 29
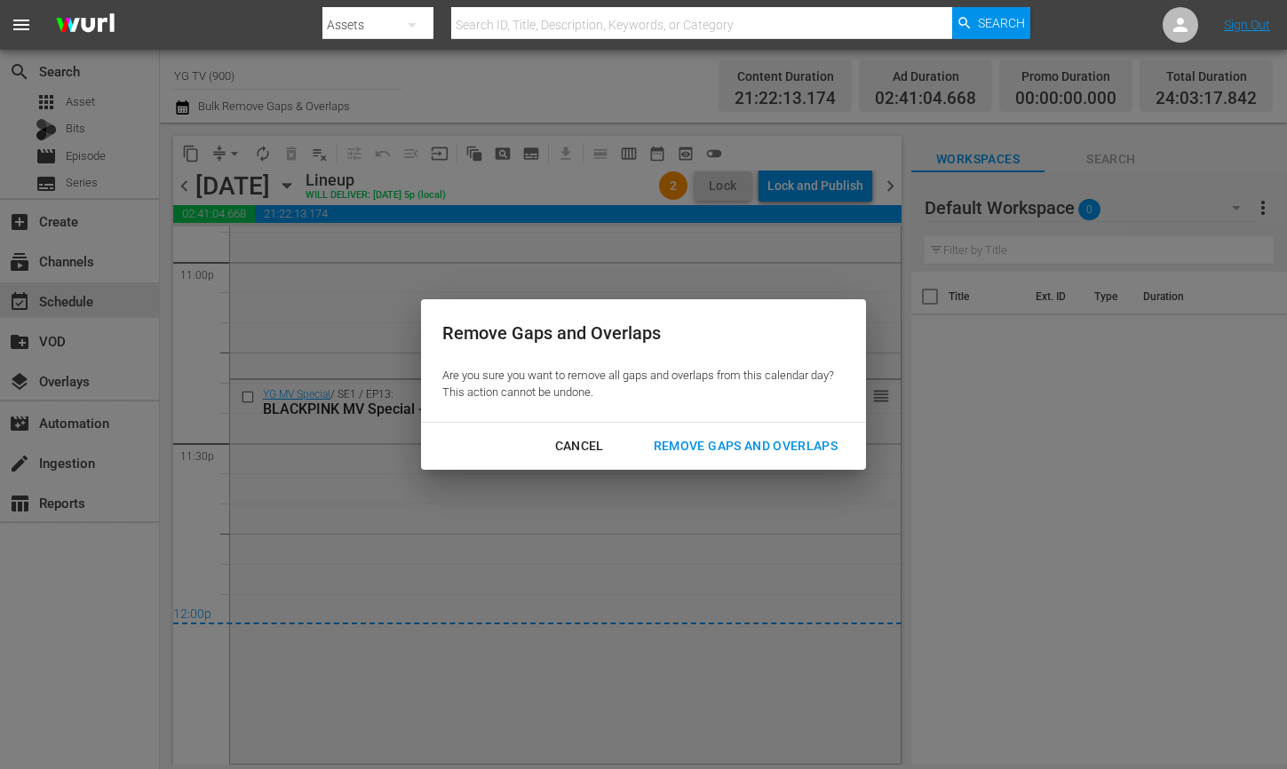
drag, startPoint x: 737, startPoint y: 449, endPoint x: 697, endPoint y: 370, distance: 87.8
click at [737, 449] on div "Remove Gaps and Overlaps" at bounding box center [746, 446] width 212 height 22
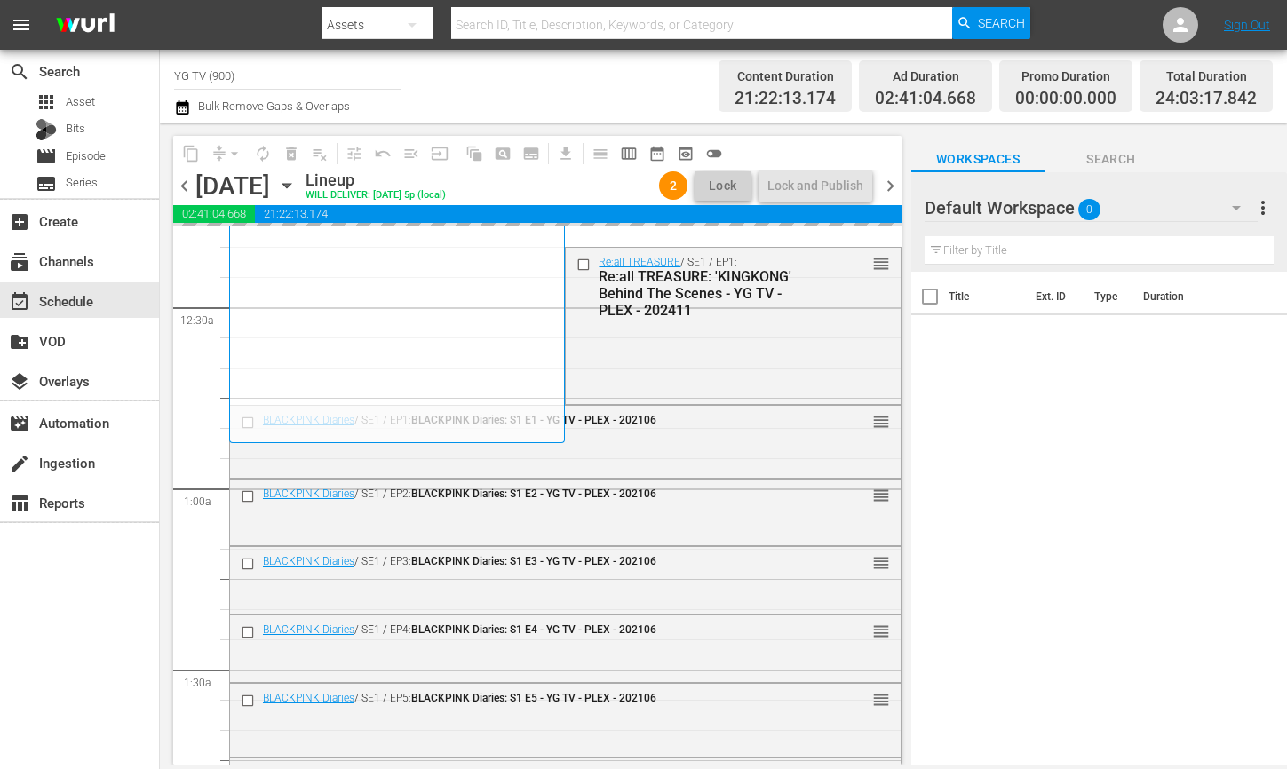
scroll to position [0, 0]
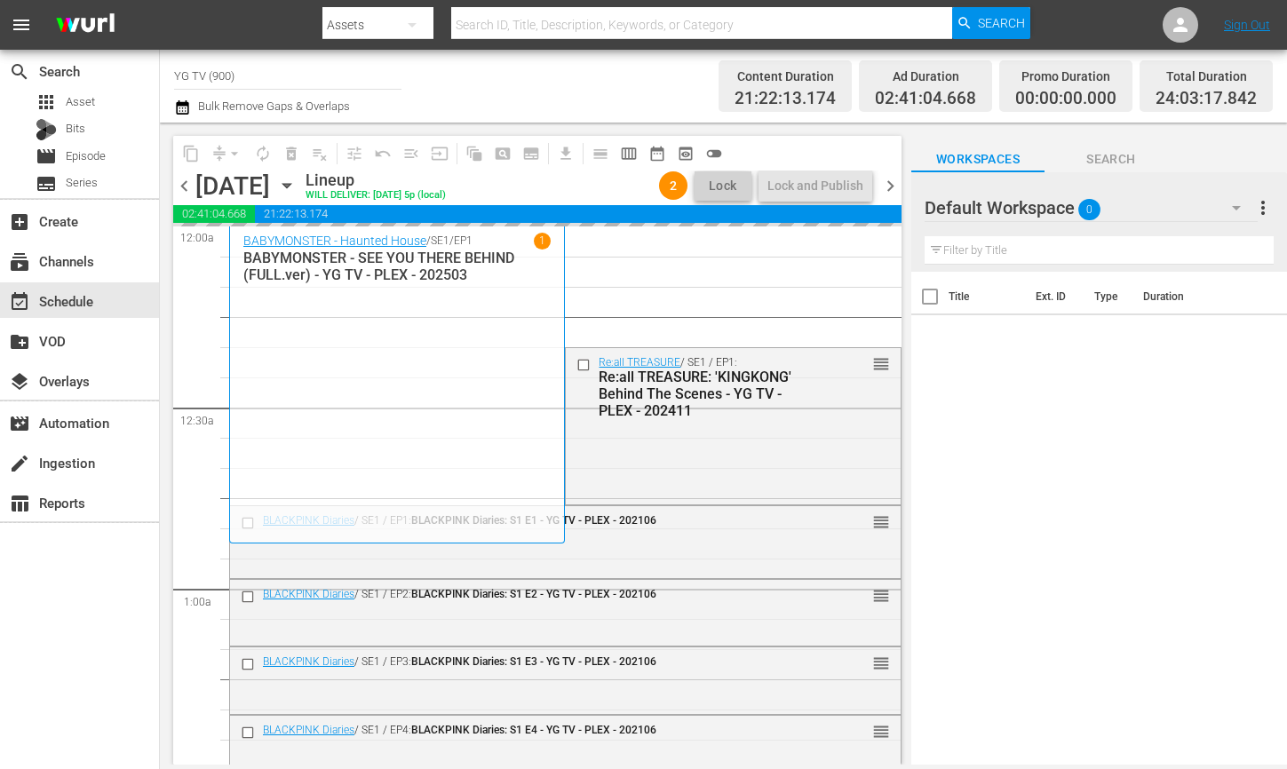
drag, startPoint x: 746, startPoint y: 462, endPoint x: 735, endPoint y: 446, distance: 19.7
click at [746, 462] on div "Re:all TREASURE / SE1 / EP1: Re:all TREASURE: 'KINGKONG' Behind The Scenes - YG…" at bounding box center [733, 424] width 334 height 153
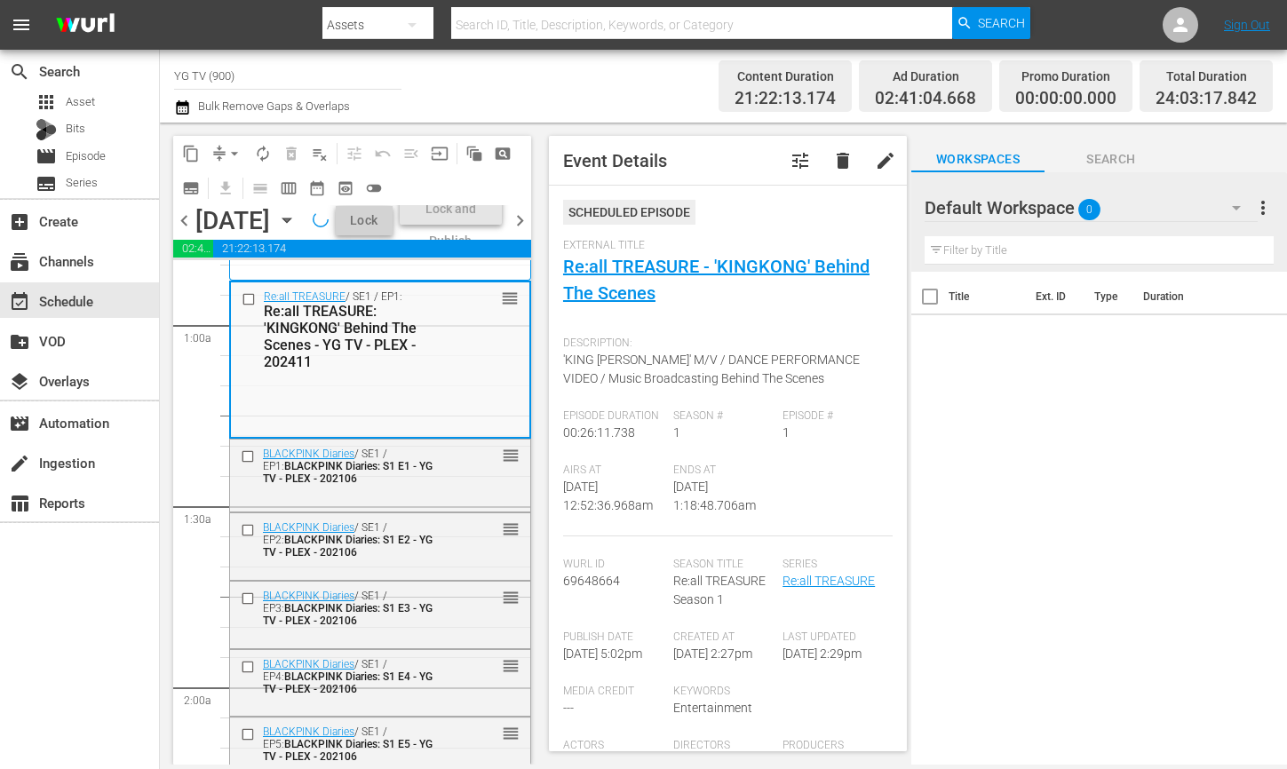
scroll to position [340, 0]
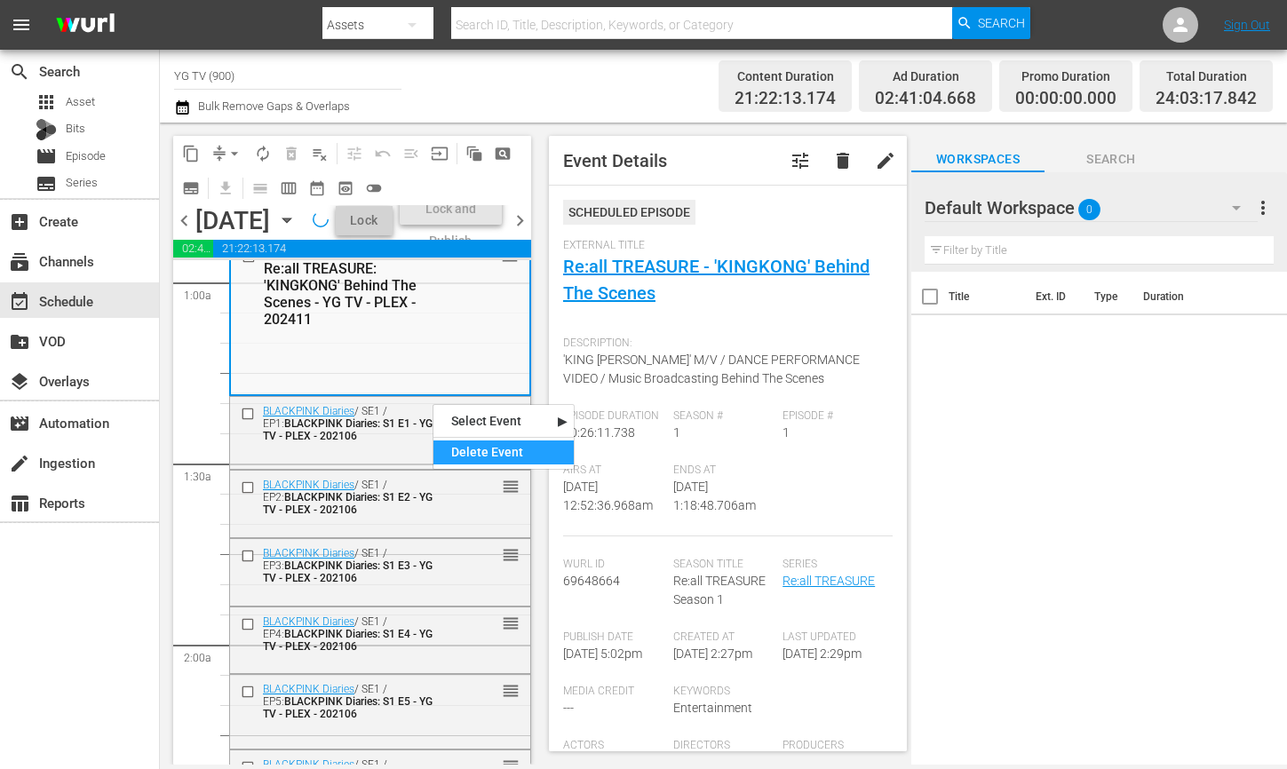
click at [466, 457] on div "Delete Event" at bounding box center [504, 453] width 140 height 24
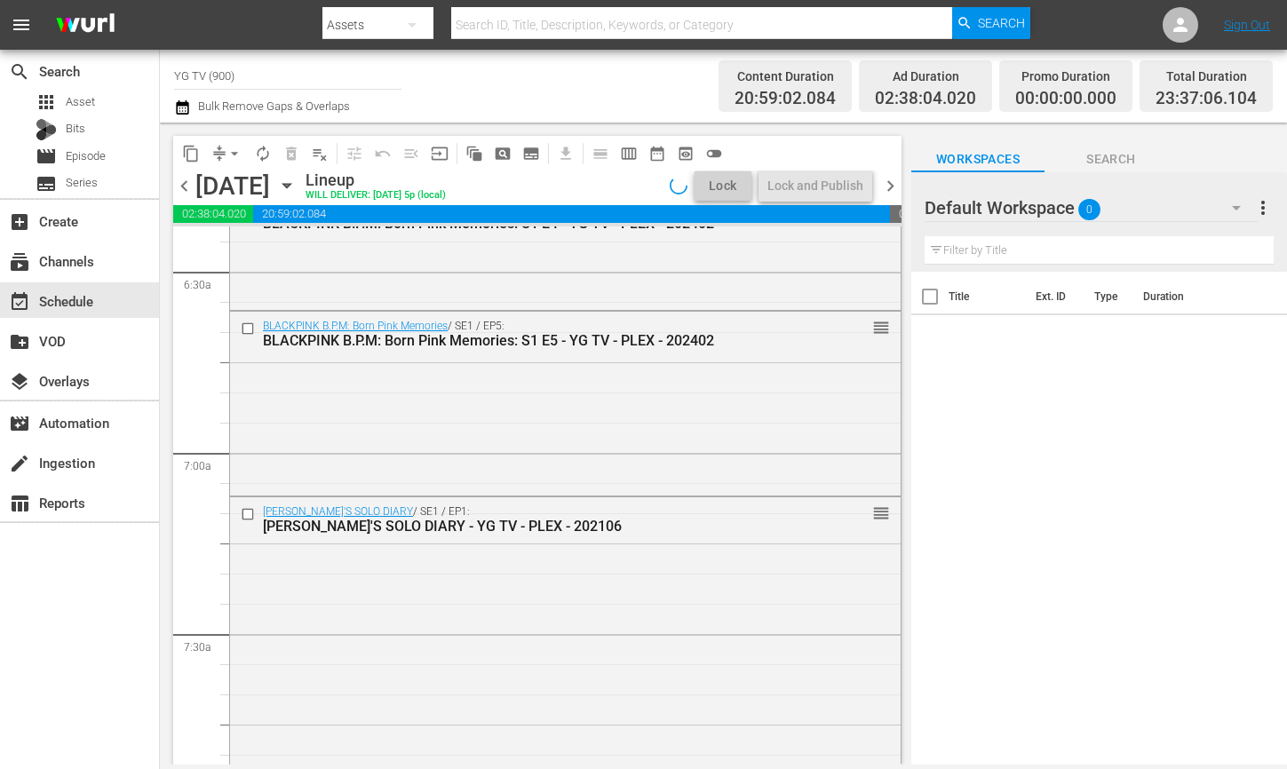
scroll to position [0, 0]
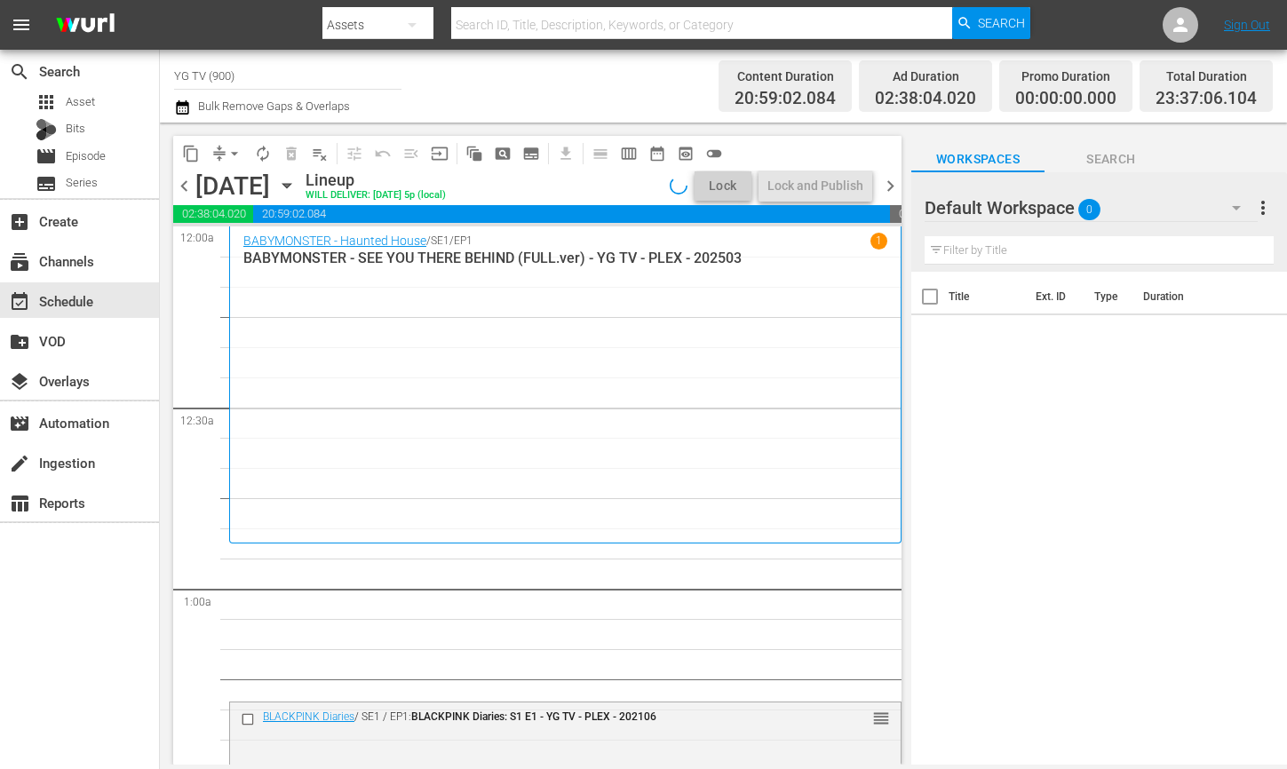
click at [238, 151] on span "arrow_drop_down" at bounding box center [235, 154] width 18 height 18
click at [258, 247] on li "Align to End of Previous Day" at bounding box center [235, 248] width 187 height 29
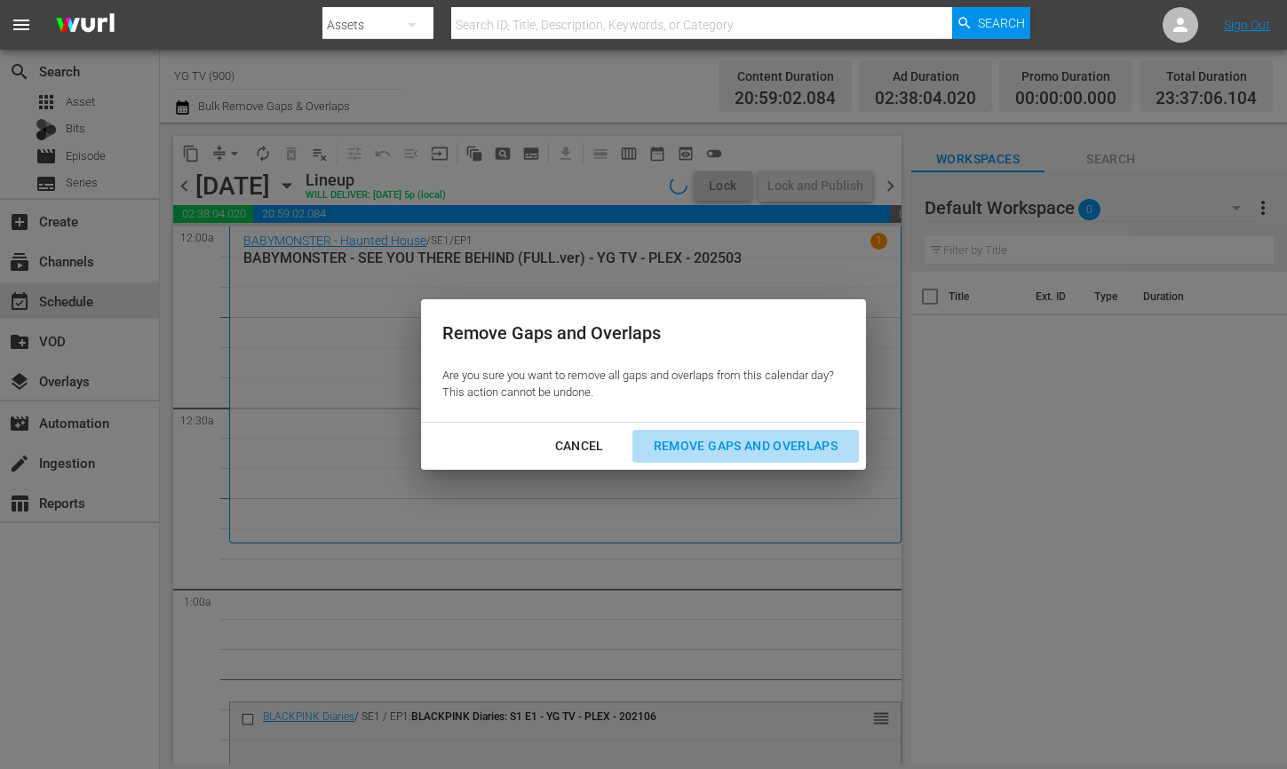
click at [749, 430] on button "Remove Gaps and Overlaps" at bounding box center [746, 446] width 227 height 33
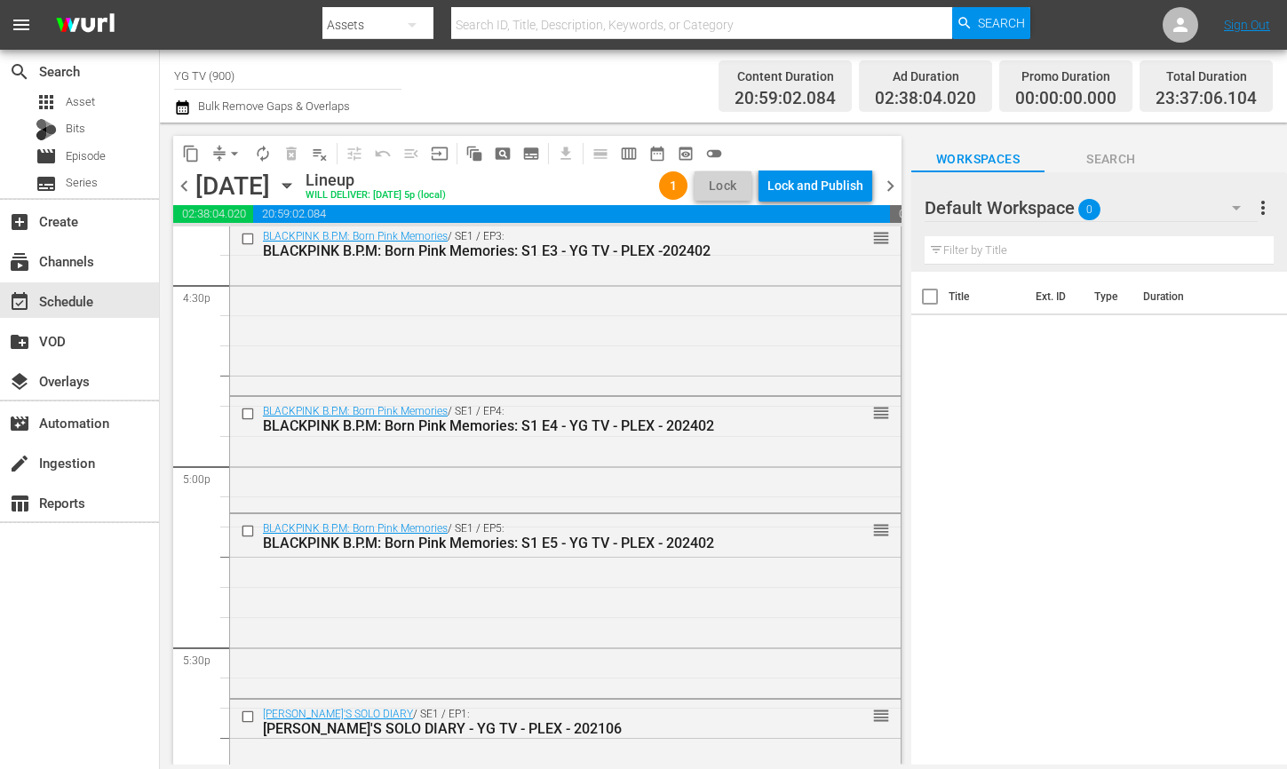
scroll to position [8340, 0]
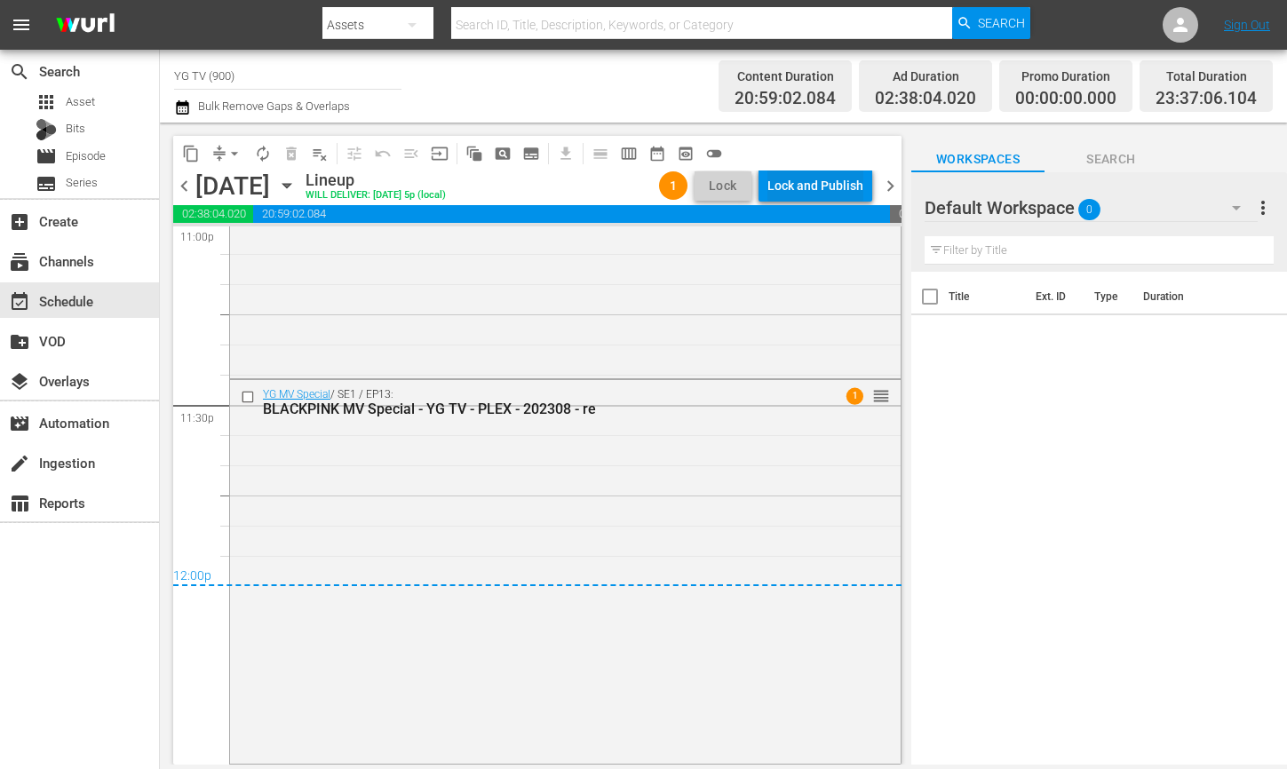
click at [768, 191] on div "Lock and Publish" at bounding box center [816, 186] width 96 height 32
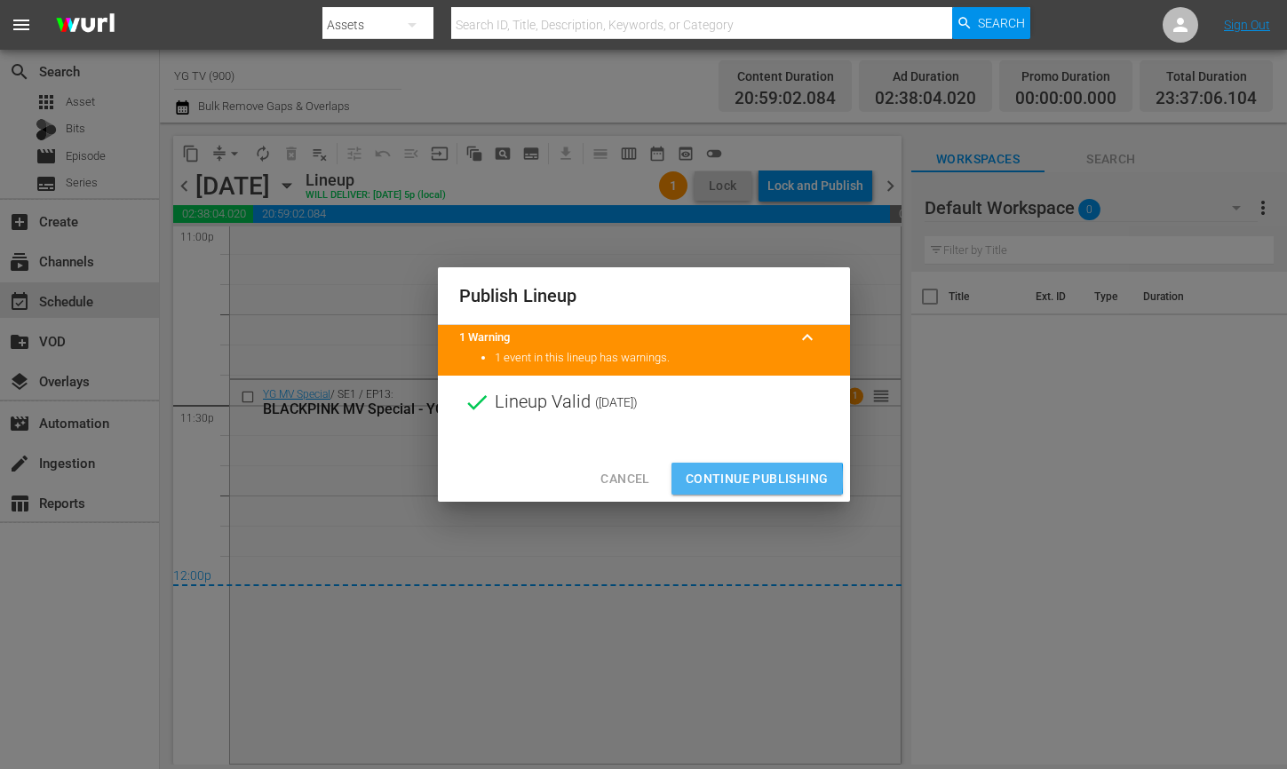
click at [706, 481] on span "Continue Publishing" at bounding box center [757, 479] width 143 height 22
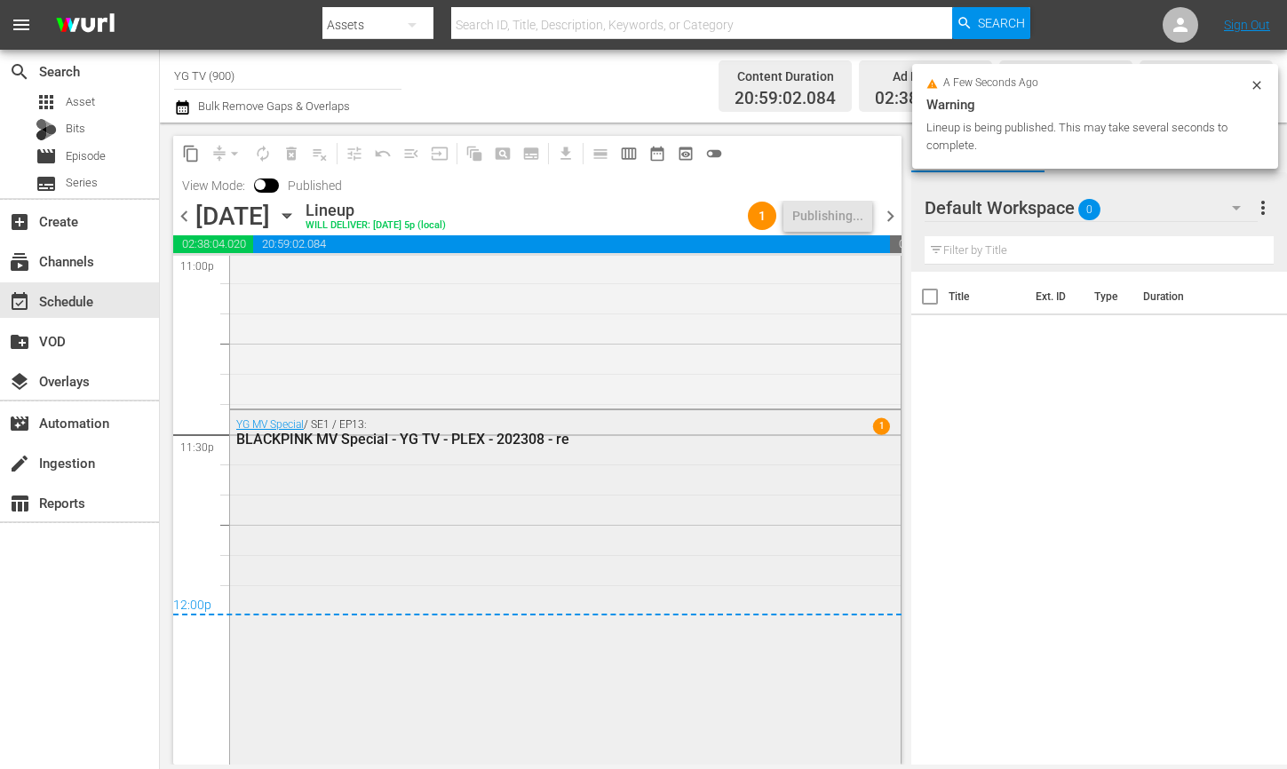
click at [677, 522] on div "YG MV Special / SE1 / EP13: BLACKPINK MV Special - YG TV - PLEX - 202308 - re 1" at bounding box center [565, 600] width 671 height 380
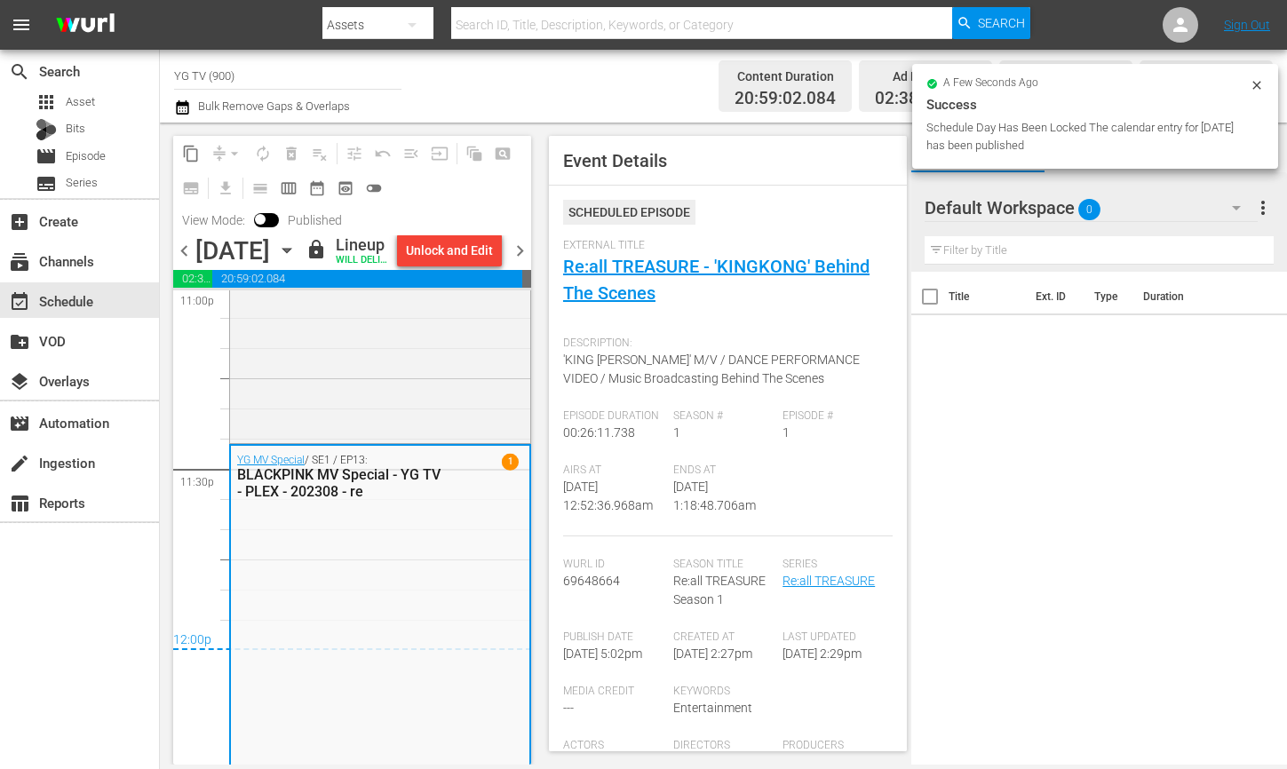
drag, startPoint x: 989, startPoint y: 495, endPoint x: 987, endPoint y: 481, distance: 14.3
click at [989, 495] on div "Title Ext. ID Type Duration" at bounding box center [1100, 520] width 376 height 496
